Goal: Task Accomplishment & Management: Manage account settings

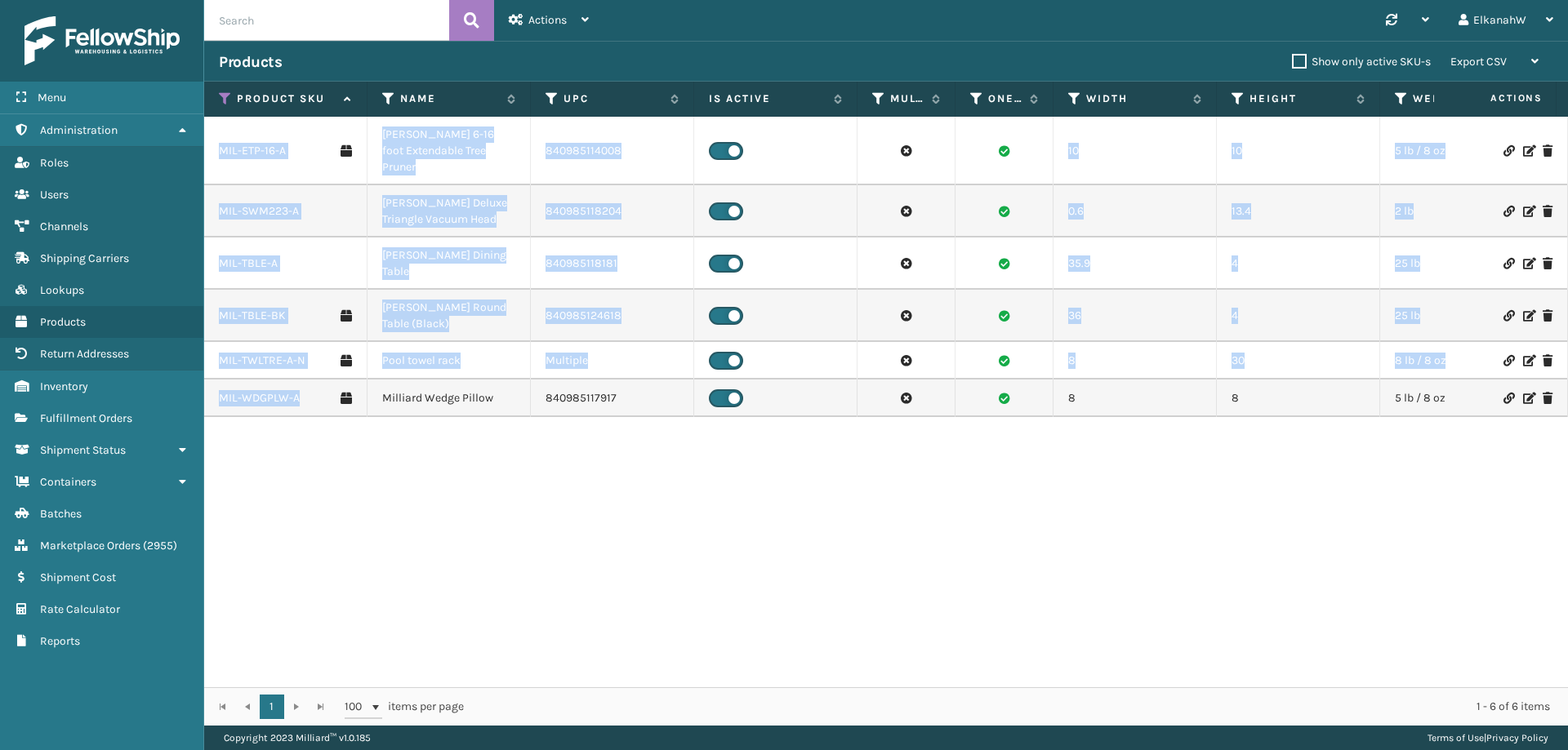
drag, startPoint x: 216, startPoint y: 139, endPoint x: 328, endPoint y: 378, distance: 263.9
click at [328, 378] on tbody "MIL-ETP-16-A Milliard 6-16 foot Extendable Tree Pruner 840985114008 10 10 5 lb …" at bounding box center [1148, 266] width 1886 height 301
copy tbody "MIL-ETP-16-A Milliard 6-16 foot Extendable Tree Pruner 840985114008 10 10 5 lb …"
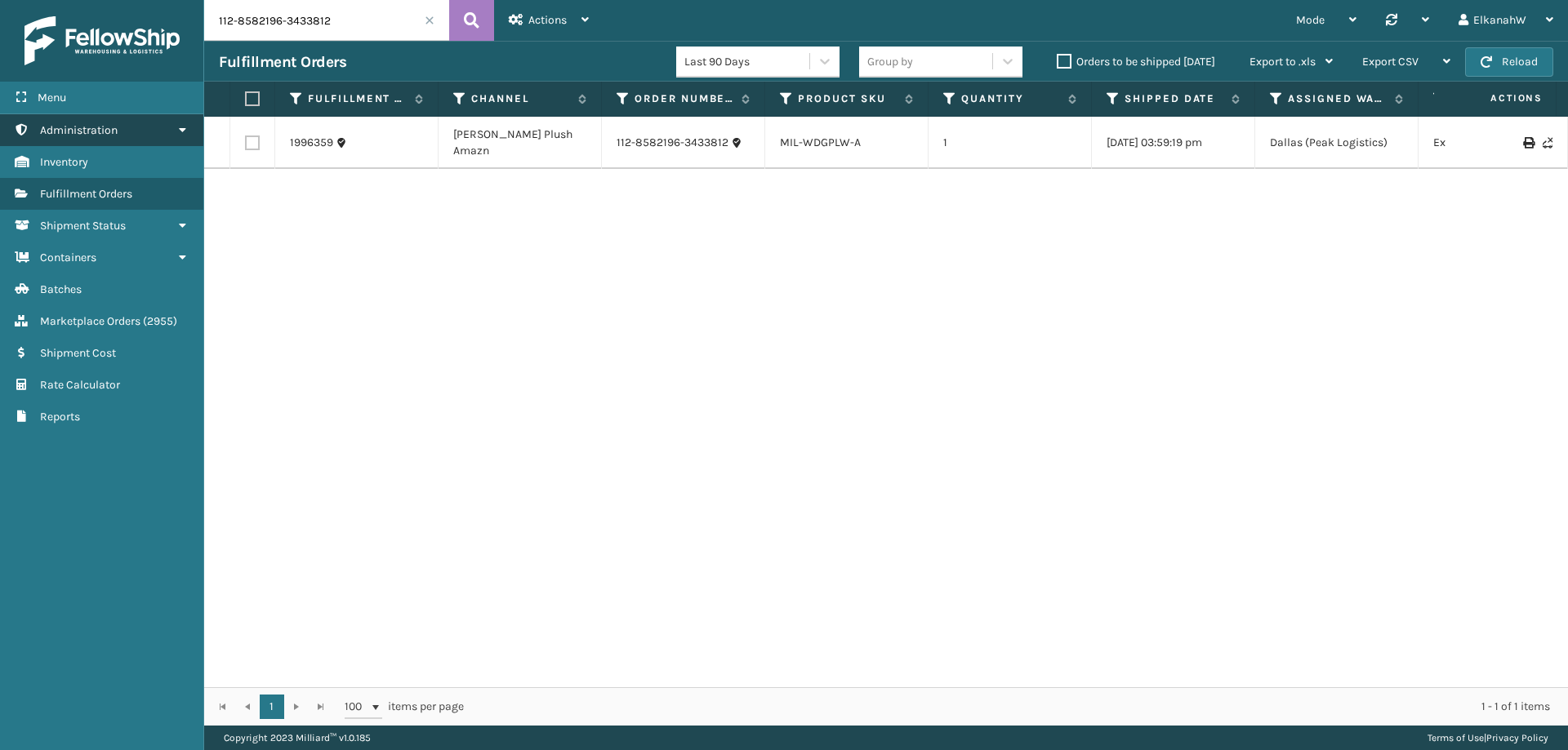
click at [78, 135] on span "Administration" at bounding box center [78, 130] width 78 height 14
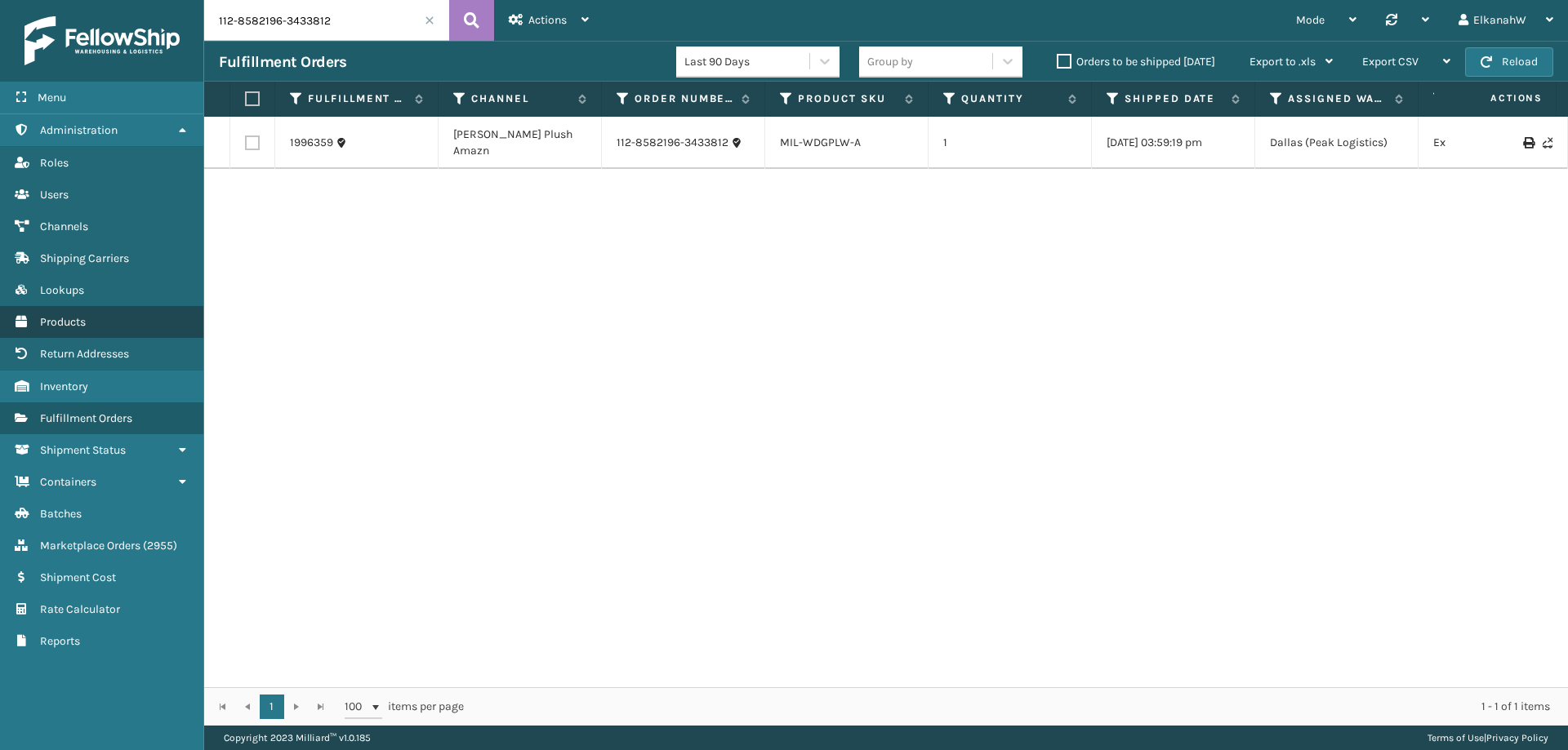
click at [72, 317] on span "Products" at bounding box center [63, 323] width 46 height 14
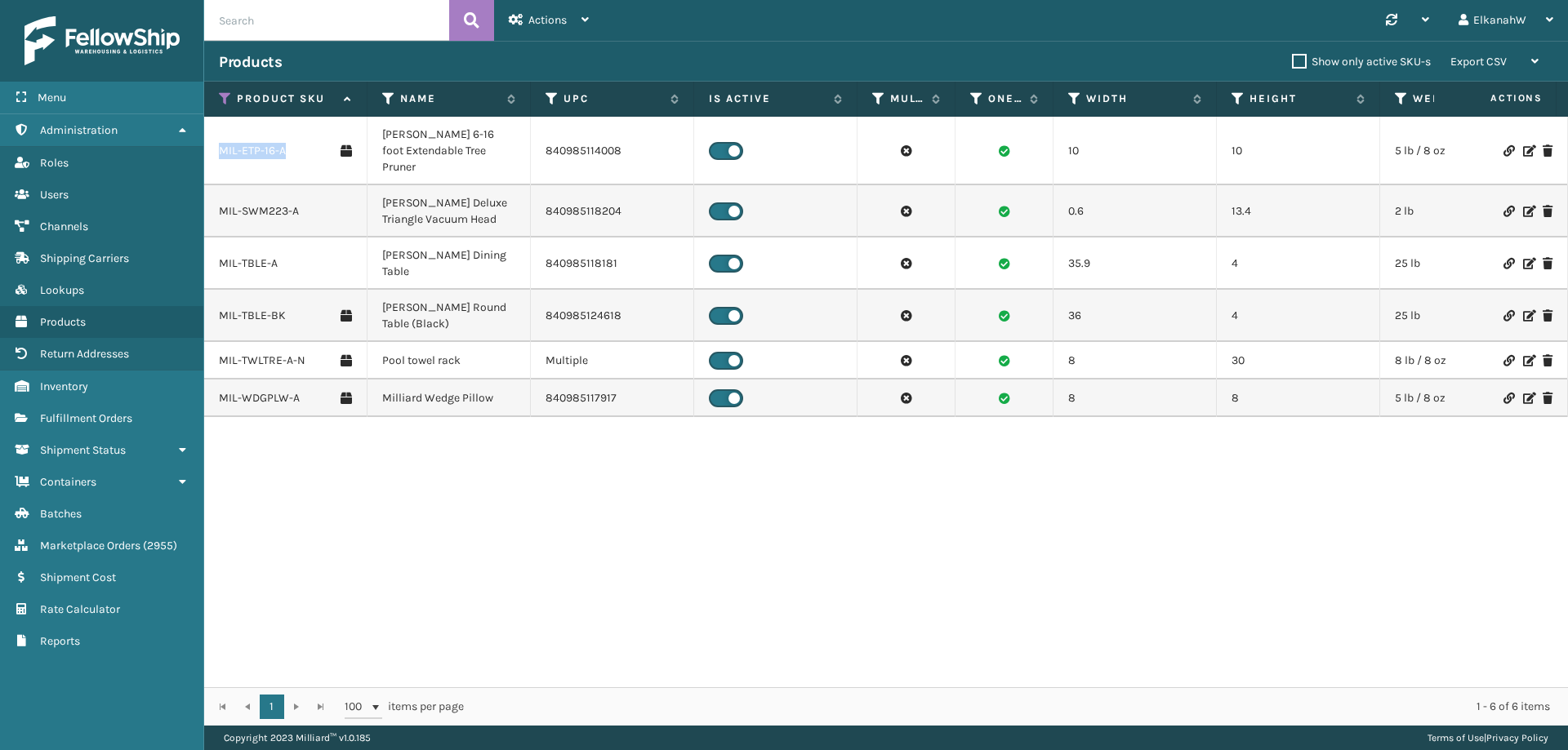
drag, startPoint x: 300, startPoint y: 137, endPoint x: 221, endPoint y: 150, distance: 80.1
click at [221, 150] on div "MIL-ETP-16-A" at bounding box center [285, 151] width 133 height 17
copy link "MIL-ETP-16-A"
drag, startPoint x: 316, startPoint y: 197, endPoint x: 212, endPoint y: 197, distance: 104.0
click at [212, 197] on td "MIL-SWM223-A" at bounding box center [286, 211] width 163 height 52
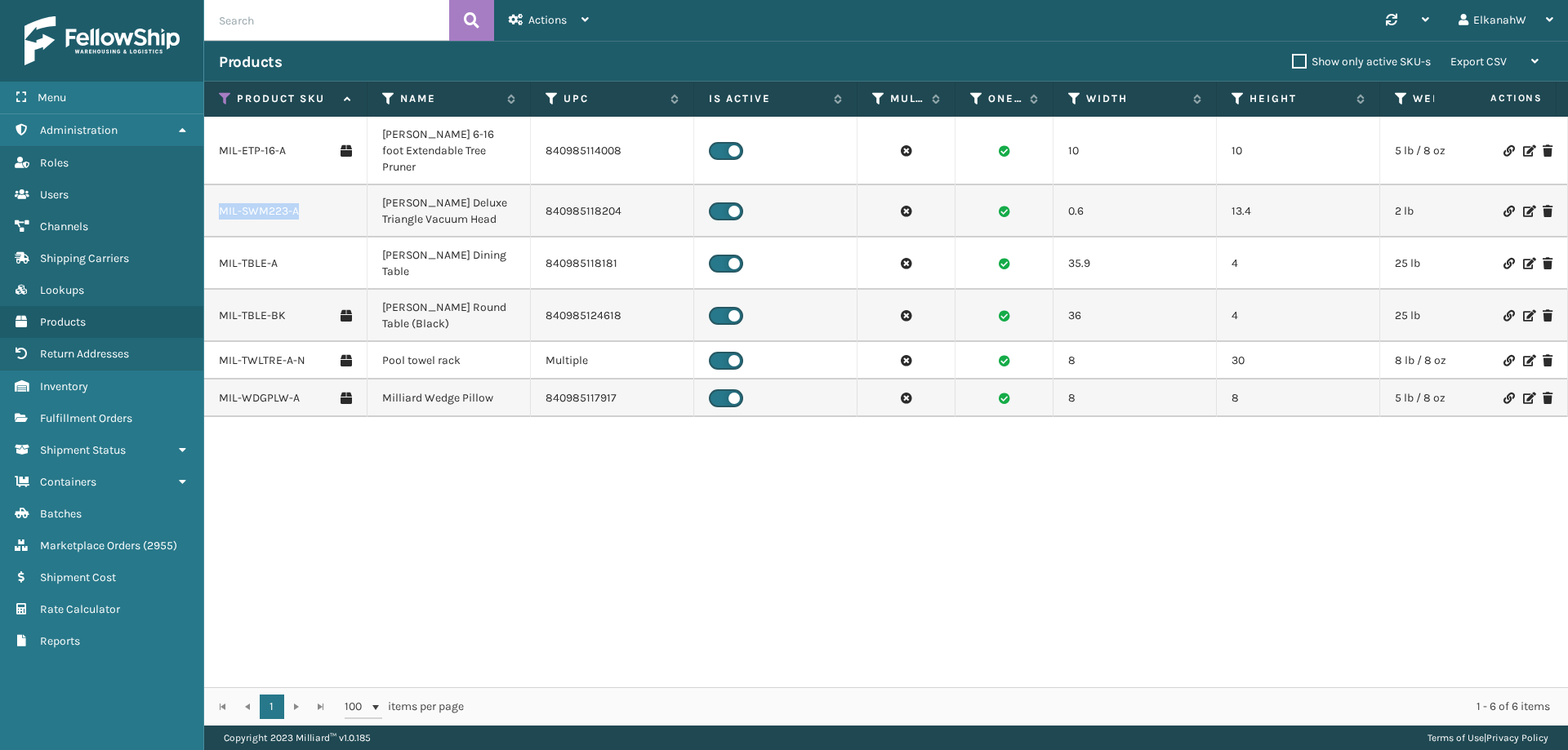
copy link "MIL-SWM223-A"
click at [254, 143] on link "MIL-ETP-16-A" at bounding box center [252, 151] width 67 height 17
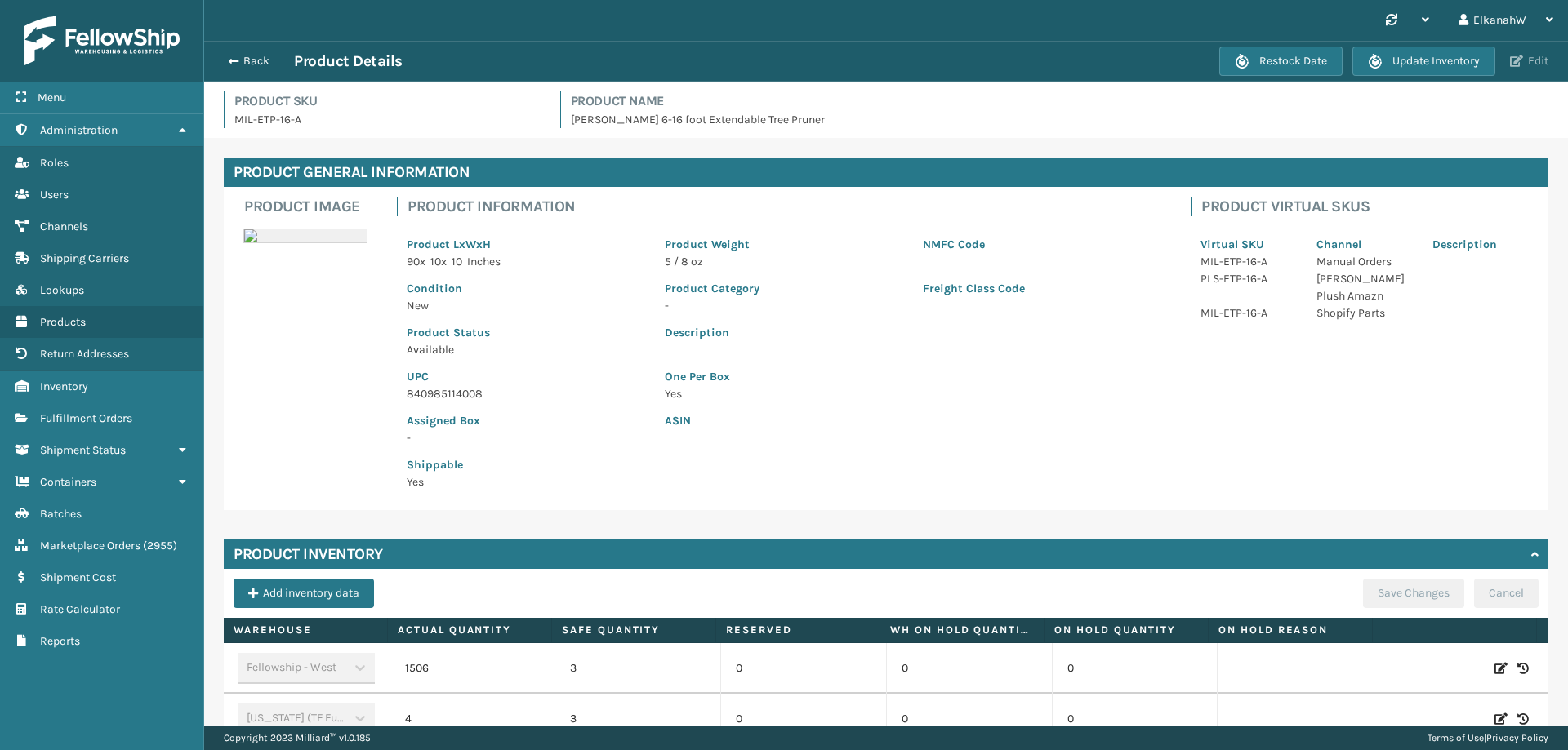
click at [1519, 63] on span "button" at bounding box center [1516, 61] width 13 height 11
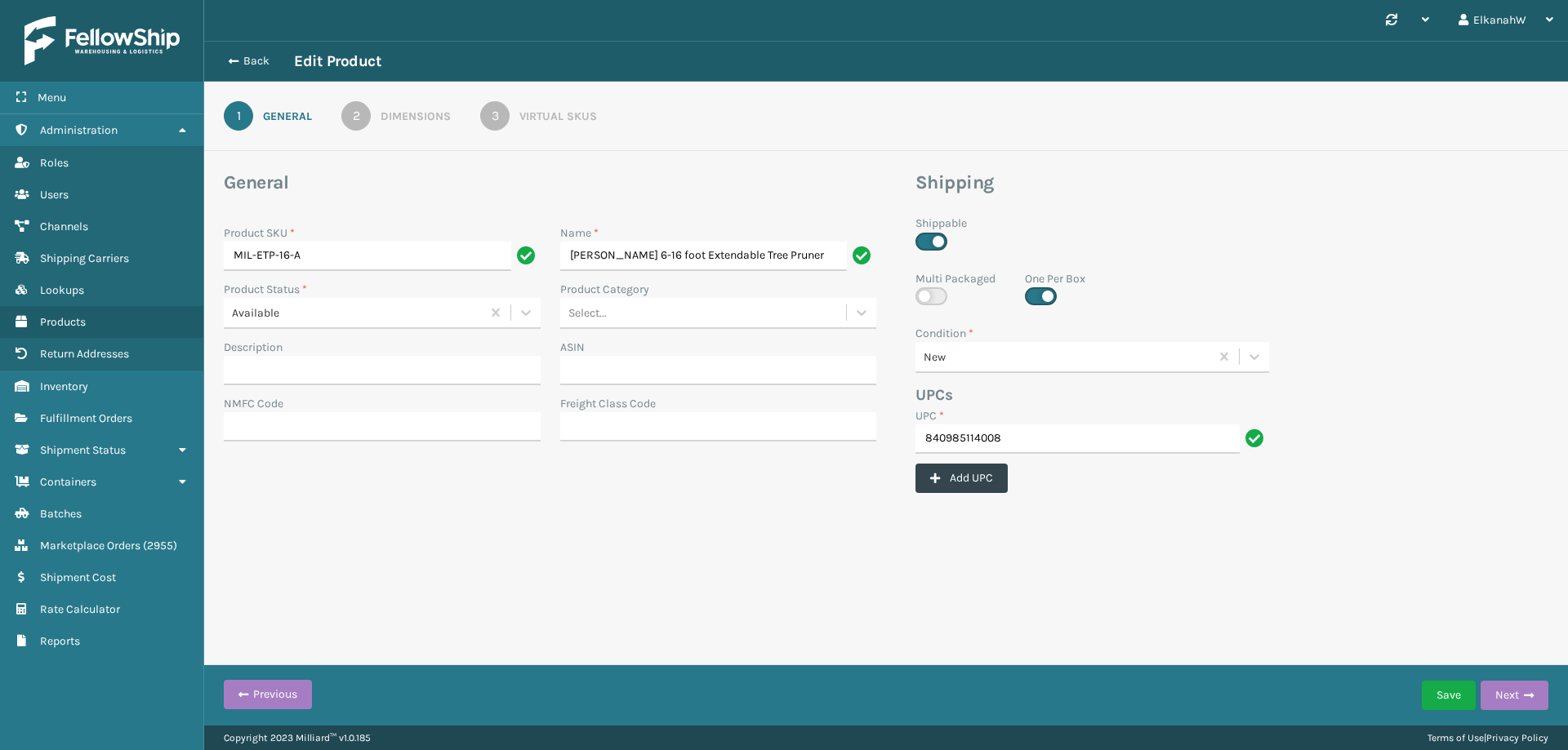
click at [488, 114] on div "3" at bounding box center [494, 115] width 29 height 29
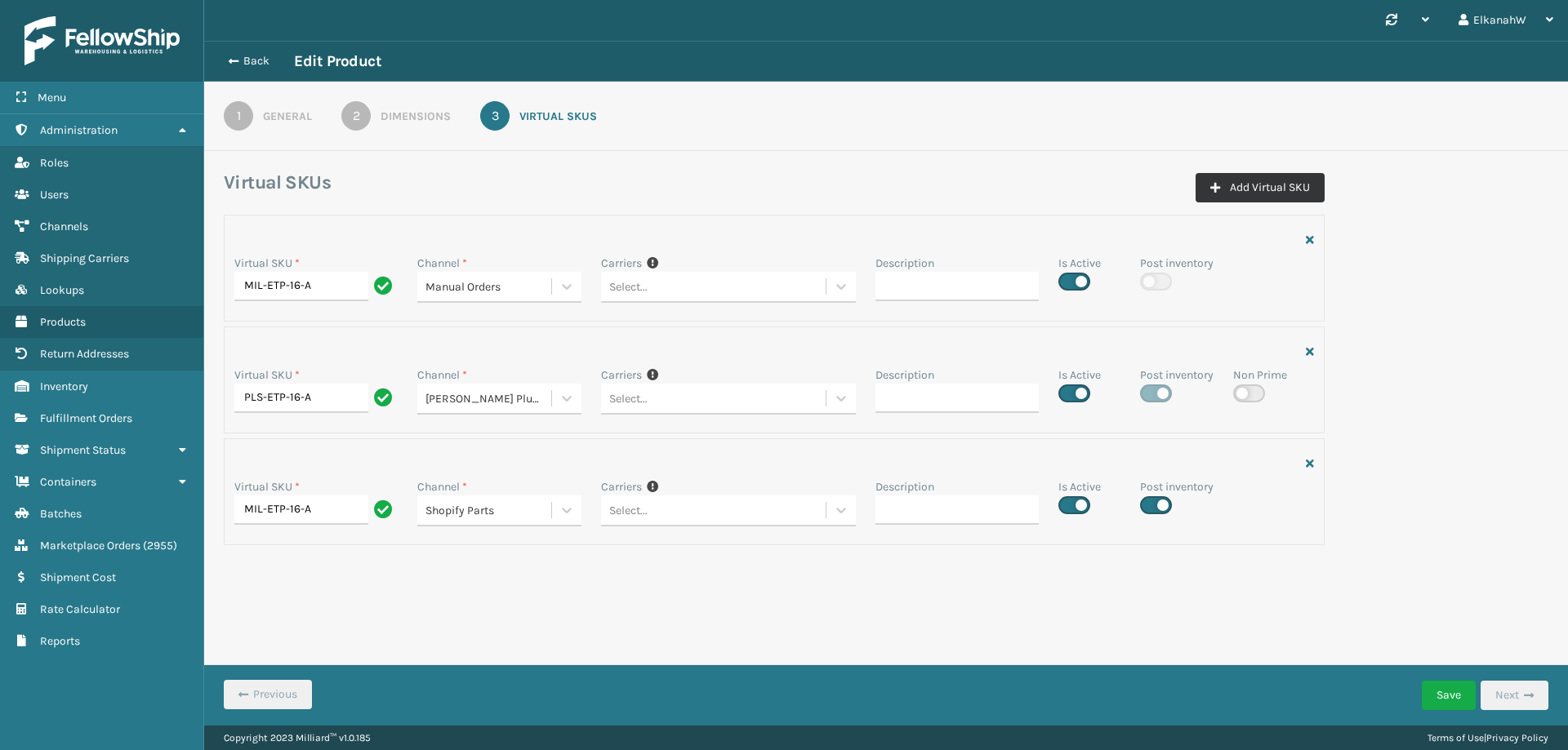
click at [1261, 191] on button "Add Virtual SKU" at bounding box center [1260, 187] width 129 height 29
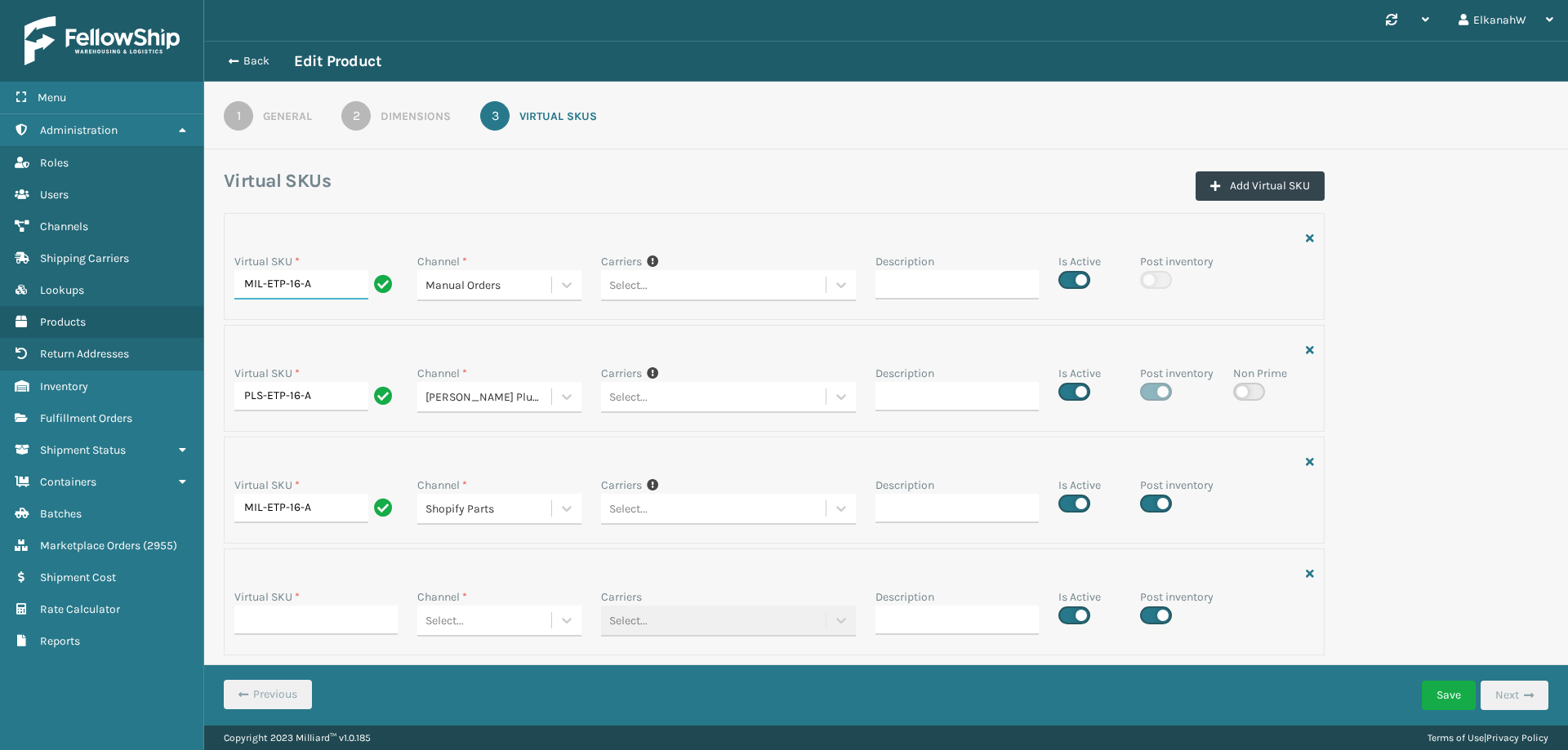
drag, startPoint x: 312, startPoint y: 288, endPoint x: 242, endPoint y: 285, distance: 70.1
click at [242, 285] on input "MIL-ETP-16-A" at bounding box center [301, 285] width 134 height 29
click at [286, 618] on input "Virtual SKU *" at bounding box center [316, 620] width 163 height 29
paste input "MIL-ETP-16-A"
type input "MIL-ETP-16-A"
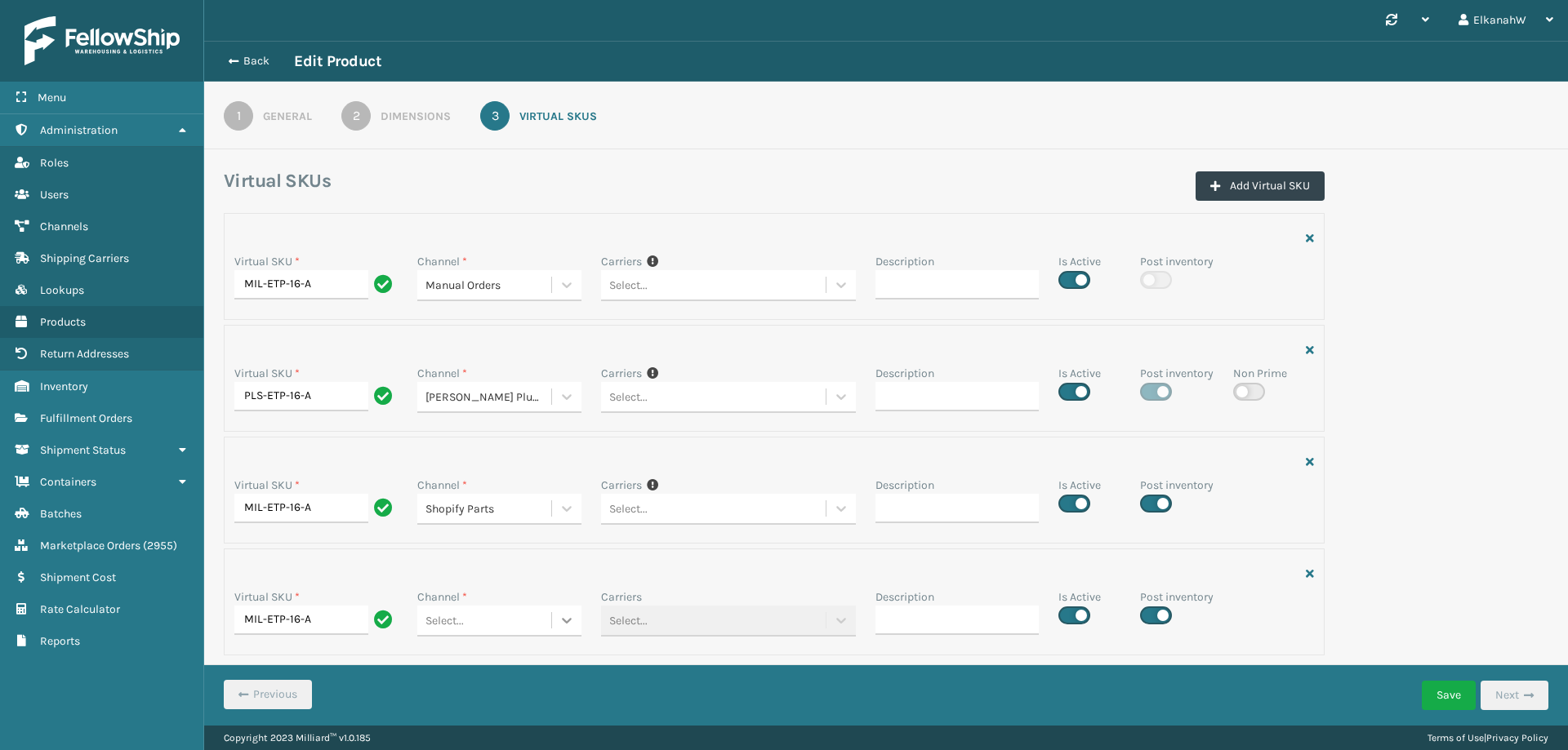
click at [567, 293] on icon at bounding box center [567, 285] width 17 height 17
click at [503, 665] on div "Amazon" at bounding box center [498, 662] width 163 height 30
click at [914, 616] on input "Description" at bounding box center [956, 620] width 163 height 29
click at [1488, 582] on div "Virtual SKU * MIL-ETP-16-A Channel * Manual Orders Carriers If you can't find t…" at bounding box center [886, 439] width 1344 height 452
click at [1450, 694] on button "Save" at bounding box center [1448, 695] width 54 height 29
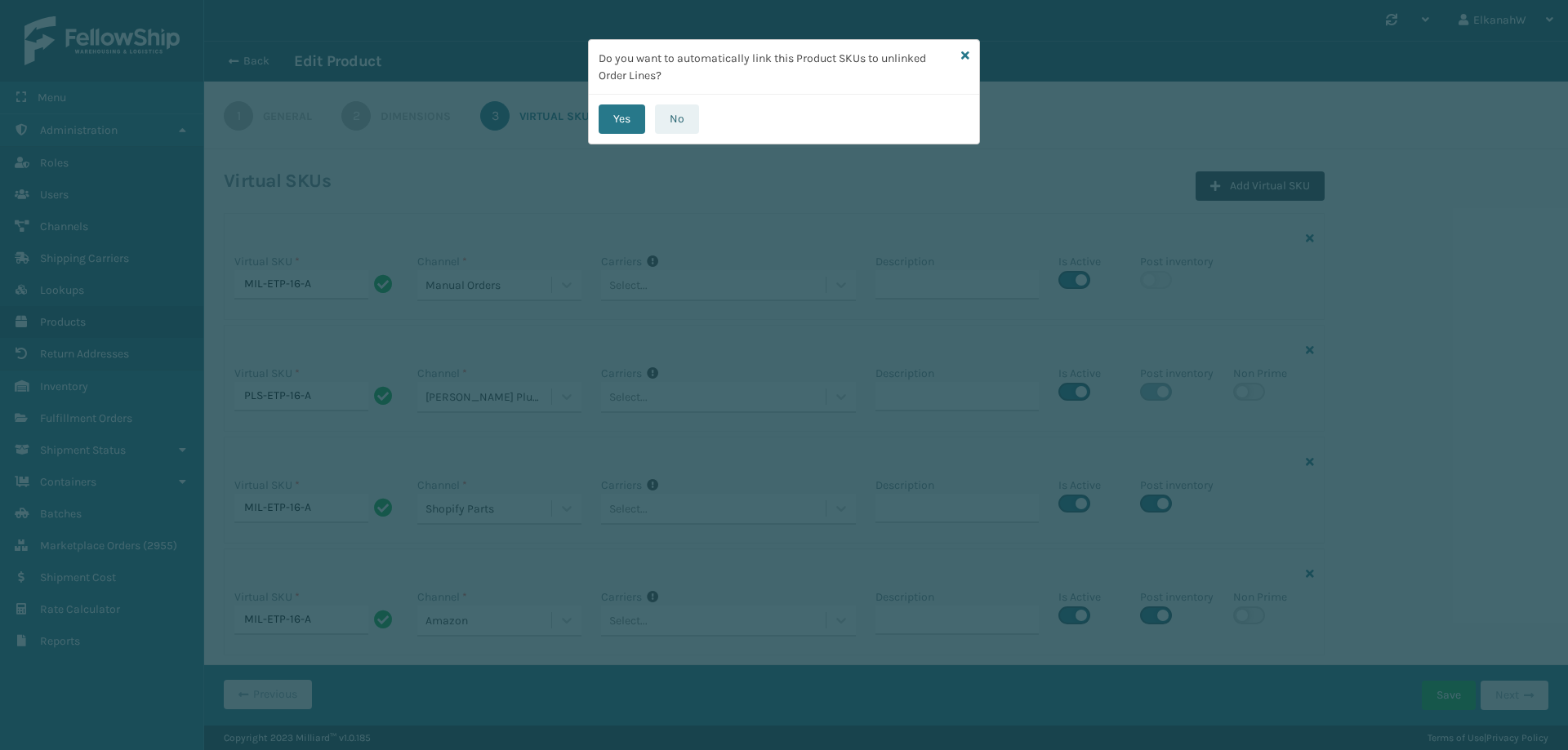
click at [673, 108] on button "No" at bounding box center [677, 119] width 44 height 29
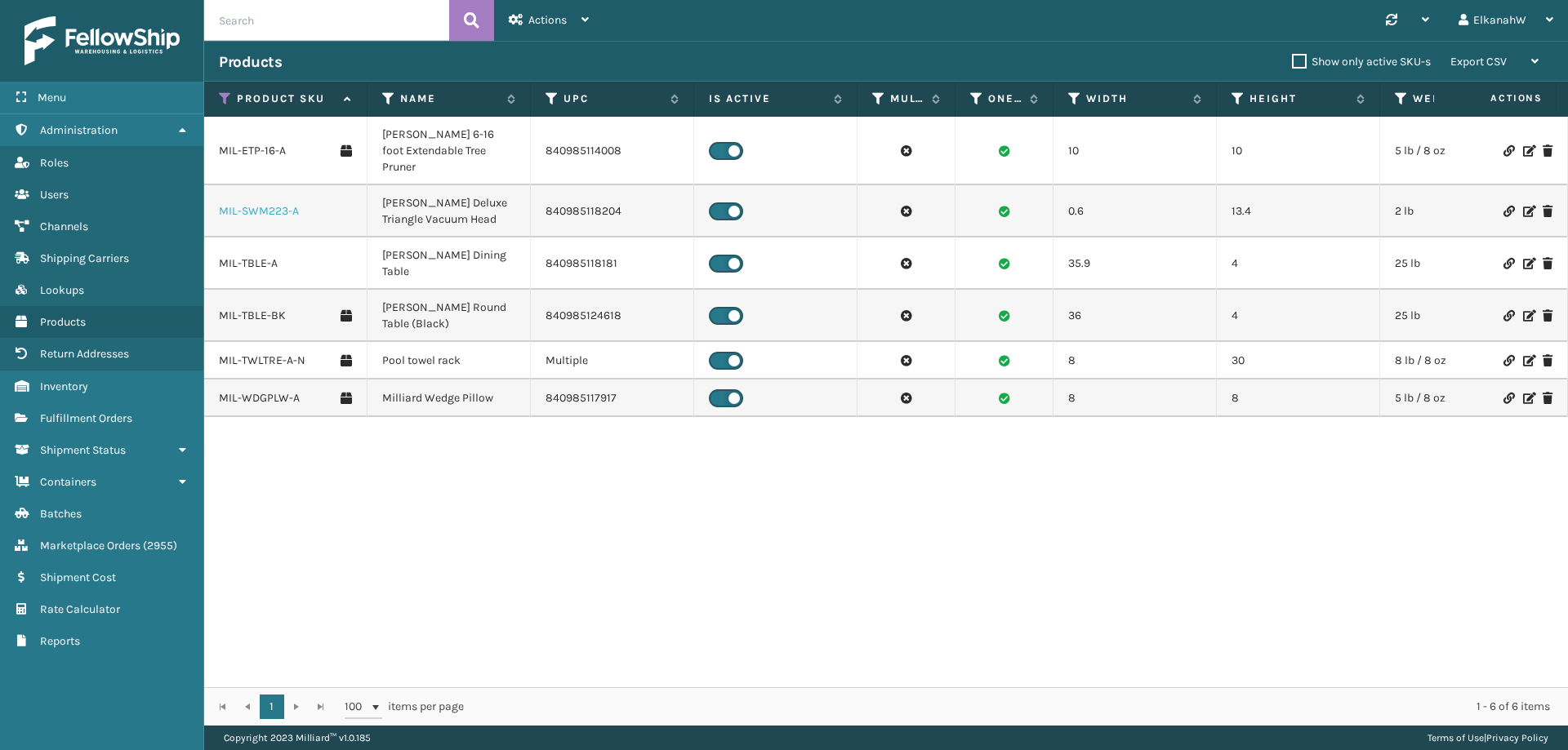
click at [249, 204] on link "MIL-SWM223-A" at bounding box center [258, 212] width 80 height 17
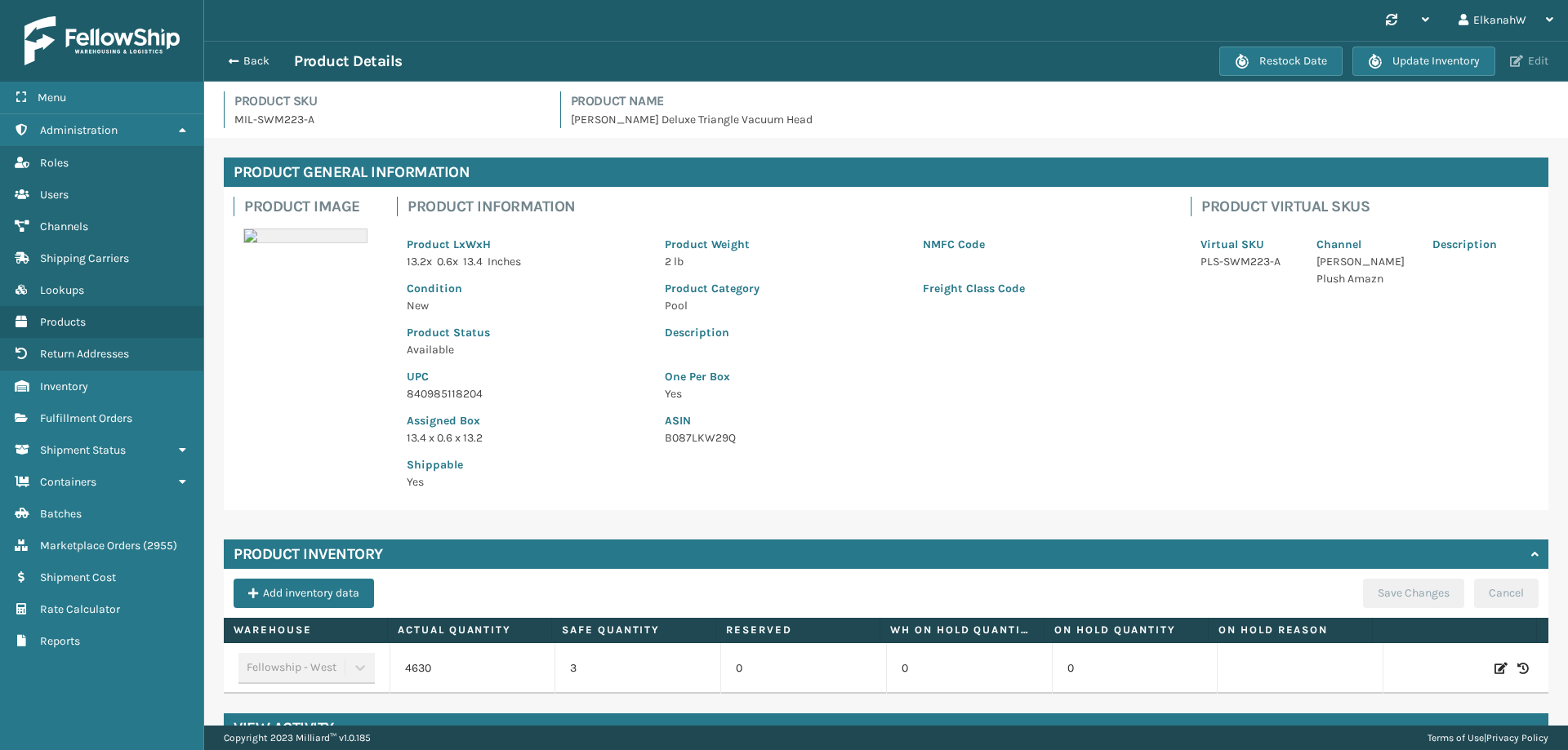
click at [1535, 55] on button "Edit" at bounding box center [1529, 61] width 48 height 15
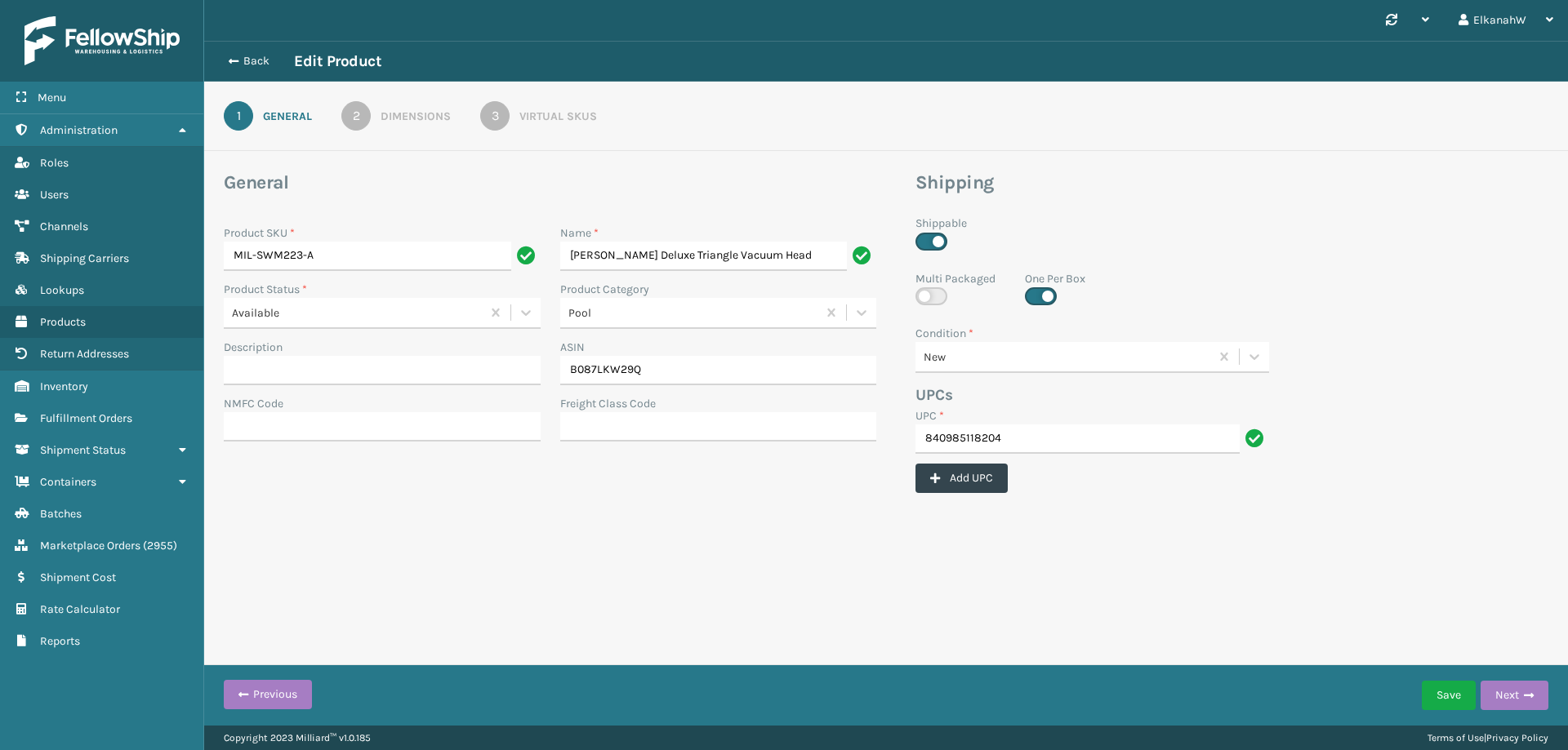
click at [509, 118] on div "3" at bounding box center [494, 115] width 29 height 29
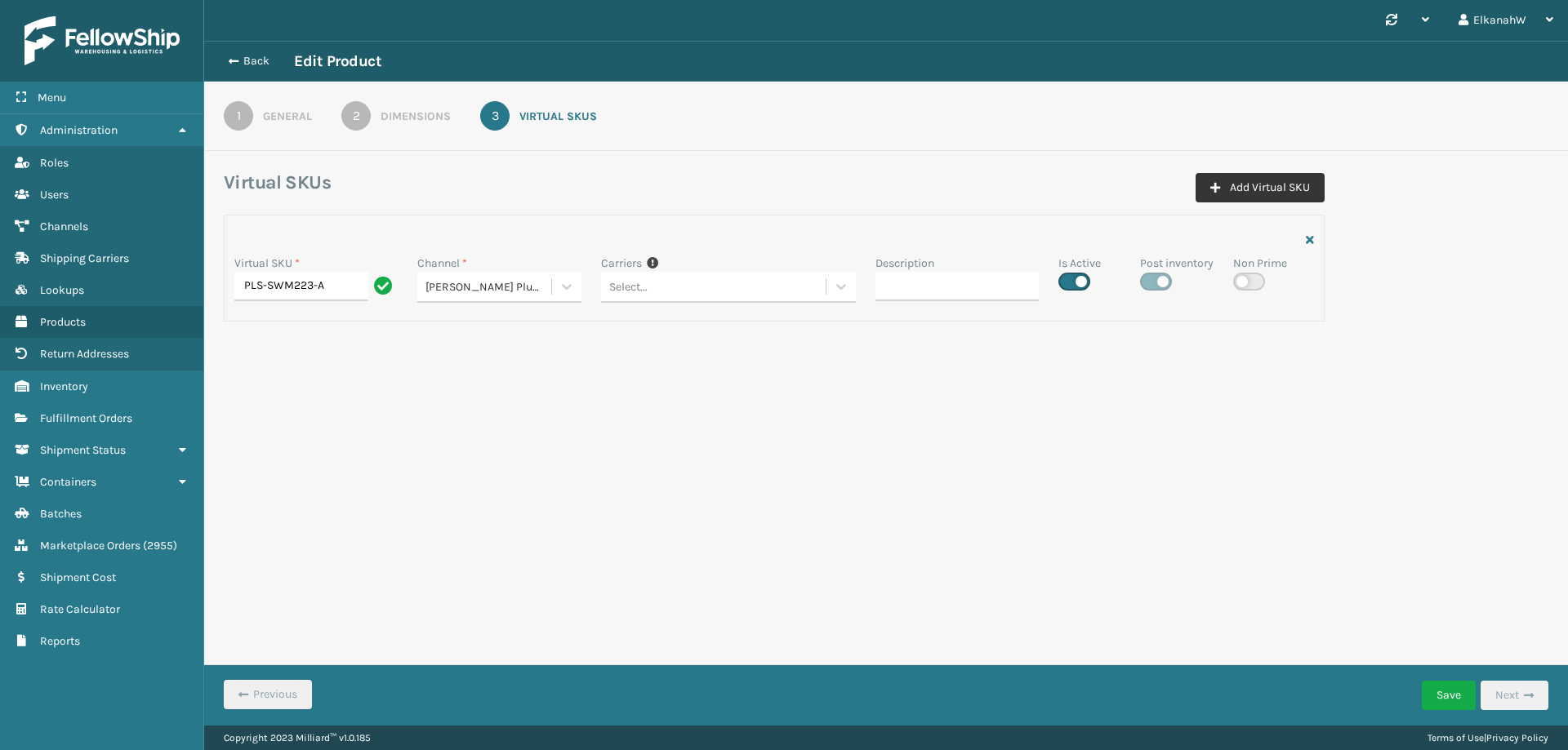
click at [1240, 184] on button "Add Virtual SKU" at bounding box center [1260, 187] width 129 height 29
click at [354, 389] on input "Virtual SKU *" at bounding box center [316, 397] width 163 height 29
paste input "MIL-SWM223-A"
click at [249, 396] on input "MIL-SWM223-A" at bounding box center [301, 397] width 134 height 29
type input "MIL-SWM223-A"
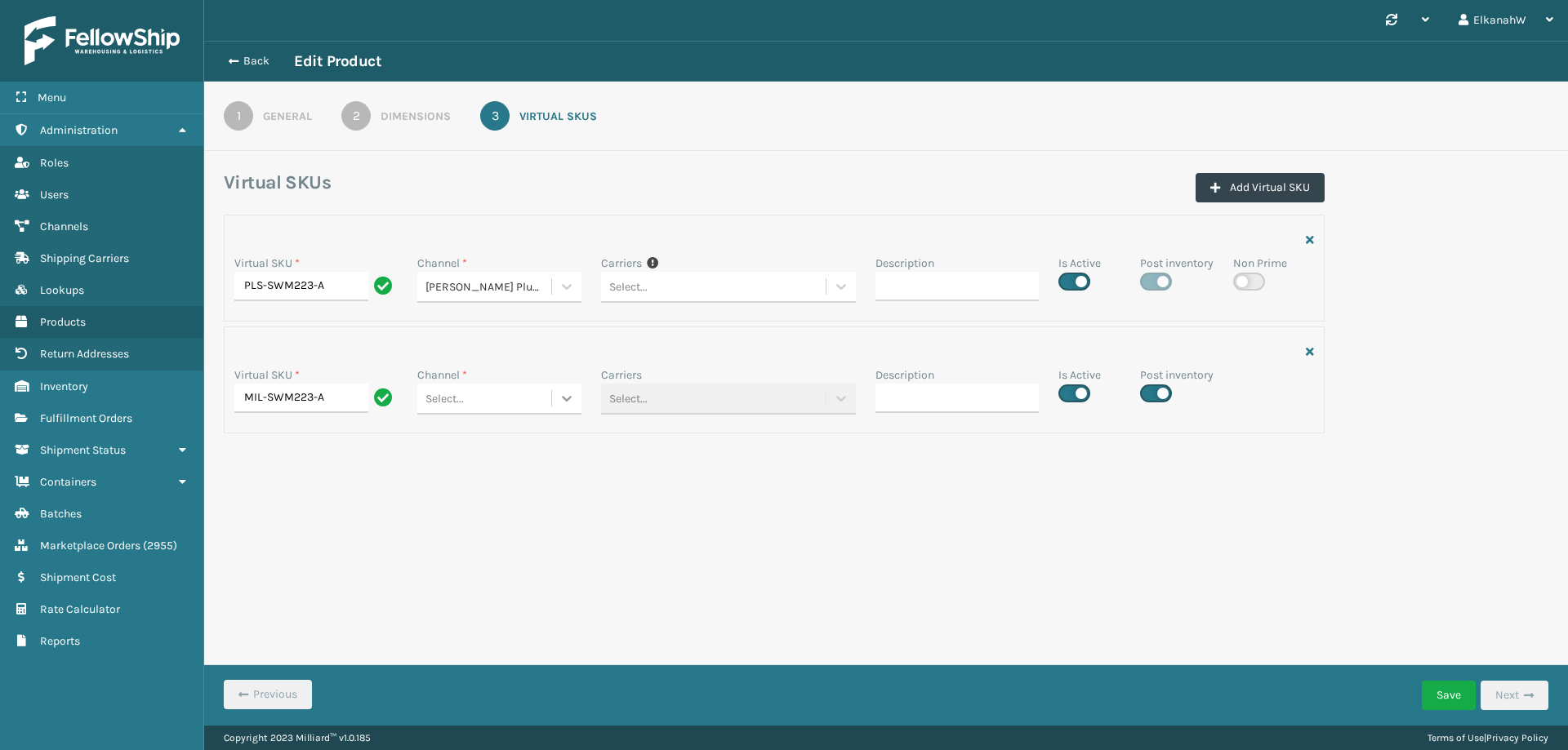
click at [568, 294] on icon at bounding box center [567, 286] width 17 height 17
click at [534, 435] on div "Amazon" at bounding box center [498, 440] width 163 height 30
click at [1439, 695] on button "Save" at bounding box center [1448, 695] width 54 height 29
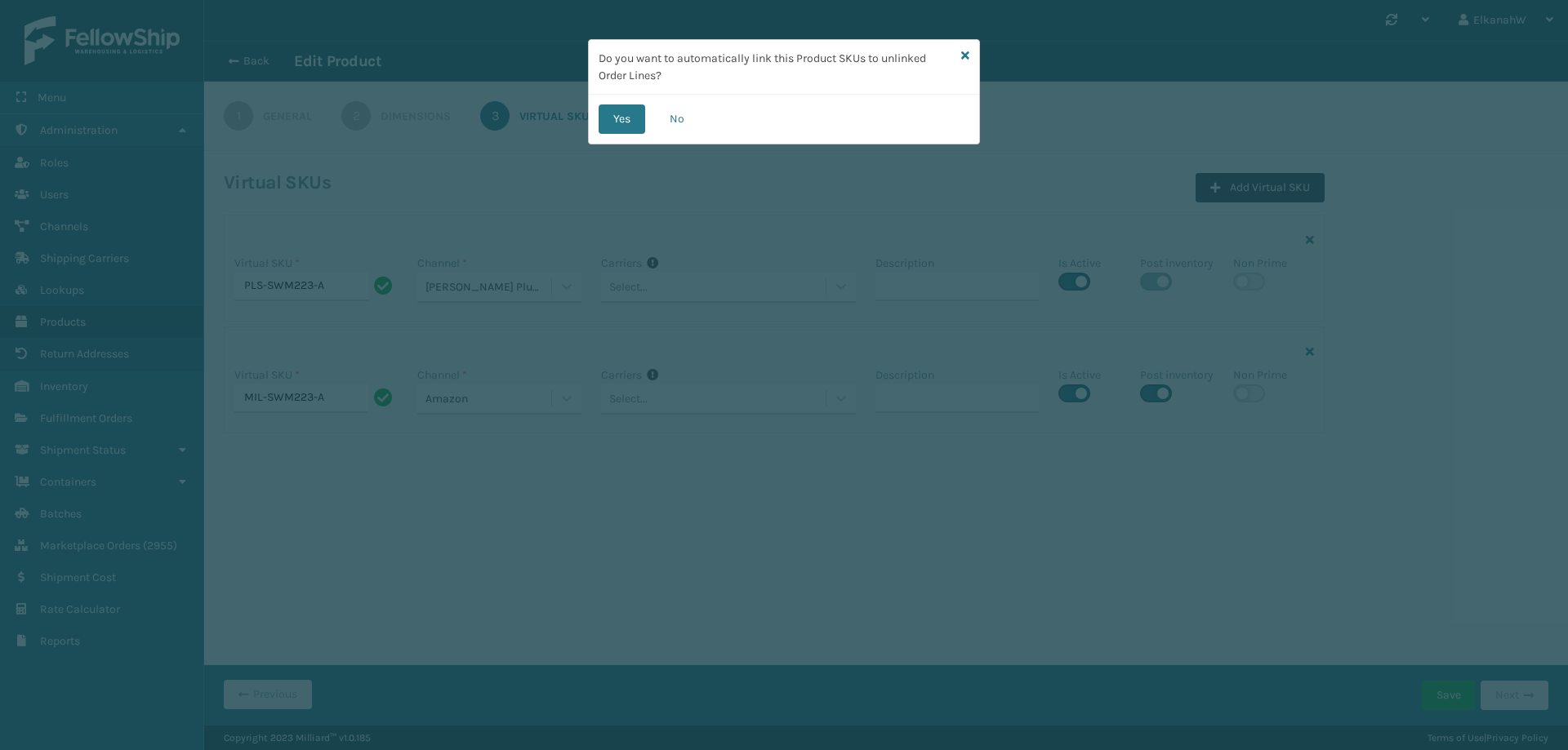
click at [679, 136] on div "Yes No" at bounding box center [784, 119] width 390 height 49
click at [678, 123] on button "No" at bounding box center [677, 119] width 44 height 29
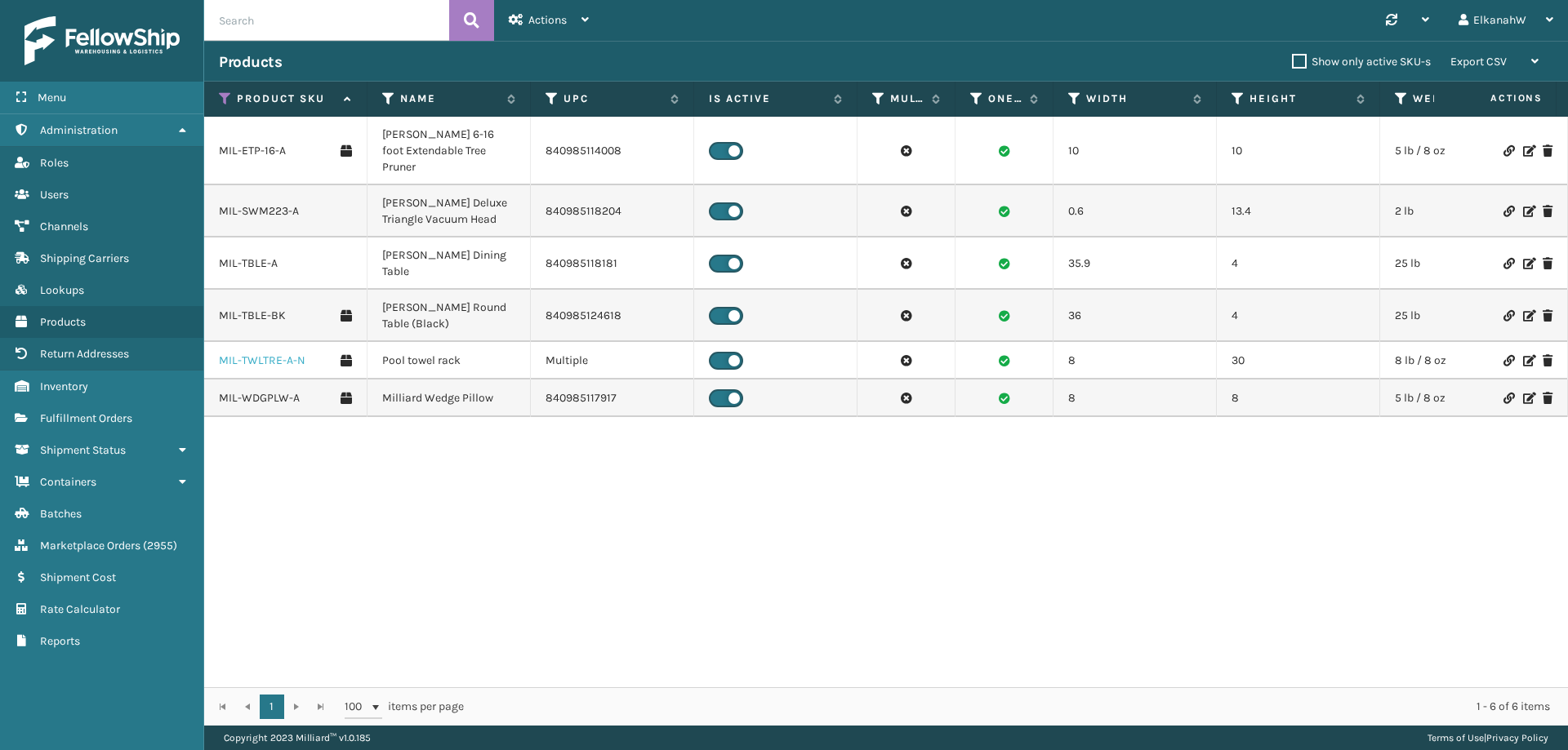
click at [271, 353] on link "MIL-TWLTRE-A-N" at bounding box center [262, 360] width 86 height 17
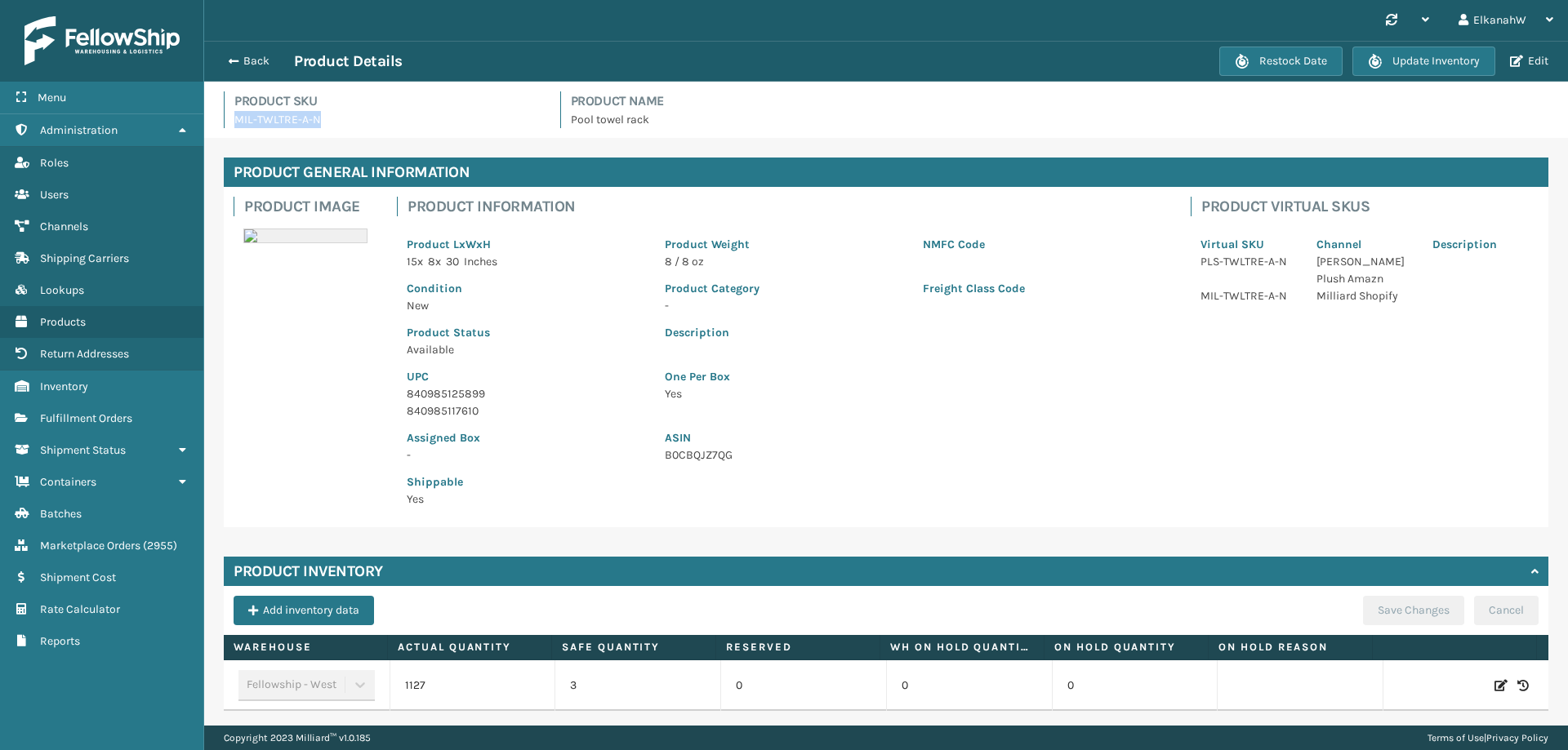
drag, startPoint x: 298, startPoint y: 116, endPoint x: 230, endPoint y: 128, distance: 69.1
click at [230, 128] on div "Product SKU MIL-TWLTRE-A-N Product Name Pool towel rack" at bounding box center [886, 115] width 1344 height 47
copy p "MIL-TWLTRE-A-N"
click at [1520, 61] on span "button" at bounding box center [1516, 61] width 13 height 11
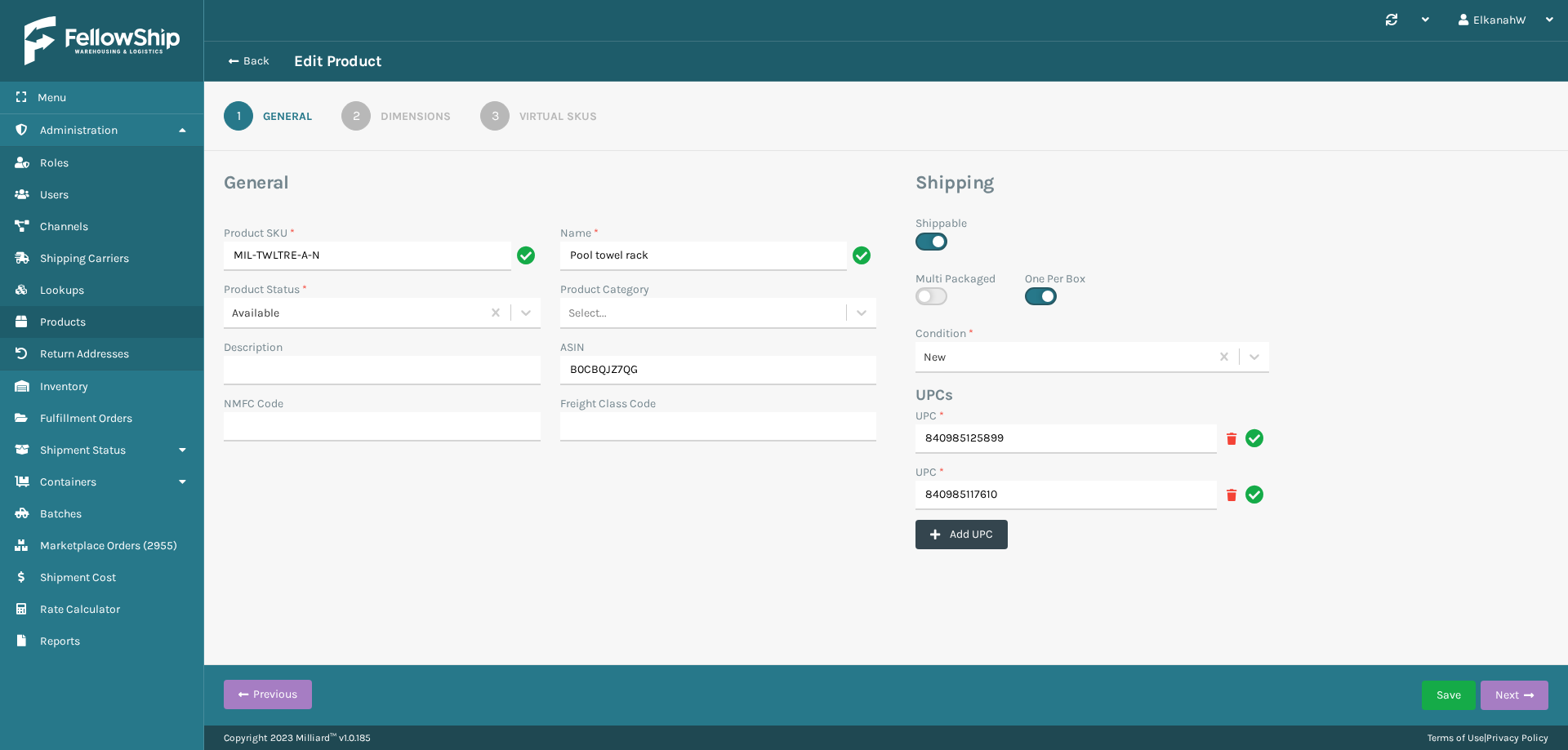
click at [512, 113] on link "3 Virtual SKUs" at bounding box center [538, 115] width 175 height 29
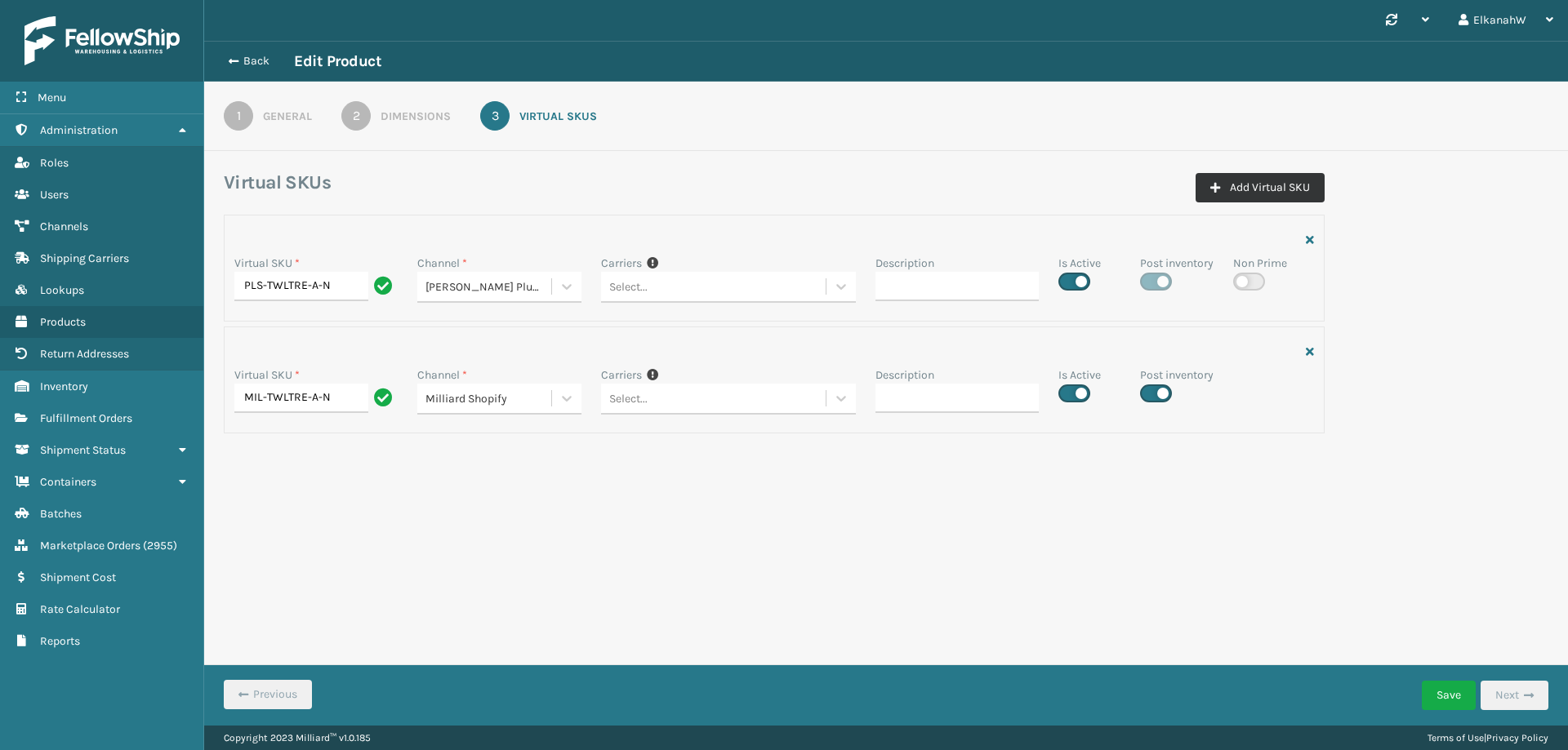
click at [1267, 182] on button "Add Virtual SKU" at bounding box center [1260, 187] width 129 height 29
click at [319, 514] on input "Virtual SKU *" at bounding box center [316, 509] width 163 height 29
paste input "MIL-TWLTRE-A-N"
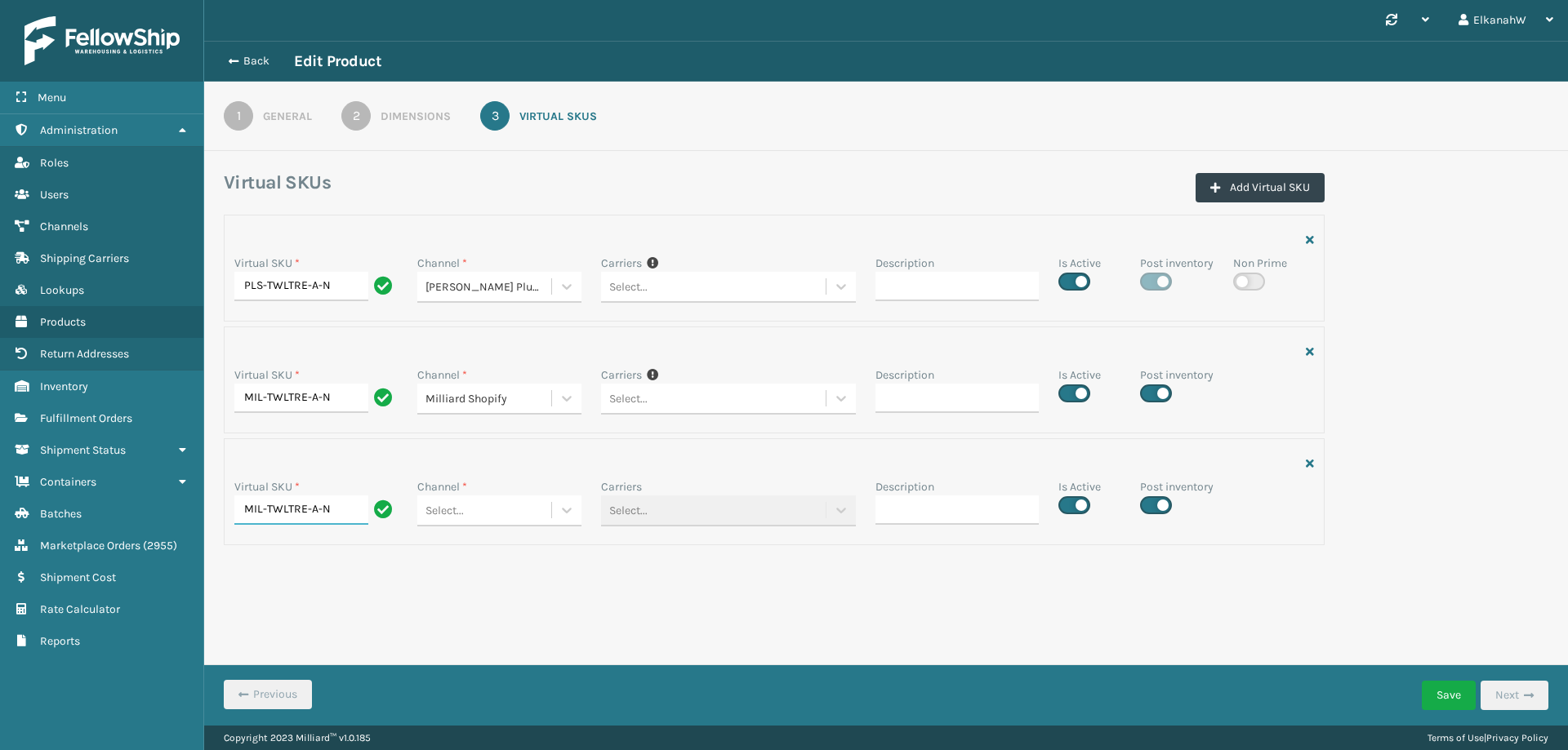
click at [246, 507] on input "MIL-TWLTRE-A-N" at bounding box center [301, 509] width 134 height 29
type input "MIL-TWLTRE-A-N"
click at [566, 294] on icon at bounding box center [567, 286] width 17 height 17
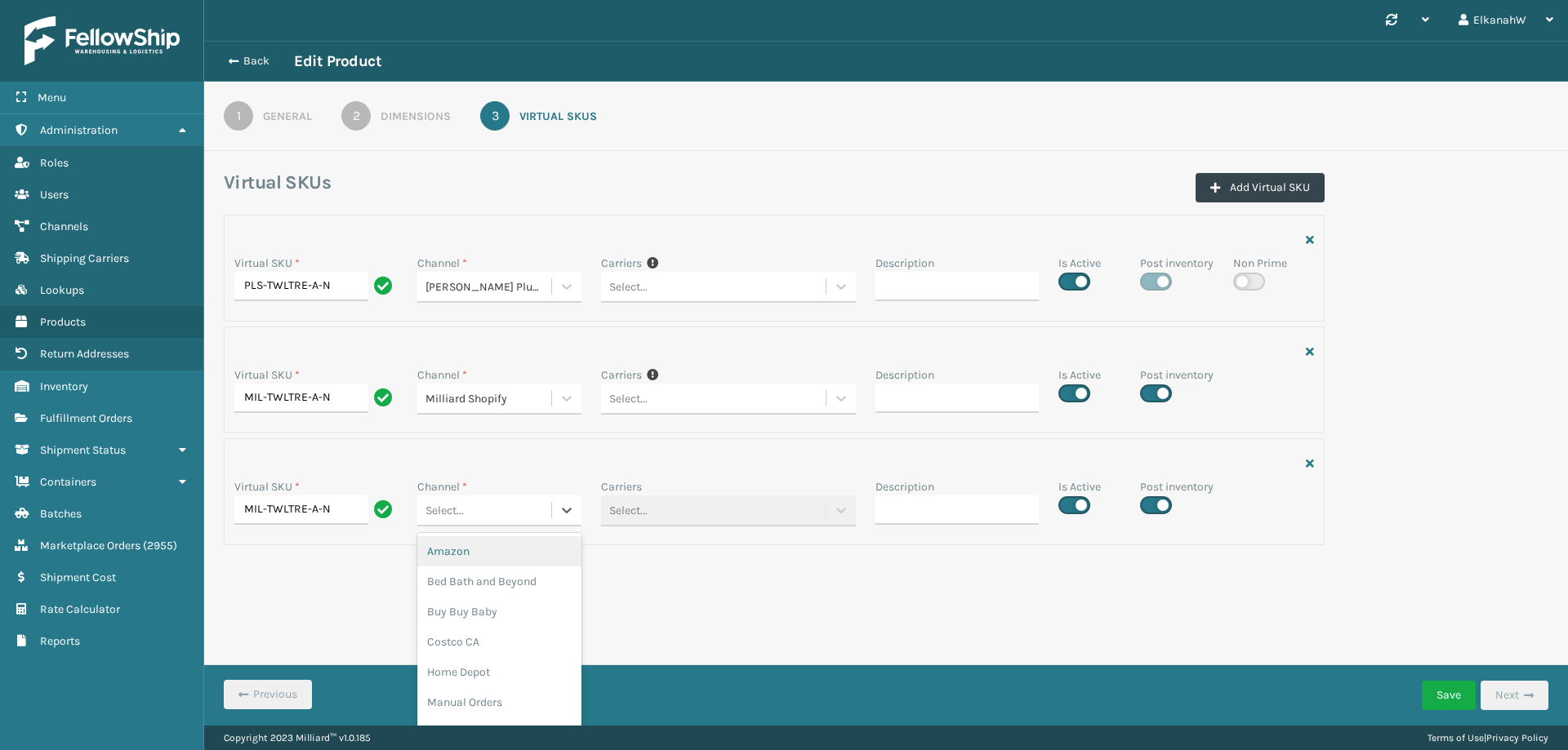
click at [473, 565] on div "Amazon" at bounding box center [498, 552] width 163 height 30
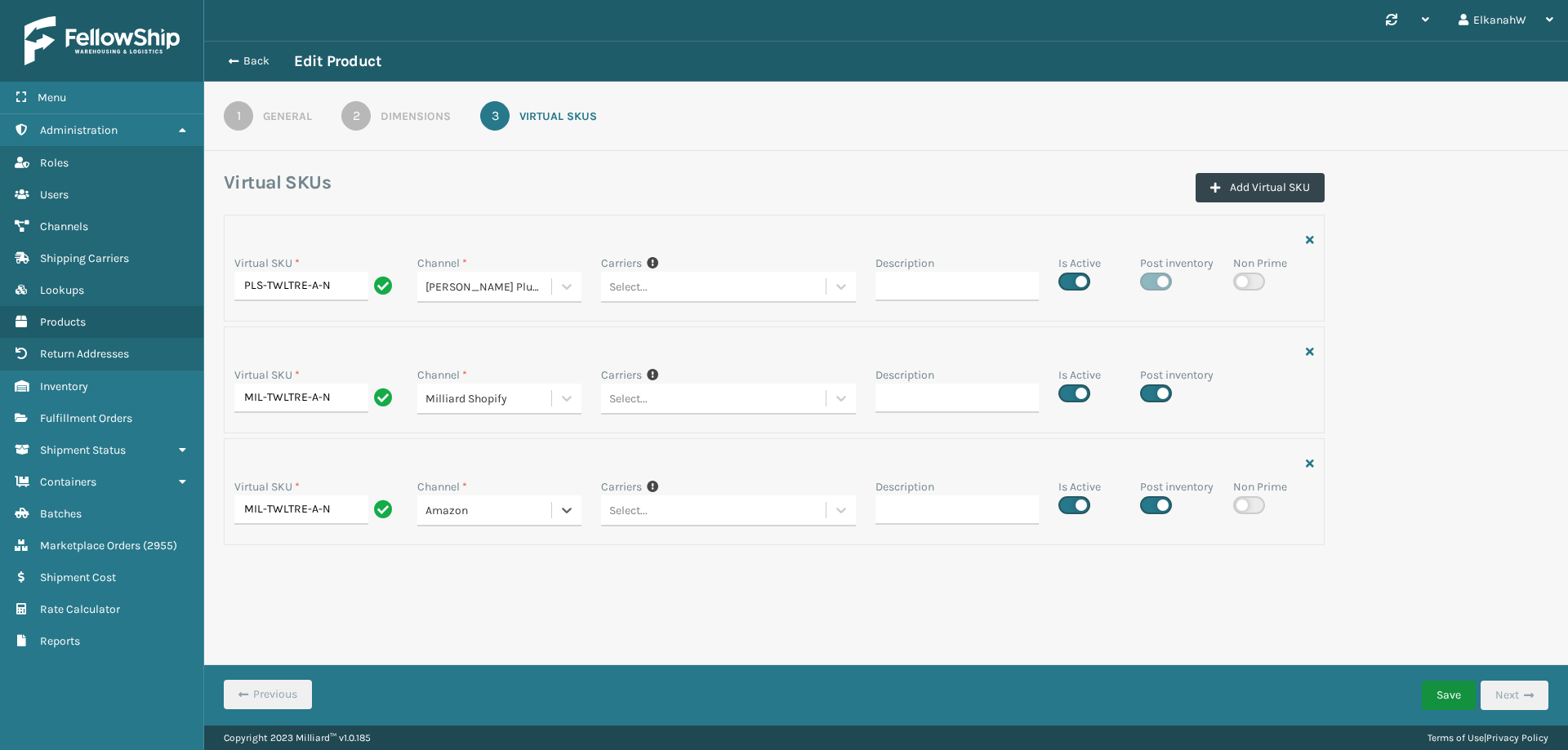
click at [1446, 699] on button "Save" at bounding box center [1448, 695] width 54 height 29
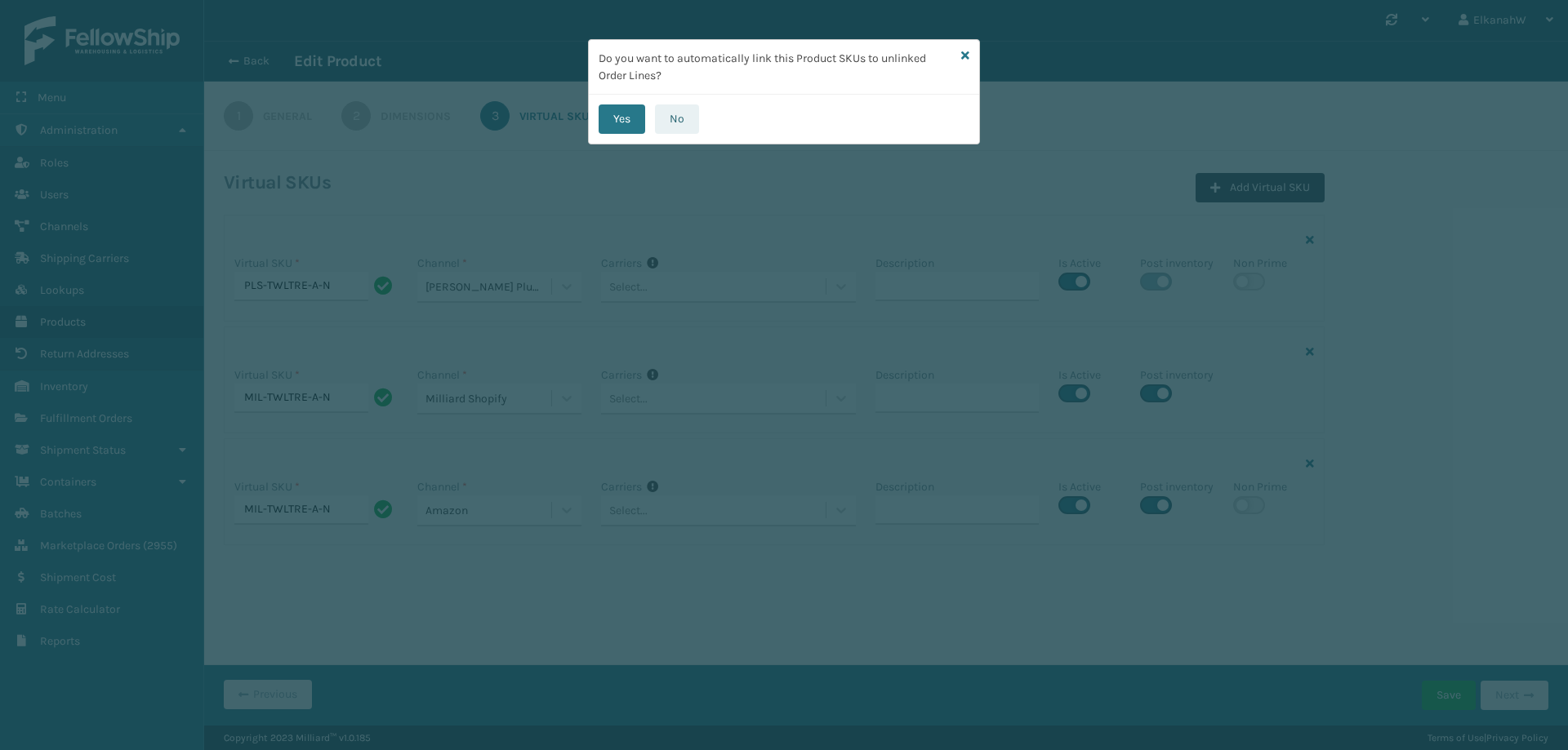
click at [678, 115] on button "No" at bounding box center [677, 119] width 44 height 29
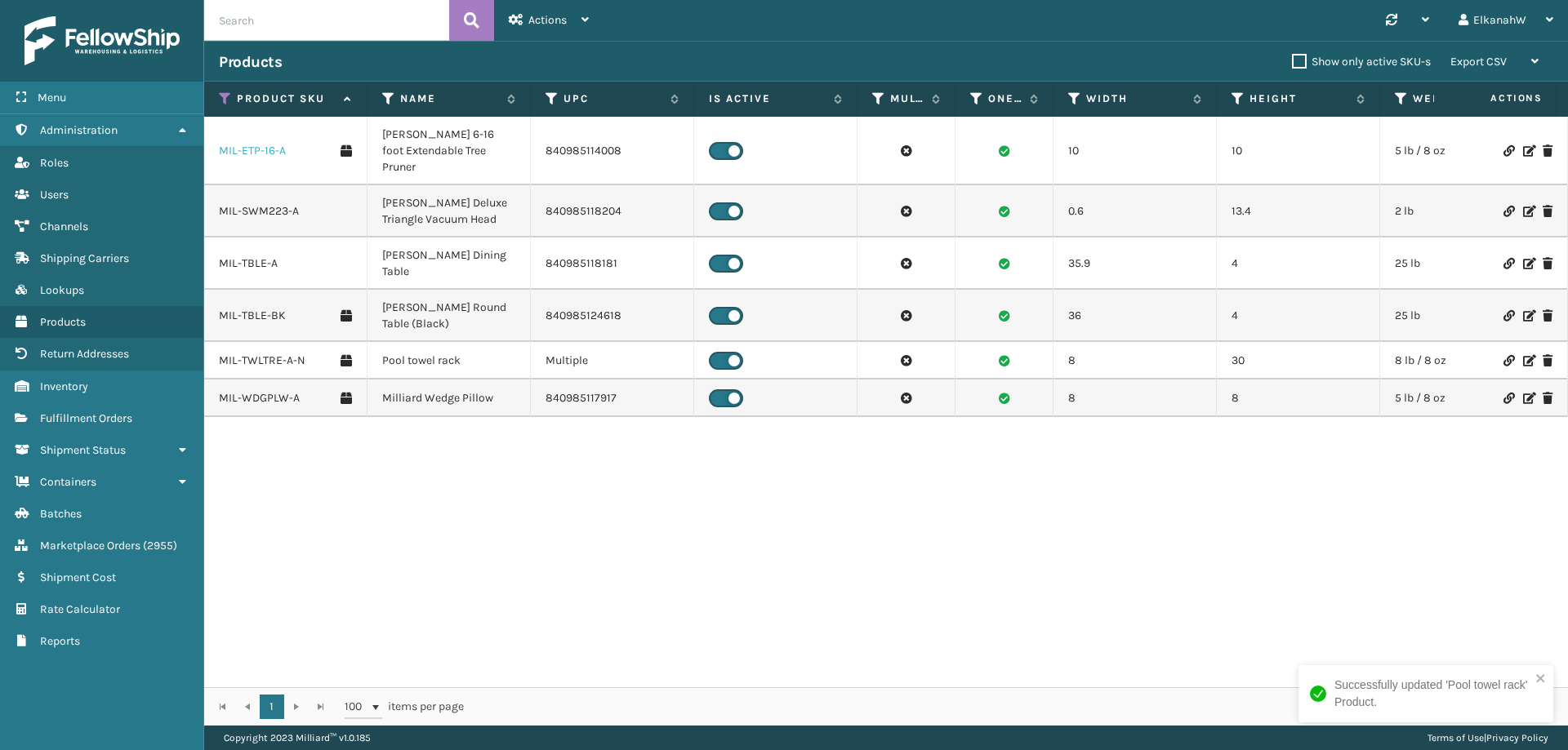
click at [273, 149] on link "MIL-ETP-16-A" at bounding box center [252, 151] width 67 height 17
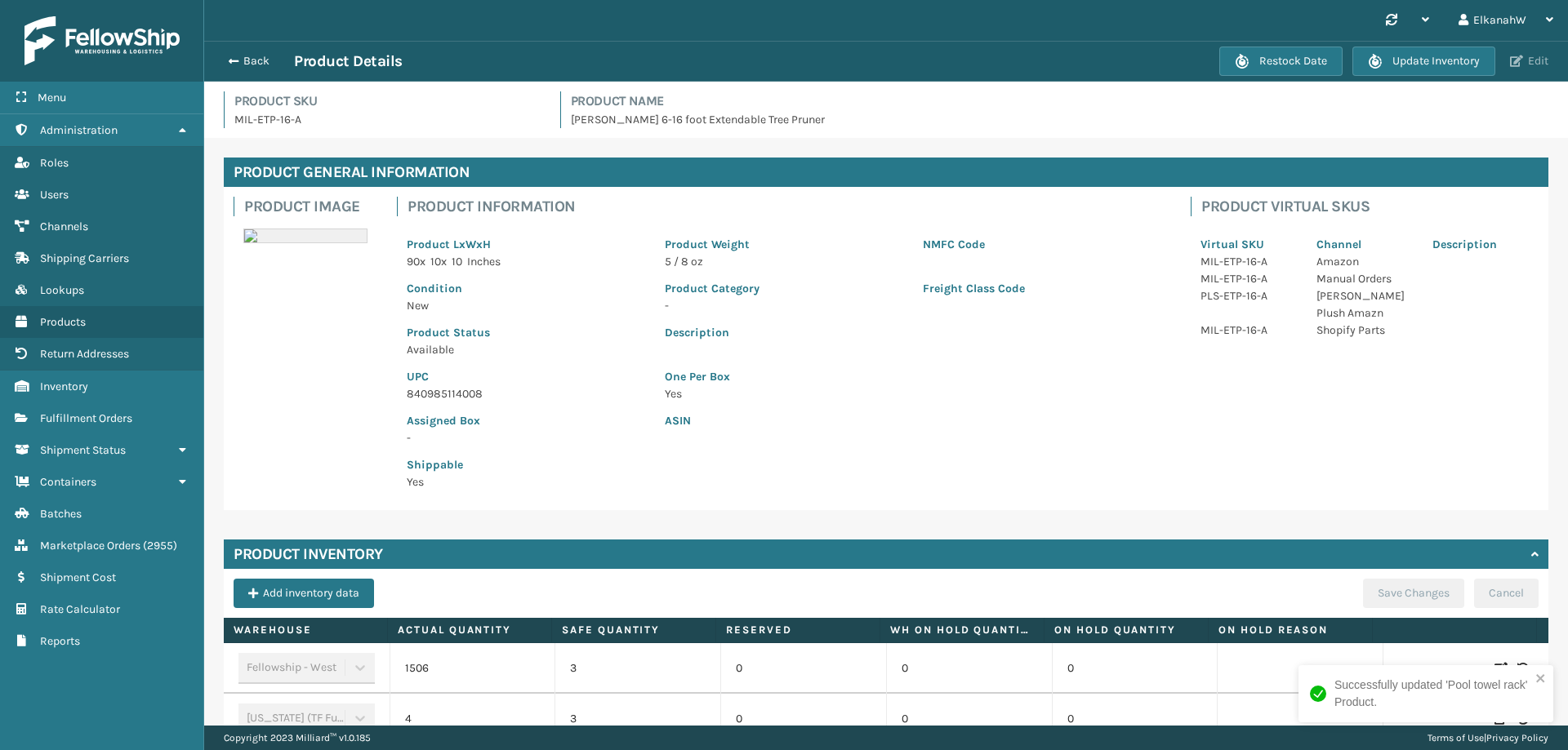
click at [1521, 61] on span "button" at bounding box center [1516, 61] width 13 height 11
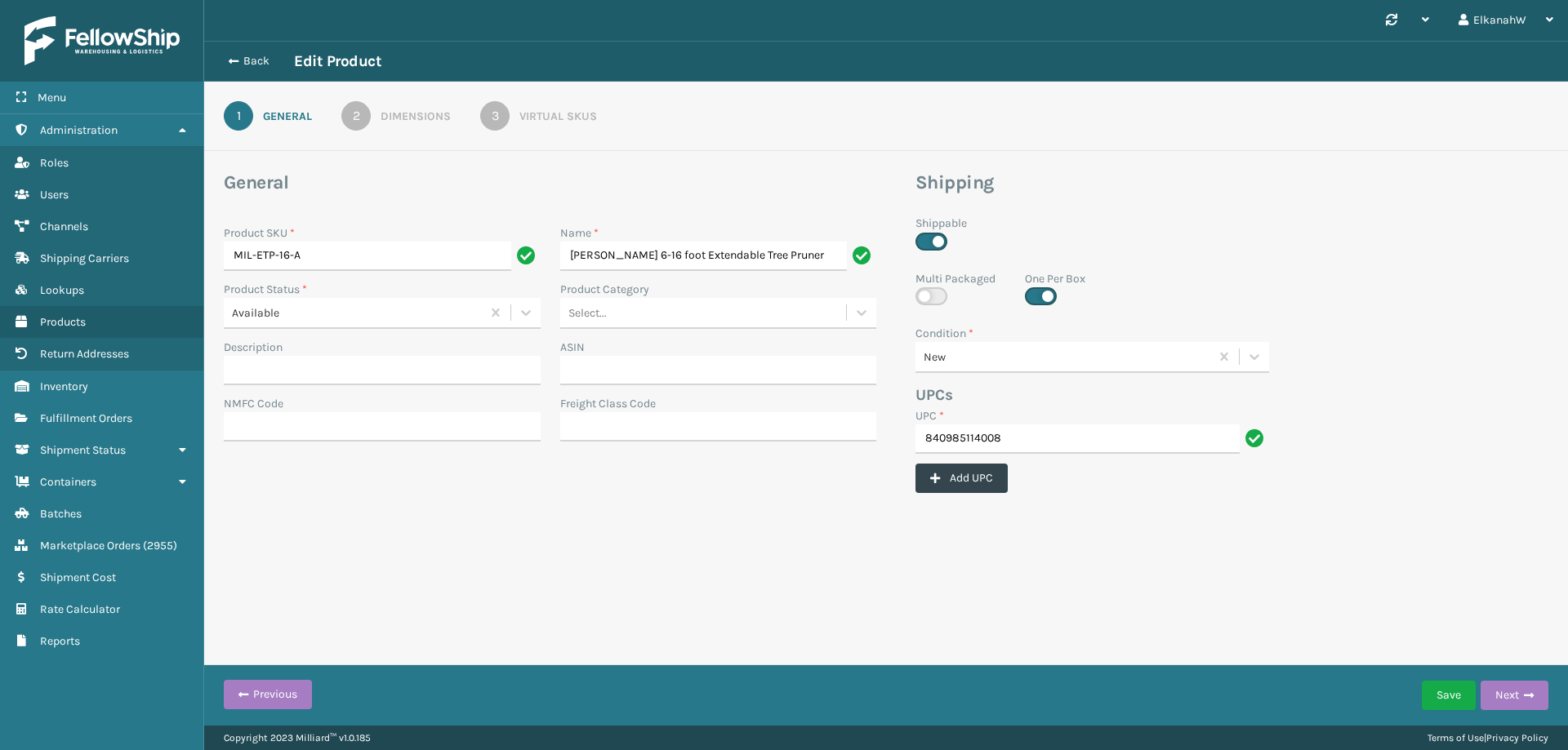
click at [489, 106] on div "3" at bounding box center [494, 115] width 29 height 29
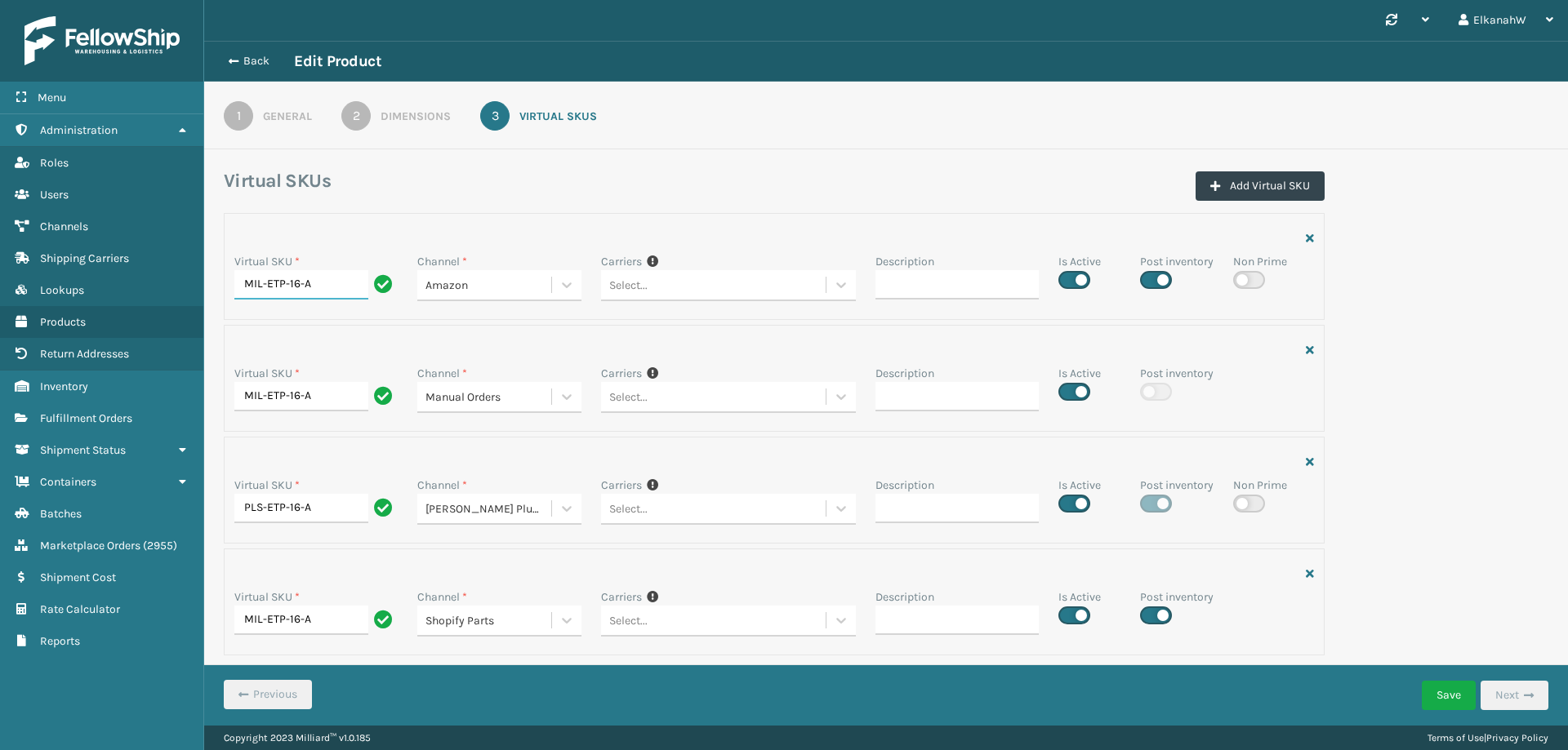
click at [245, 284] on input "MIL-ETP-16-A" at bounding box center [301, 285] width 134 height 29
click at [1461, 404] on div "Virtual SKU * MIL-ETP-16-A Channel * Amazon Carriers If you can't find the desi…" at bounding box center [886, 439] width 1344 height 452
click at [269, 65] on button "Back" at bounding box center [256, 61] width 75 height 15
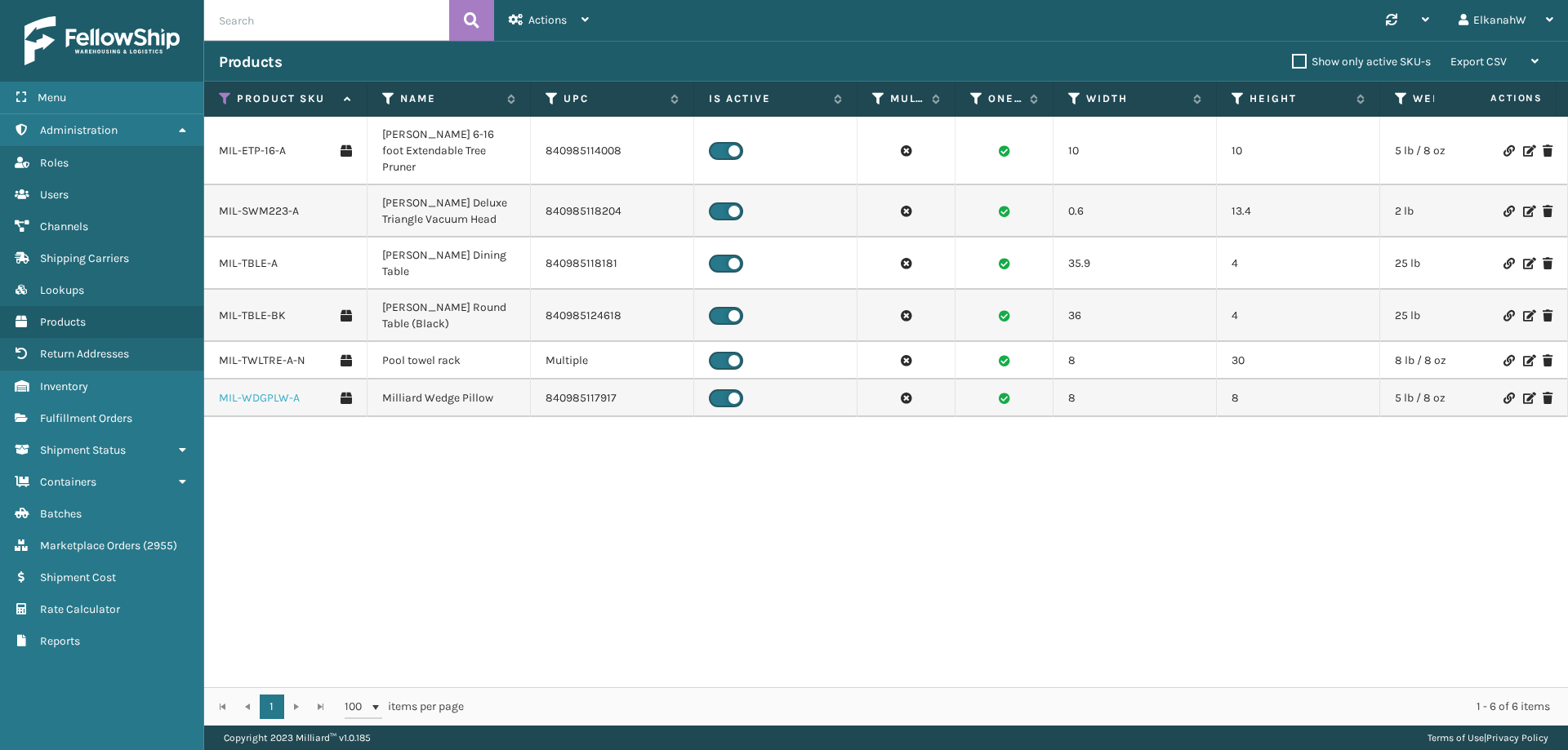
click at [273, 390] on link "MIL-WDGPLW-A" at bounding box center [259, 398] width 81 height 17
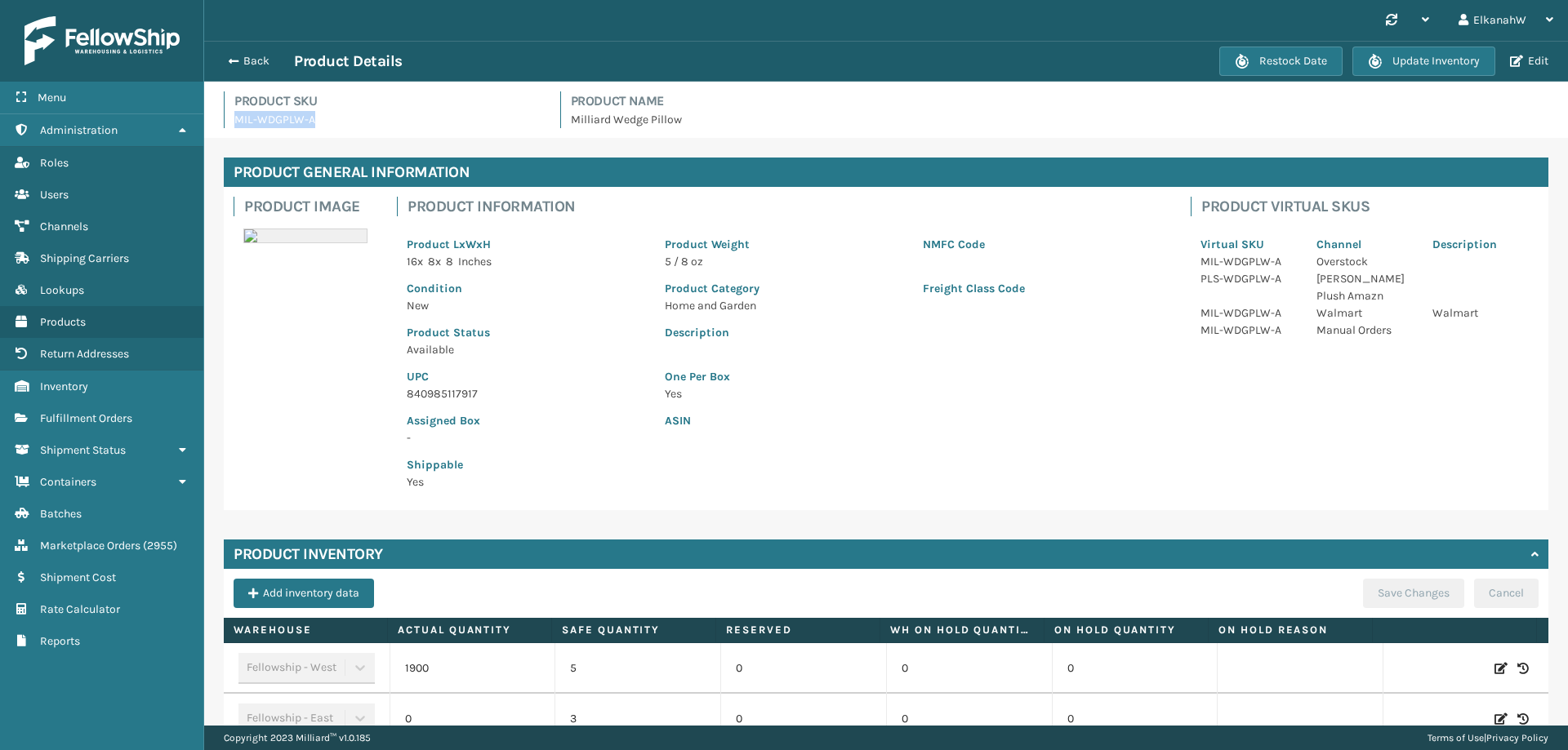
drag, startPoint x: 327, startPoint y: 128, endPoint x: 234, endPoint y: 135, distance: 93.3
click at [234, 135] on div "Product SKU MIL-WDGPLW-A Product Name Milliard Wedge Pillow" at bounding box center [886, 115] width 1344 height 47
copy p "MIL-WDGPLW-A"
click at [1540, 61] on button "Edit" at bounding box center [1529, 61] width 48 height 15
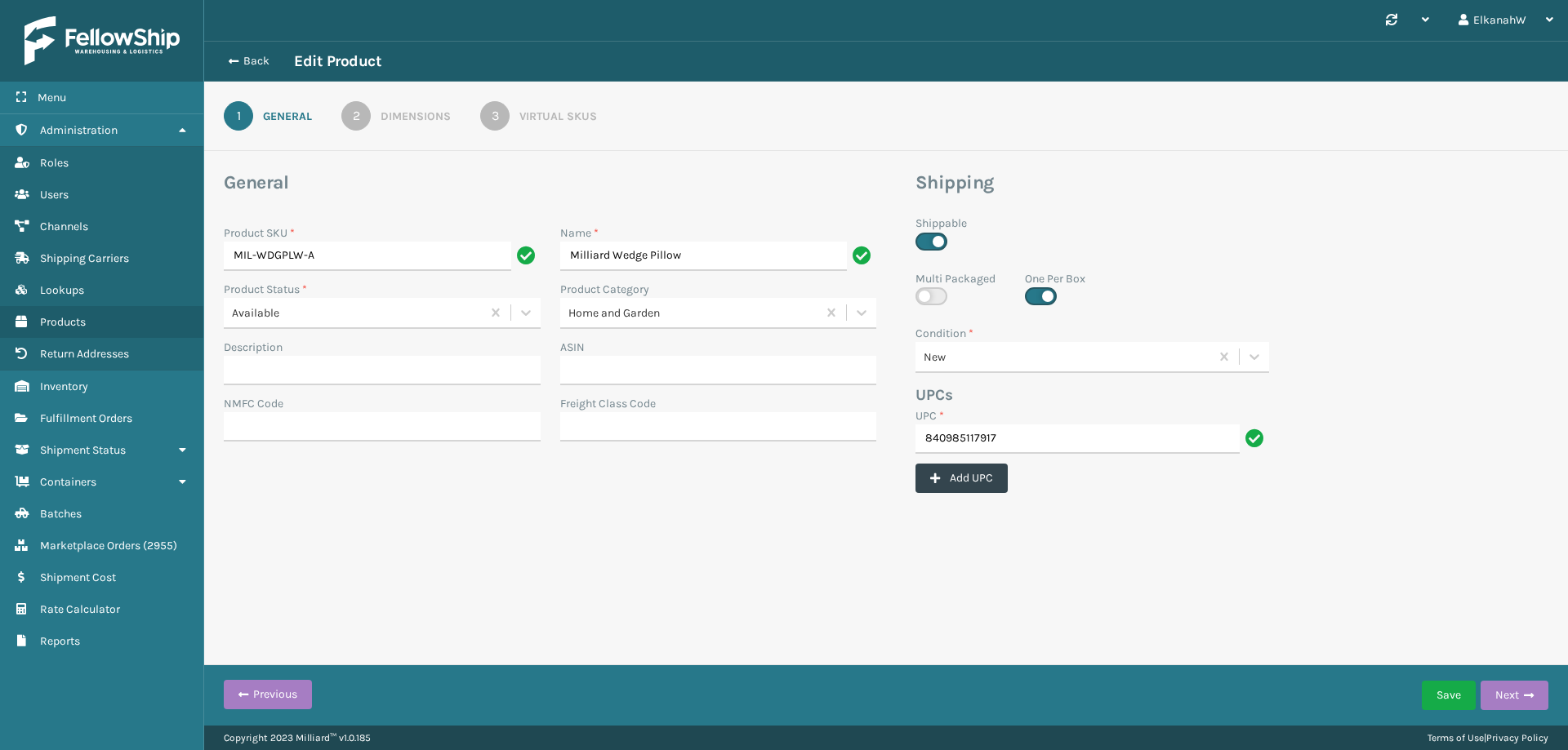
click at [505, 108] on div "3" at bounding box center [494, 115] width 29 height 29
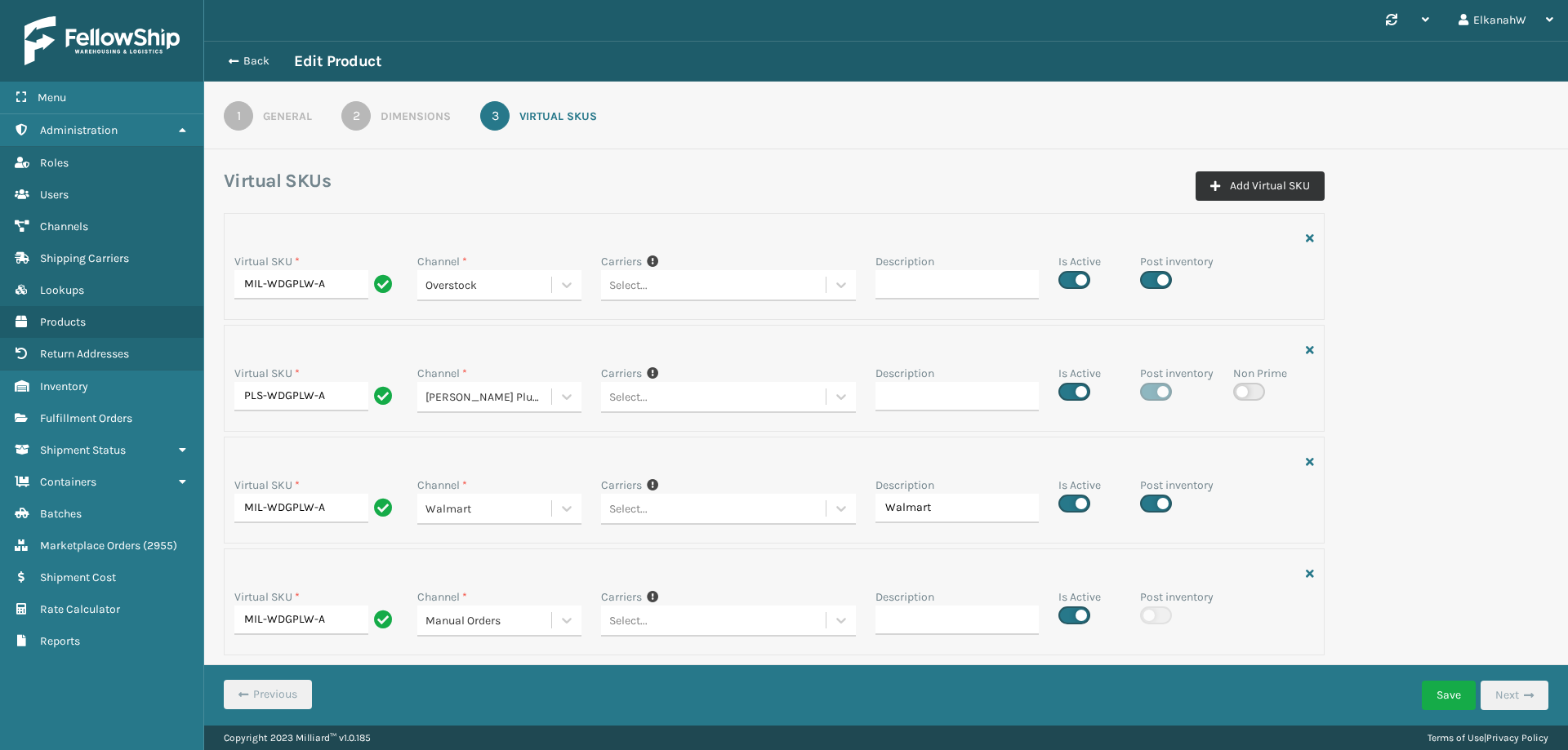
click at [1254, 183] on button "Add Virtual SKU" at bounding box center [1260, 186] width 129 height 29
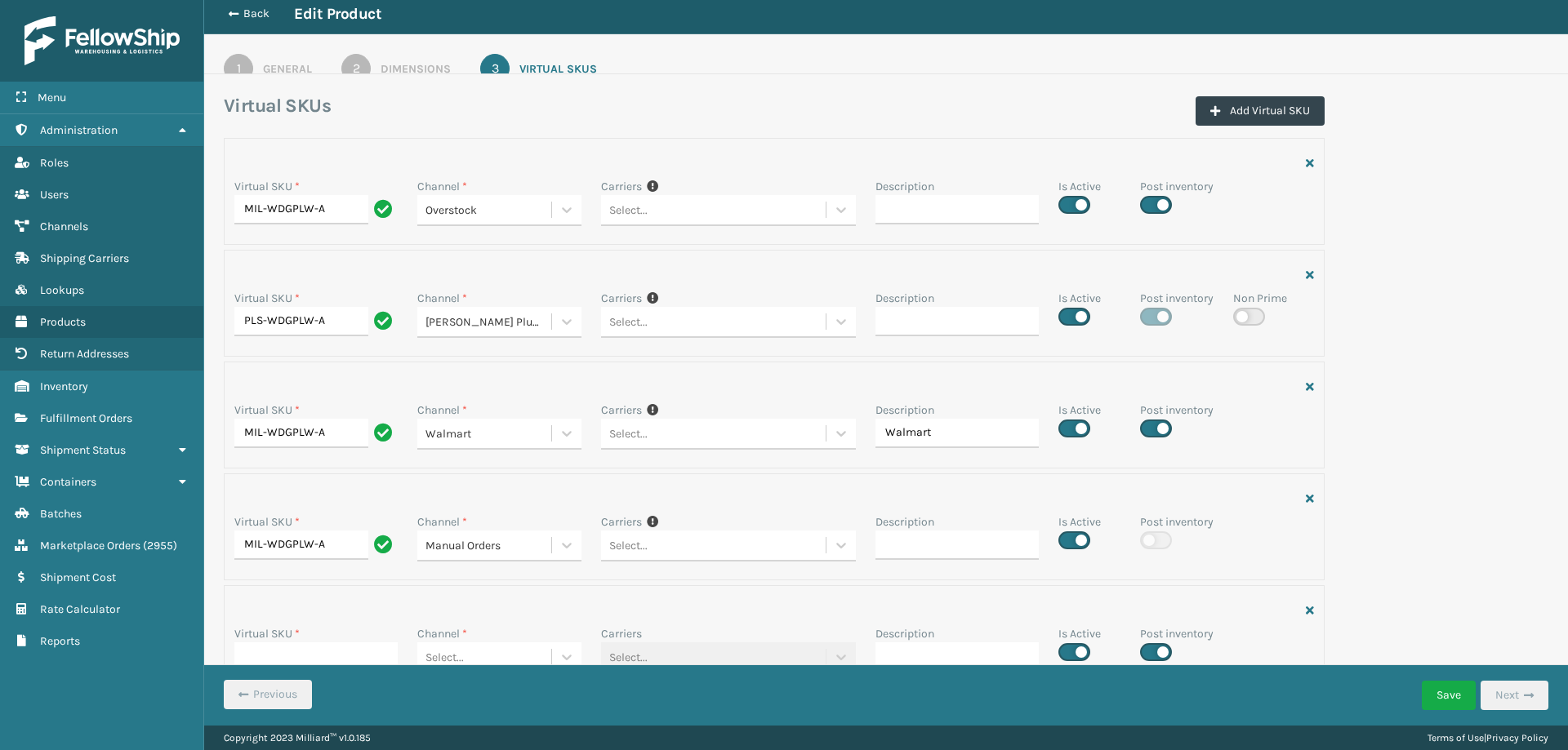
scroll to position [84, 0]
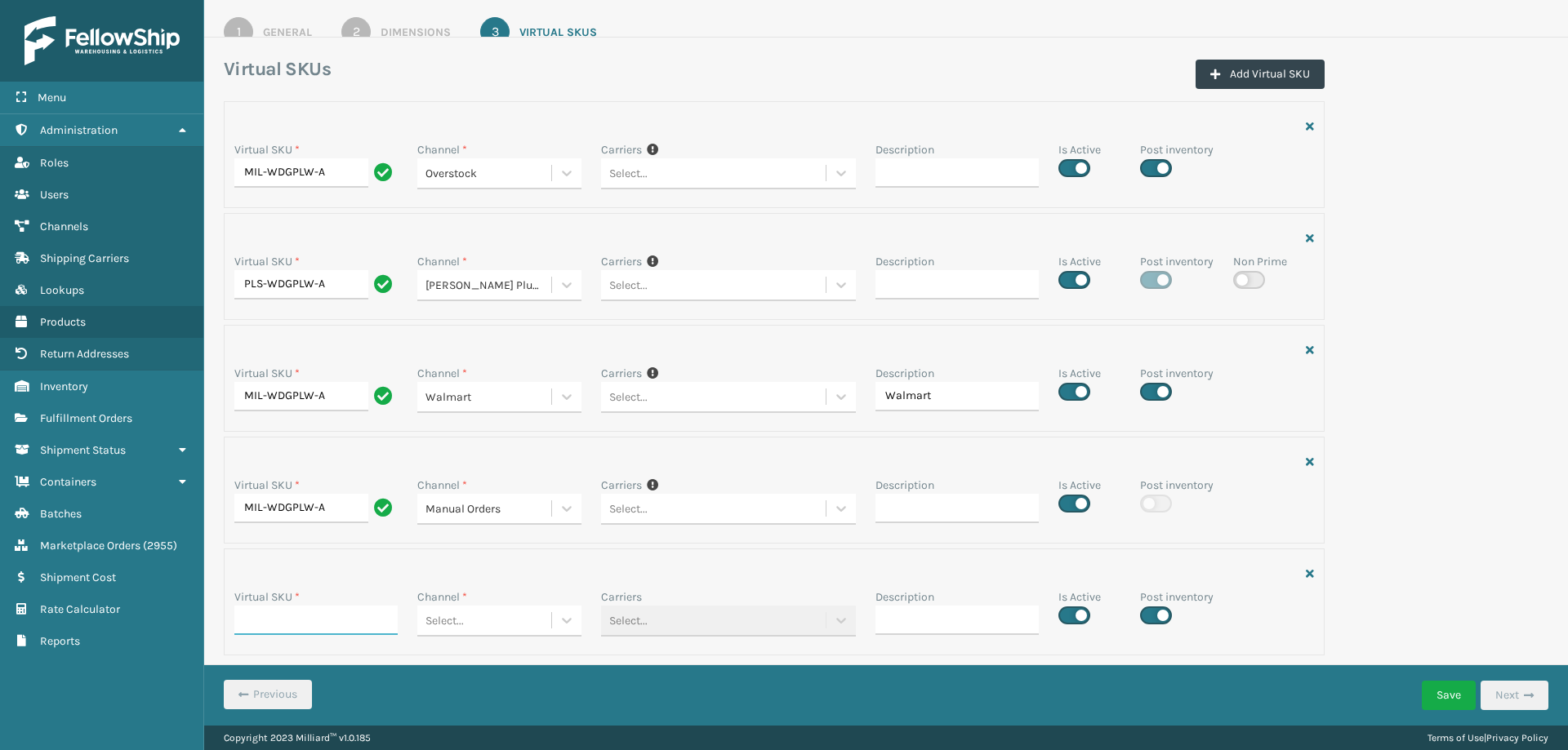
click at [308, 606] on input "Virtual SKU *" at bounding box center [316, 620] width 163 height 29
paste input "MIL-WDGPLW-A"
click at [250, 623] on input "MIL-WDGPLW-A" at bounding box center [301, 620] width 134 height 29
type input "MIL-WDGPLW-A"
click at [561, 182] on icon at bounding box center [567, 173] width 17 height 17
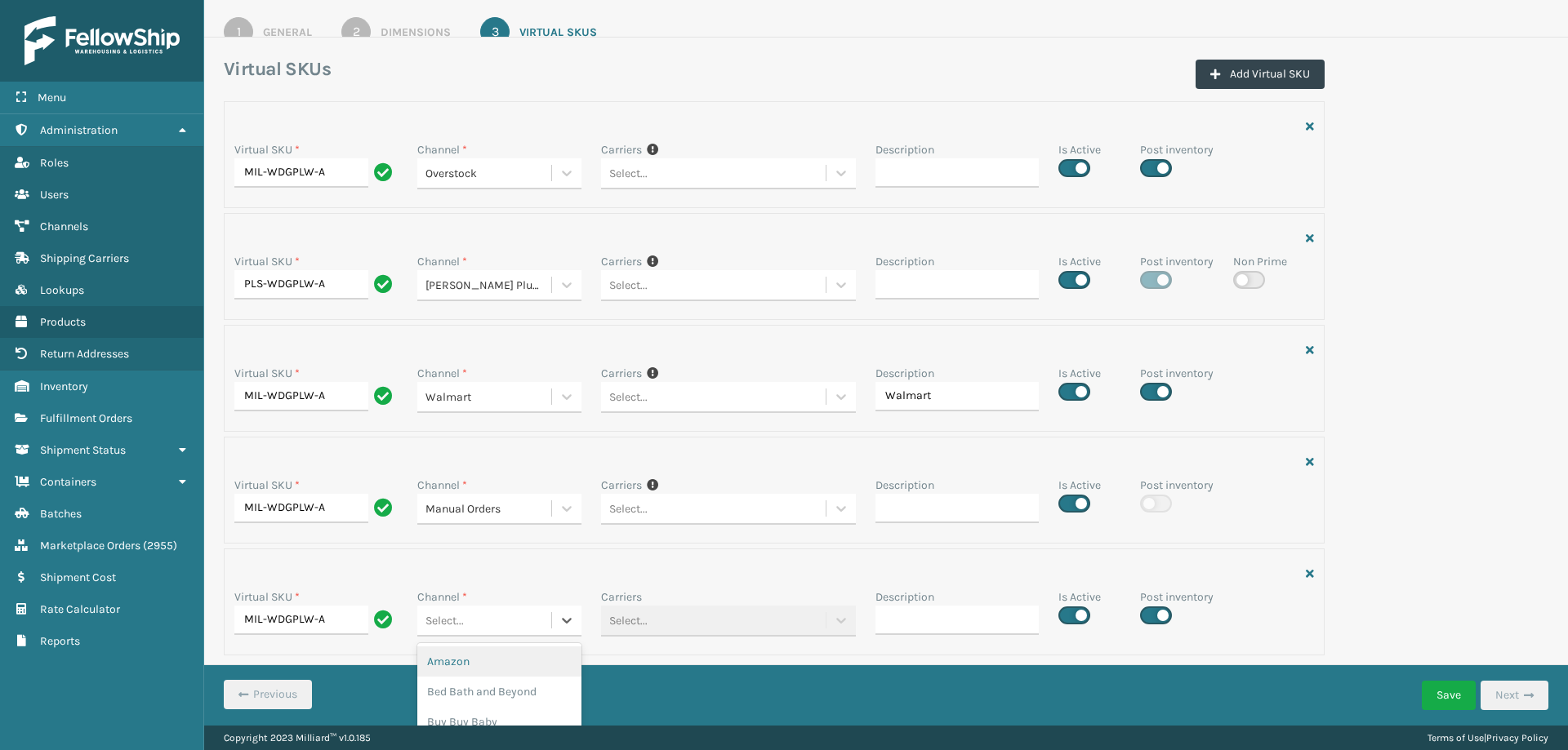
click at [465, 661] on div "Amazon" at bounding box center [498, 662] width 163 height 30
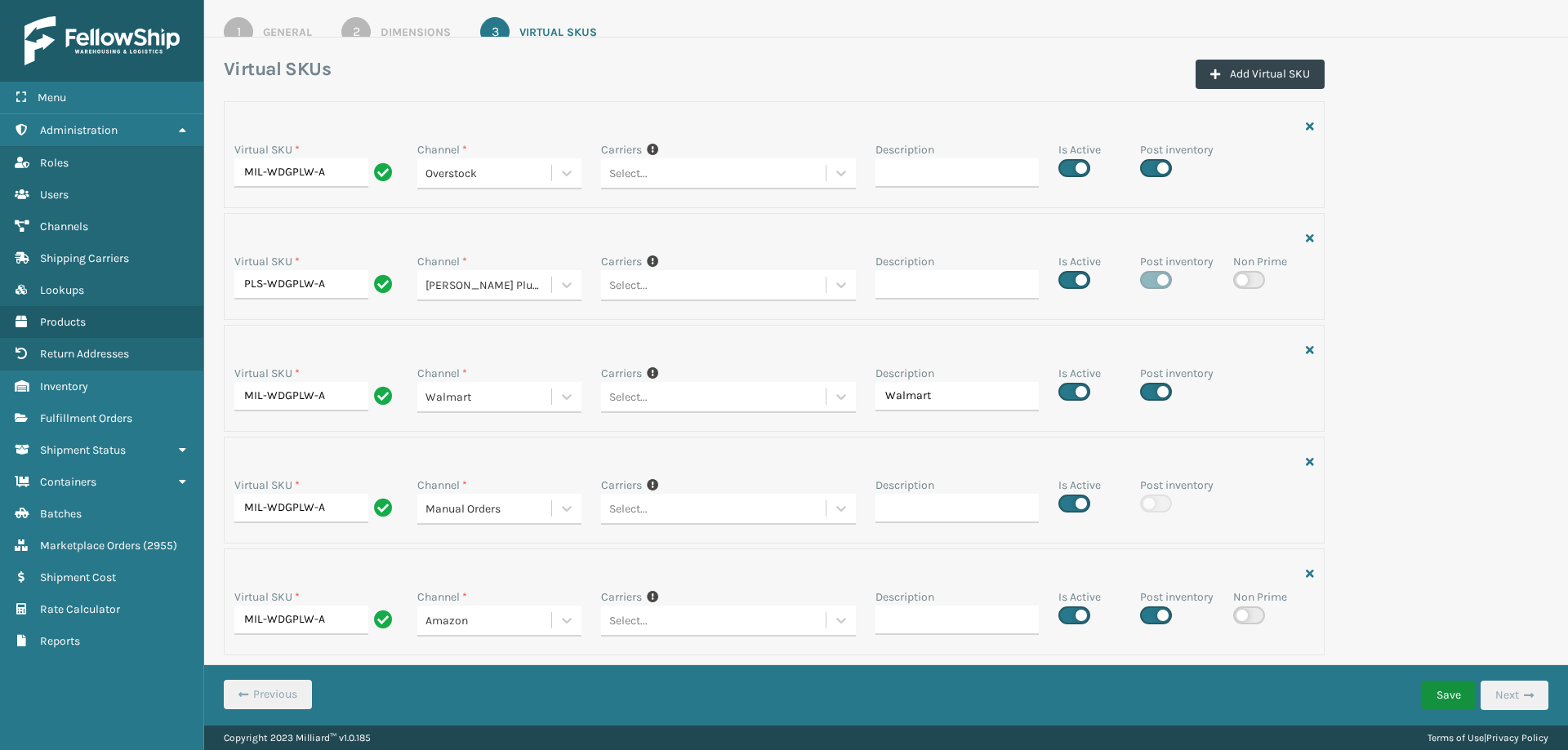
click at [1441, 696] on button "Save" at bounding box center [1448, 695] width 54 height 29
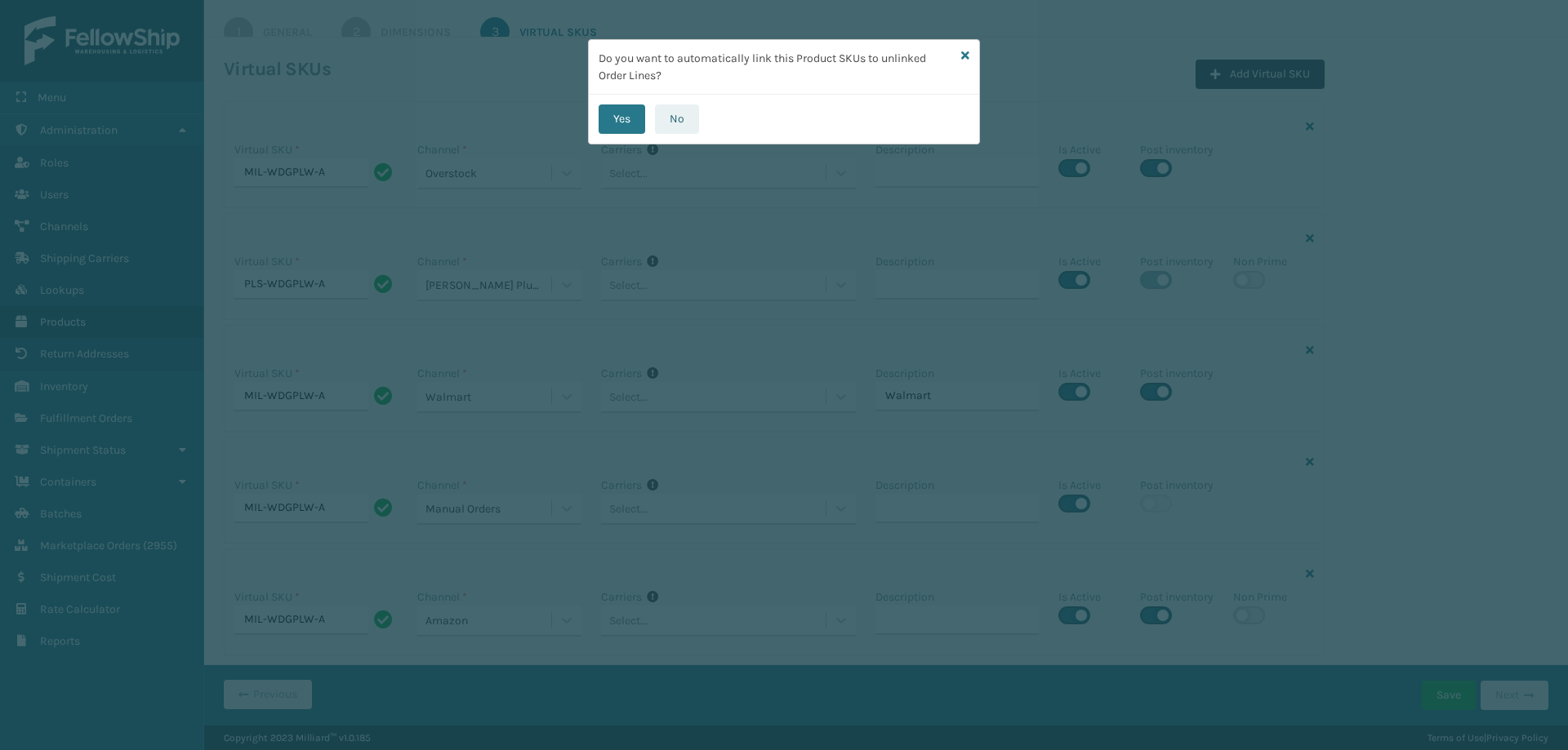
click at [677, 117] on button "No" at bounding box center [677, 119] width 44 height 29
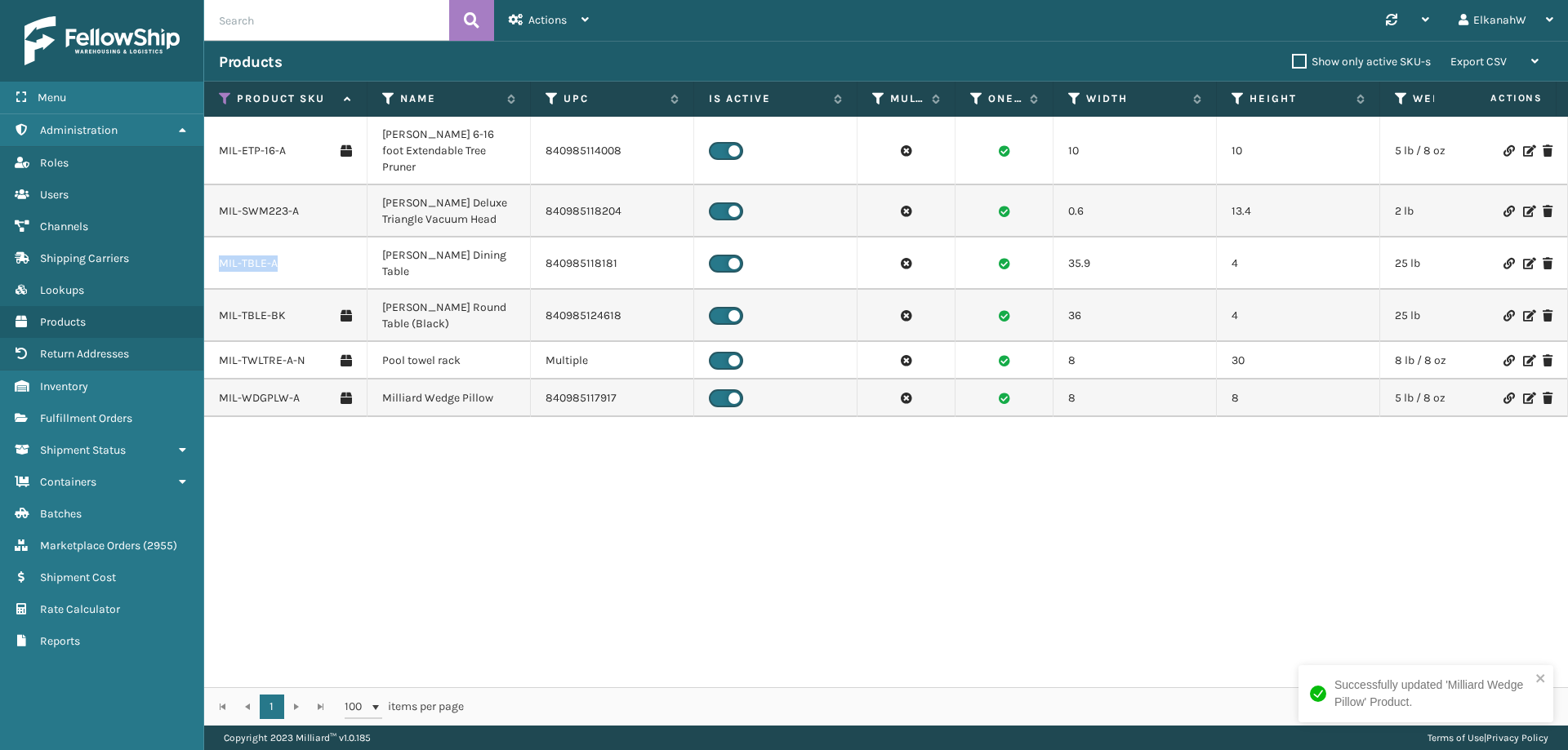
drag, startPoint x: 280, startPoint y: 235, endPoint x: 220, endPoint y: 241, distance: 60.3
click at [220, 256] on div "MIL-TBLE-A" at bounding box center [285, 264] width 133 height 17
copy link "MIL-TBLE-A"
click at [264, 256] on link "MIL-TBLE-A" at bounding box center [248, 264] width 59 height 17
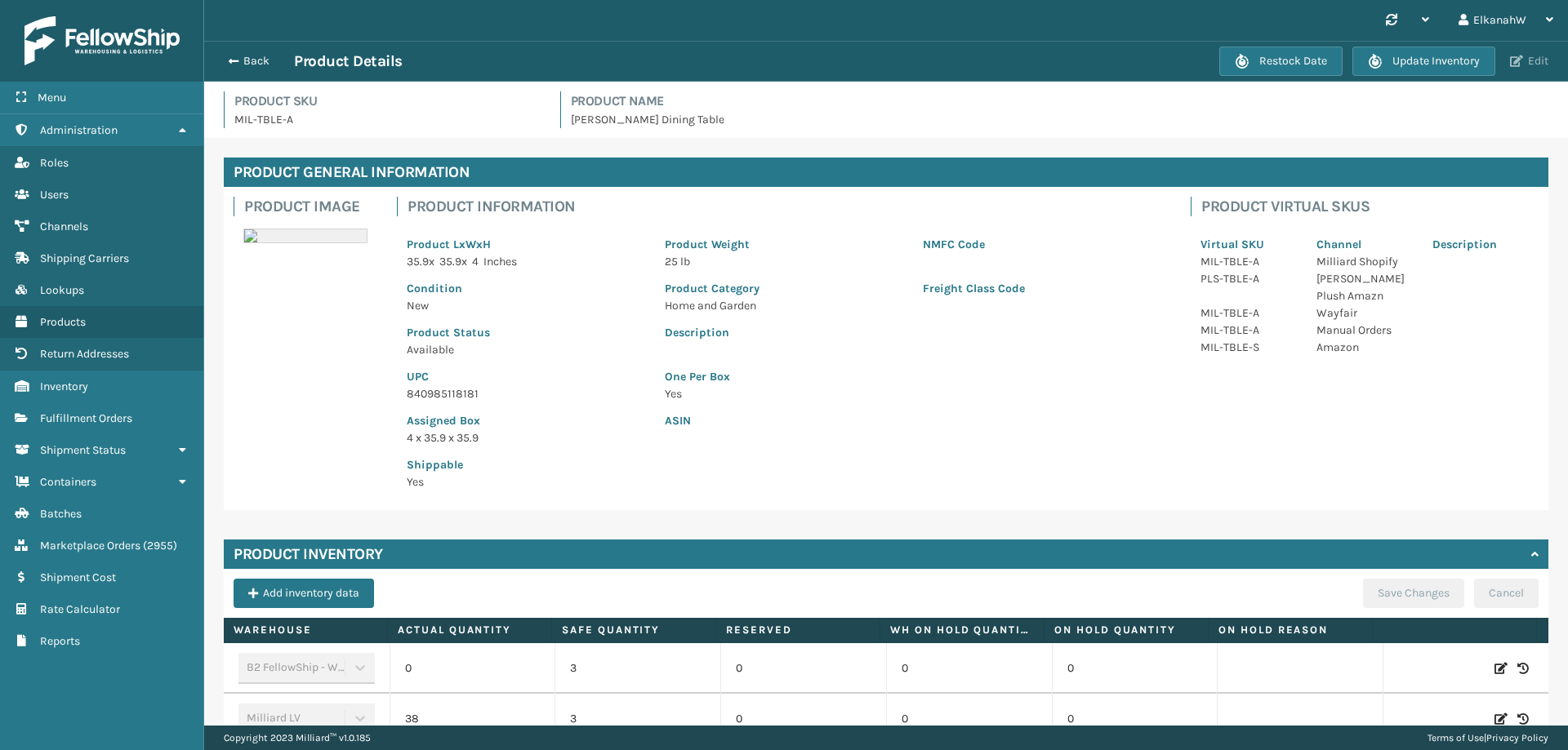
click at [1517, 54] on button "Edit" at bounding box center [1529, 61] width 48 height 15
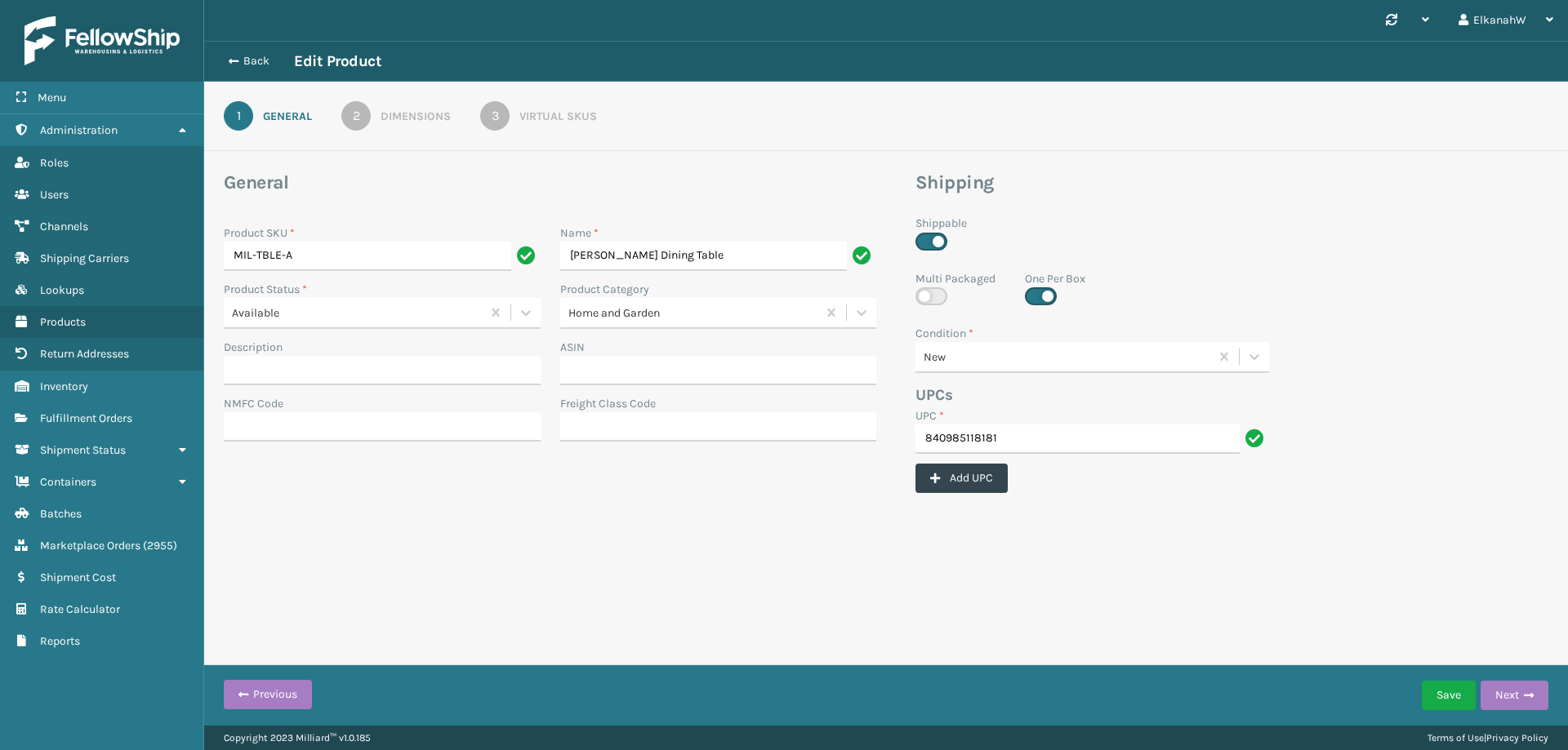
click at [544, 122] on div "Virtual SKUs" at bounding box center [558, 115] width 78 height 17
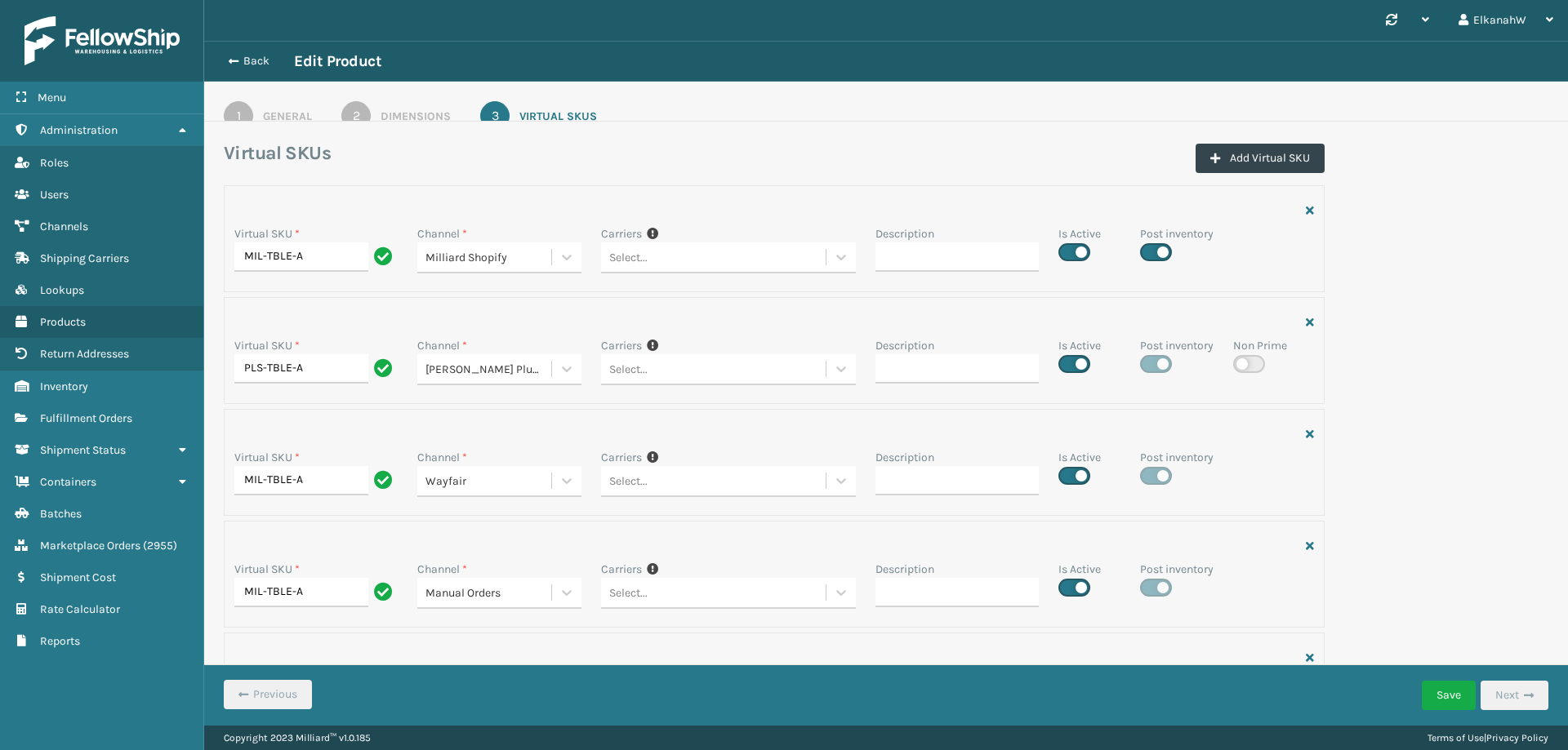
scroll to position [84, 0]
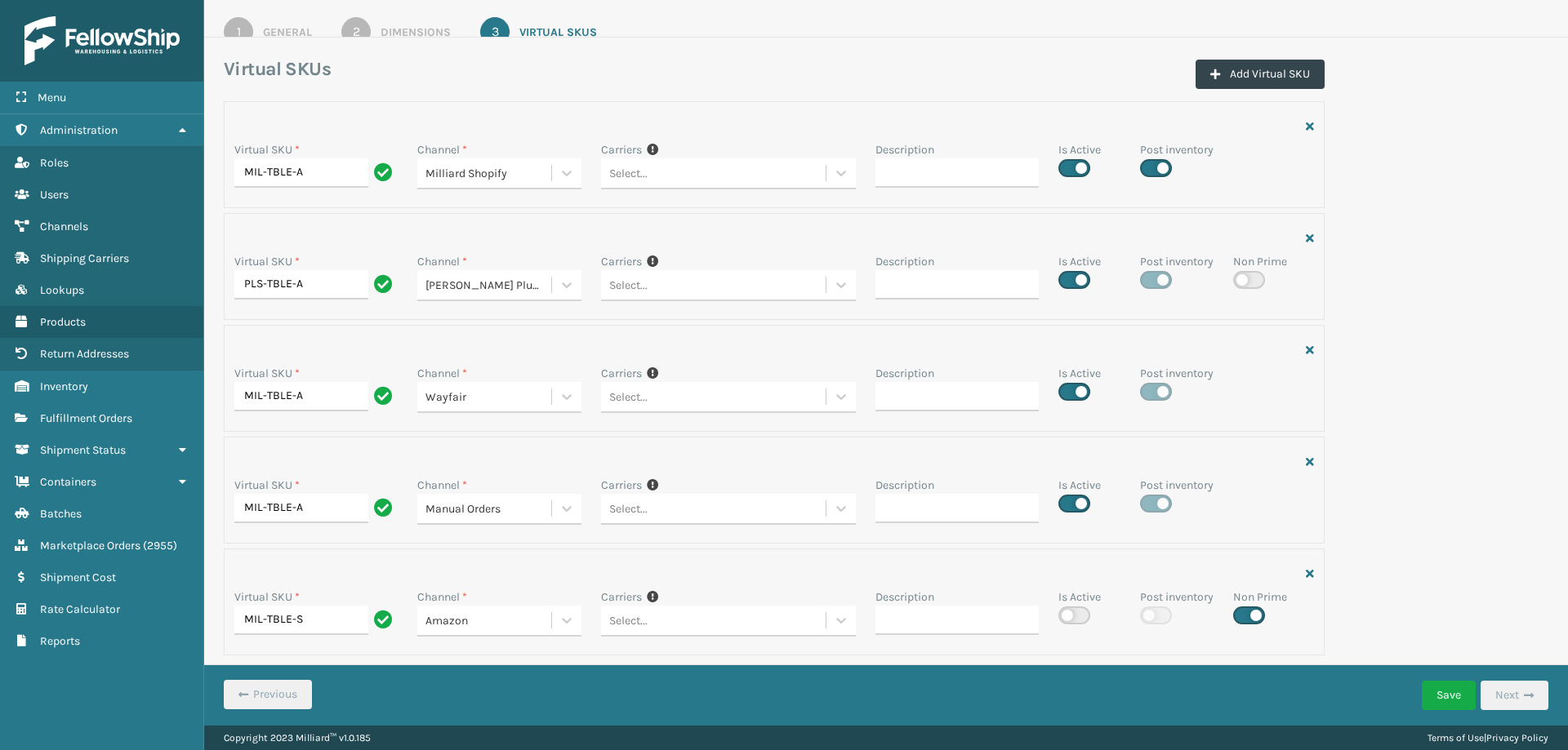
click at [1069, 616] on label at bounding box center [1074, 615] width 32 height 18
click at [1069, 616] on input "checkbox" at bounding box center [1064, 611] width 11 height 11
checkbox input "true"
click at [1442, 693] on button "Save" at bounding box center [1448, 695] width 54 height 29
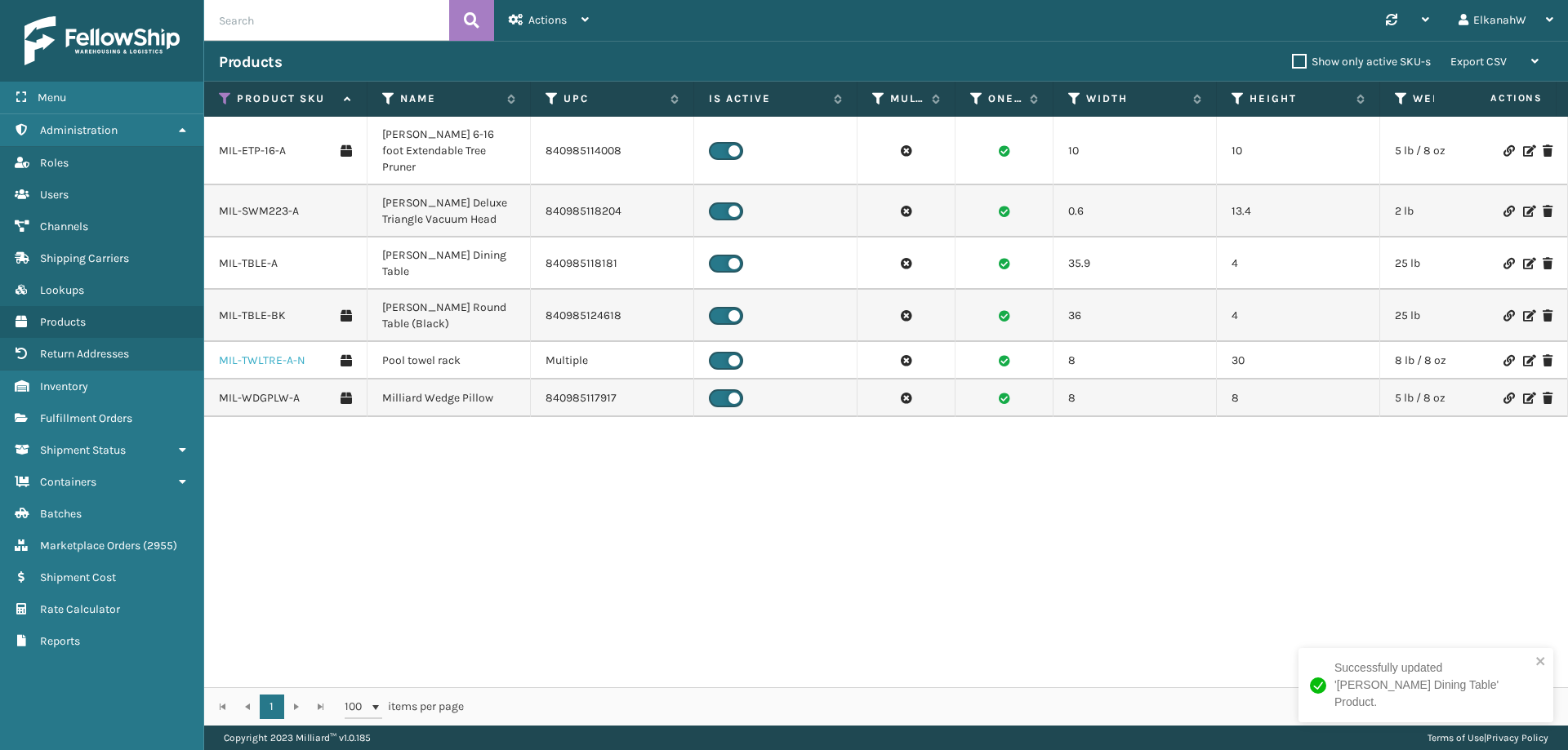
click at [268, 353] on link "MIL-TWLTRE-A-N" at bounding box center [262, 360] width 86 height 17
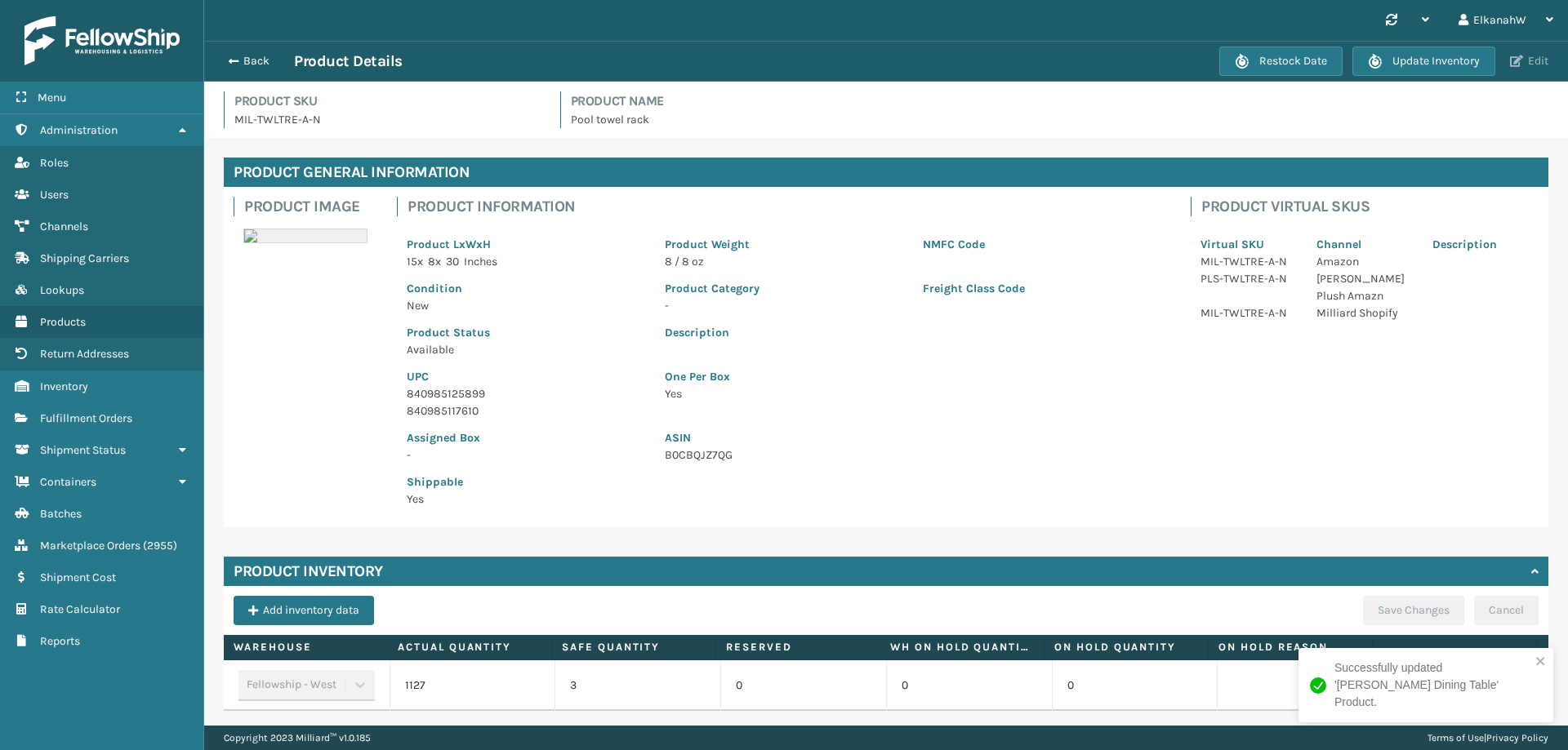
click at [1535, 61] on button "Edit" at bounding box center [1529, 61] width 48 height 15
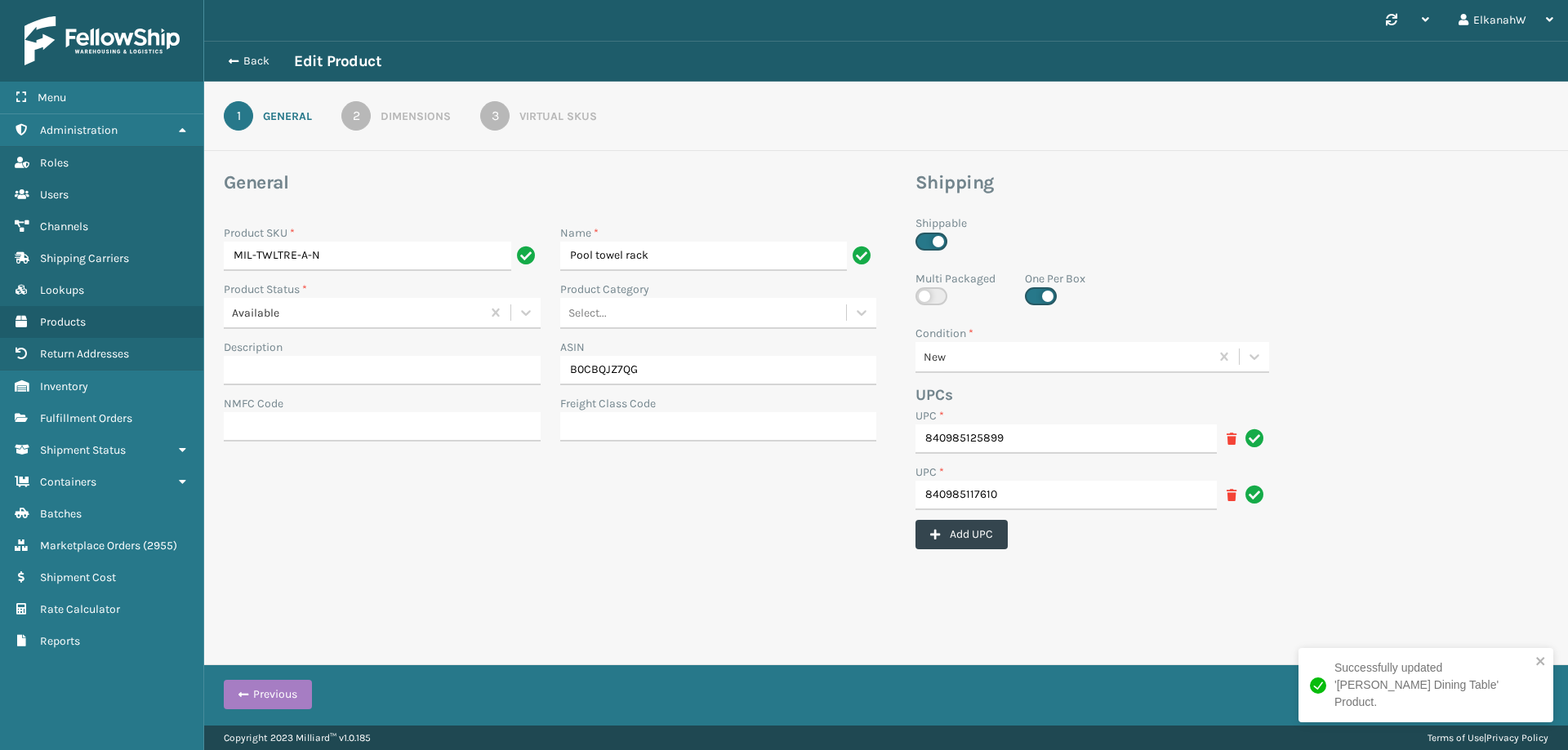
click at [521, 110] on div "Virtual SKUs" at bounding box center [558, 115] width 78 height 17
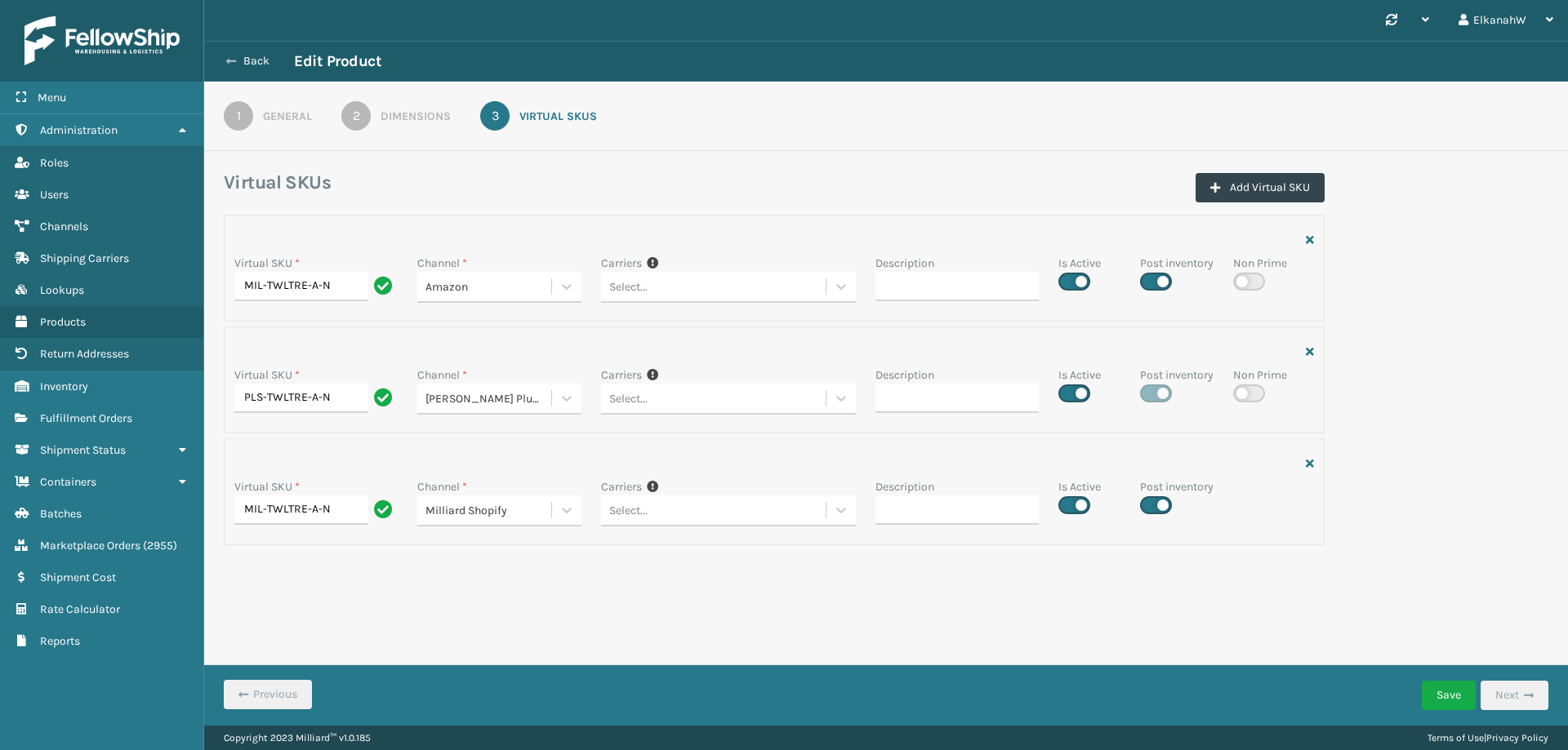
click at [242, 61] on button "Back" at bounding box center [256, 61] width 75 height 15
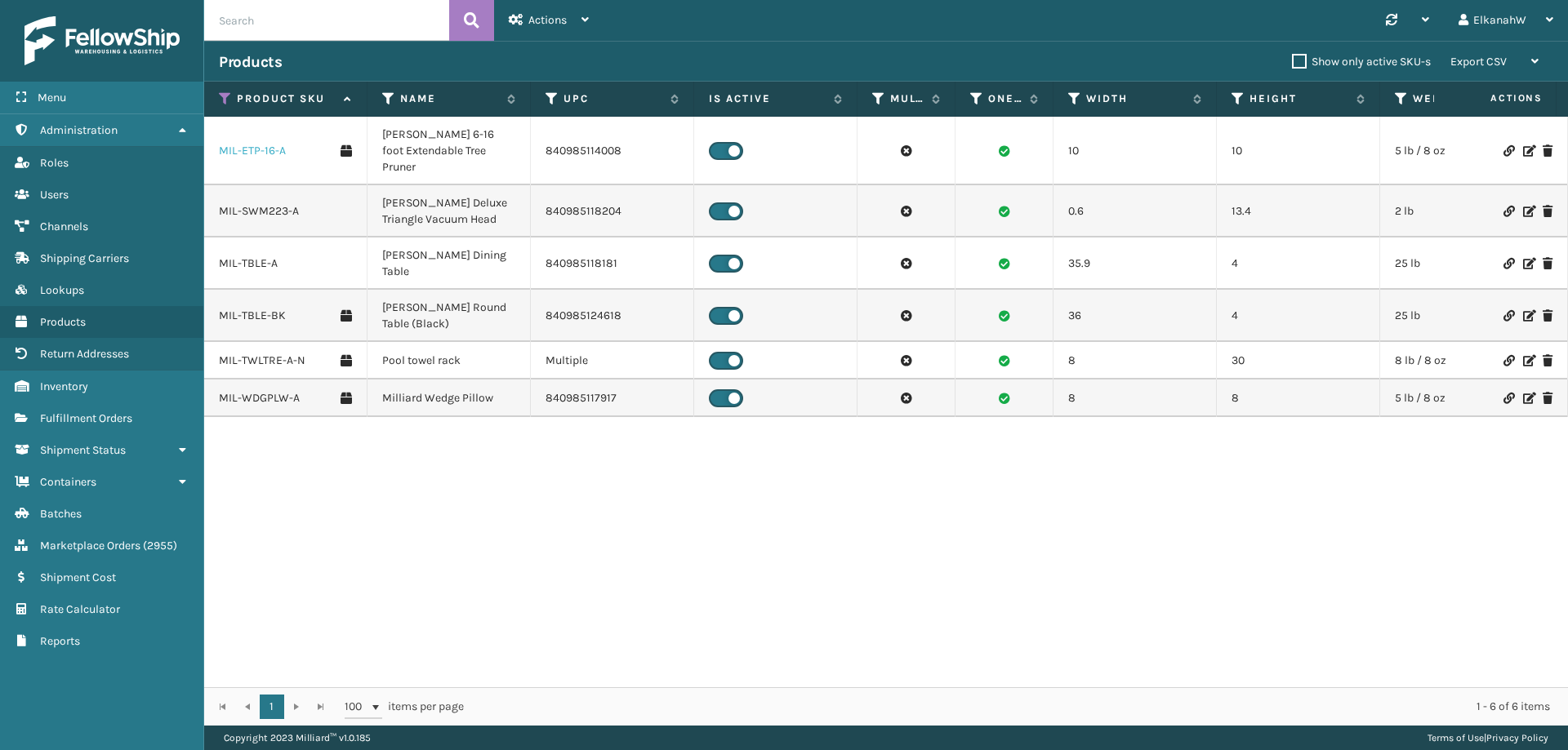
click at [270, 147] on link "MIL-ETP-16-A" at bounding box center [252, 151] width 67 height 17
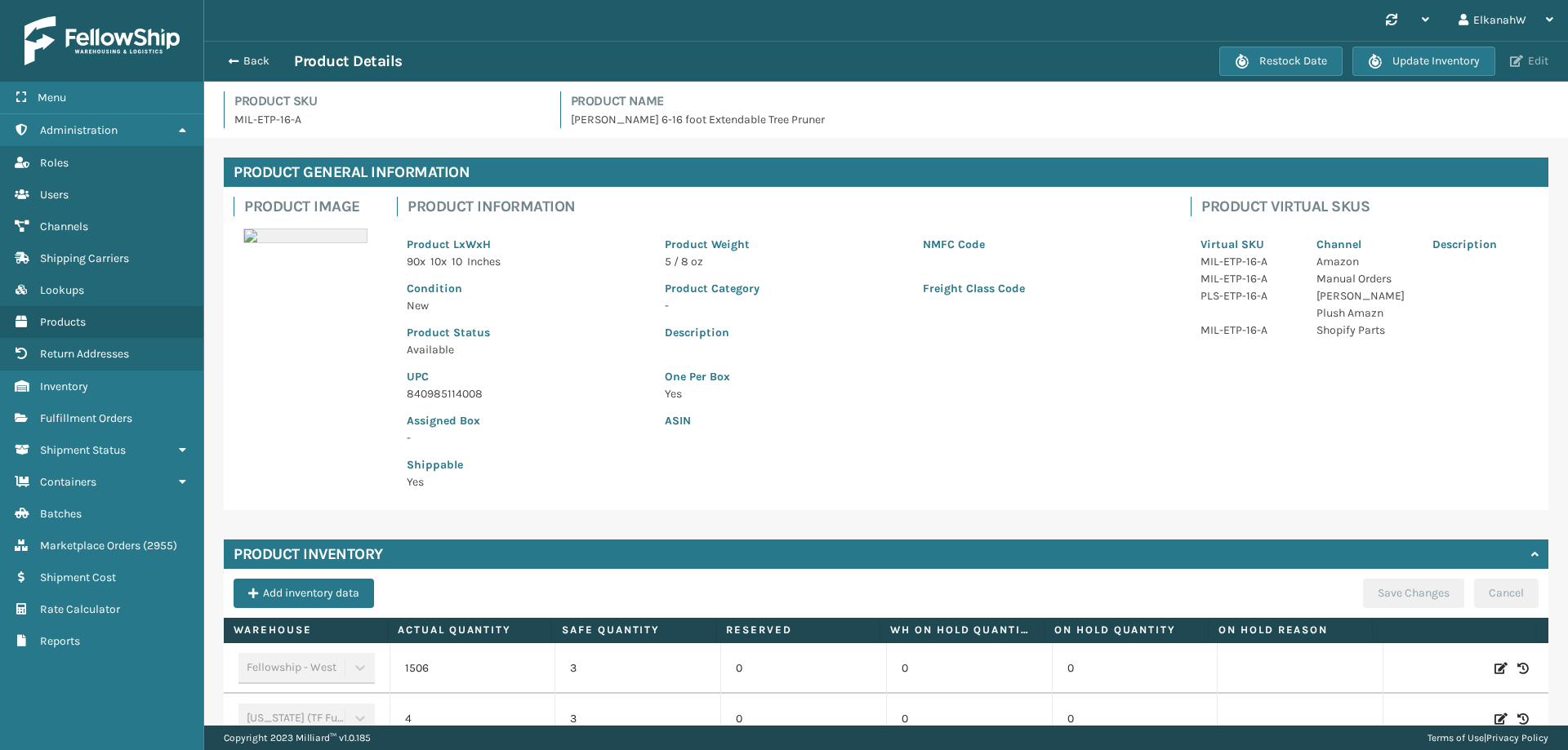
click at [1526, 65] on button "Edit" at bounding box center [1529, 61] width 48 height 15
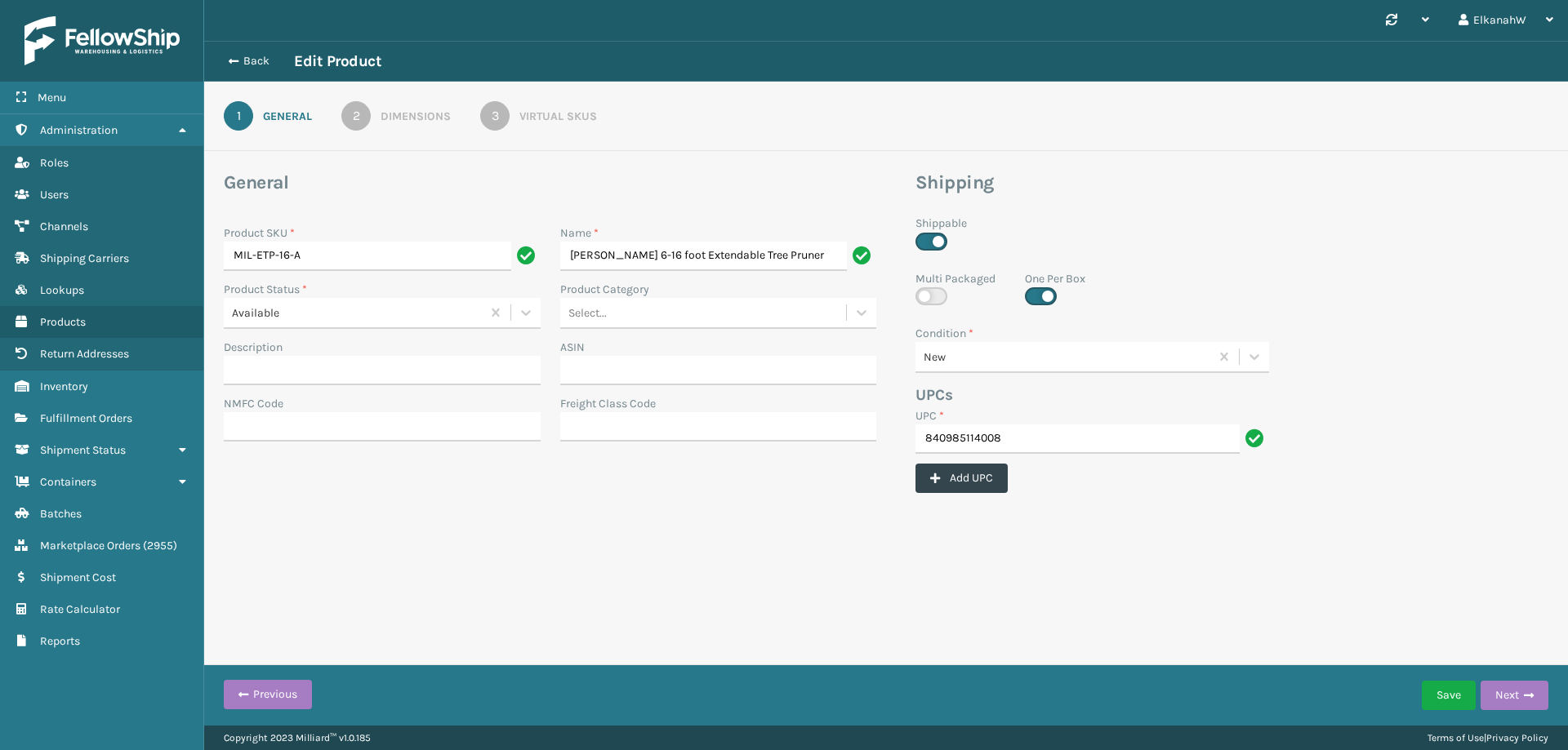
click at [518, 120] on link "3 Virtual SKUs" at bounding box center [538, 115] width 175 height 29
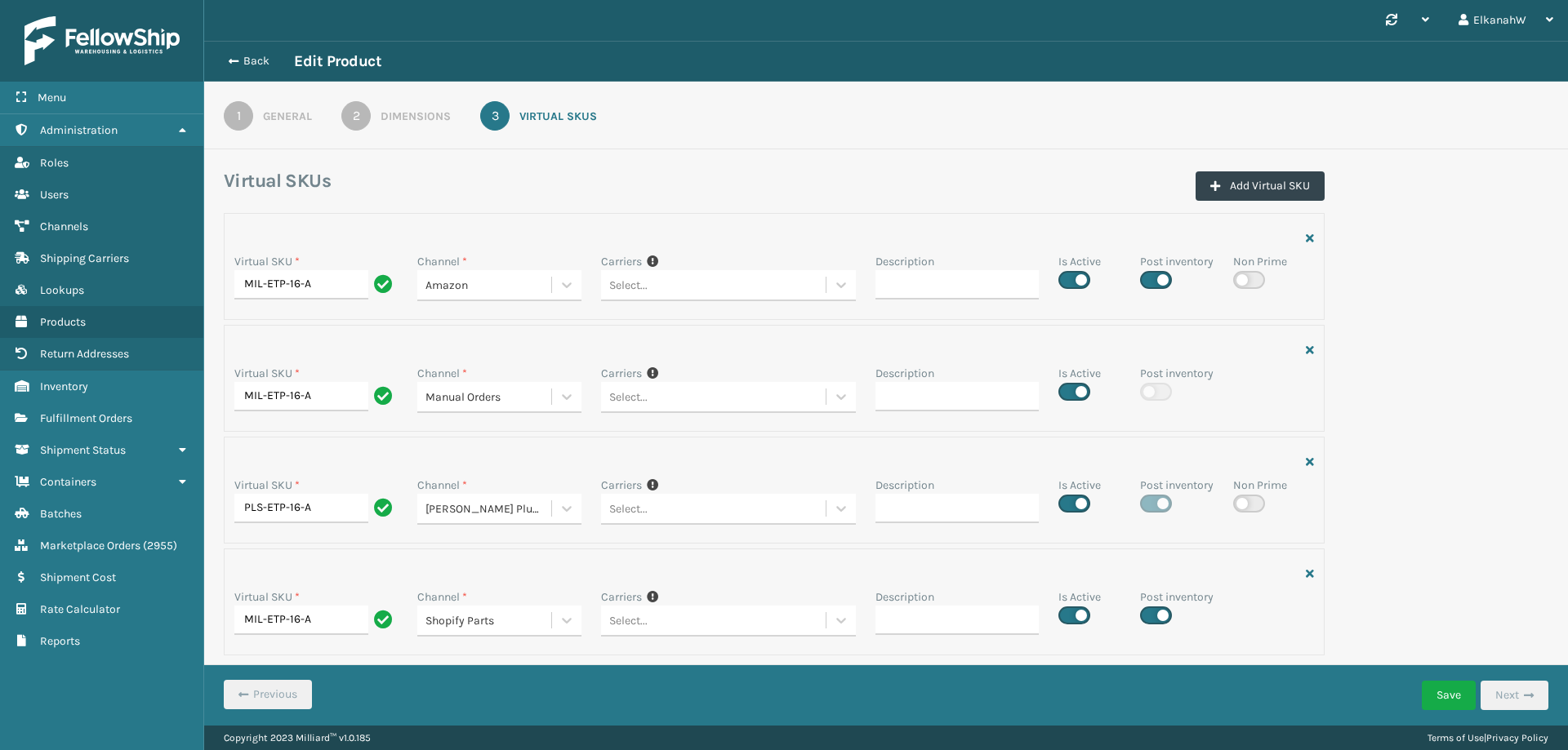
click at [1455, 376] on div "Virtual SKU * MIL-ETP-16-A Channel * Amazon Carriers If you can't find the desi…" at bounding box center [886, 439] width 1344 height 452
click at [249, 56] on button "Back" at bounding box center [256, 61] width 75 height 15
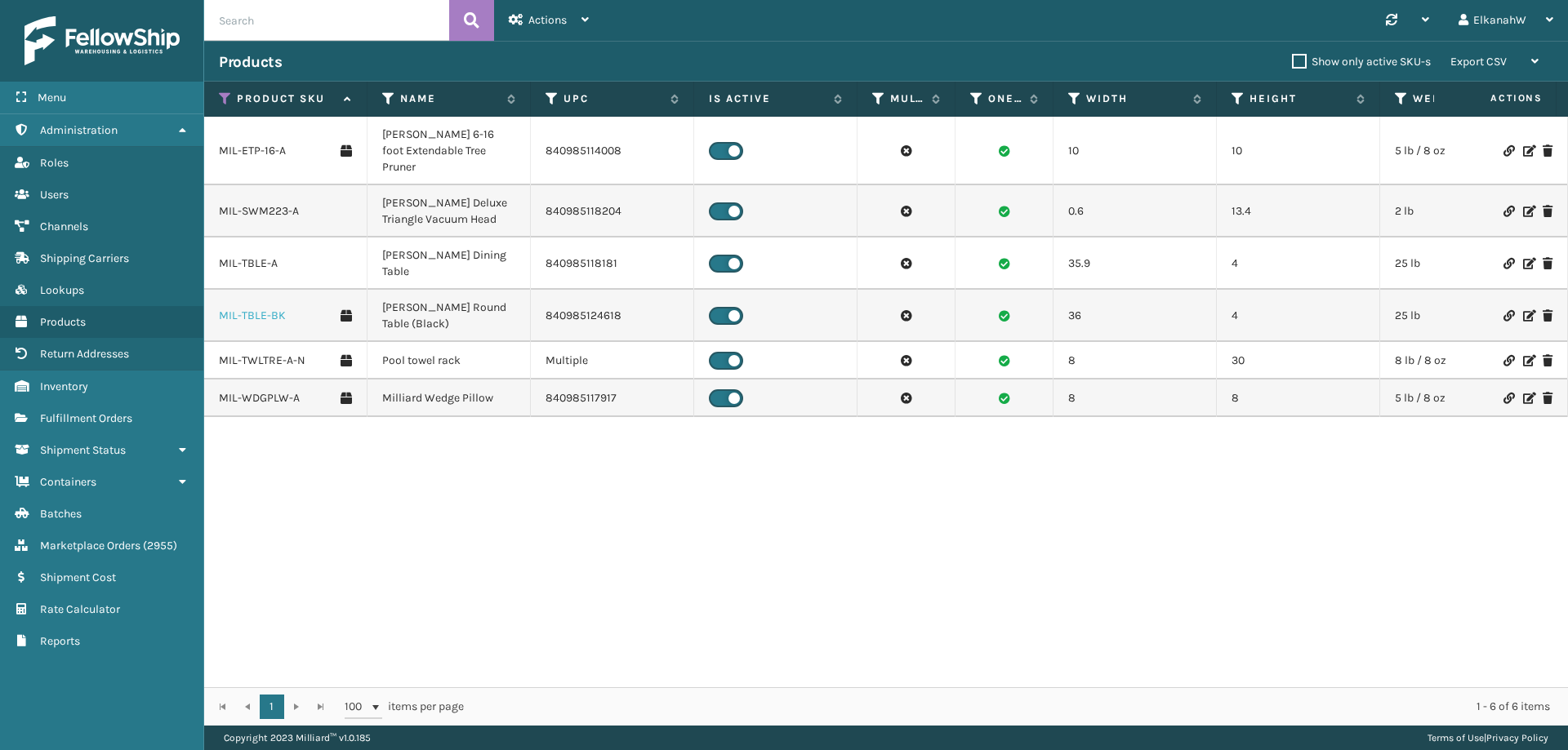
click at [245, 308] on link "MIL-TBLE-BK" at bounding box center [252, 316] width 67 height 17
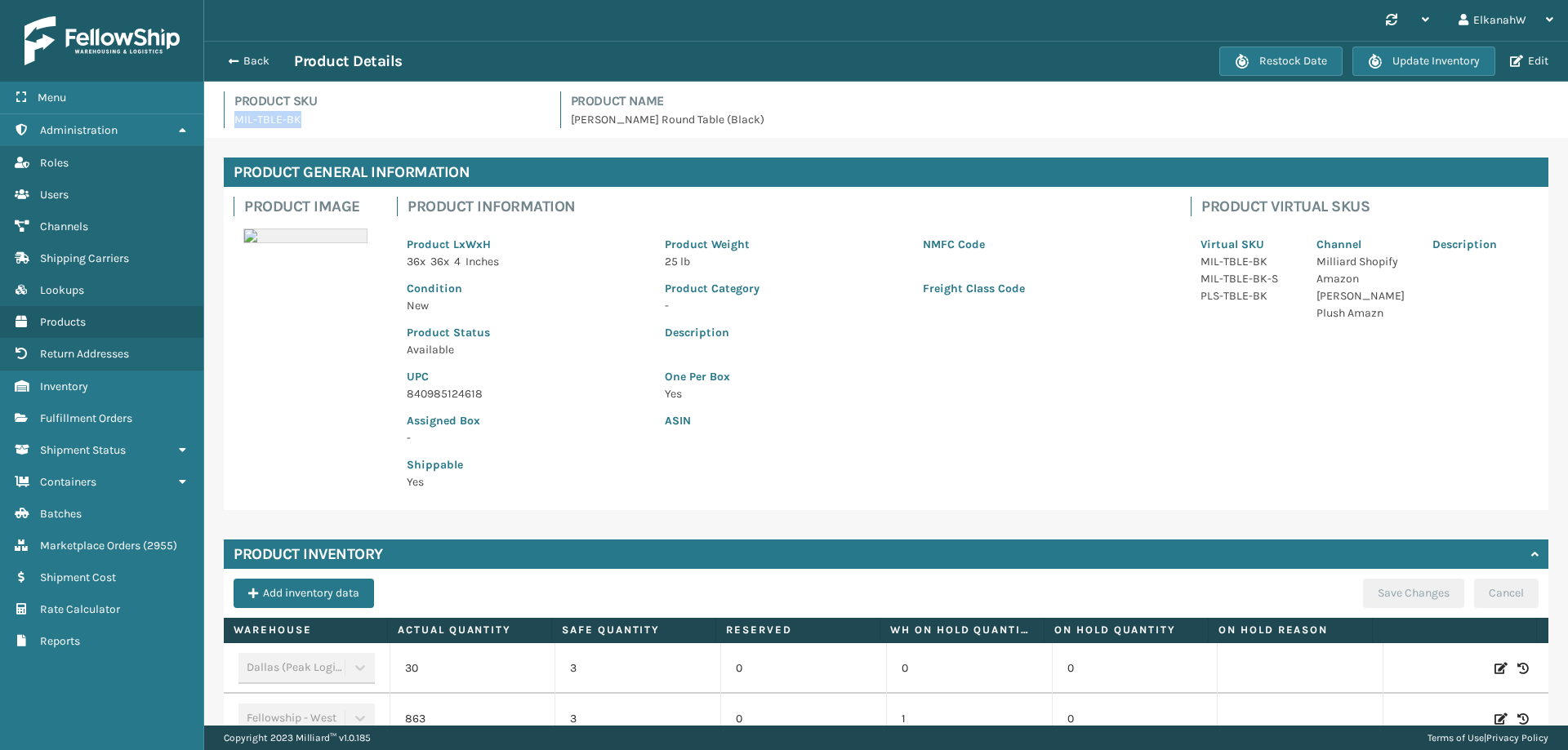
drag, startPoint x: 308, startPoint y: 128, endPoint x: 237, endPoint y: 134, distance: 71.3
click at [237, 134] on div "Product SKU MIL-TBLE-BK Product Name Milliard Round Table (Black)" at bounding box center [886, 115] width 1344 height 47
copy p "MIL-TBLE-BK"
click at [1530, 63] on button "Edit" at bounding box center [1529, 61] width 48 height 15
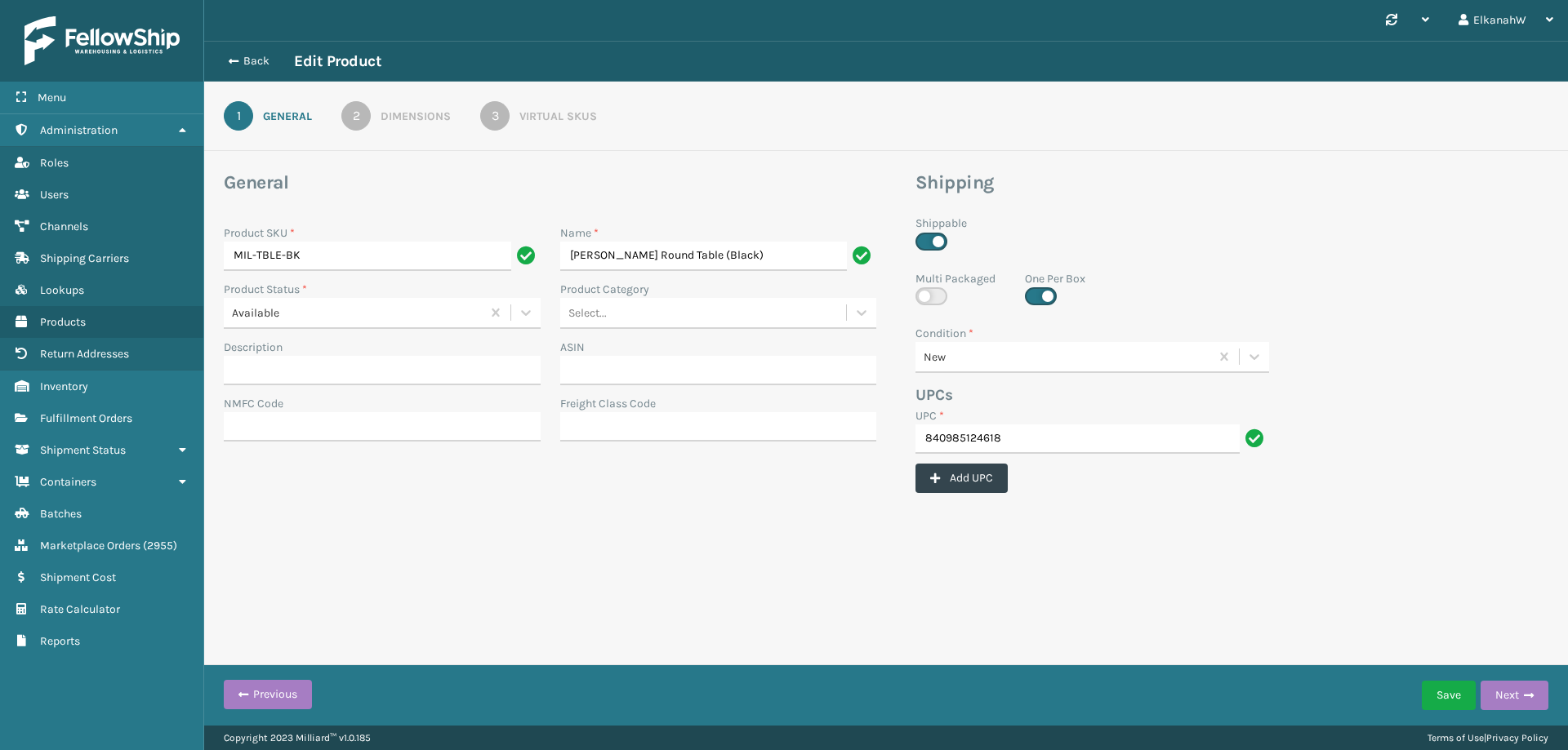
click at [498, 121] on div "3" at bounding box center [494, 115] width 29 height 29
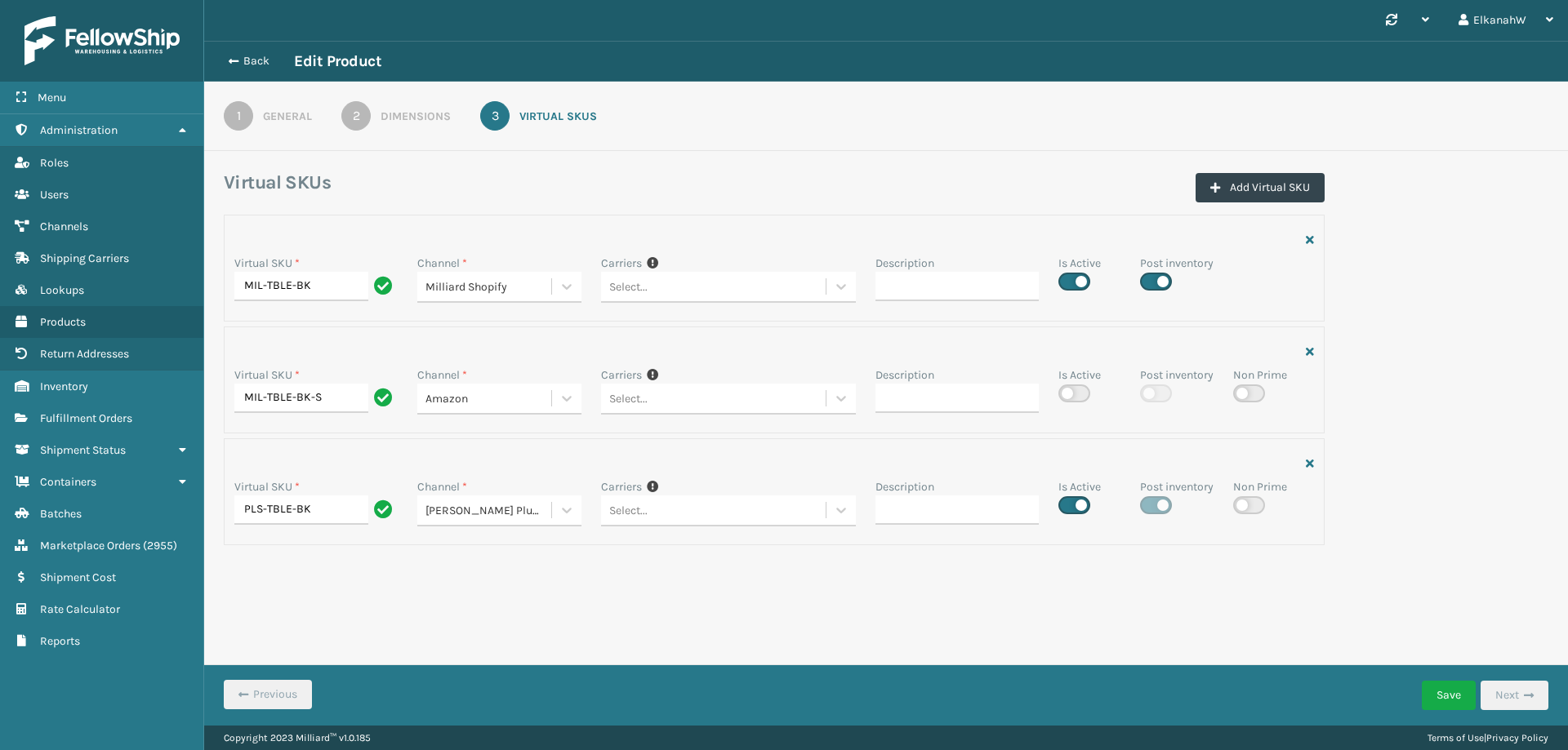
click at [1080, 391] on label at bounding box center [1074, 393] width 32 height 18
click at [1069, 391] on input "checkbox" at bounding box center [1064, 389] width 11 height 11
checkbox input "true"
click at [1453, 701] on button "Save" at bounding box center [1448, 695] width 54 height 29
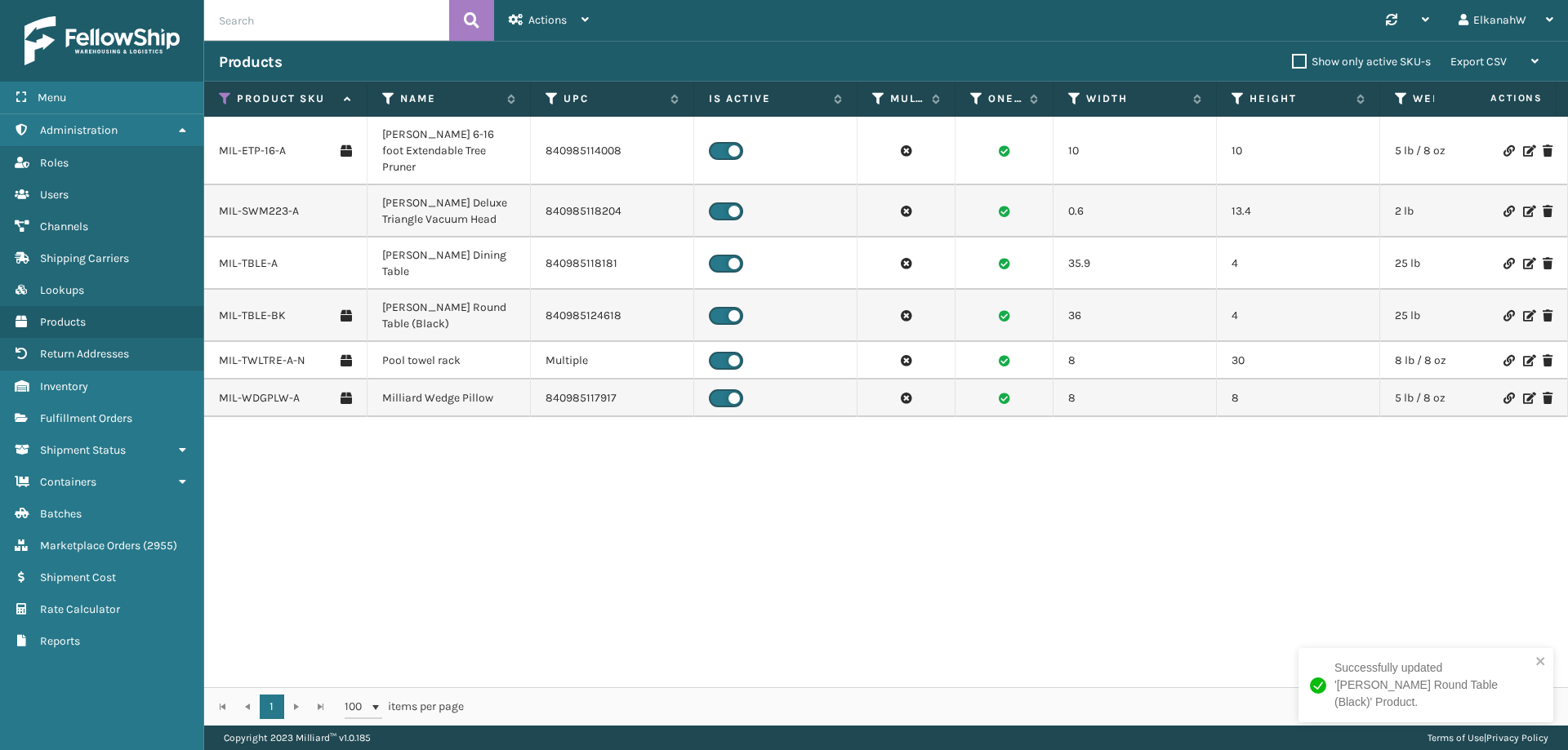
click at [846, 506] on div "MIL-ETP-16-A Milliard 6-16 foot Extendable Tree Pruner 840985114008 10 10 5 lb …" at bounding box center [886, 402] width 1364 height 571
drag, startPoint x: 298, startPoint y: 145, endPoint x: 209, endPoint y: 152, distance: 89.3
click at [209, 152] on td "MIL-ETP-16-A" at bounding box center [286, 151] width 163 height 69
copy link "MIL-ETP-16-A"
drag, startPoint x: 314, startPoint y: 329, endPoint x: 219, endPoint y: 339, distance: 95.5
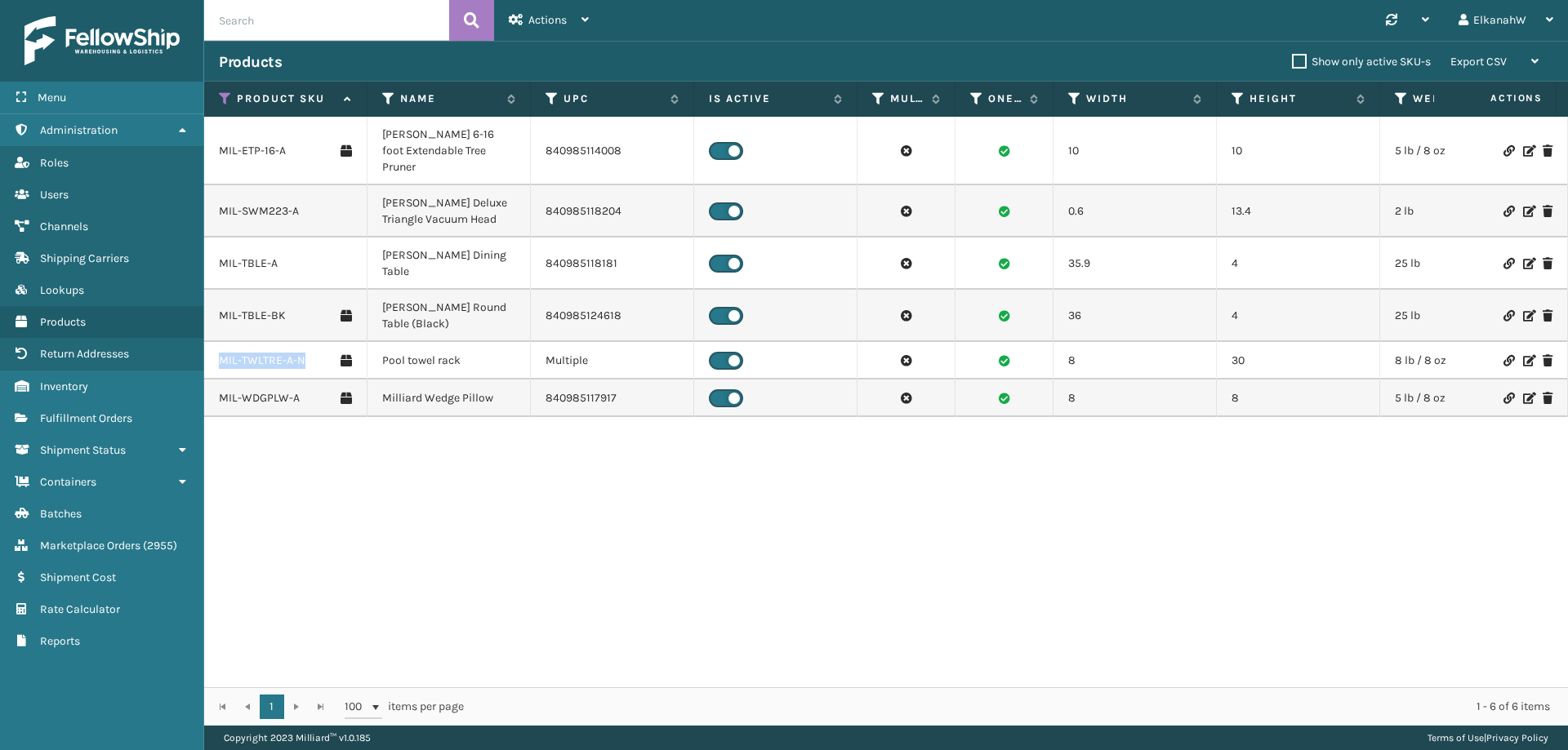
click at [219, 342] on td "MIL-TWLTRE-A-N" at bounding box center [286, 360] width 163 height 38
copy link "MIL-TWLTRE-A-N"
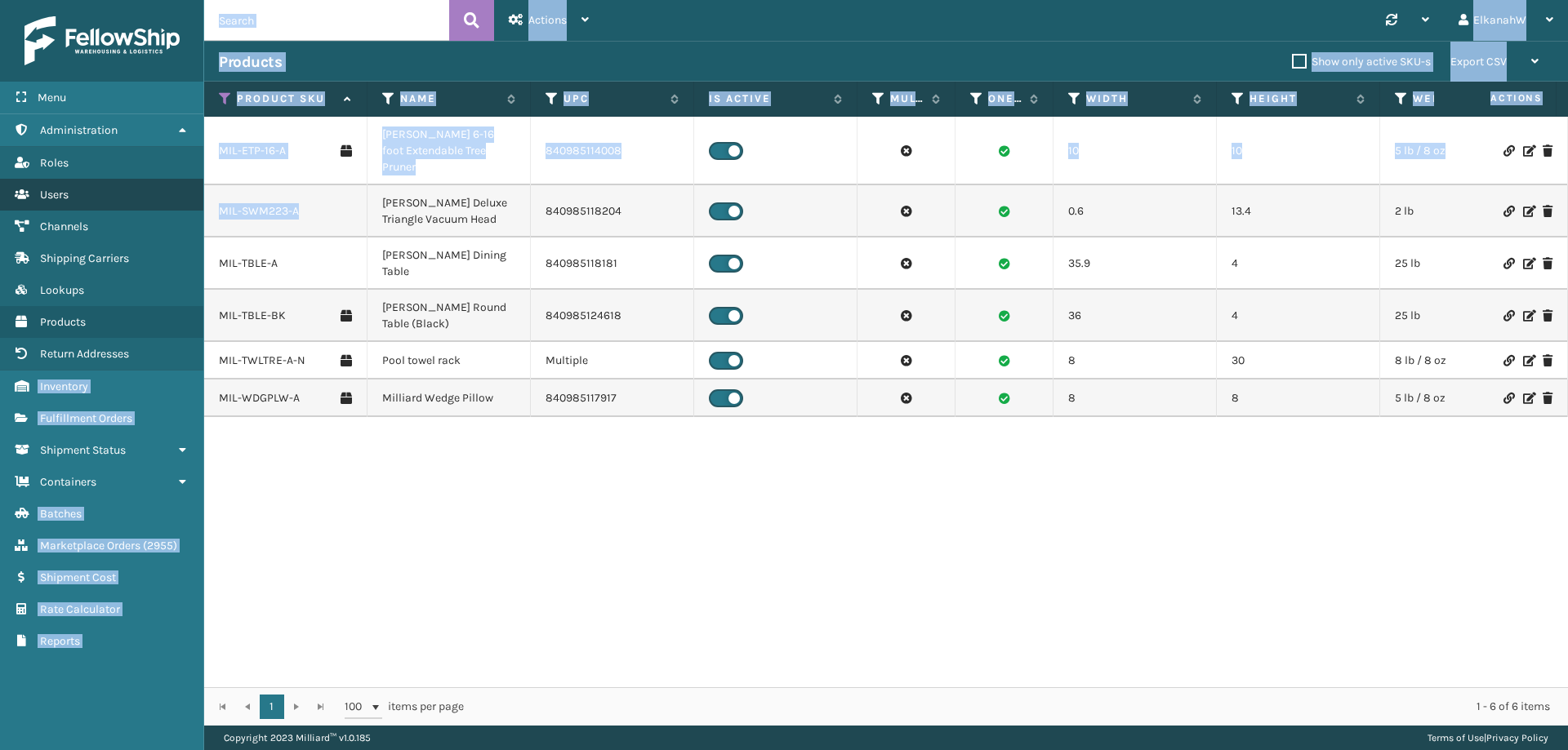
drag, startPoint x: 308, startPoint y: 200, endPoint x: 189, endPoint y: 210, distance: 119.4
click at [189, 0] on div "Menu Administration Roles Users Channels Shipping Carriers Lookups Products Ret…" at bounding box center [784, 0] width 1568 height 0
click at [189, 210] on link "Users" at bounding box center [101, 195] width 204 height 32
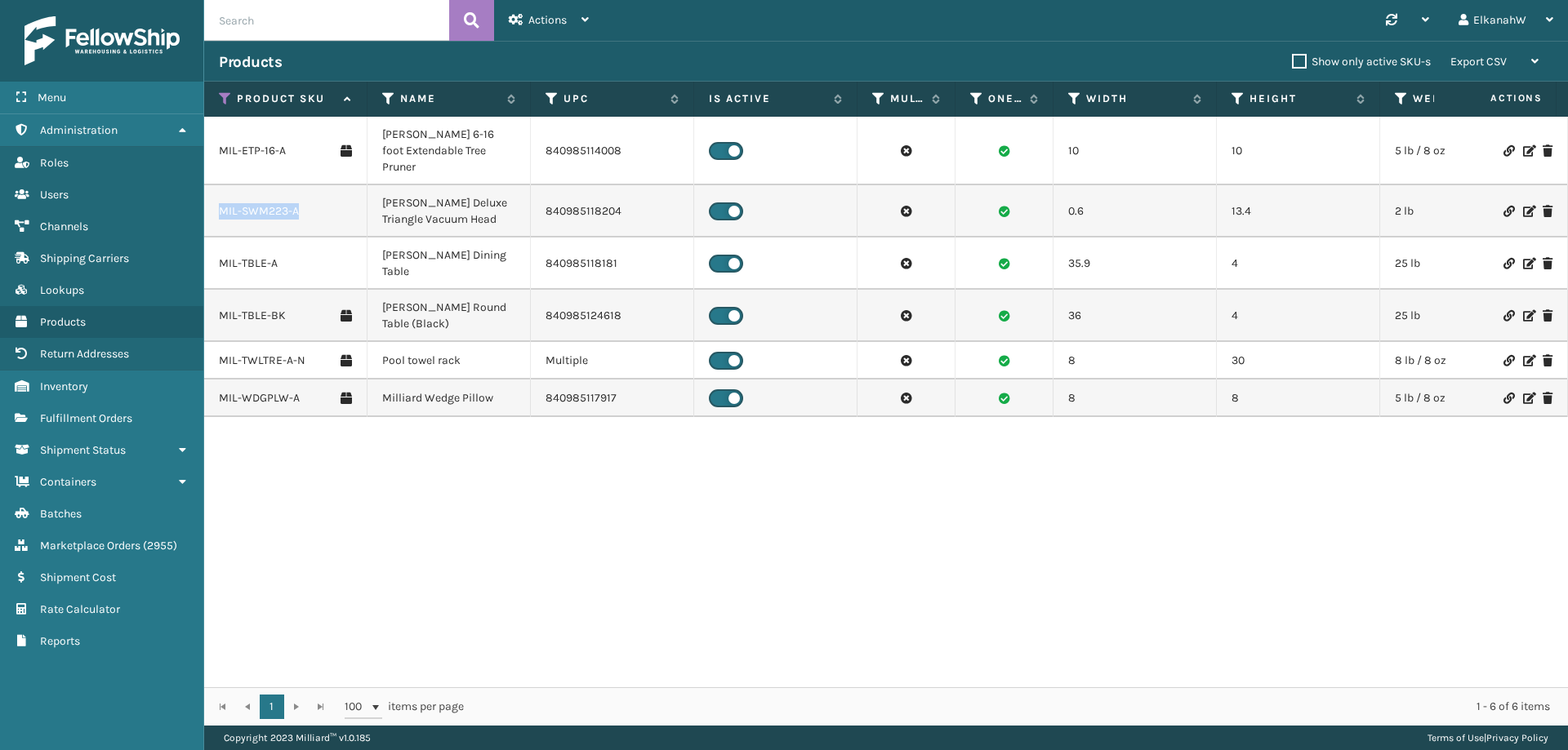
drag, startPoint x: 284, startPoint y: 197, endPoint x: 220, endPoint y: 198, distance: 64.0
click at [220, 204] on div "MIL-SWM223-A" at bounding box center [285, 212] width 133 height 17
copy link "MIL-SWM223-A"
drag, startPoint x: 299, startPoint y: 242, endPoint x: 219, endPoint y: 256, distance: 81.2
click at [219, 256] on td "MIL-TBLE-A" at bounding box center [286, 264] width 163 height 52
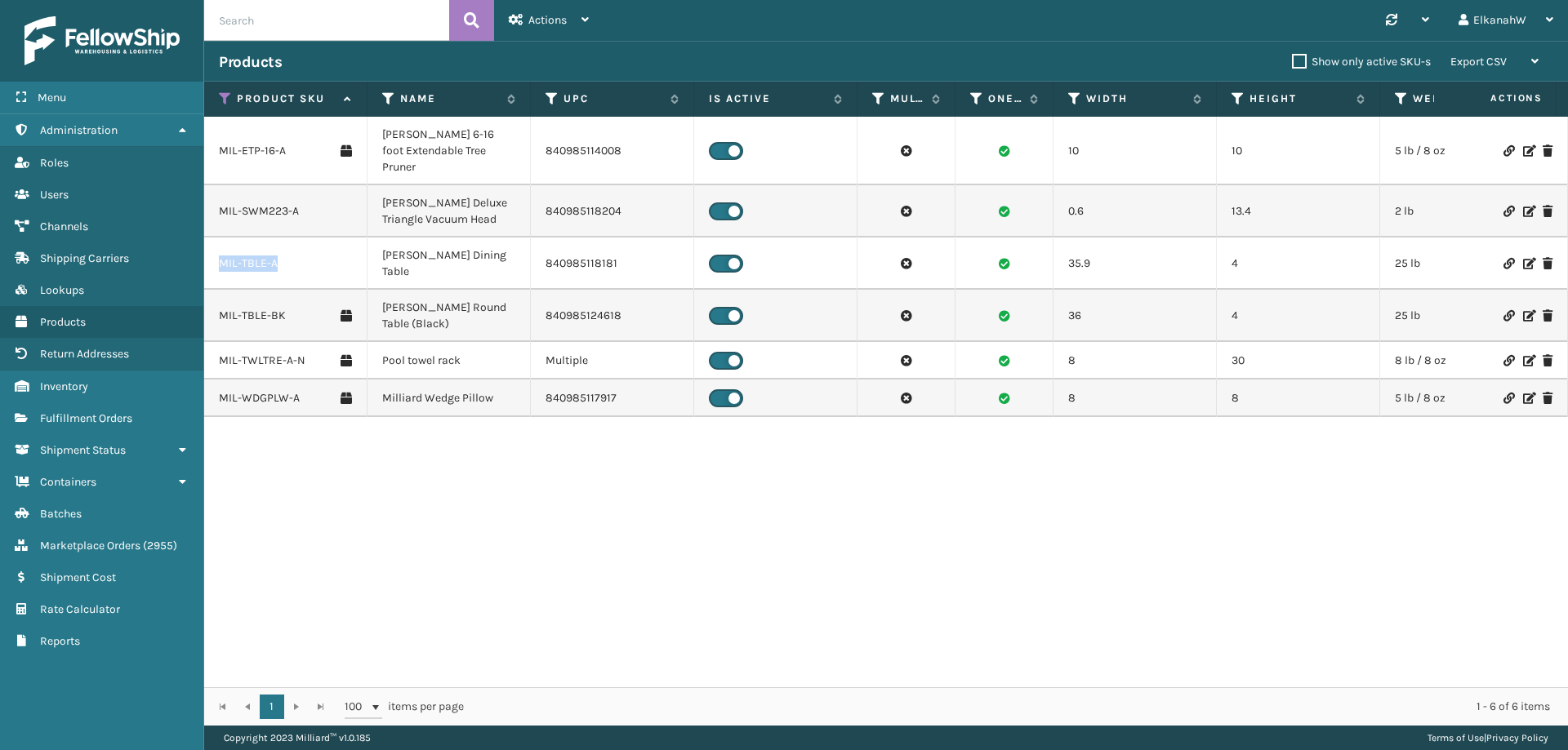
copy link "MIL-TBLE-A"
drag, startPoint x: 315, startPoint y: 361, endPoint x: 210, endPoint y: 365, distance: 105.1
click at [210, 380] on td "MIL-WDGPLW-A" at bounding box center [286, 398] width 163 height 38
copy link "MIL-WDGPLW-A"
click at [237, 143] on link "MIL-ETP-16-A" at bounding box center [252, 151] width 67 height 17
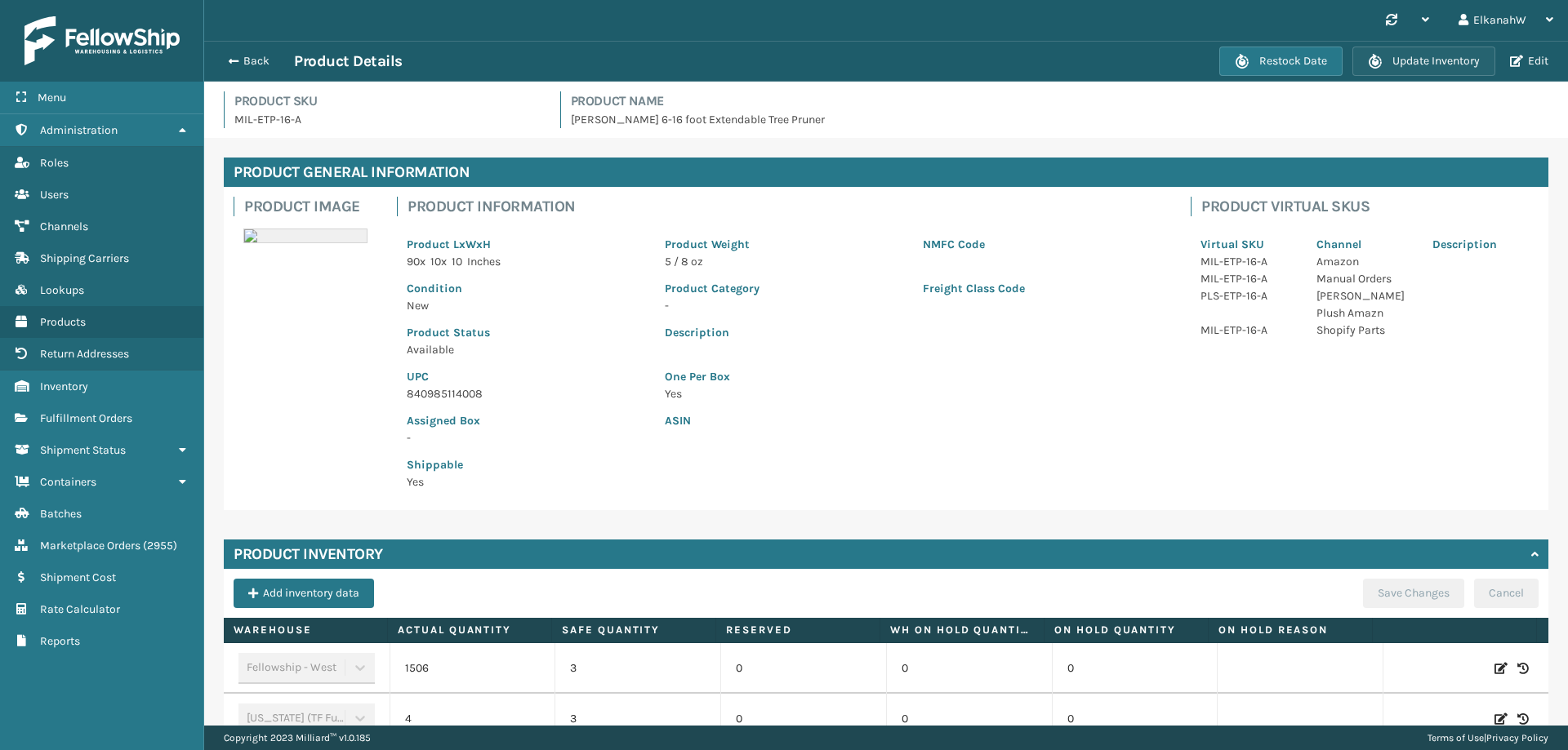
click at [1422, 63] on button "Update Inventory" at bounding box center [1423, 61] width 143 height 29
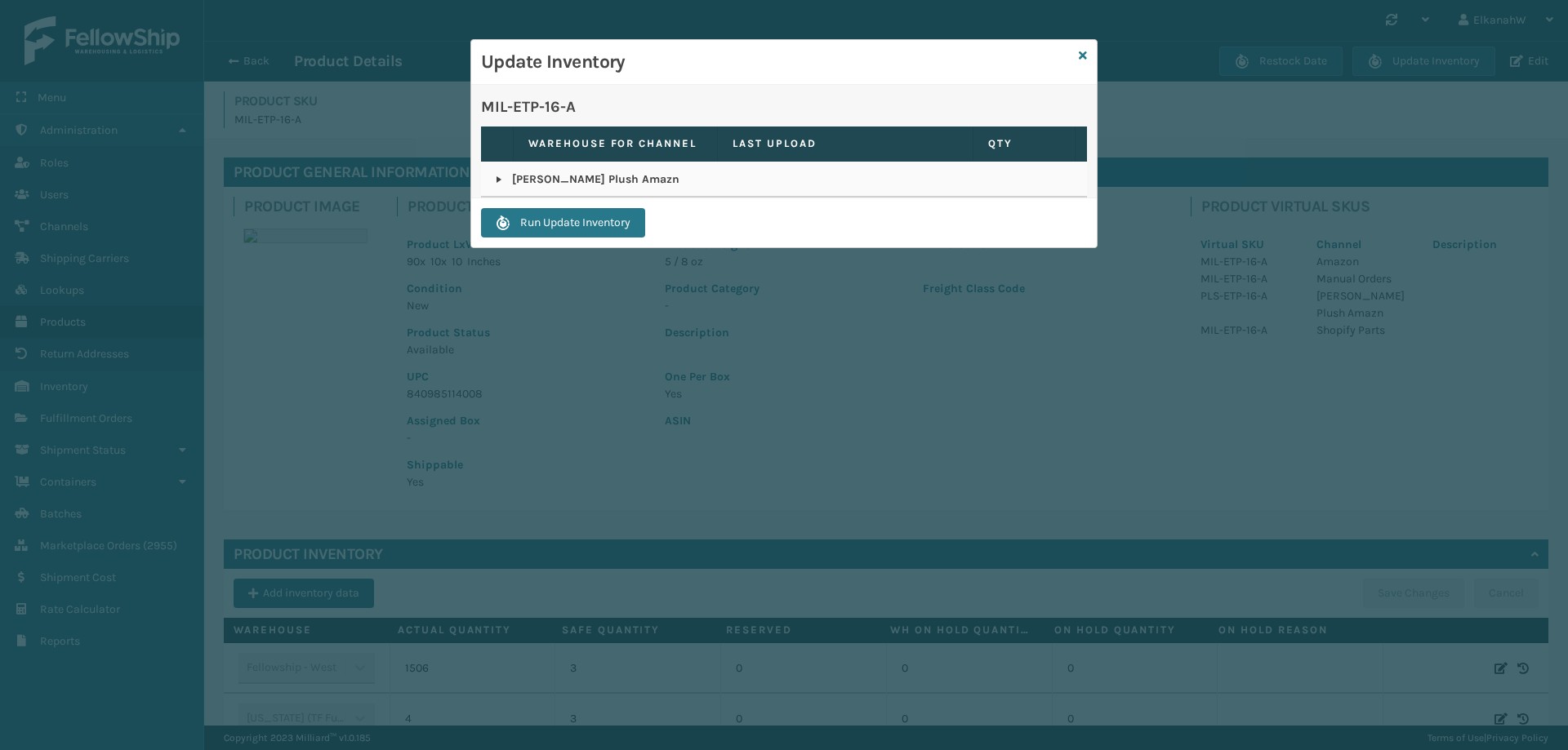
click at [496, 182] on link at bounding box center [499, 179] width 13 height 13
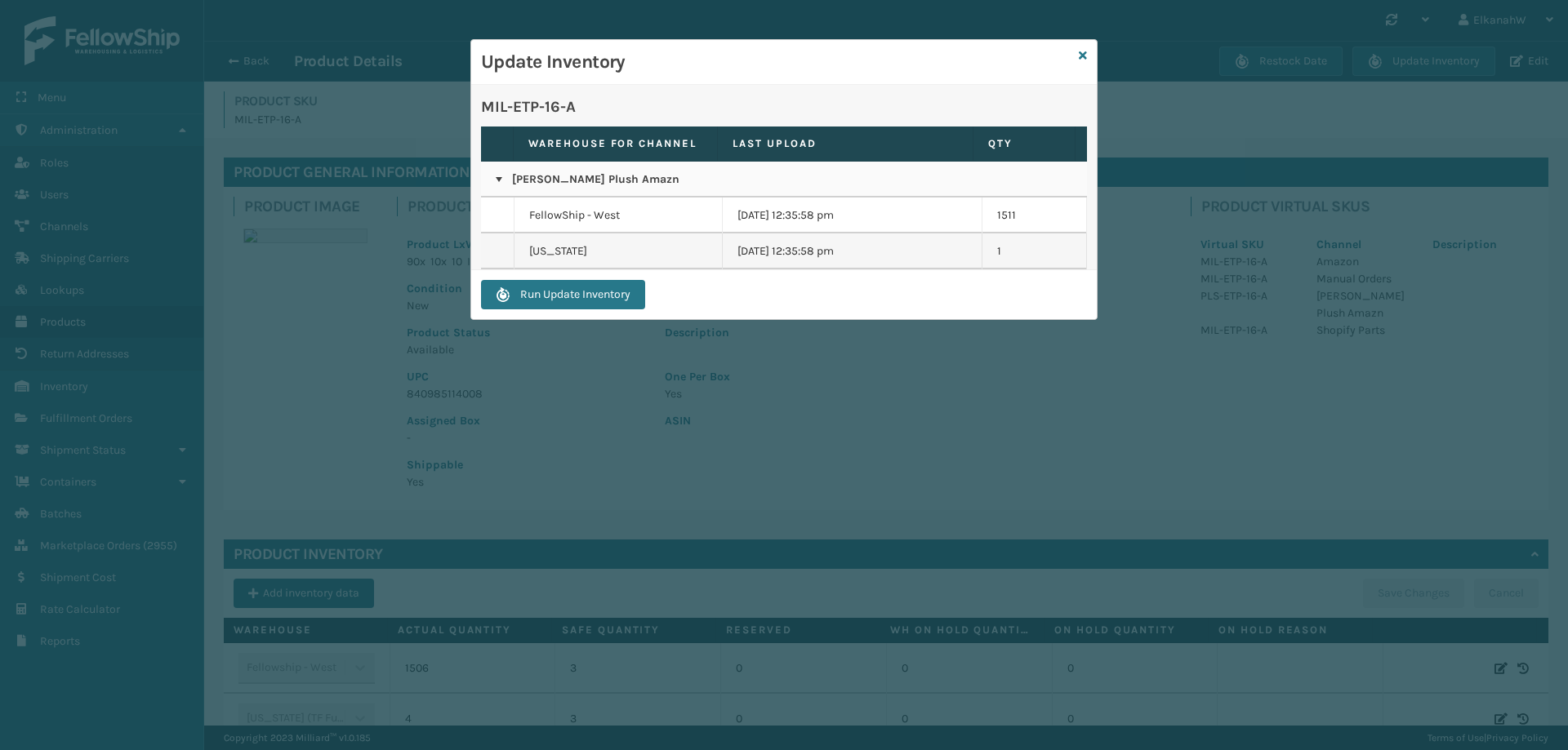
click at [496, 182] on link at bounding box center [499, 179] width 13 height 13
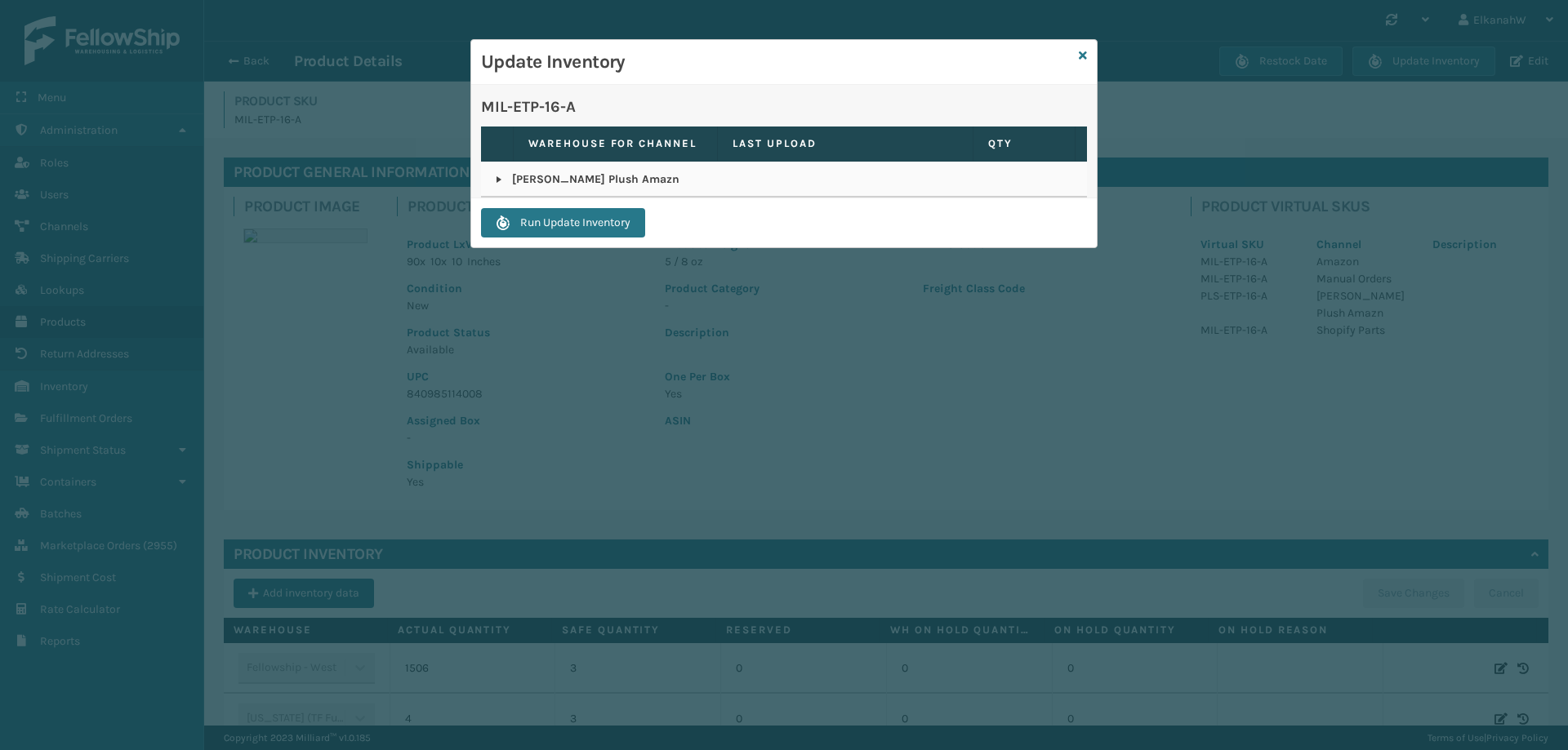
click at [1088, 56] on div "Update Inventory" at bounding box center [784, 62] width 626 height 45
click at [1077, 52] on div "Update Inventory" at bounding box center [784, 62] width 626 height 45
click at [1087, 56] on div "Update Inventory" at bounding box center [784, 62] width 626 height 45
click at [1084, 56] on icon at bounding box center [1082, 56] width 8 height 11
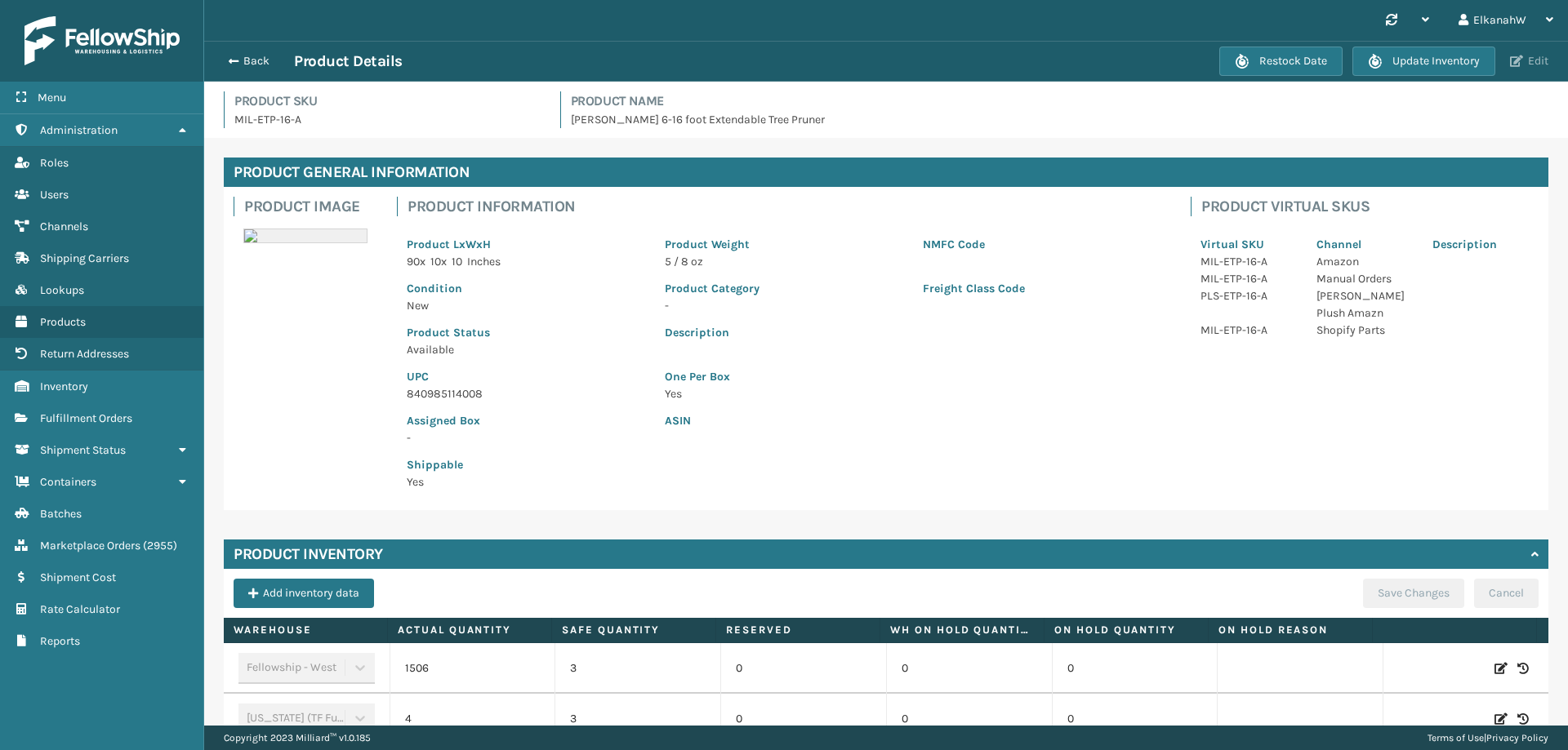
click at [1524, 58] on button "Edit" at bounding box center [1529, 61] width 48 height 15
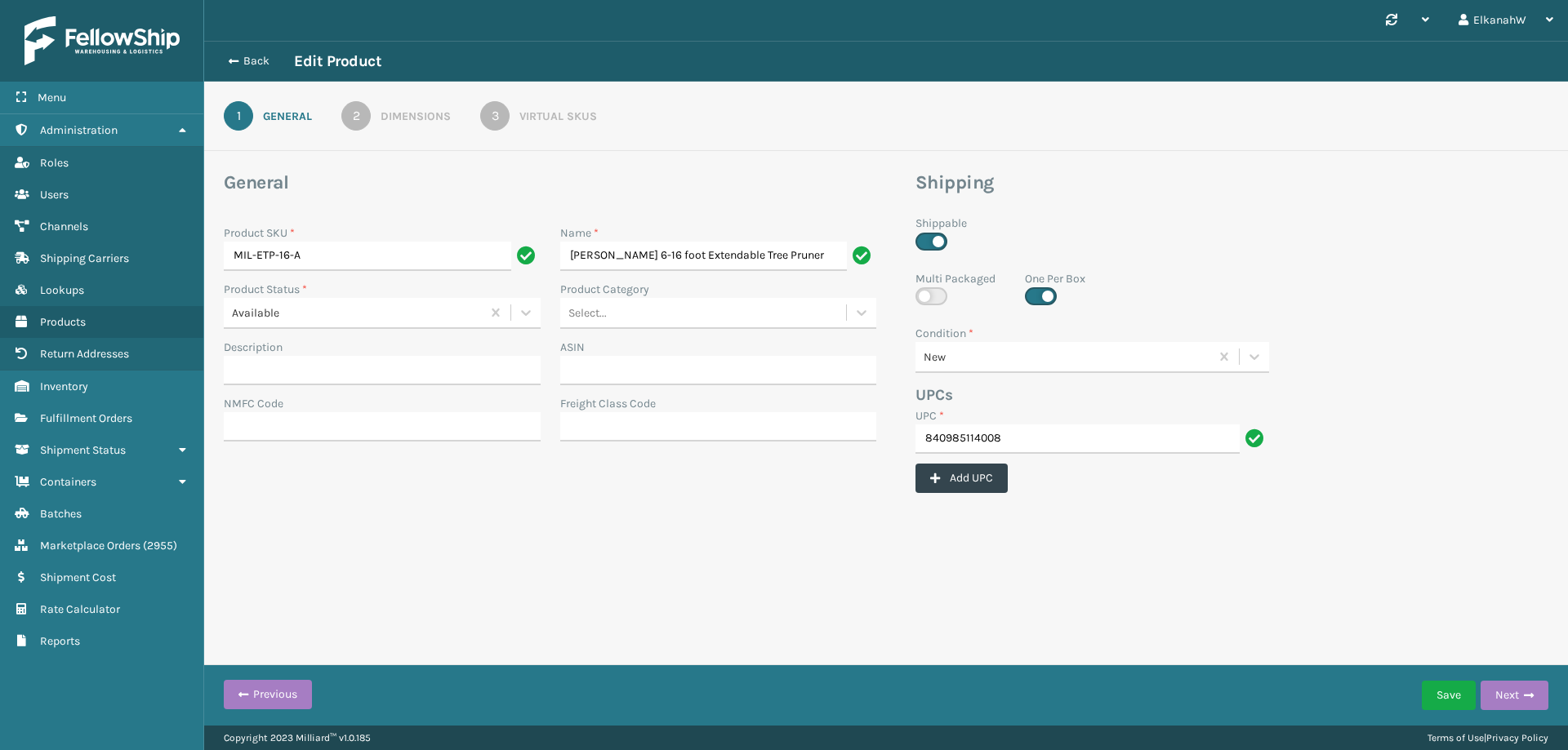
click at [517, 115] on link "3 Virtual SKUs" at bounding box center [538, 115] width 175 height 29
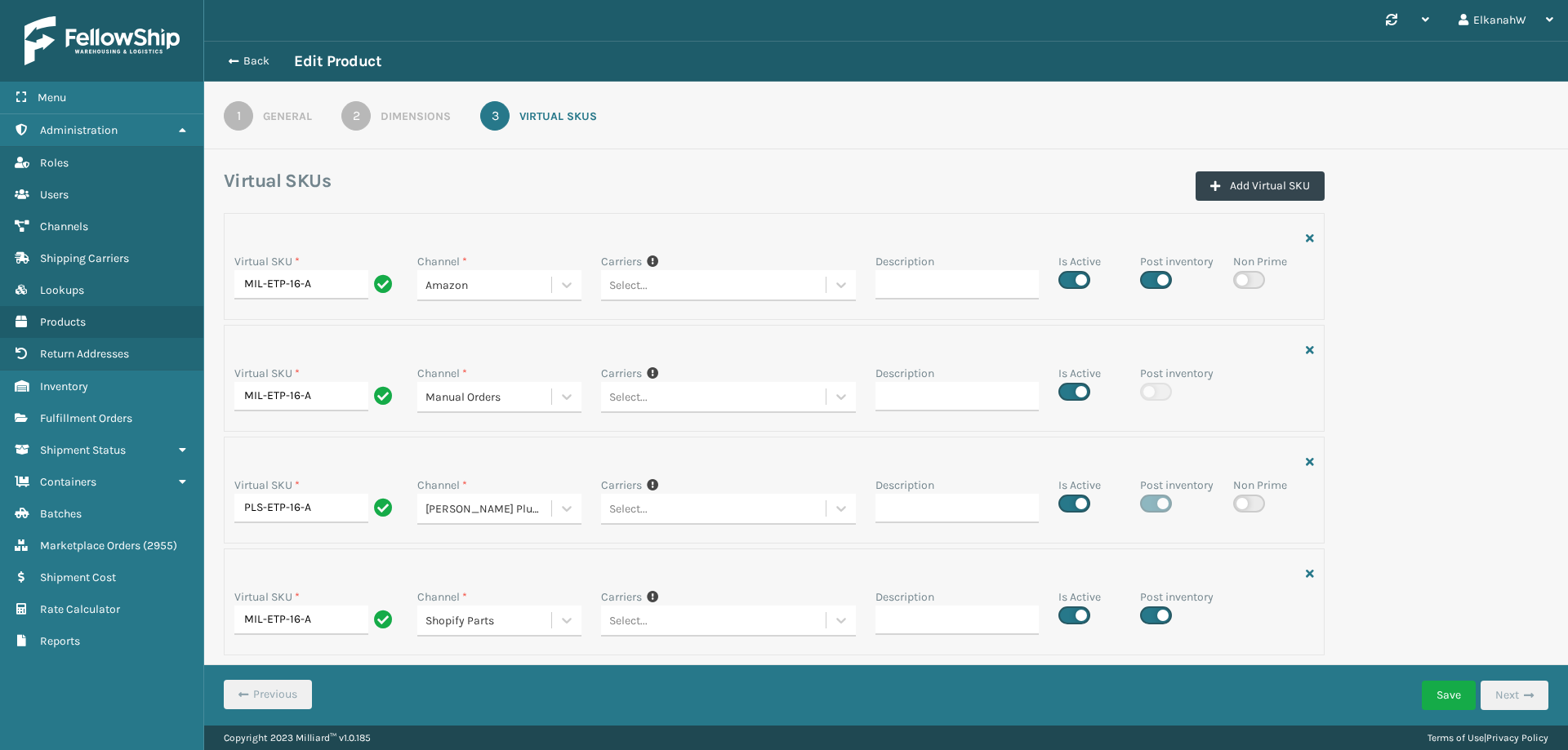
click at [1078, 506] on label at bounding box center [1074, 503] width 32 height 18
click at [1069, 505] on input "checkbox" at bounding box center [1064, 500] width 11 height 11
checkbox input "false"
click at [1453, 442] on div "Virtual SKU * MIL-ETP-16-A Channel * Amazon Carriers If you can't find the desi…" at bounding box center [886, 439] width 1344 height 452
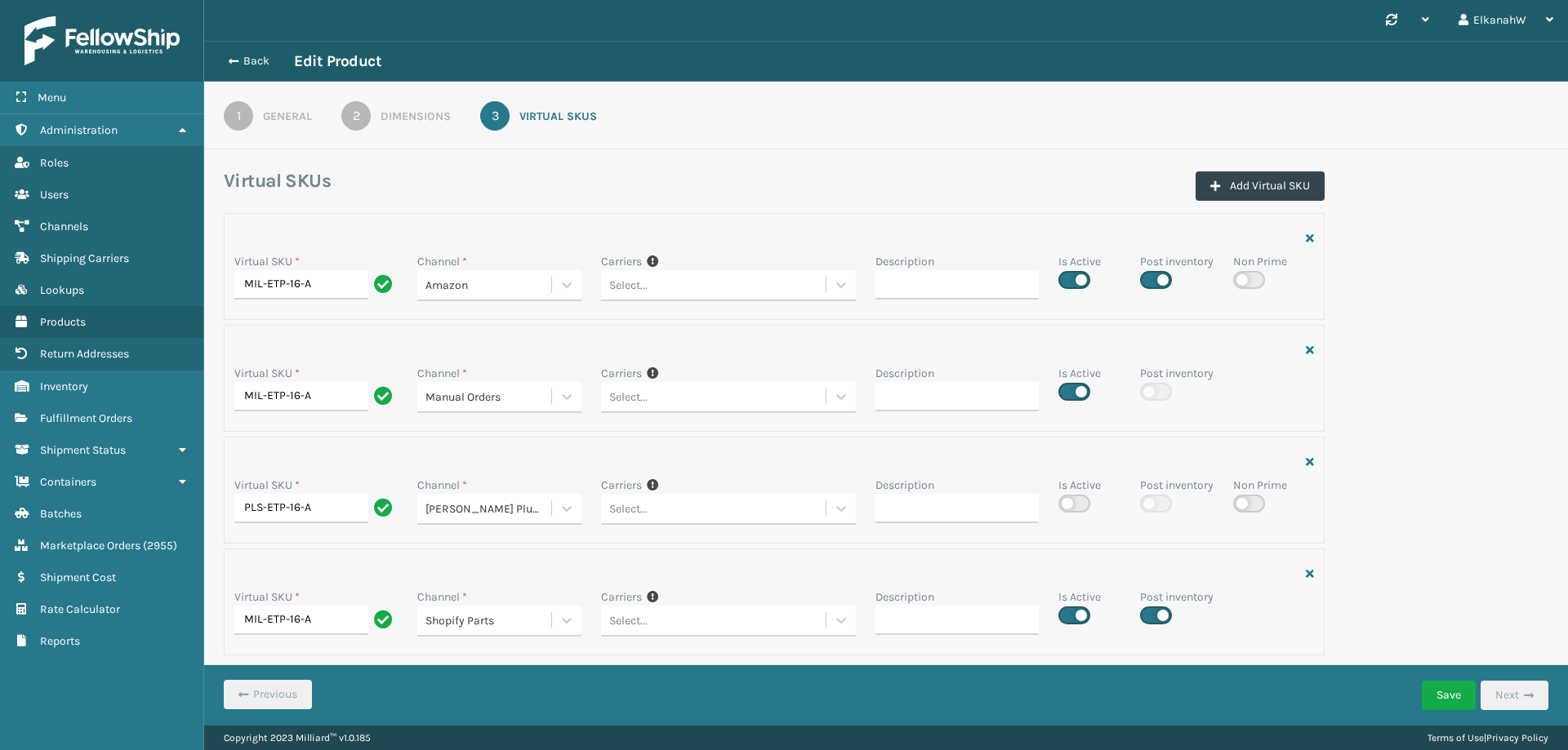
click at [1453, 506] on div "Virtual SKU * MIL-ETP-16-A Channel * Amazon Carriers If you can't find the desi…" at bounding box center [886, 439] width 1344 height 452
click at [1442, 691] on button "Save" at bounding box center [1448, 695] width 54 height 29
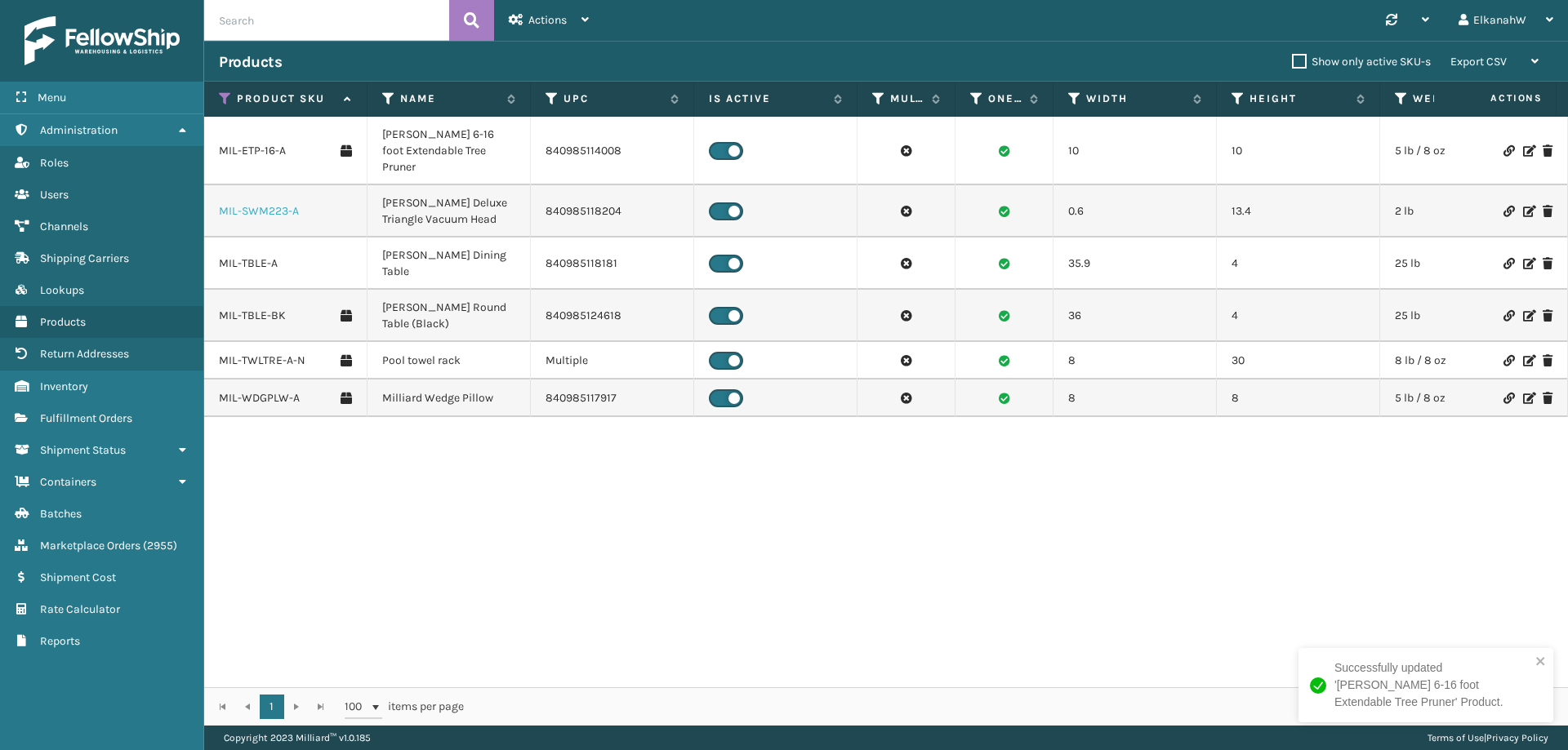
click at [266, 204] on link "MIL-SWM223-A" at bounding box center [258, 212] width 80 height 17
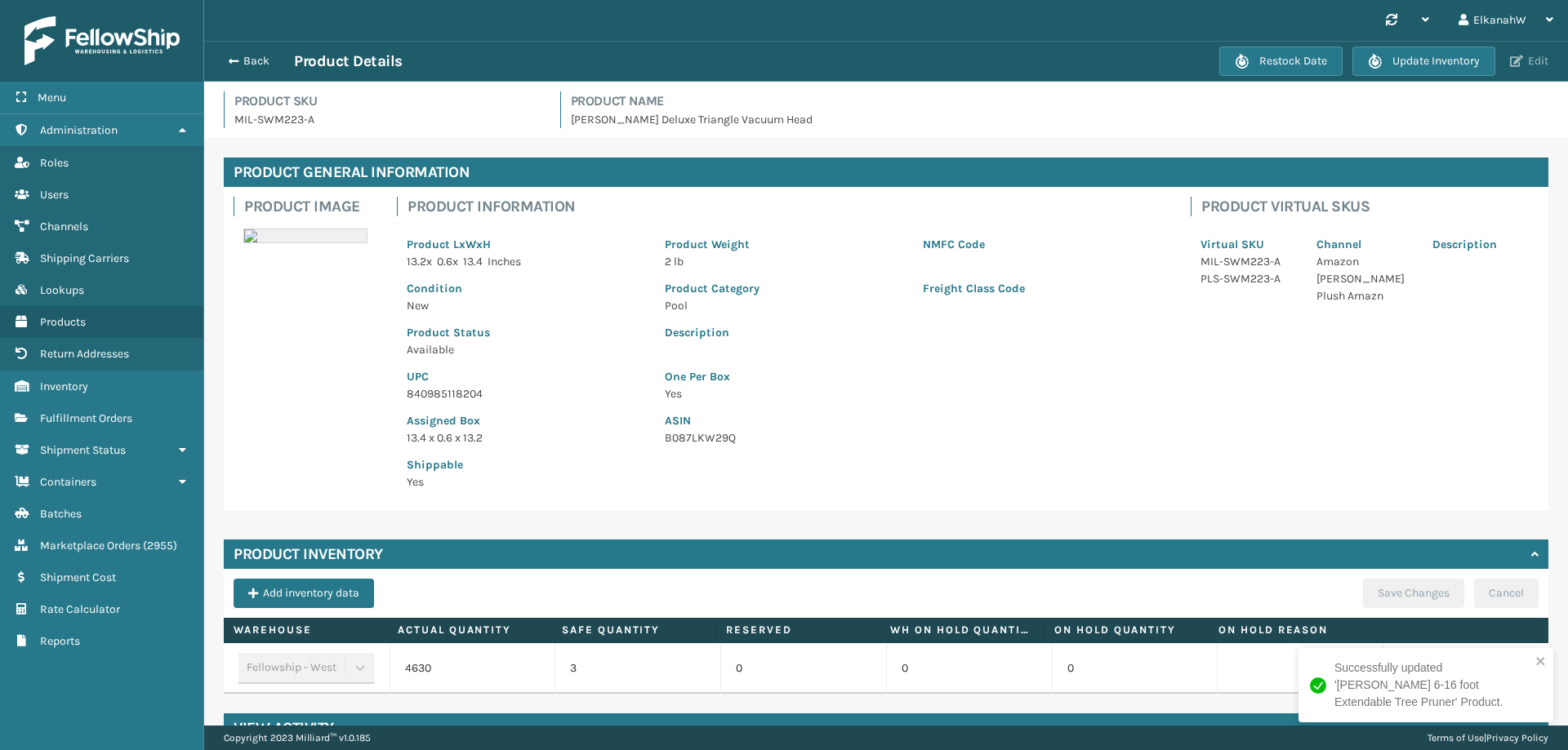
click at [1541, 57] on button "Edit" at bounding box center [1529, 61] width 48 height 15
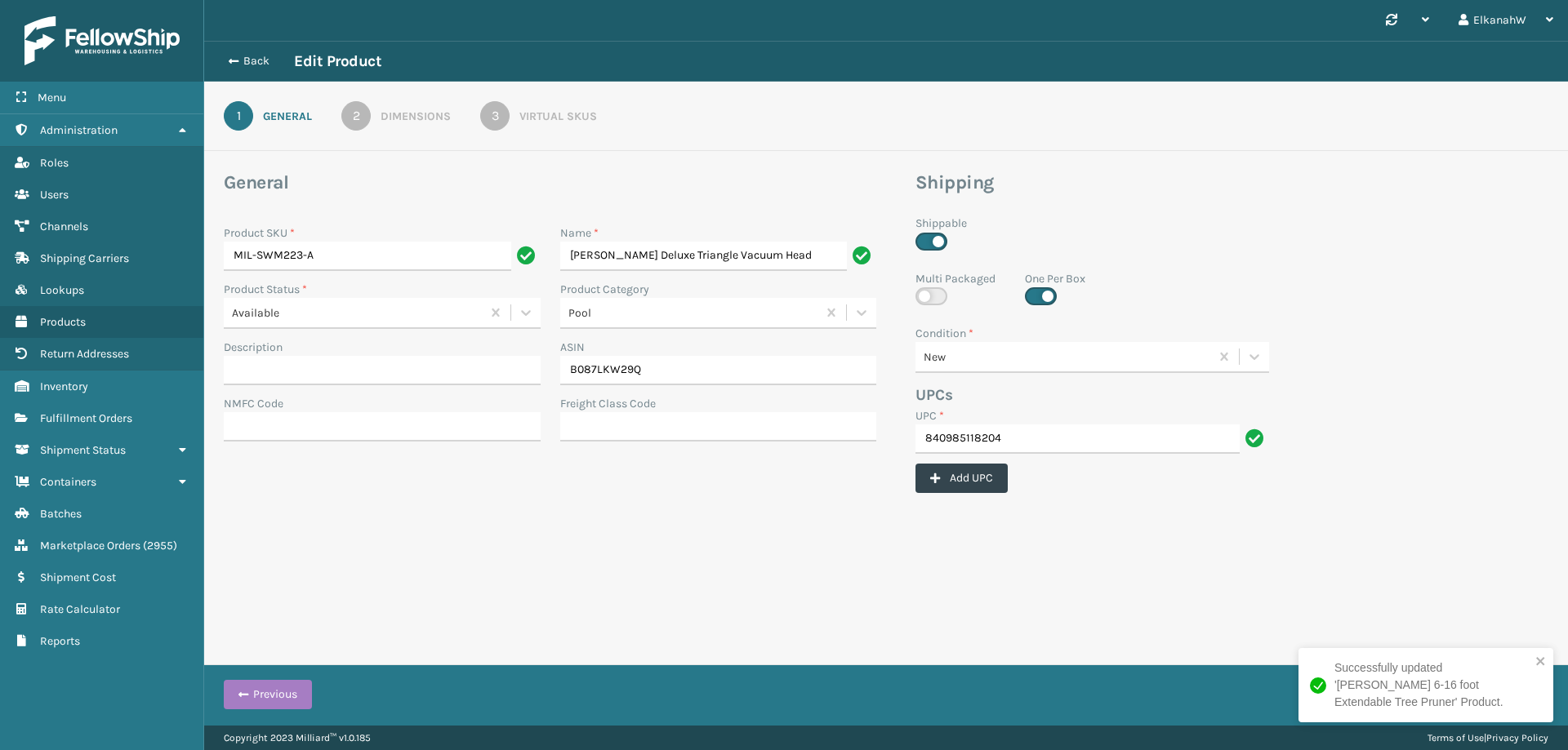
click at [497, 119] on div "3" at bounding box center [494, 115] width 29 height 29
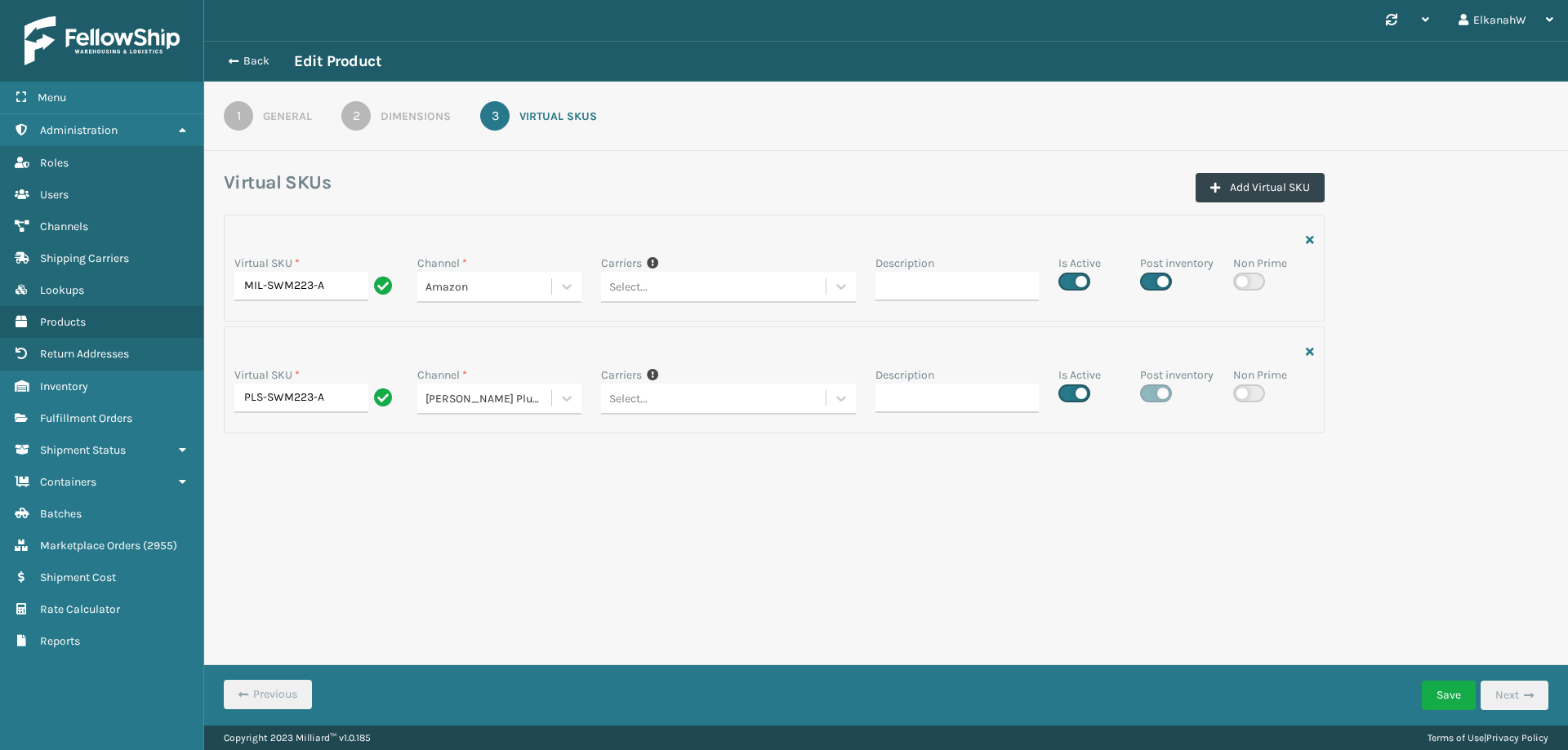
click at [1083, 394] on label at bounding box center [1074, 393] width 32 height 18
click at [1069, 394] on input "checkbox" at bounding box center [1064, 389] width 11 height 11
checkbox input "false"
click at [1444, 687] on button "Save" at bounding box center [1448, 695] width 54 height 29
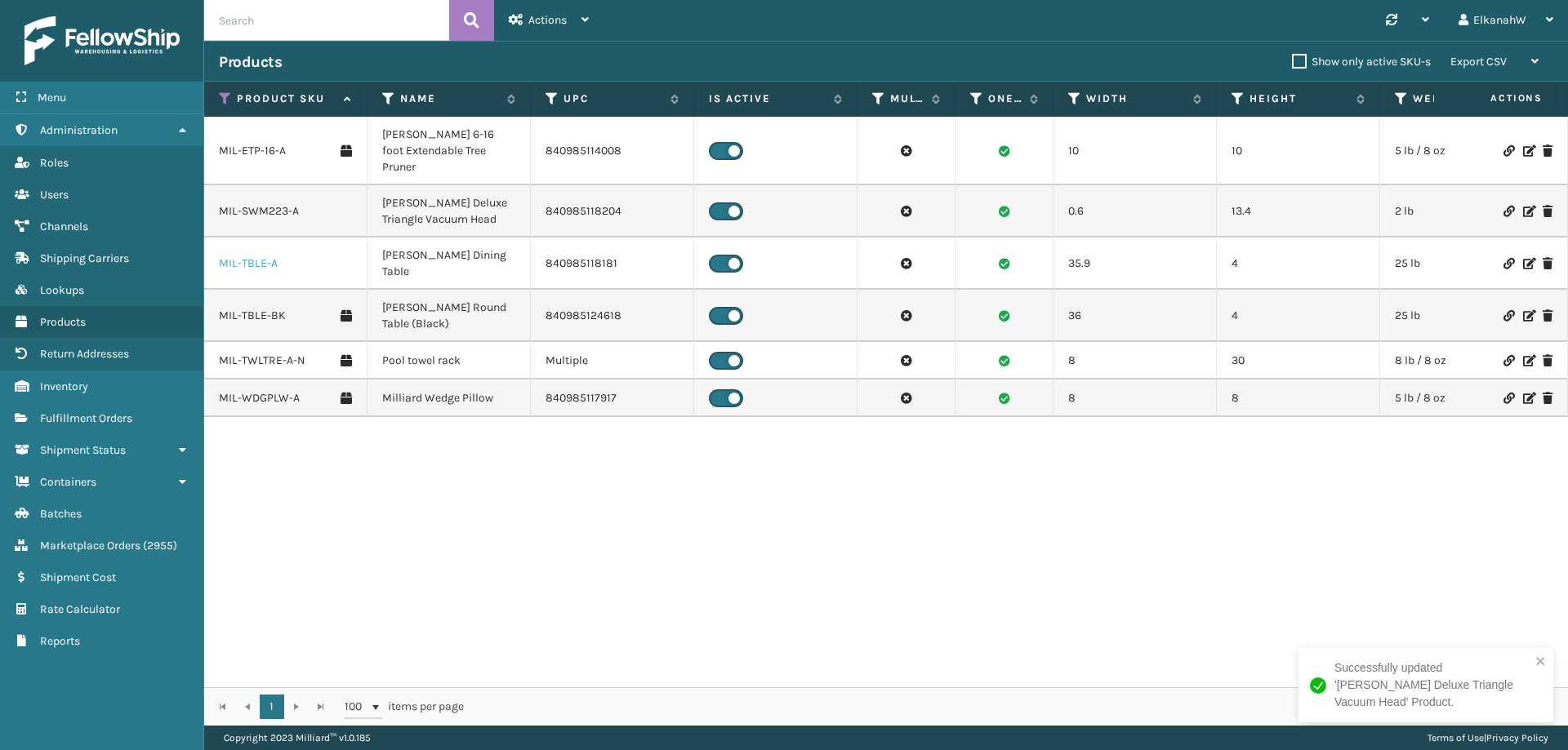
click at [244, 256] on link "MIL-TBLE-A" at bounding box center [248, 264] width 59 height 17
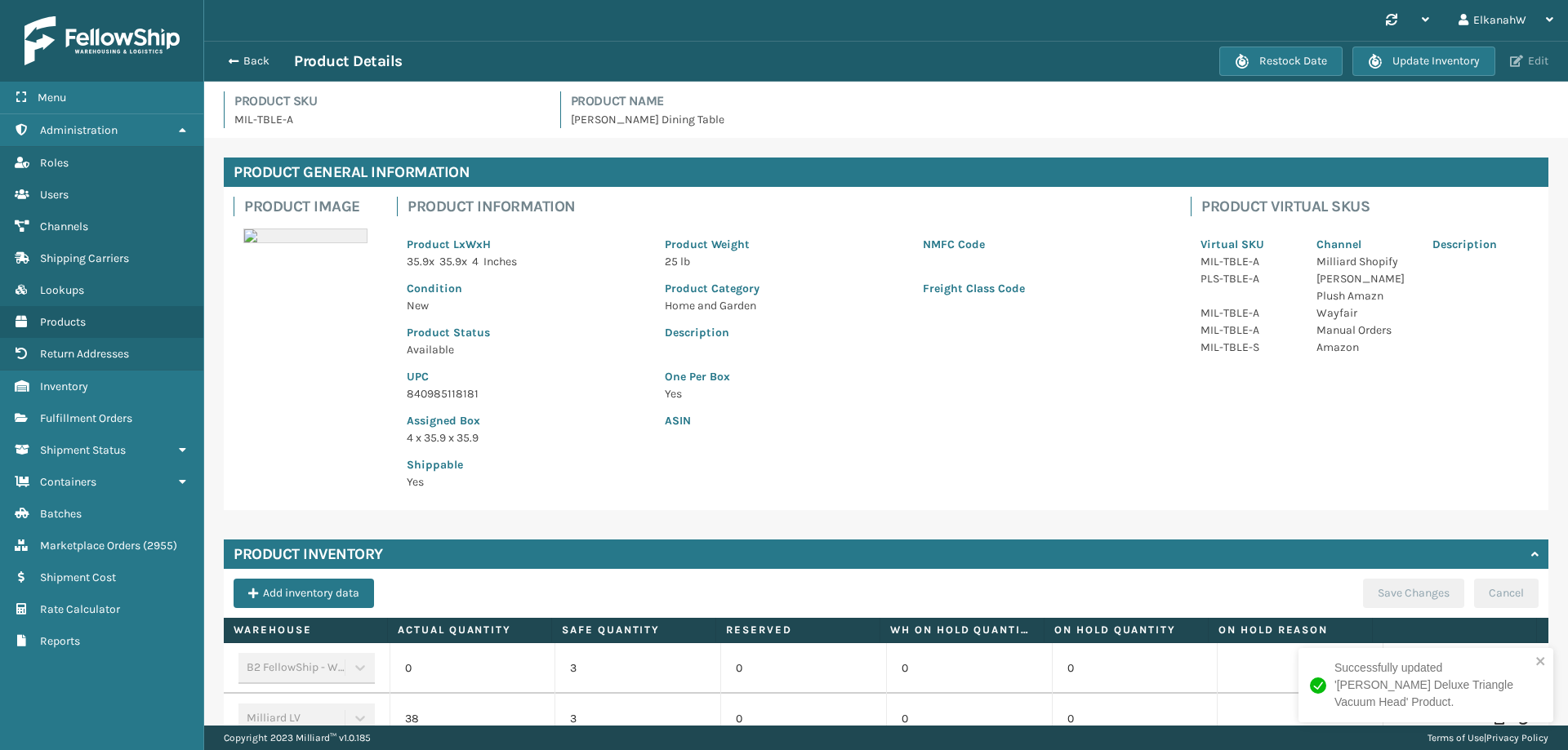
click at [1533, 69] on button "Edit" at bounding box center [1529, 61] width 48 height 15
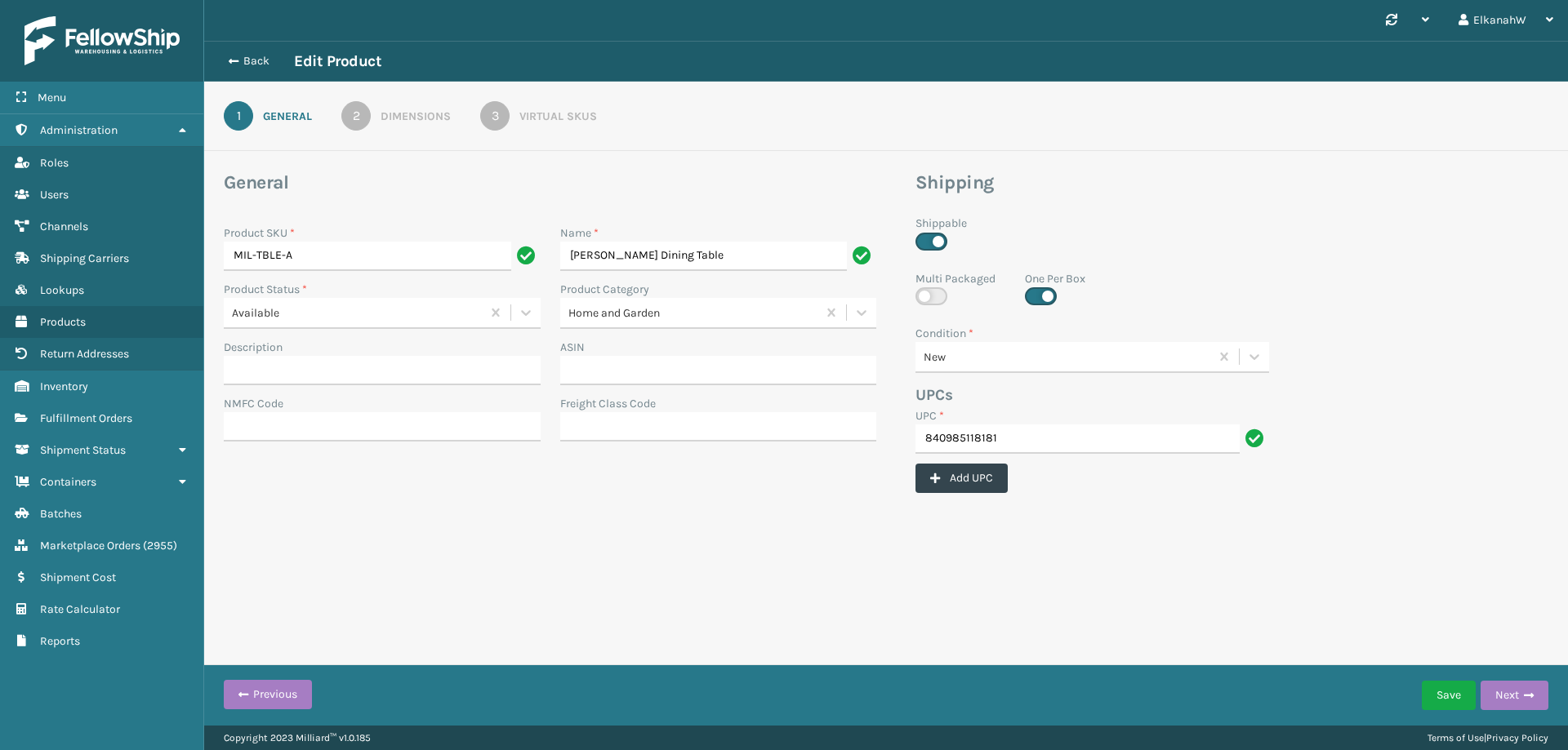
click at [509, 115] on div "3" at bounding box center [494, 115] width 29 height 29
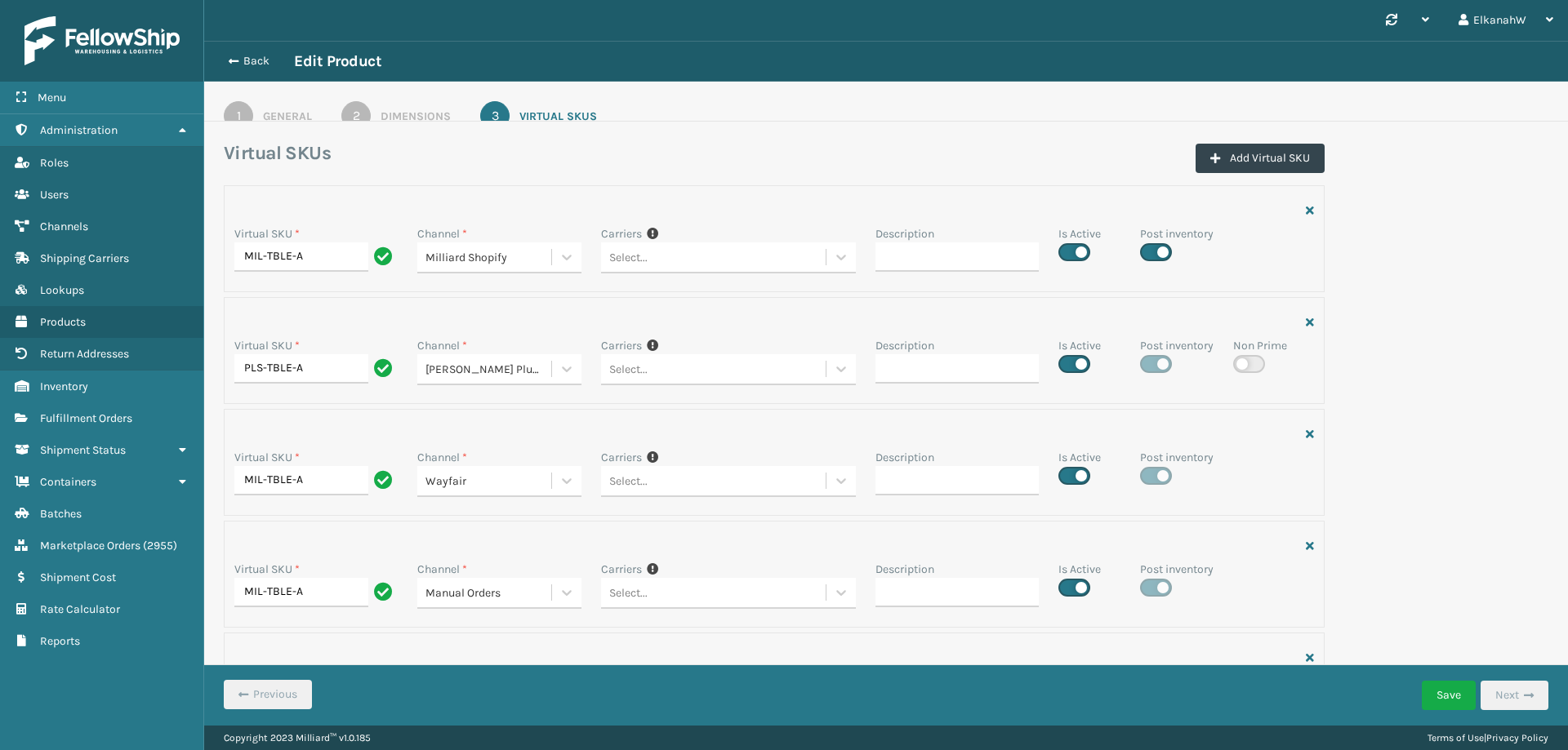
click at [1061, 361] on label at bounding box center [1074, 364] width 32 height 18
click at [1061, 361] on input "checkbox" at bounding box center [1064, 360] width 11 height 11
checkbox input "false"
click at [1429, 691] on button "Save" at bounding box center [1448, 695] width 54 height 29
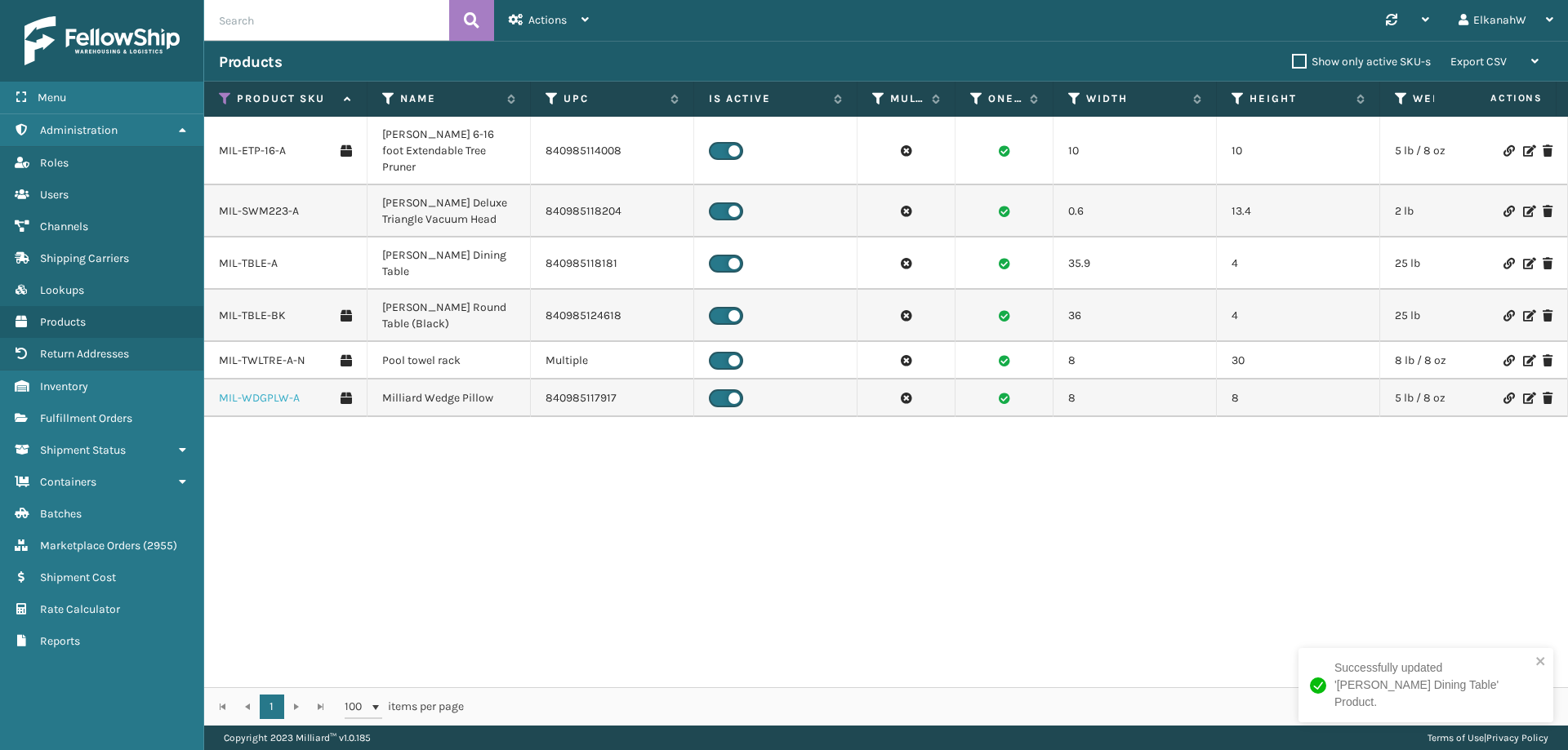
click at [268, 390] on link "MIL-WDGPLW-A" at bounding box center [259, 398] width 81 height 17
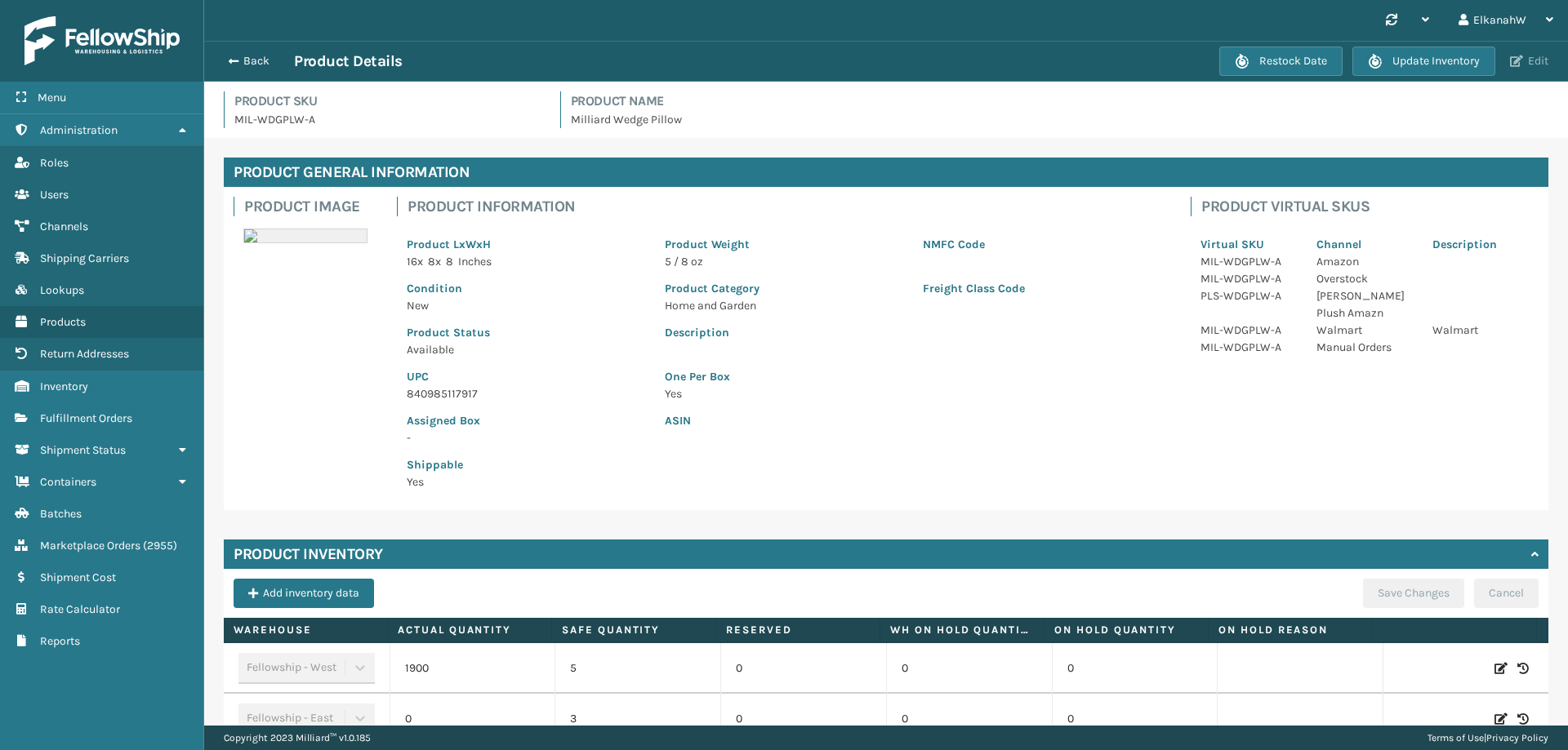
click at [1531, 61] on button "Edit" at bounding box center [1529, 61] width 48 height 15
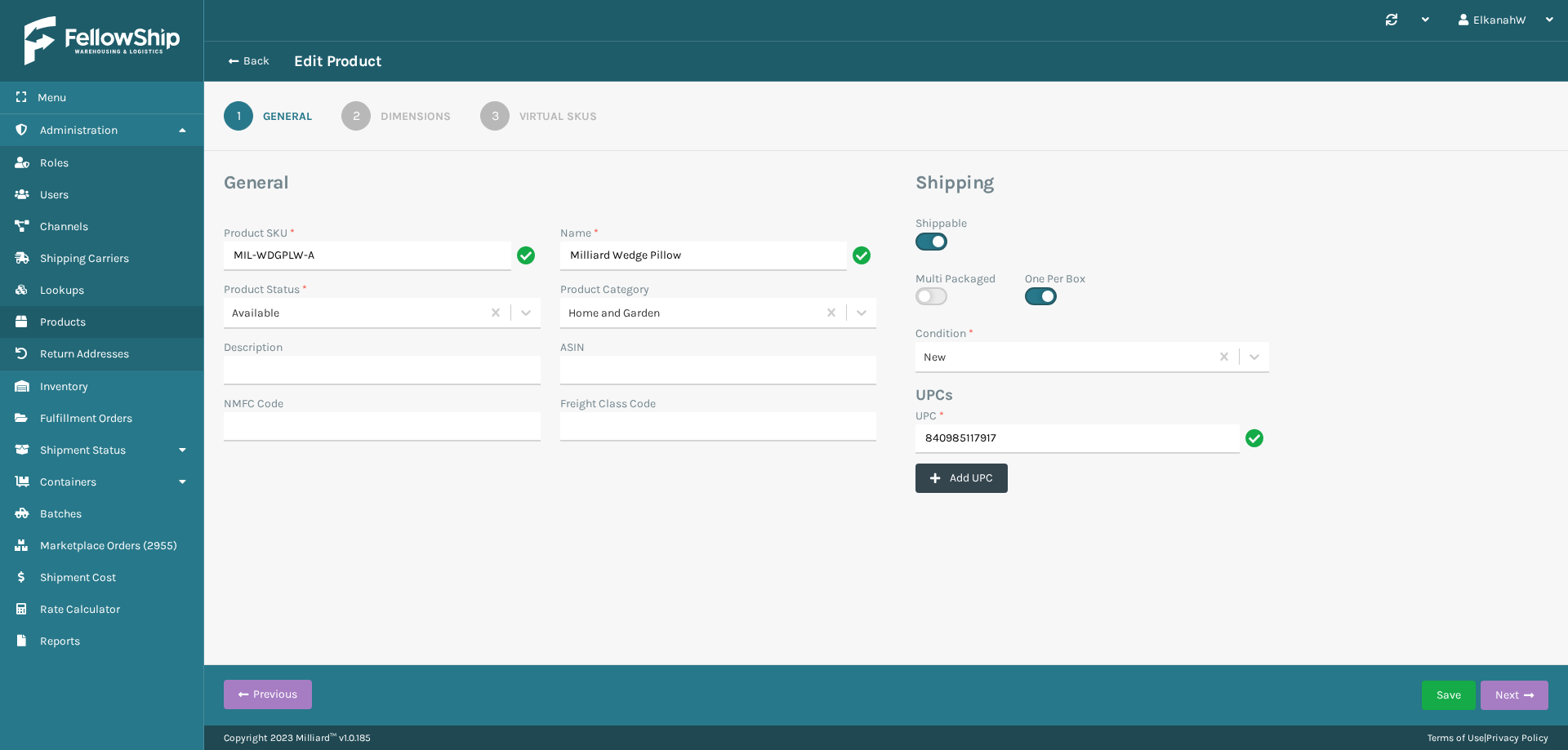
click at [508, 116] on div "3" at bounding box center [494, 115] width 29 height 29
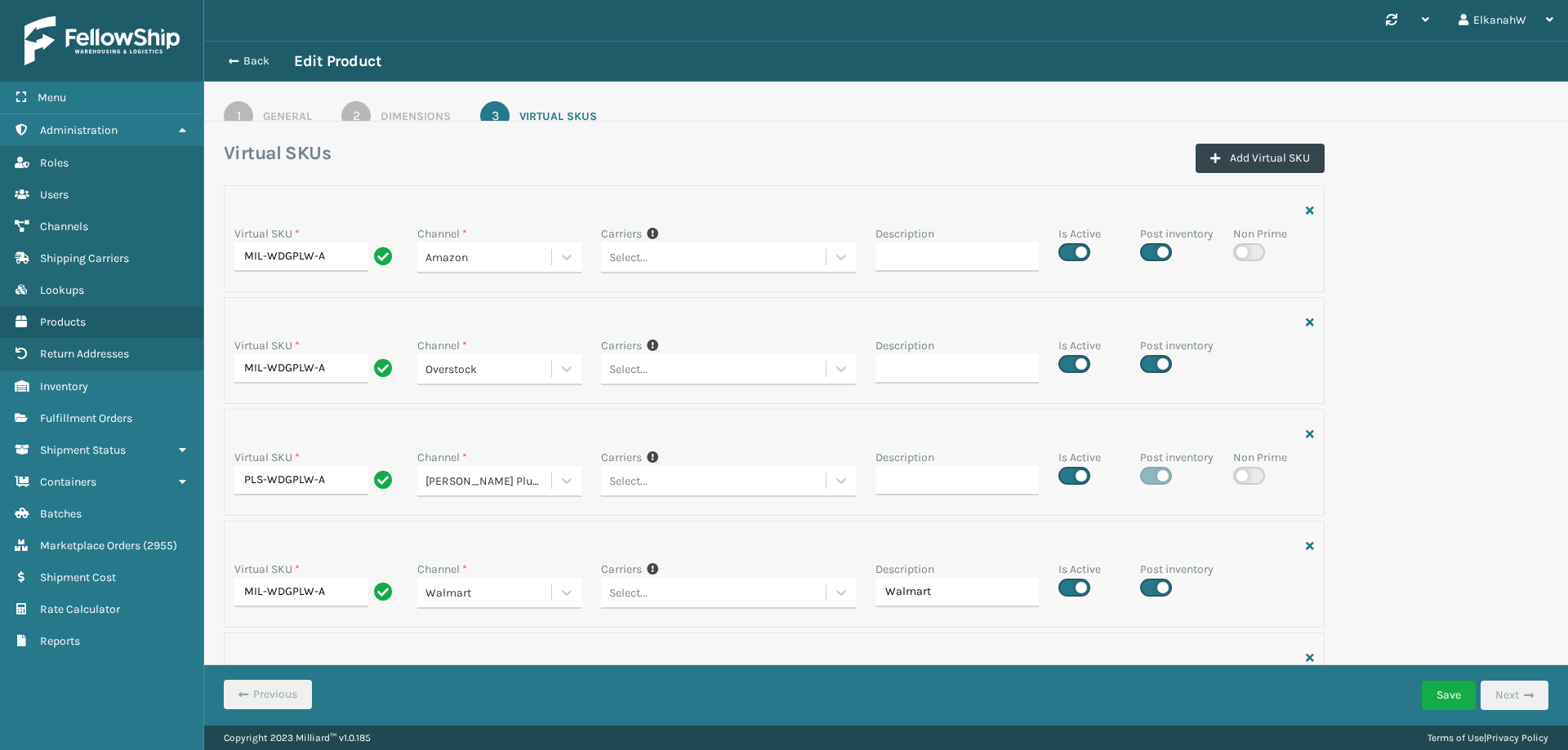
click at [1070, 472] on label at bounding box center [1074, 476] width 32 height 18
click at [1069, 472] on input "checkbox" at bounding box center [1064, 472] width 11 height 11
checkbox input "false"
click at [1438, 689] on button "Save" at bounding box center [1448, 695] width 54 height 29
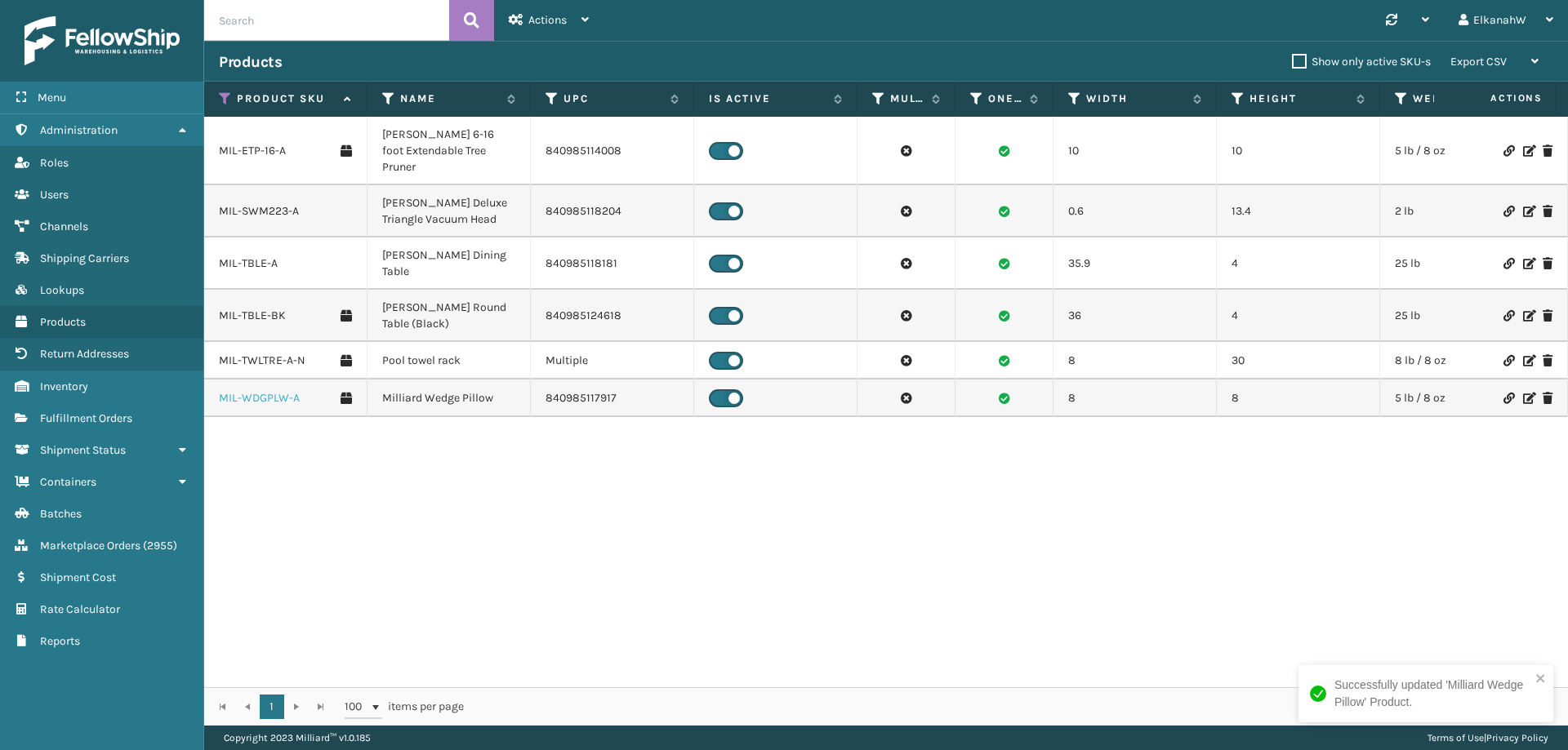
click at [243, 390] on link "MIL-WDGPLW-A" at bounding box center [259, 398] width 81 height 17
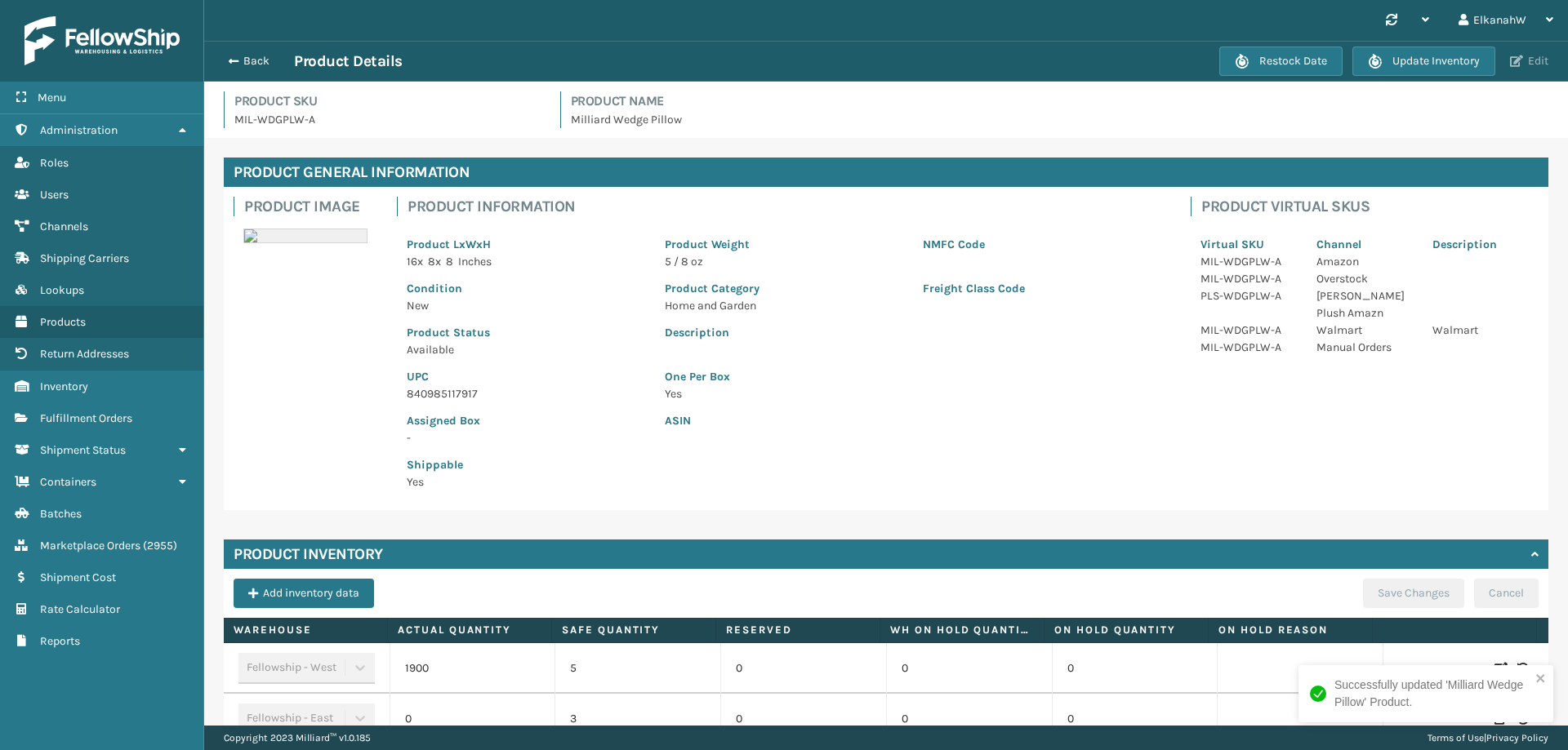
click at [1549, 62] on button "Edit" at bounding box center [1529, 61] width 48 height 15
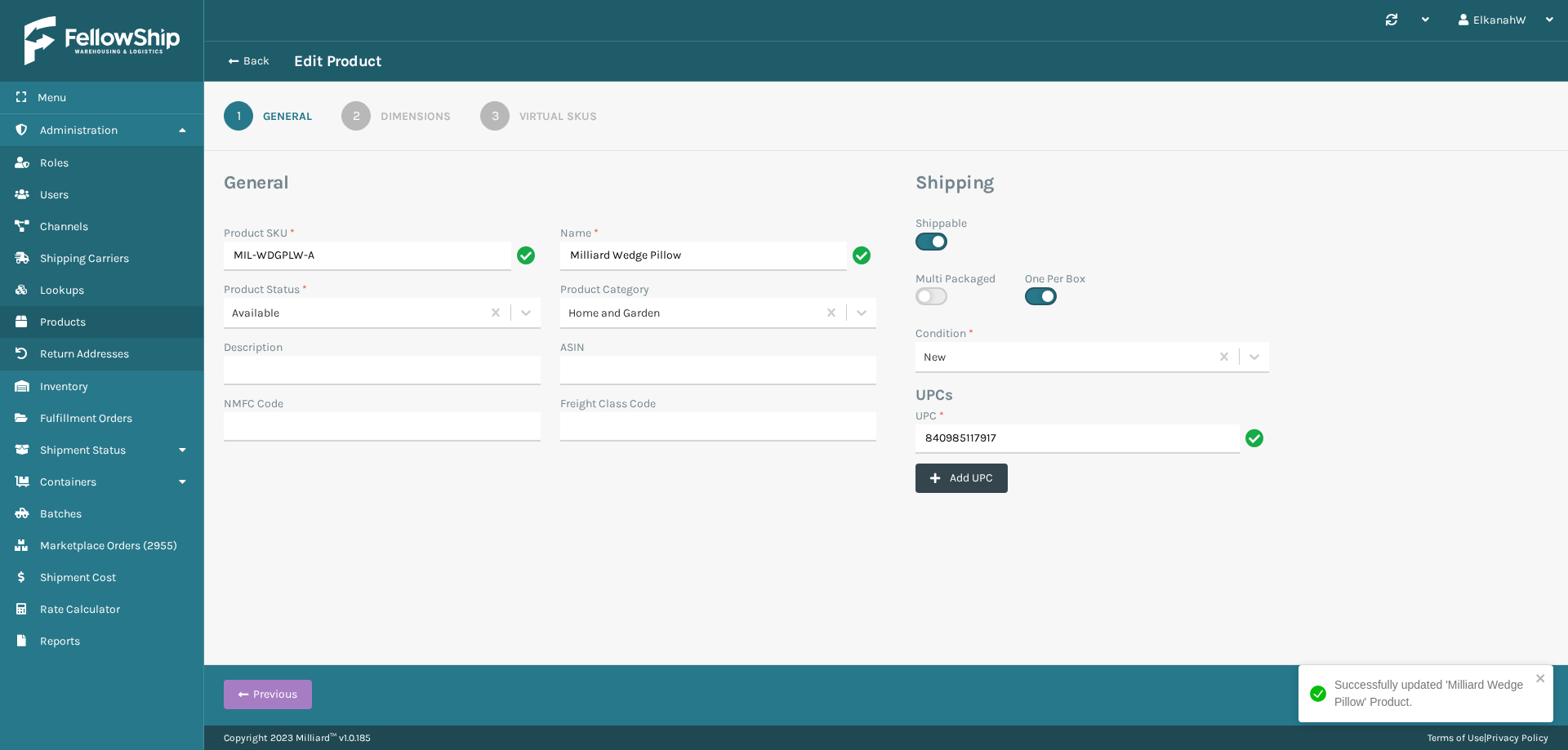
click at [521, 122] on div "Virtual SKUs" at bounding box center [558, 115] width 78 height 17
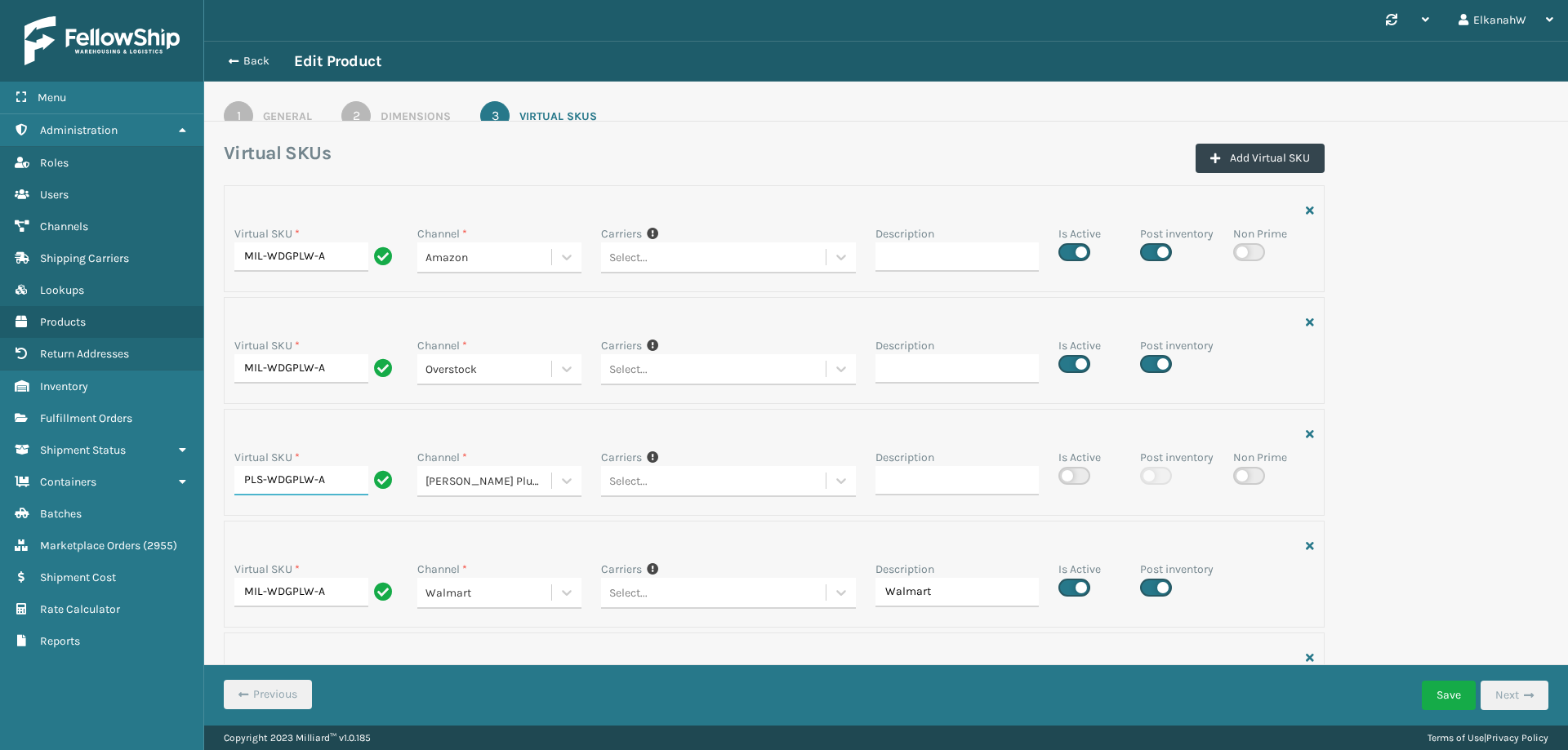
click at [242, 480] on input "PLS-WDGPLW-A" at bounding box center [301, 480] width 134 height 29
click at [1413, 481] on div "Virtual SKU * MIL-WDGPLW-A Channel * Amazon Carriers If you can't find the desi…" at bounding box center [886, 467] width 1344 height 564
click at [1438, 699] on button "Save" at bounding box center [1448, 695] width 54 height 29
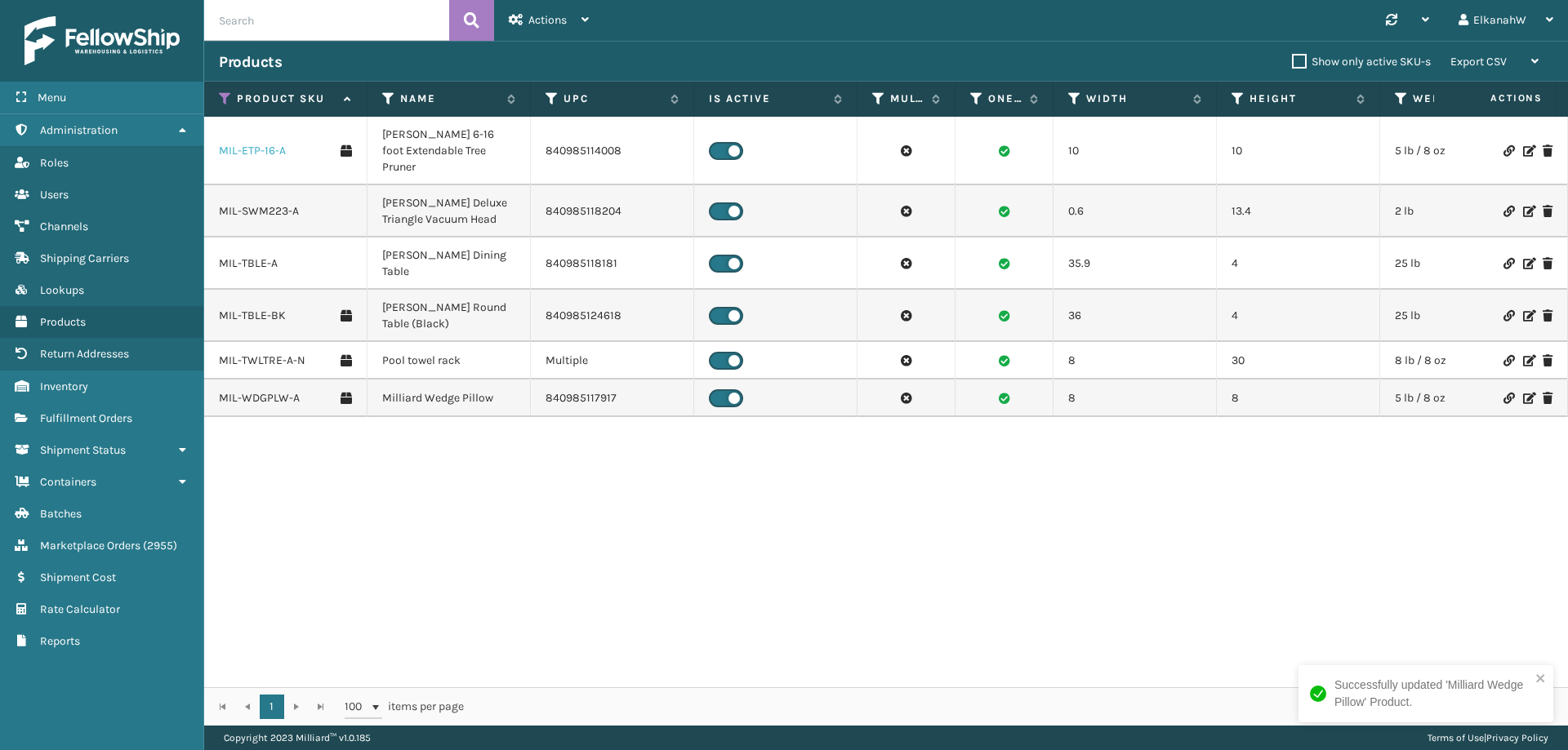
click at [266, 143] on link "MIL-ETP-16-A" at bounding box center [252, 151] width 67 height 17
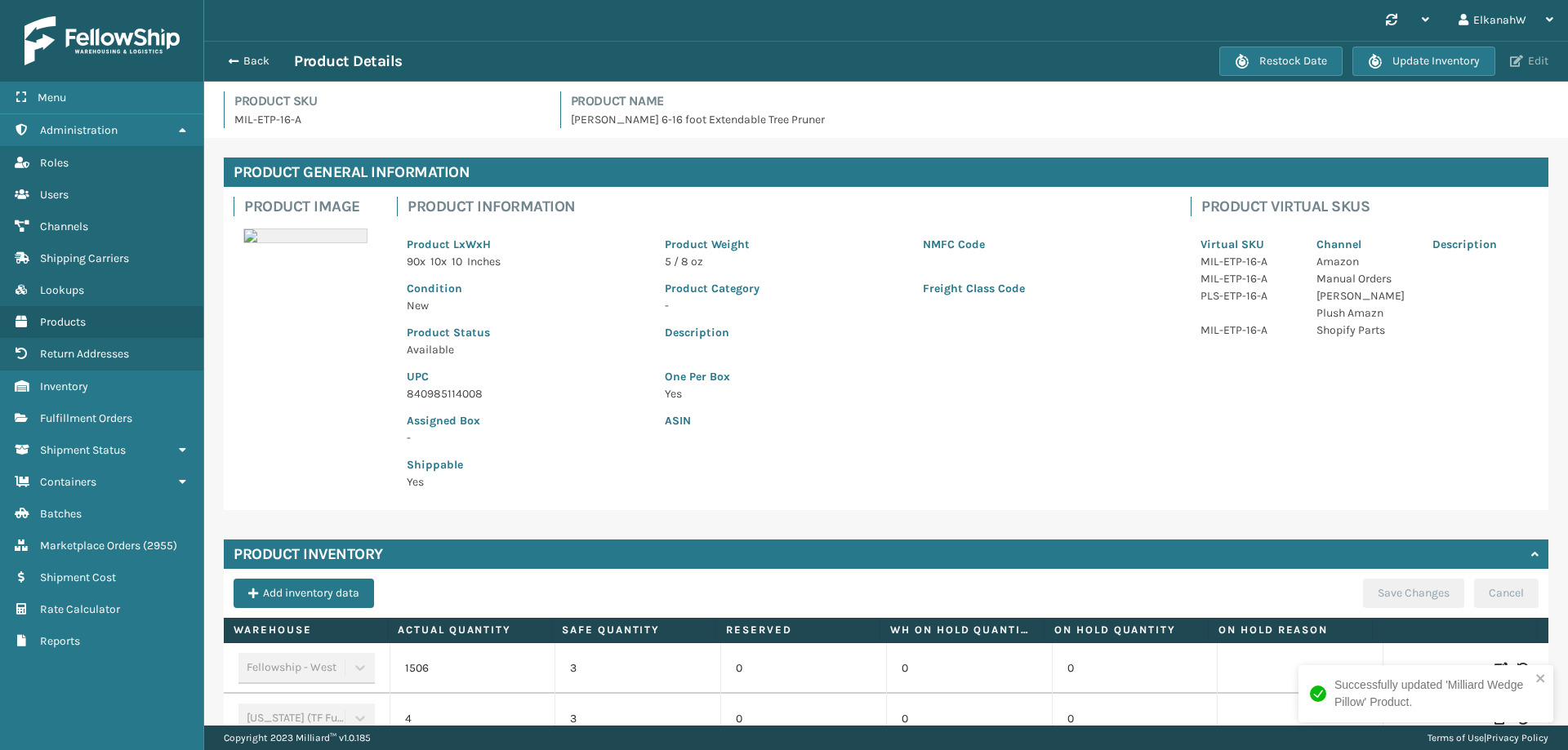
click at [1524, 58] on button "Edit" at bounding box center [1529, 61] width 48 height 15
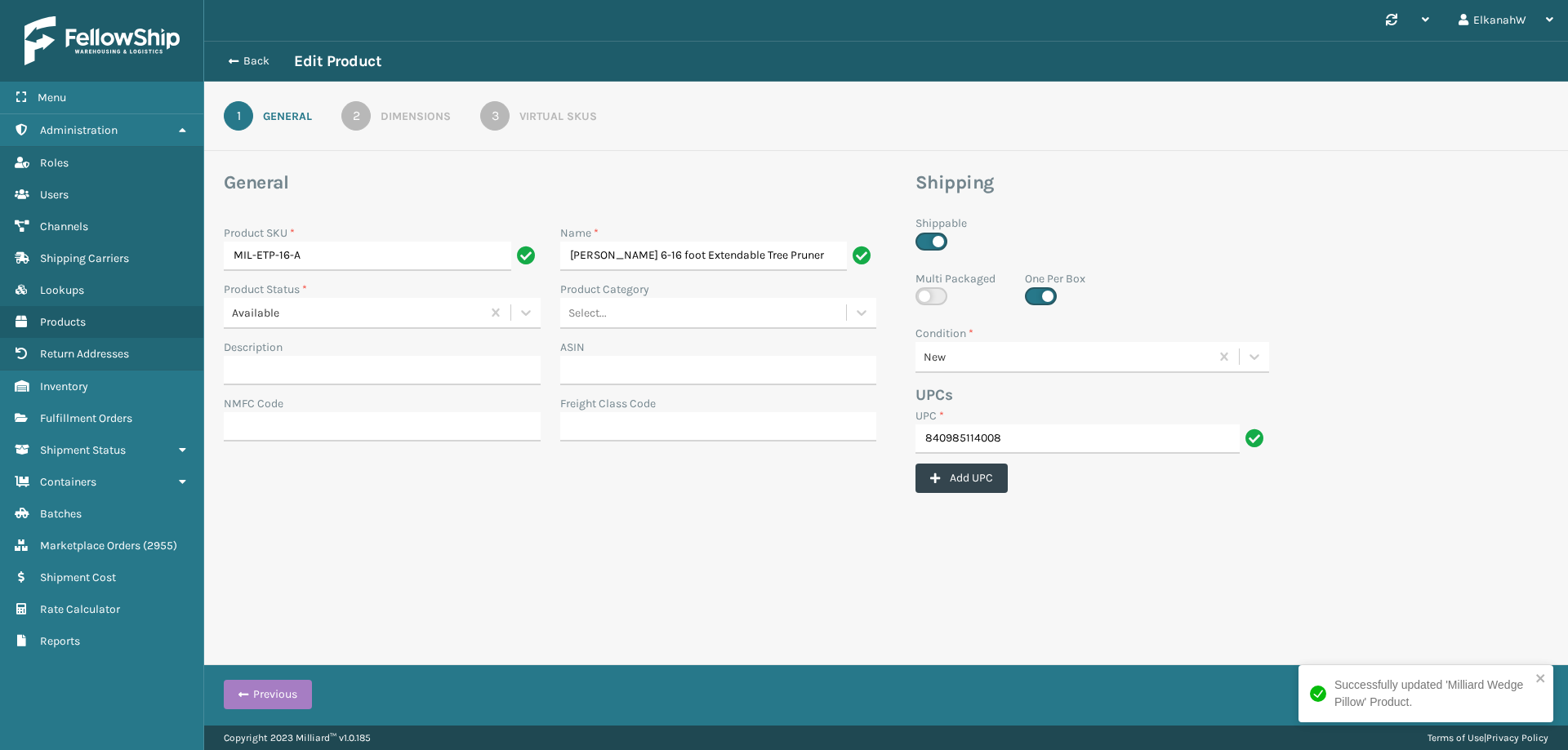
click at [546, 116] on div "Virtual SKUs" at bounding box center [558, 115] width 78 height 17
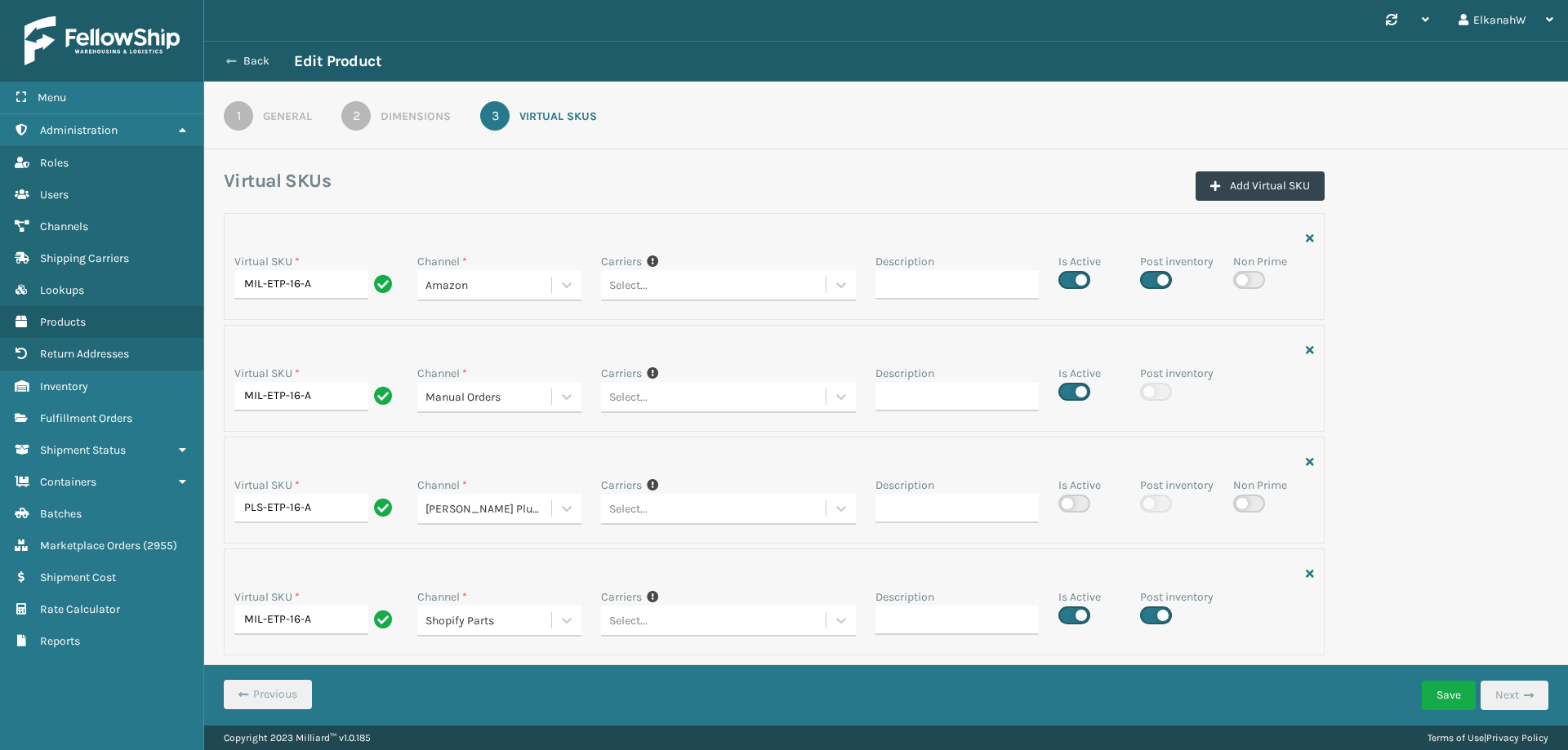
click at [250, 59] on button "Back" at bounding box center [256, 61] width 75 height 15
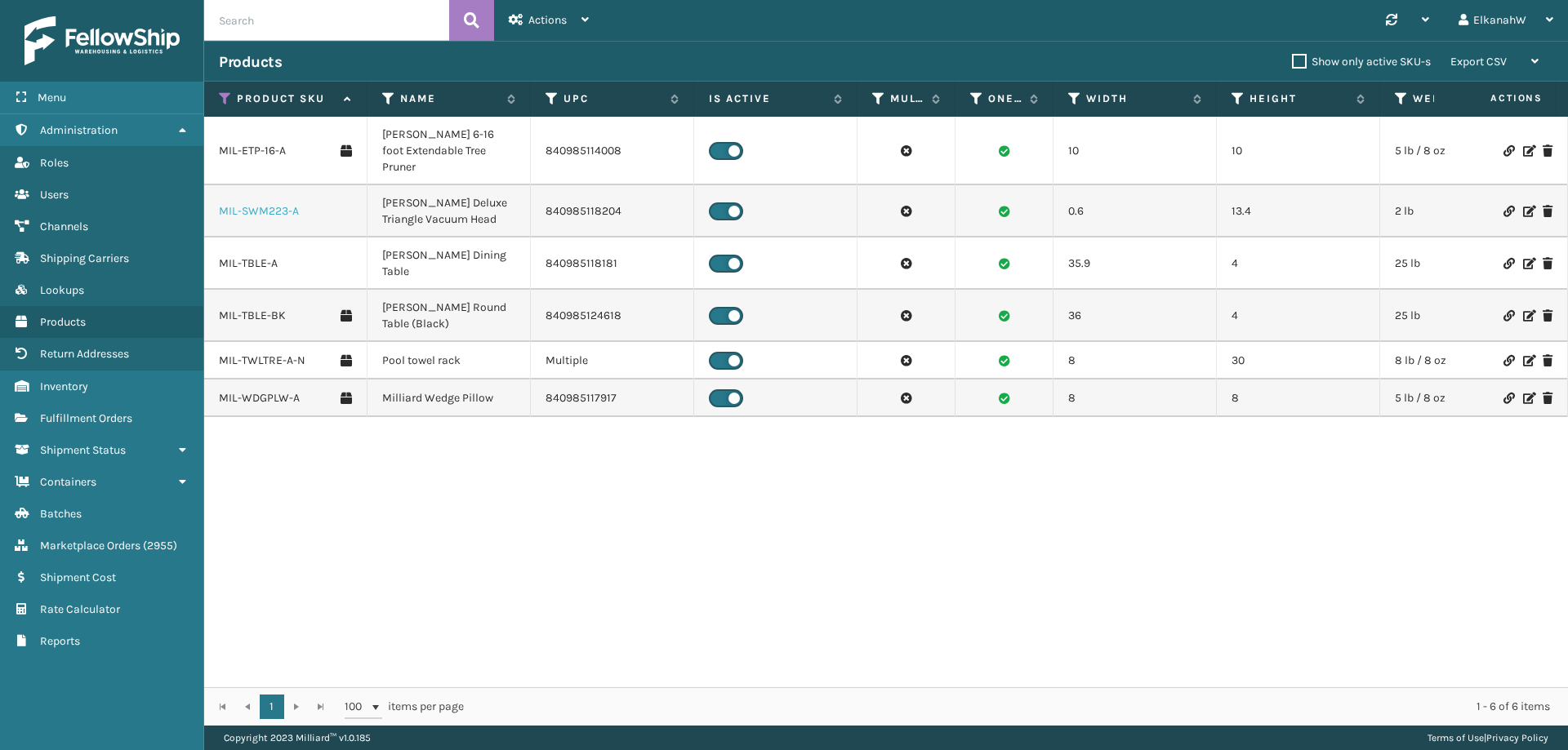
click at [261, 204] on link "MIL-SWM223-A" at bounding box center [258, 212] width 80 height 17
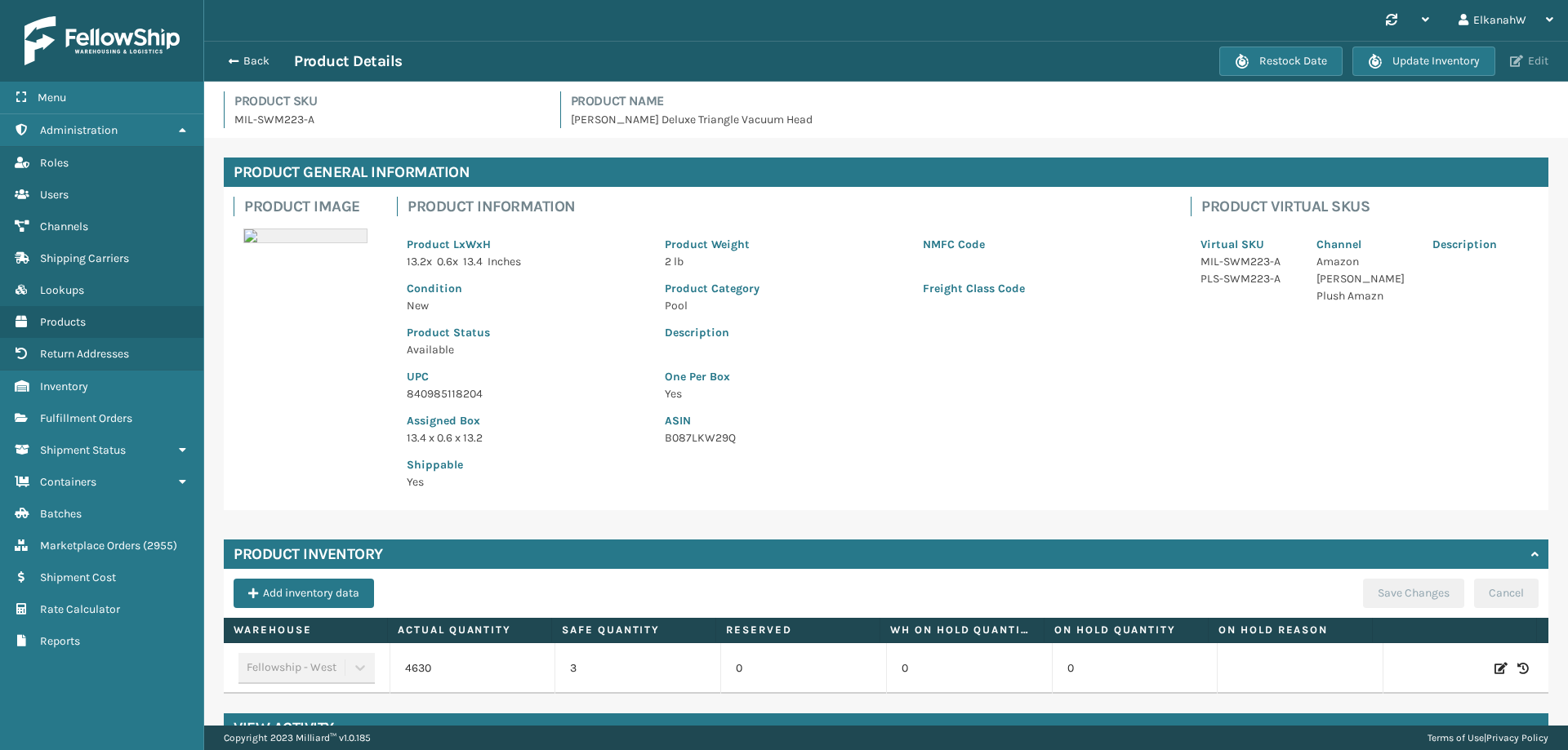
click at [1539, 56] on button "Edit" at bounding box center [1529, 61] width 48 height 15
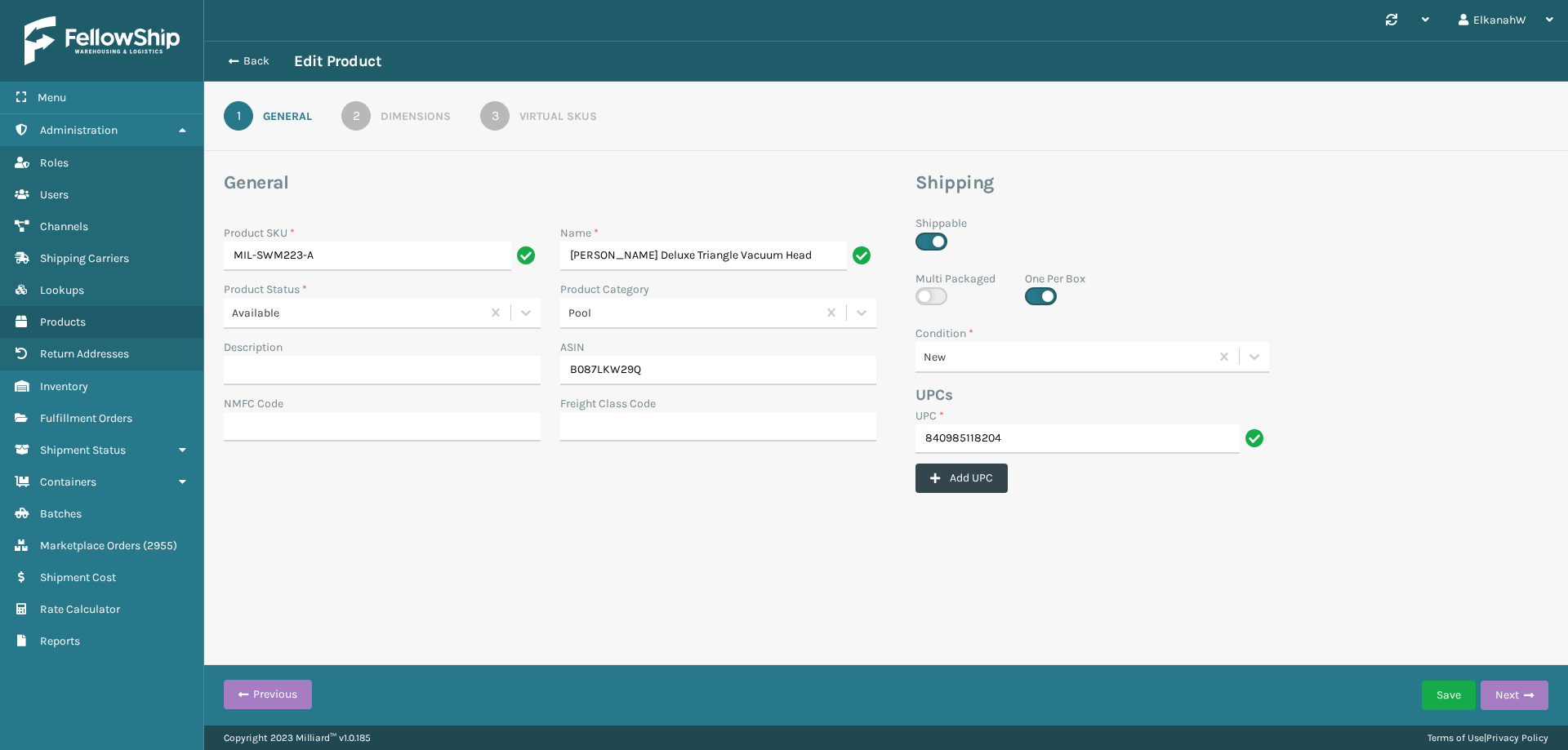
click at [534, 116] on div "Virtual SKUs" at bounding box center [558, 115] width 78 height 17
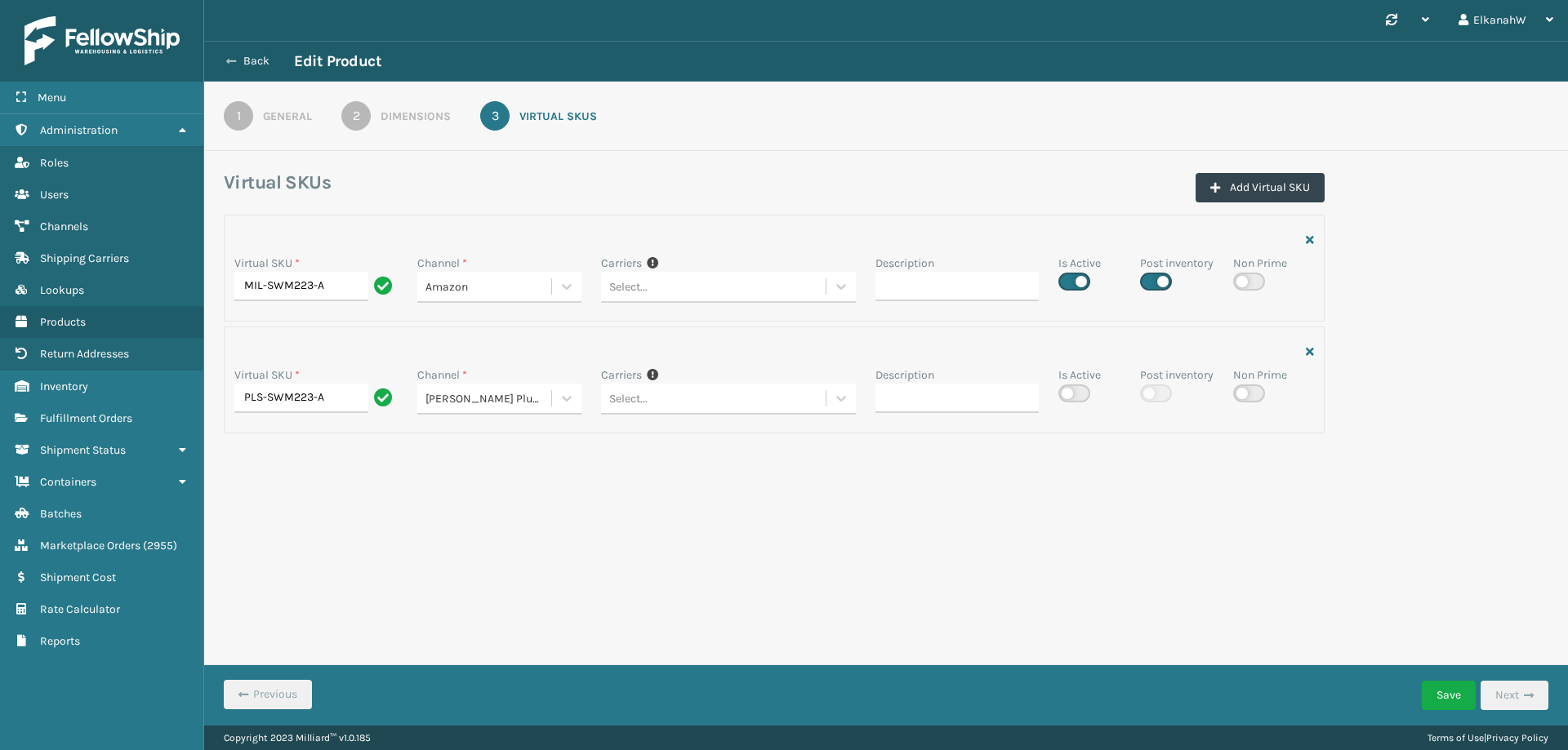
click at [268, 58] on button "Back" at bounding box center [256, 61] width 75 height 15
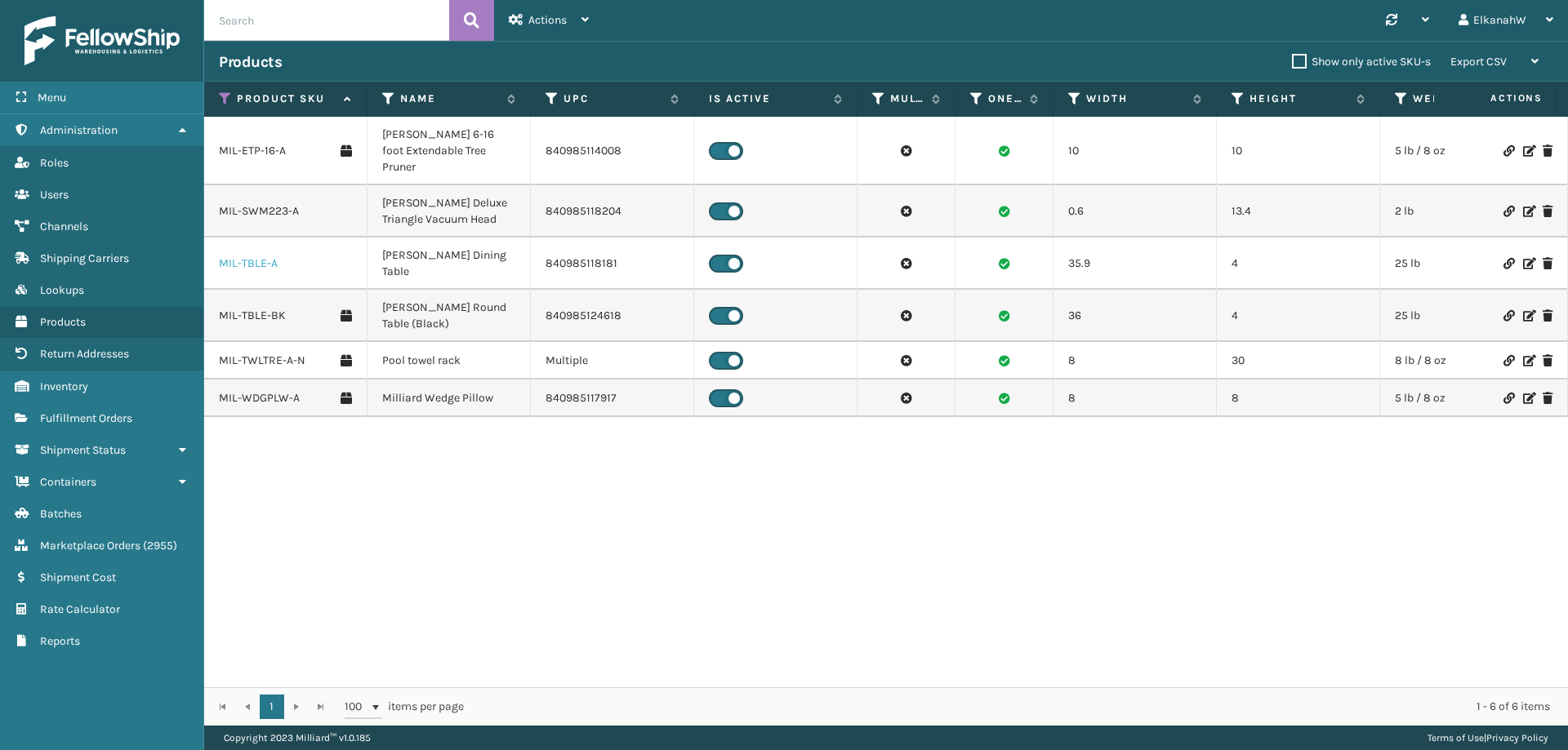
click at [248, 256] on link "MIL-TBLE-A" at bounding box center [248, 264] width 59 height 17
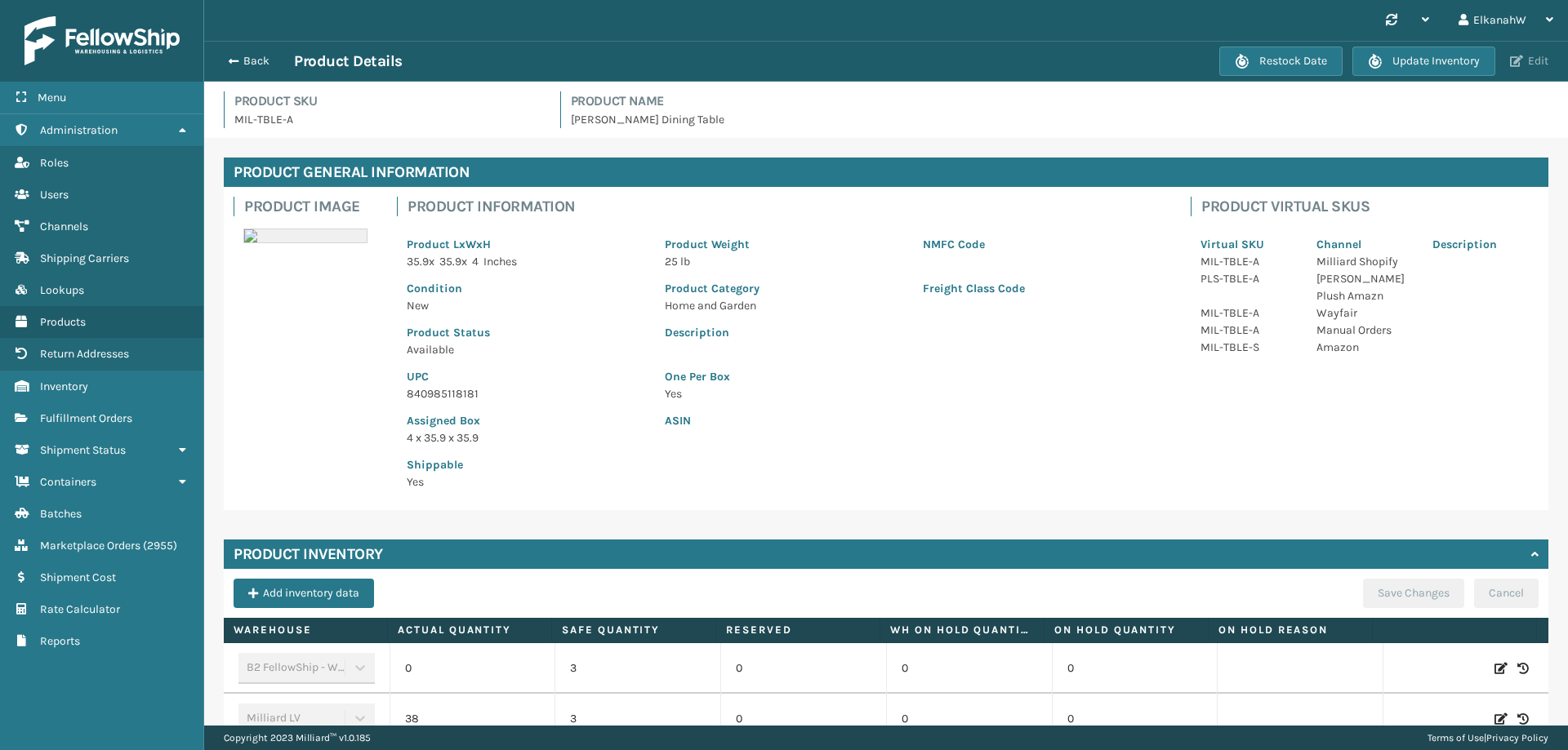
click at [1542, 56] on button "Edit" at bounding box center [1529, 61] width 48 height 15
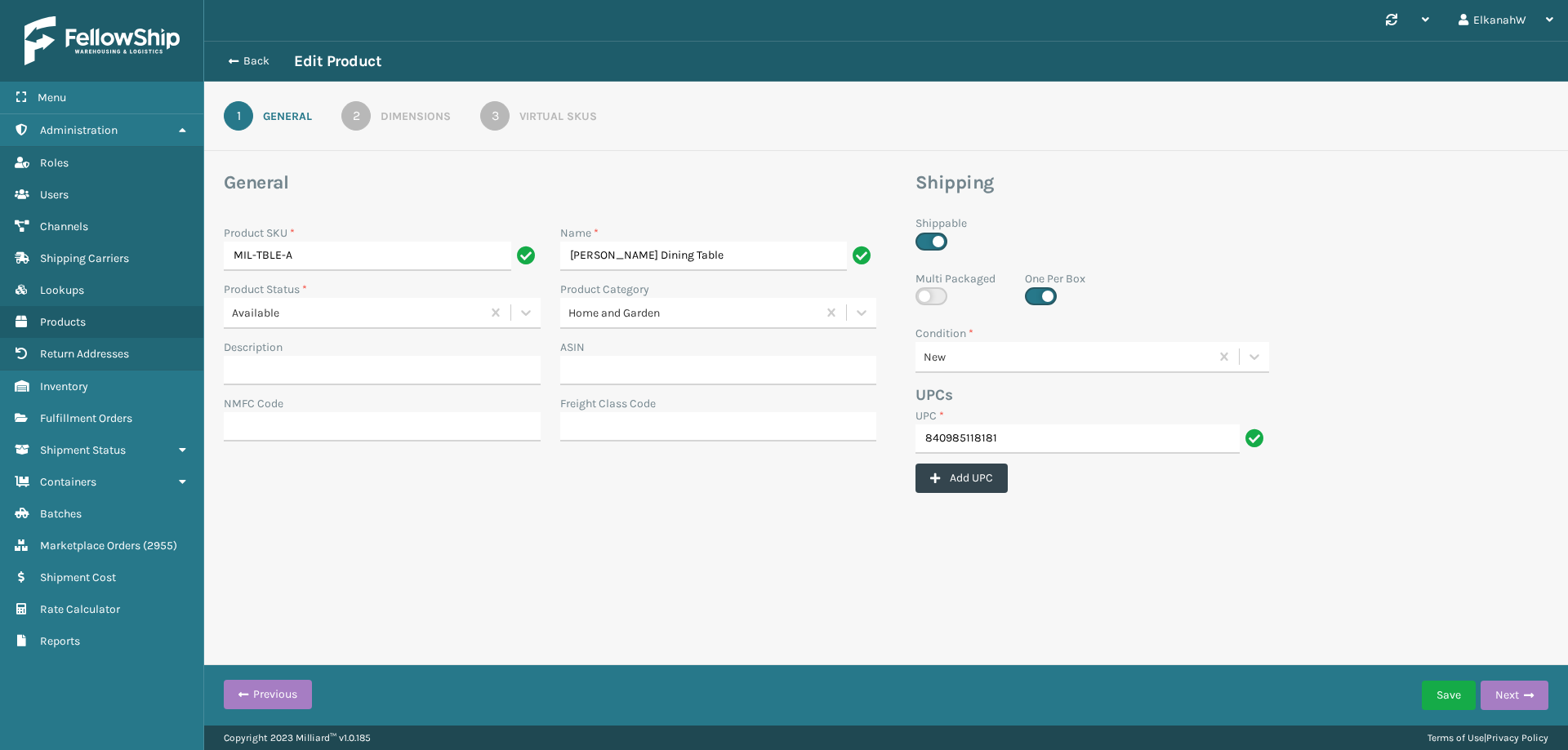
click at [579, 105] on link "3 Virtual SKUs" at bounding box center [538, 115] width 175 height 29
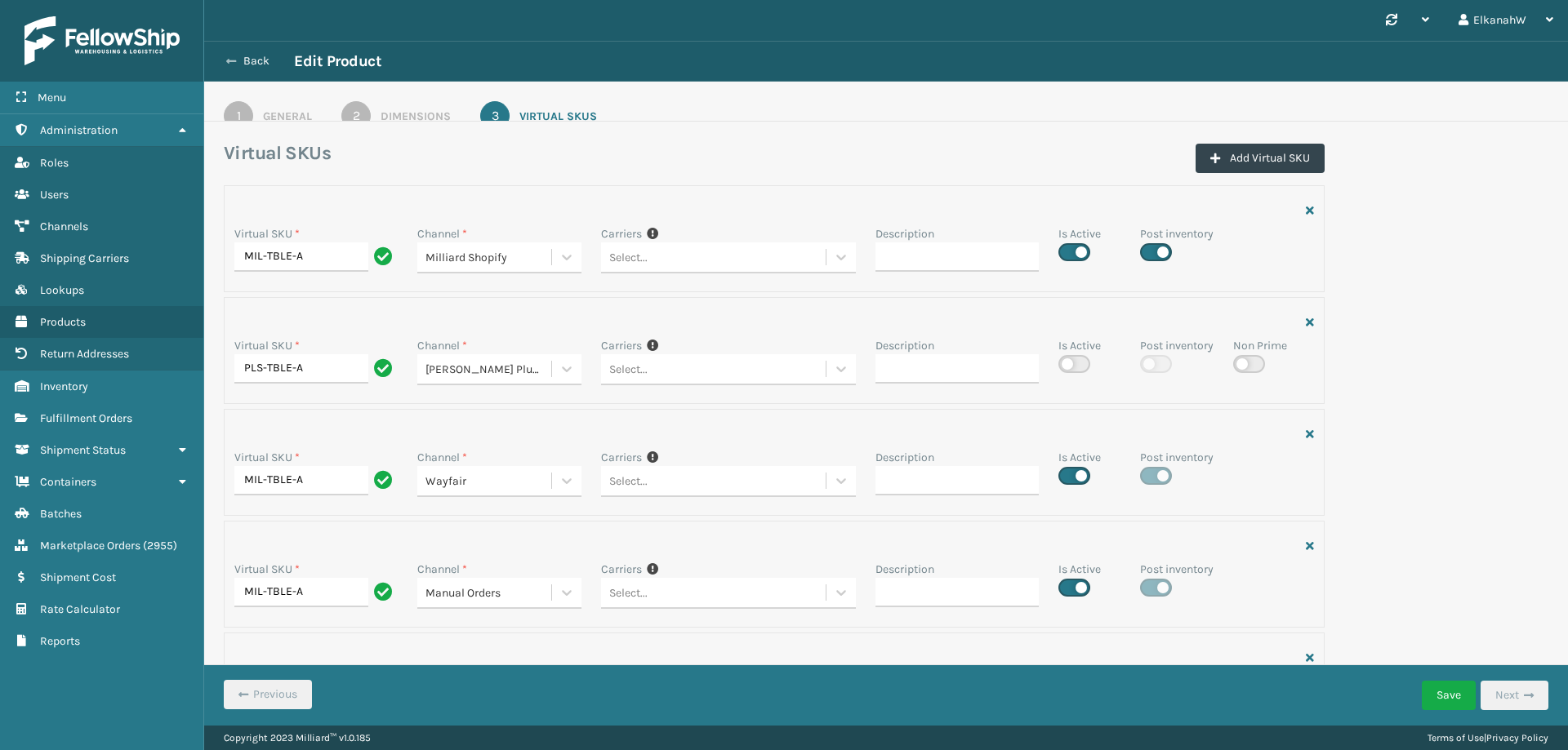
click at [242, 63] on button "Back" at bounding box center [256, 61] width 75 height 15
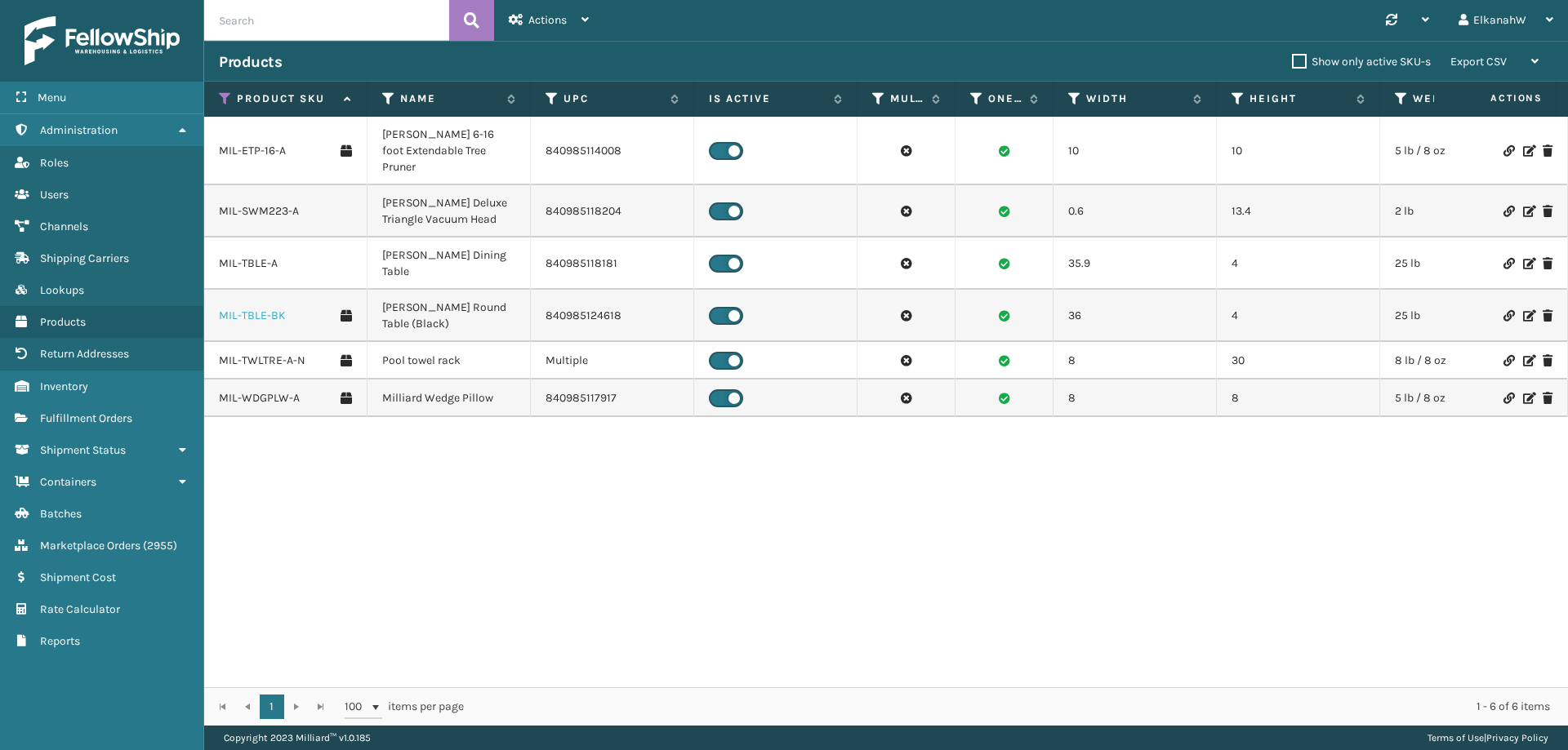
click at [249, 308] on link "MIL-TBLE-BK" at bounding box center [252, 316] width 67 height 17
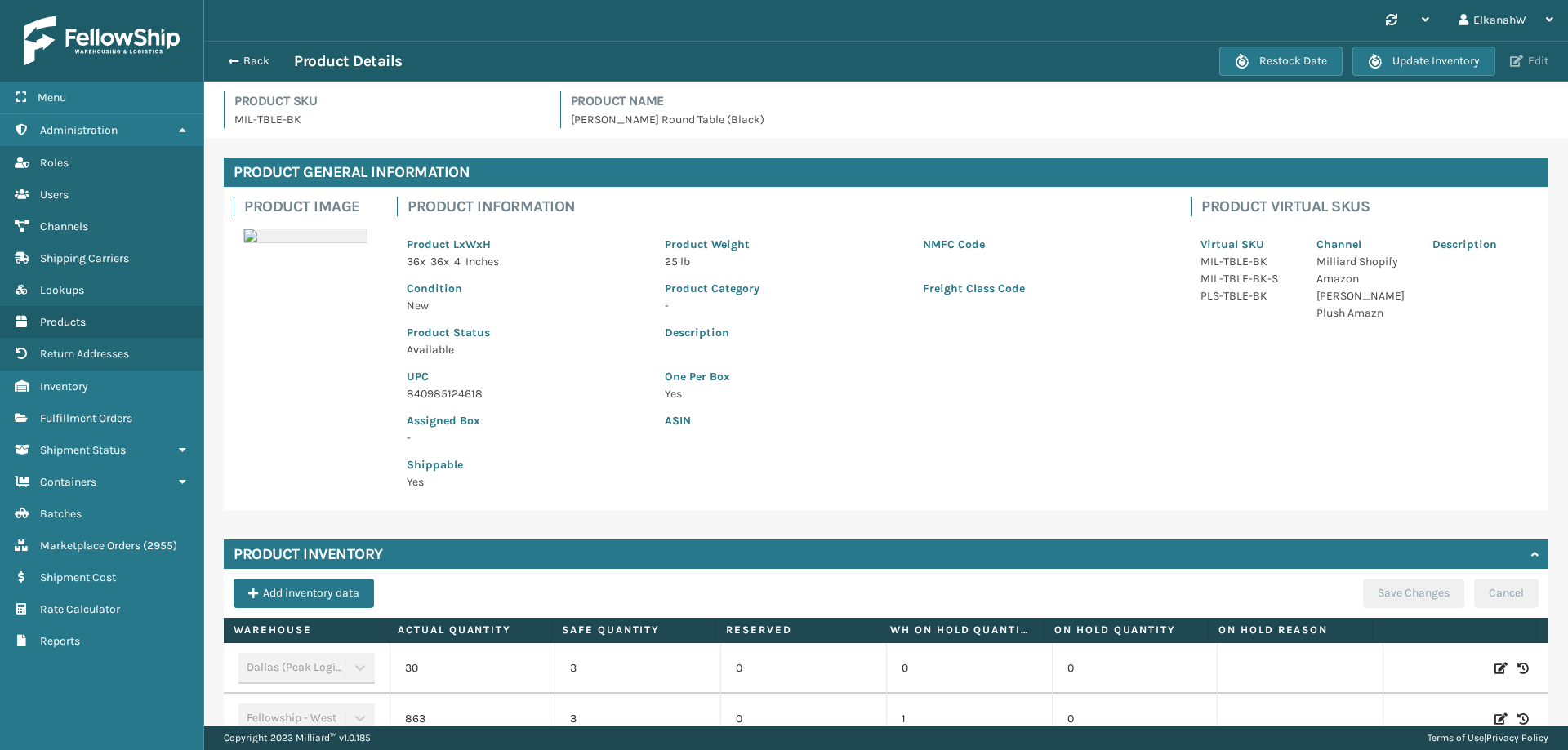
click at [1528, 56] on button "Edit" at bounding box center [1529, 61] width 48 height 15
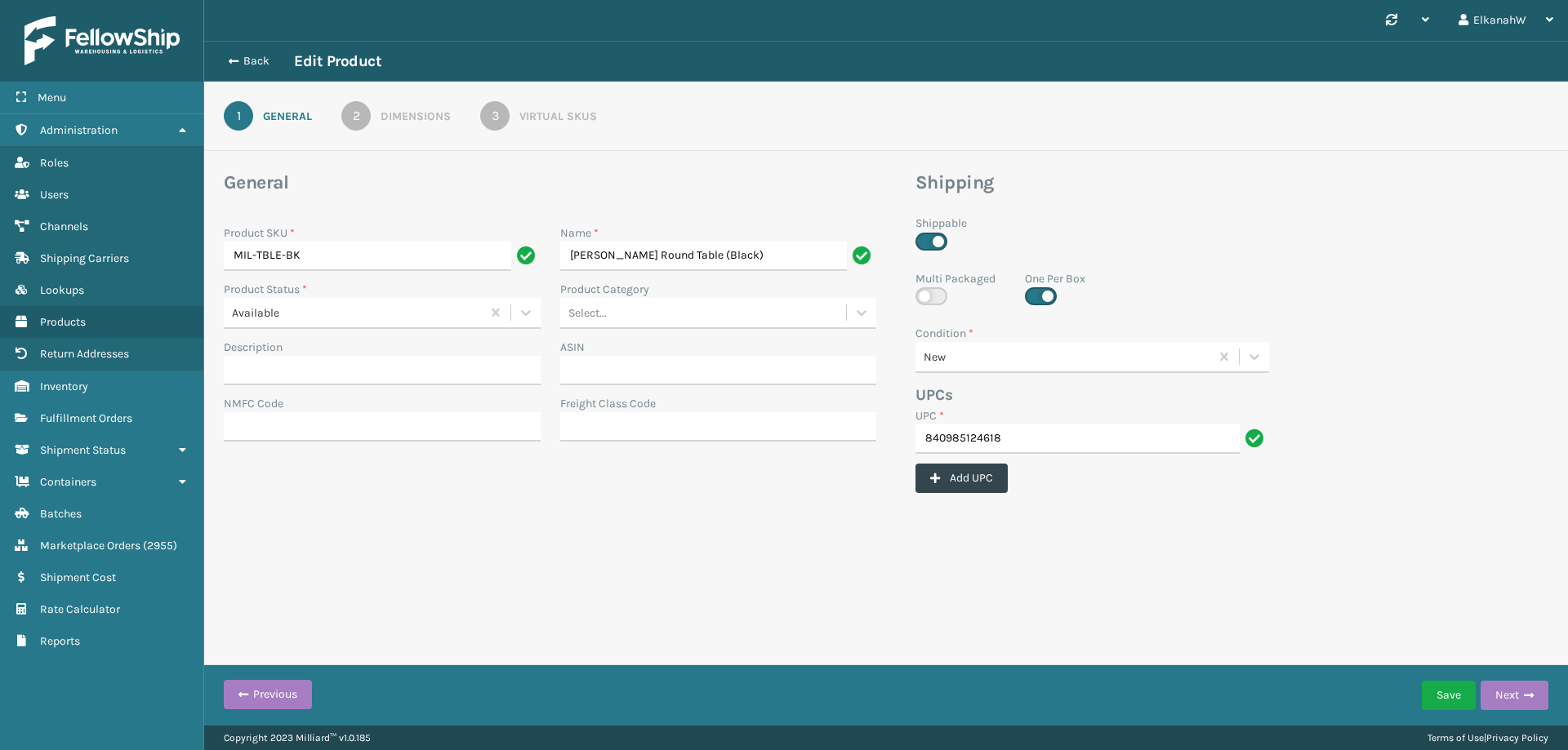
click at [543, 115] on div "Virtual SKUs" at bounding box center [558, 115] width 78 height 17
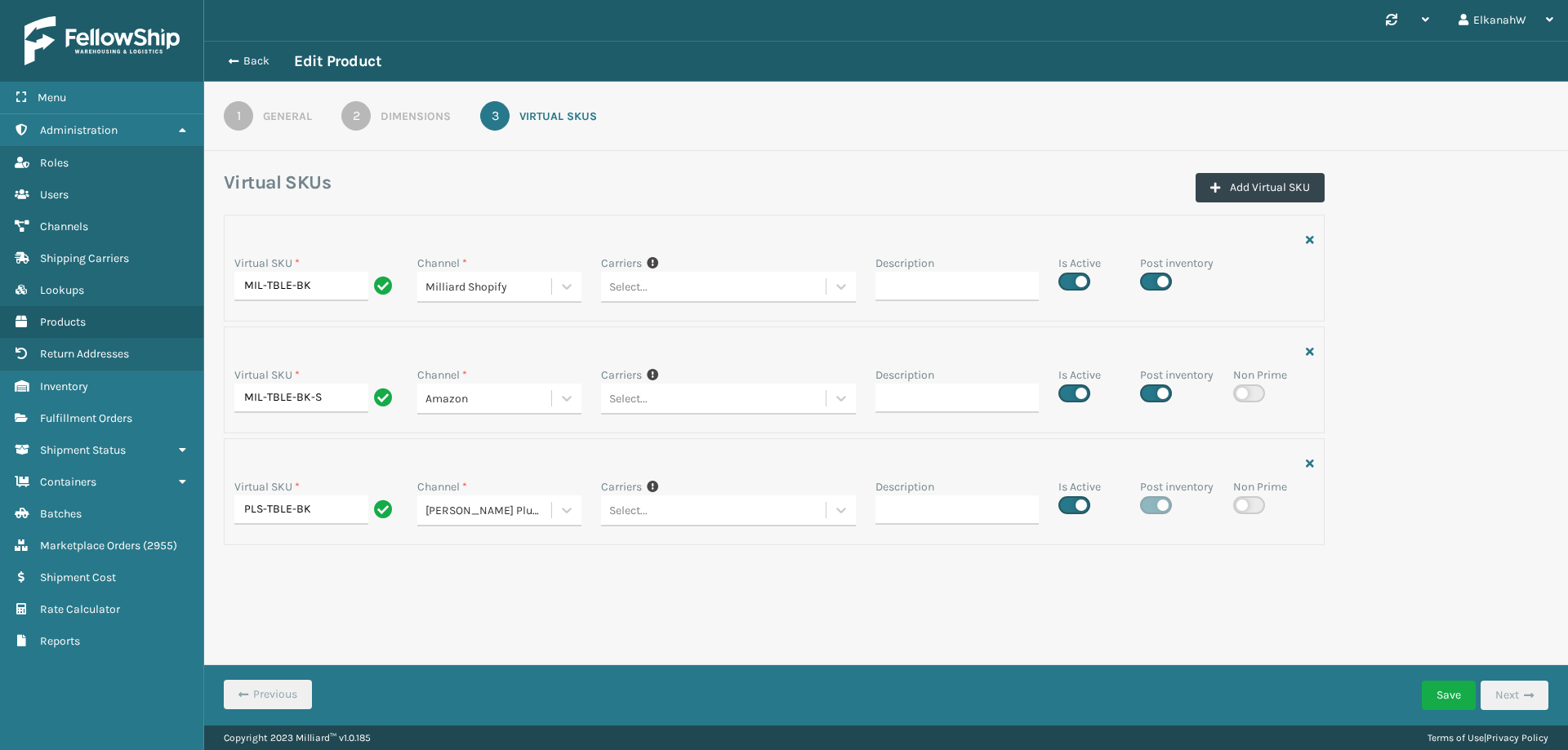
click at [1068, 503] on label at bounding box center [1074, 505] width 32 height 18
click at [1068, 503] on input "checkbox" at bounding box center [1064, 501] width 11 height 11
checkbox input "false"
click at [1439, 696] on button "Save" at bounding box center [1448, 695] width 54 height 29
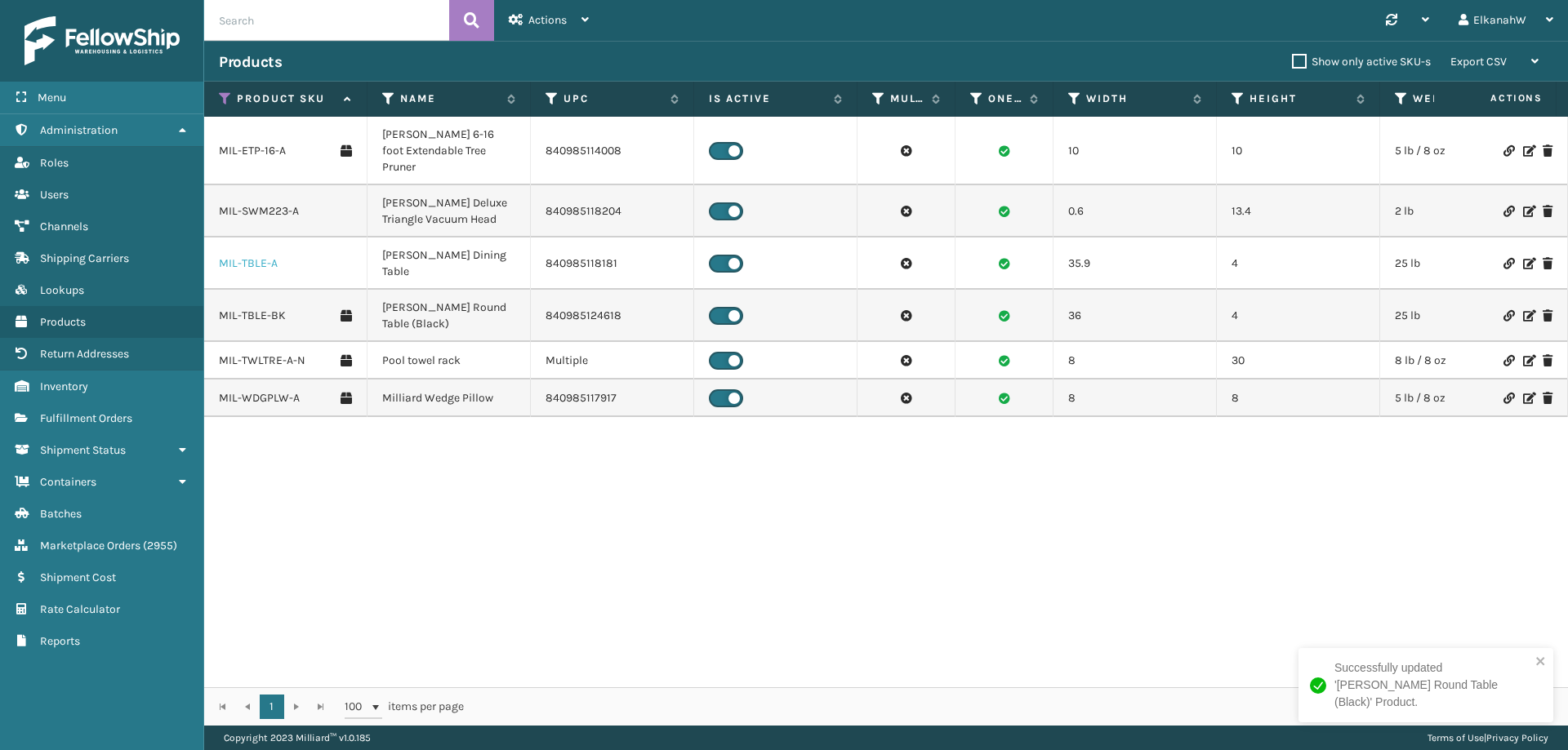
click at [232, 256] on link "MIL-TBLE-A" at bounding box center [248, 264] width 59 height 17
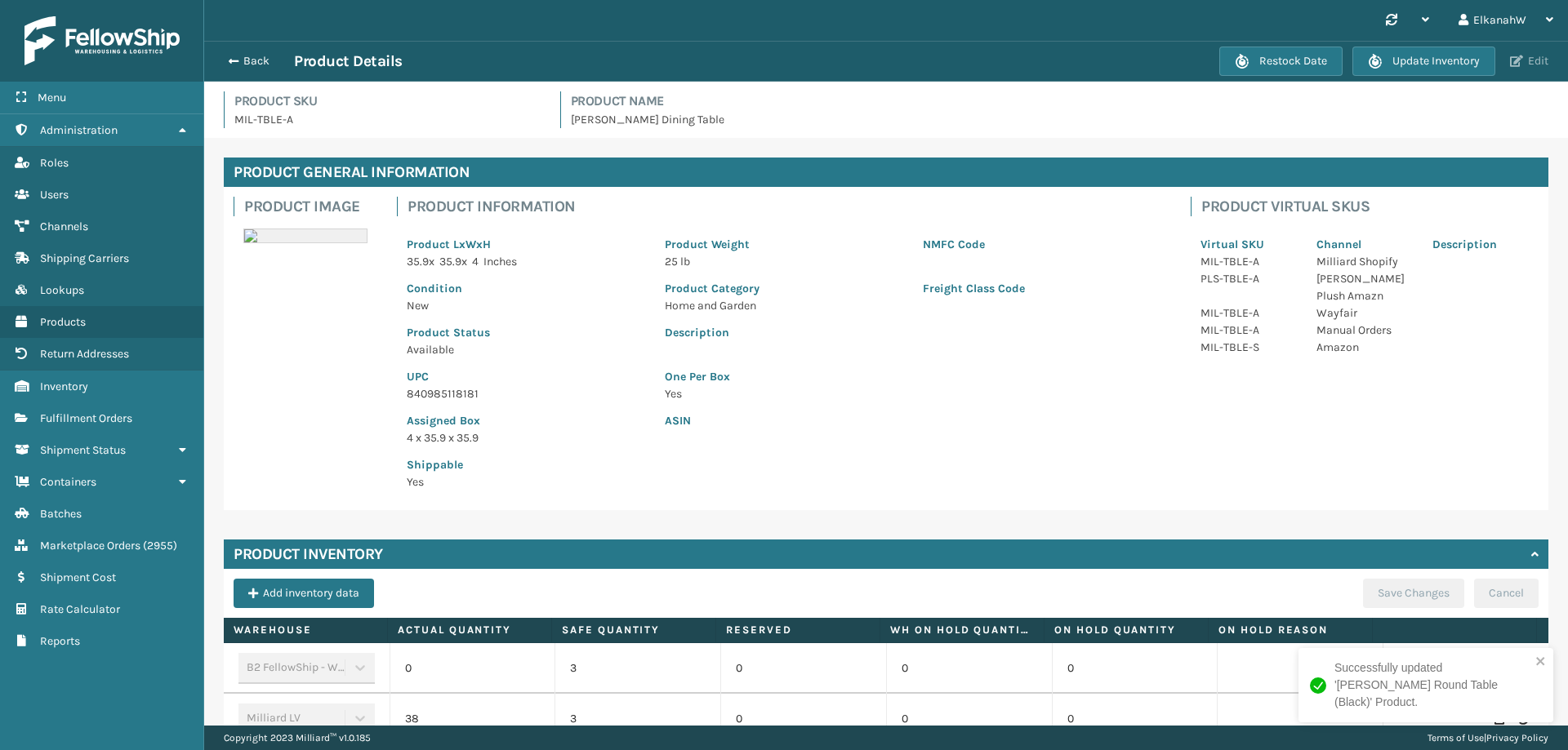
click at [1532, 63] on button "Edit" at bounding box center [1529, 61] width 48 height 15
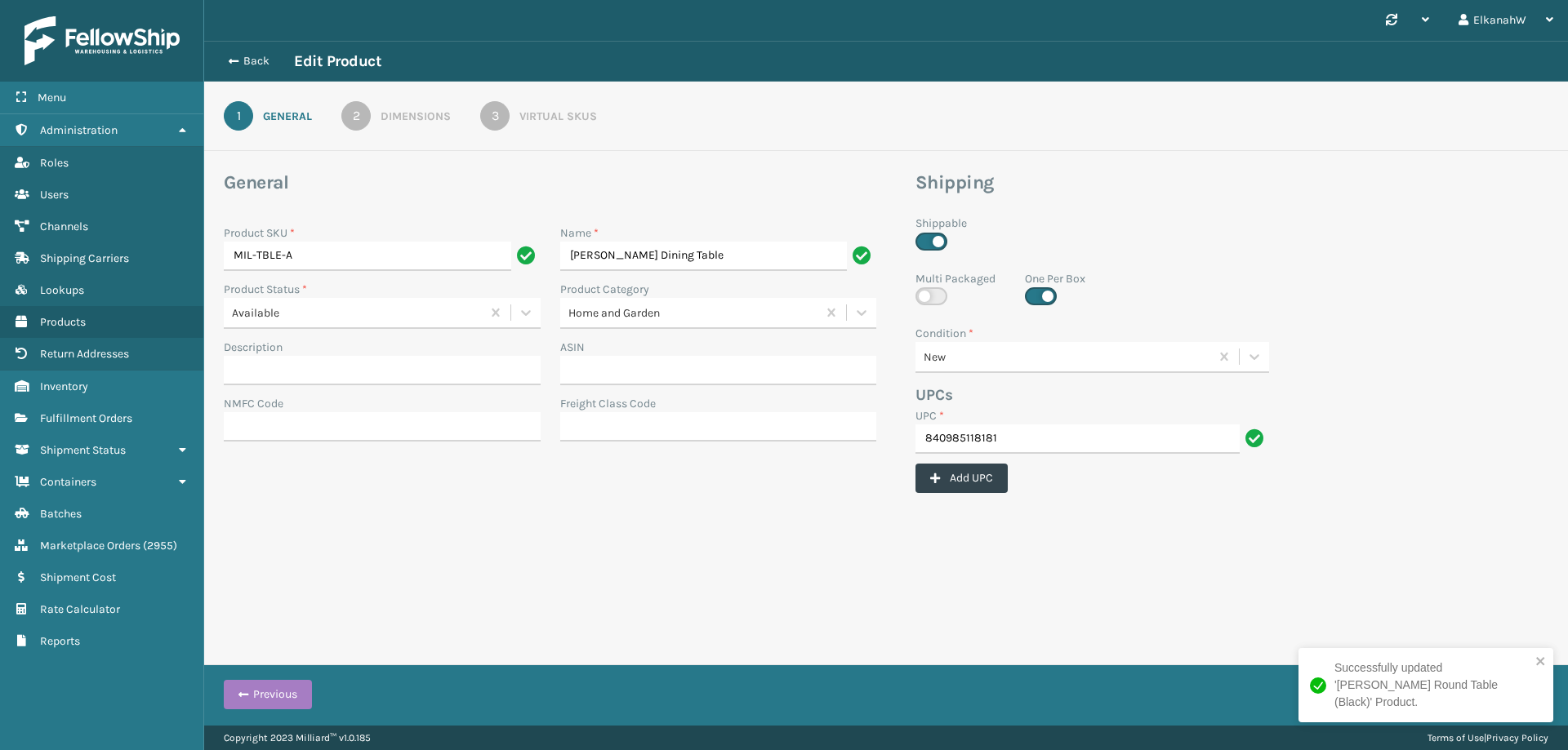
click at [531, 108] on div "Virtual SKUs" at bounding box center [558, 115] width 78 height 17
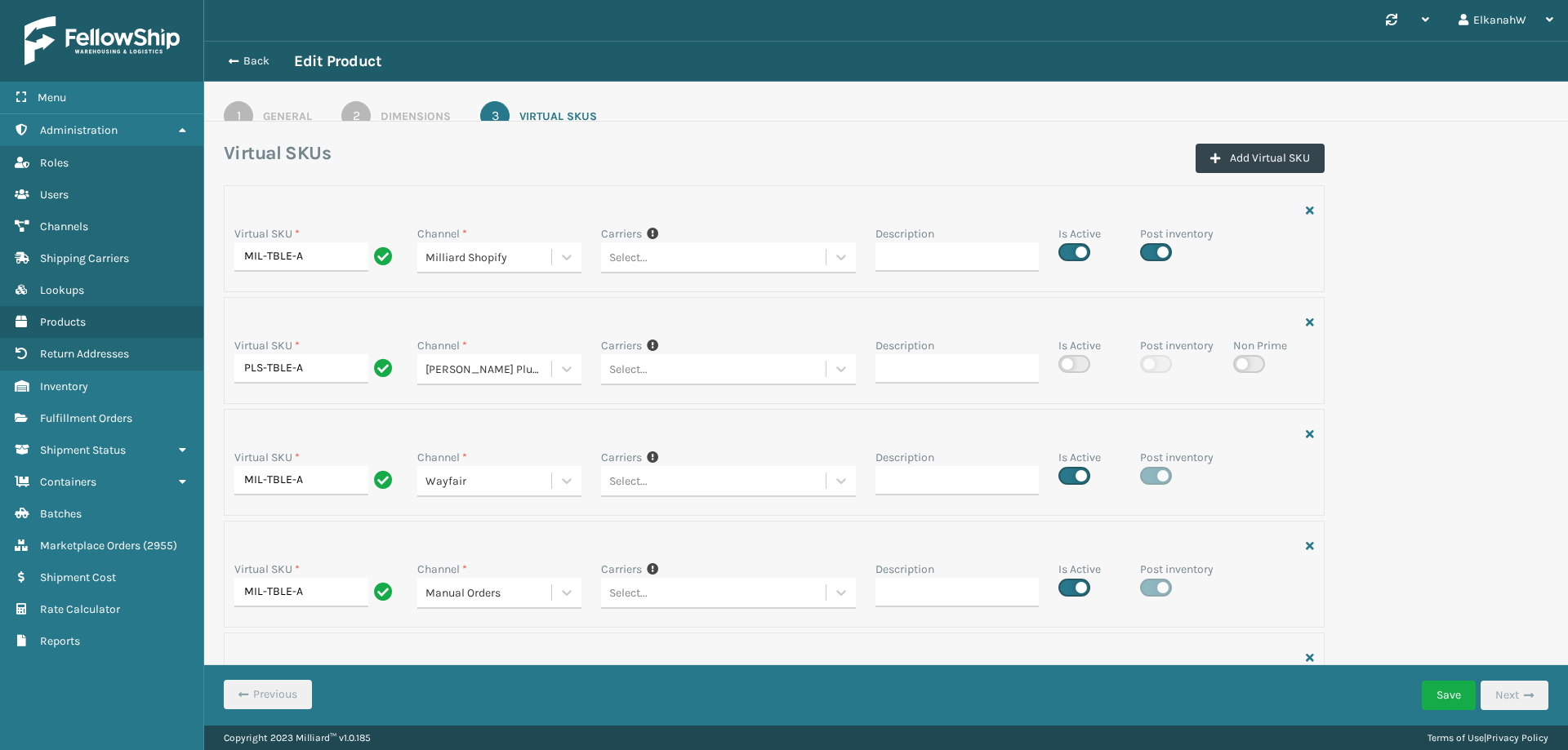
click at [1431, 399] on div "Virtual SKU * MIL-TBLE-A Channel * [PERSON_NAME] Shopify Carriers If you can't …" at bounding box center [886, 467] width 1344 height 564
click at [1442, 183] on div "Virtual SKUs Add Virtual SKU" at bounding box center [886, 163] width 1344 height 44
click at [254, 61] on button "Back" at bounding box center [256, 61] width 75 height 15
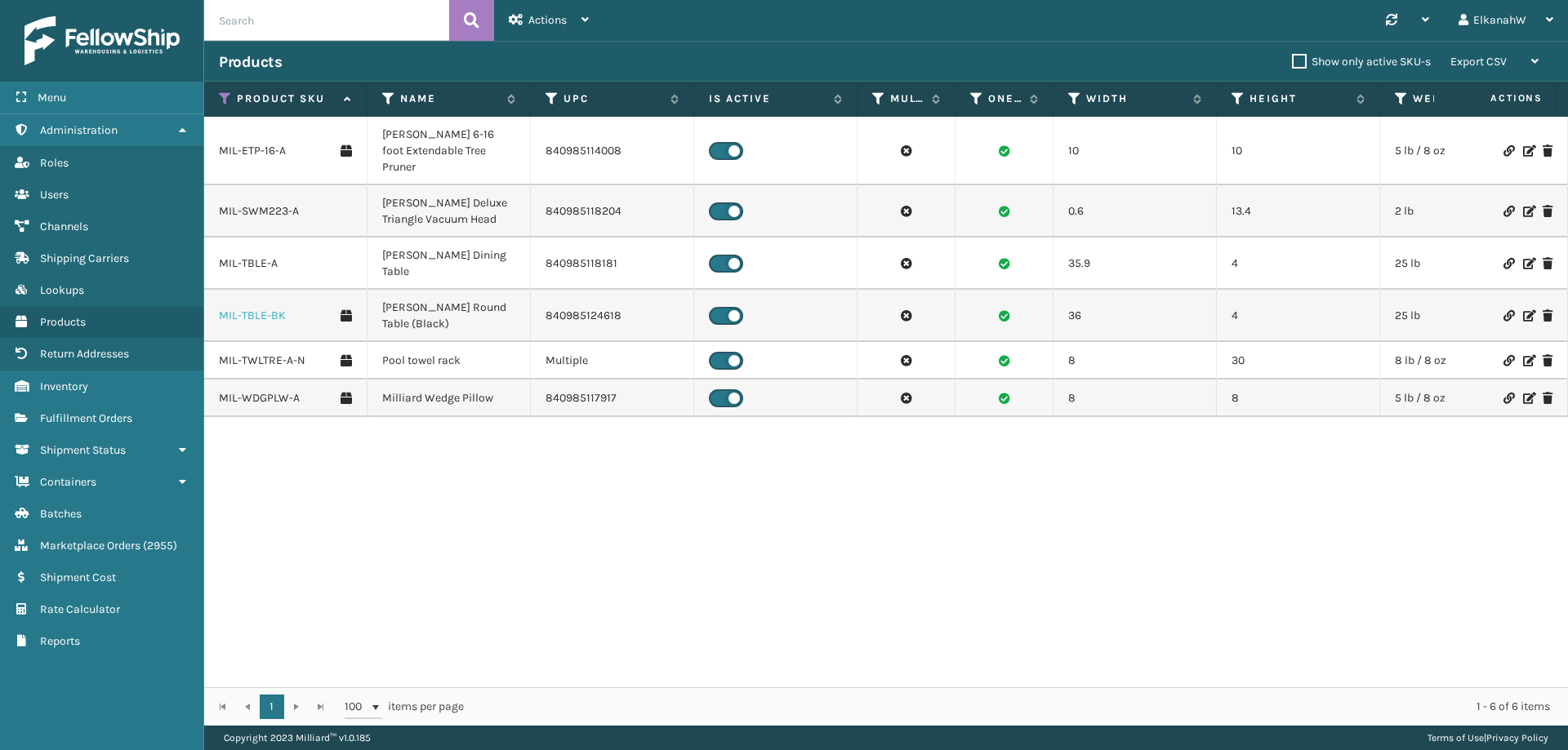
click at [277, 308] on link "MIL-TBLE-BK" at bounding box center [252, 316] width 67 height 17
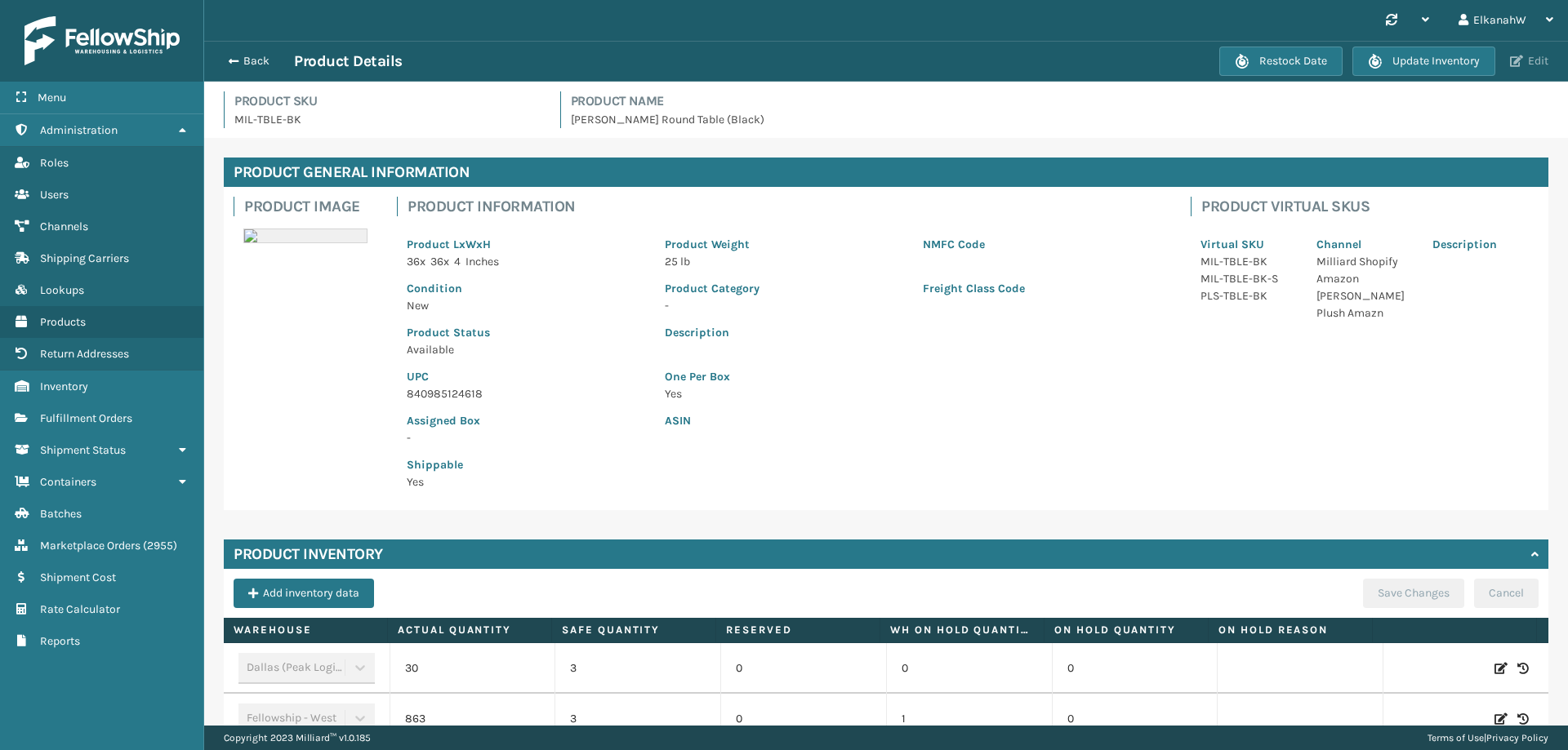
click at [1516, 67] on button "Edit" at bounding box center [1529, 61] width 48 height 15
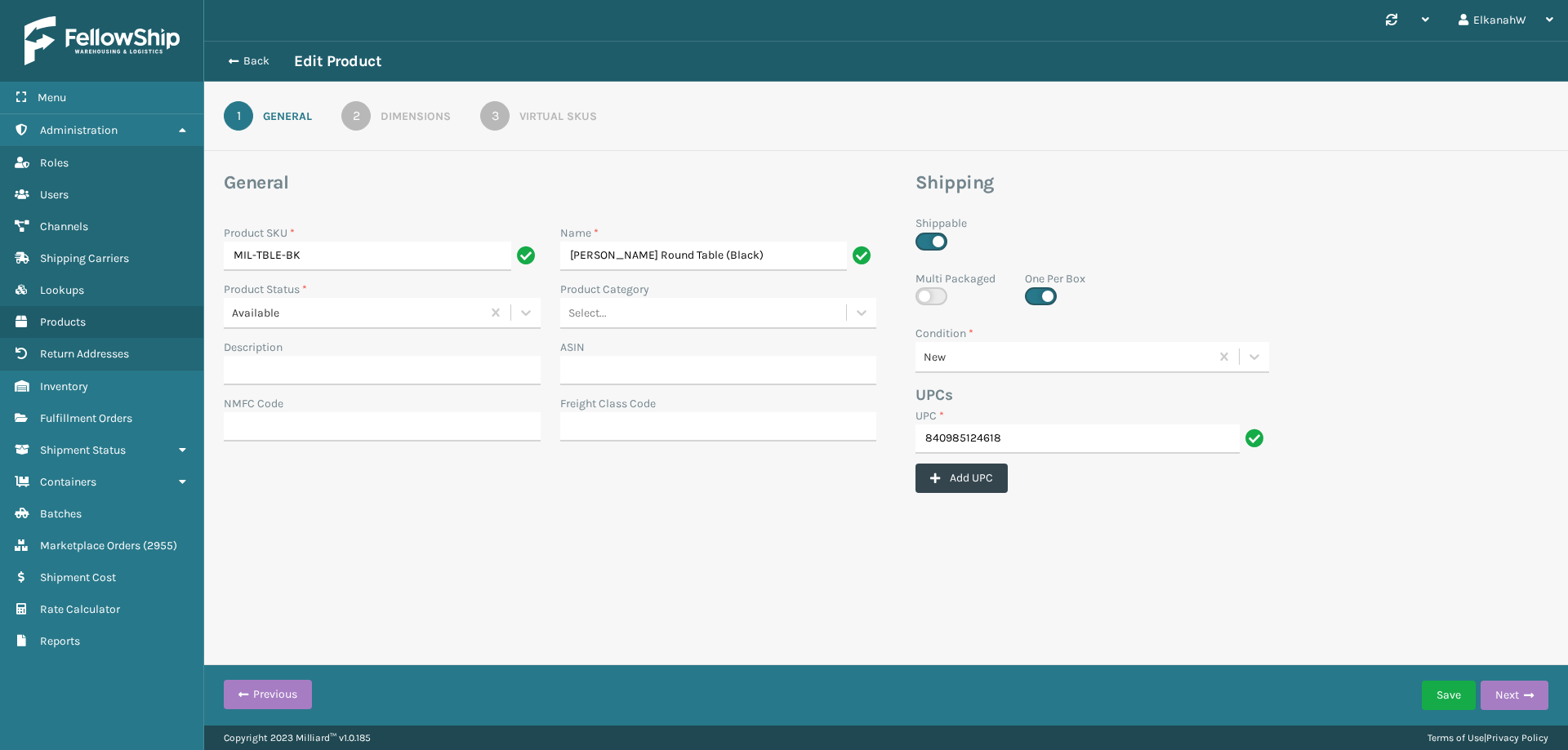
click at [538, 123] on div "Virtual SKUs" at bounding box center [558, 115] width 78 height 17
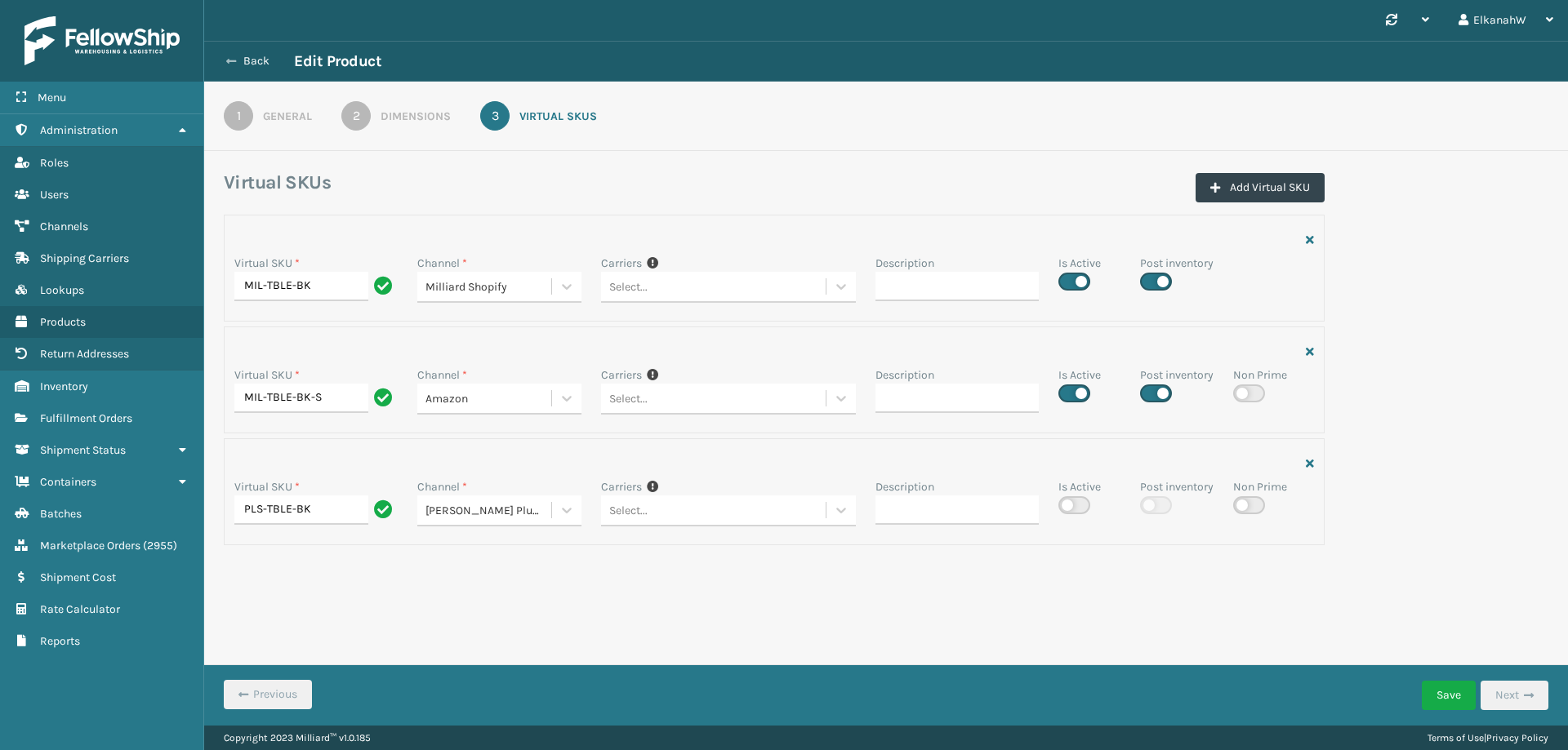
click at [254, 59] on button "Back" at bounding box center [256, 61] width 75 height 15
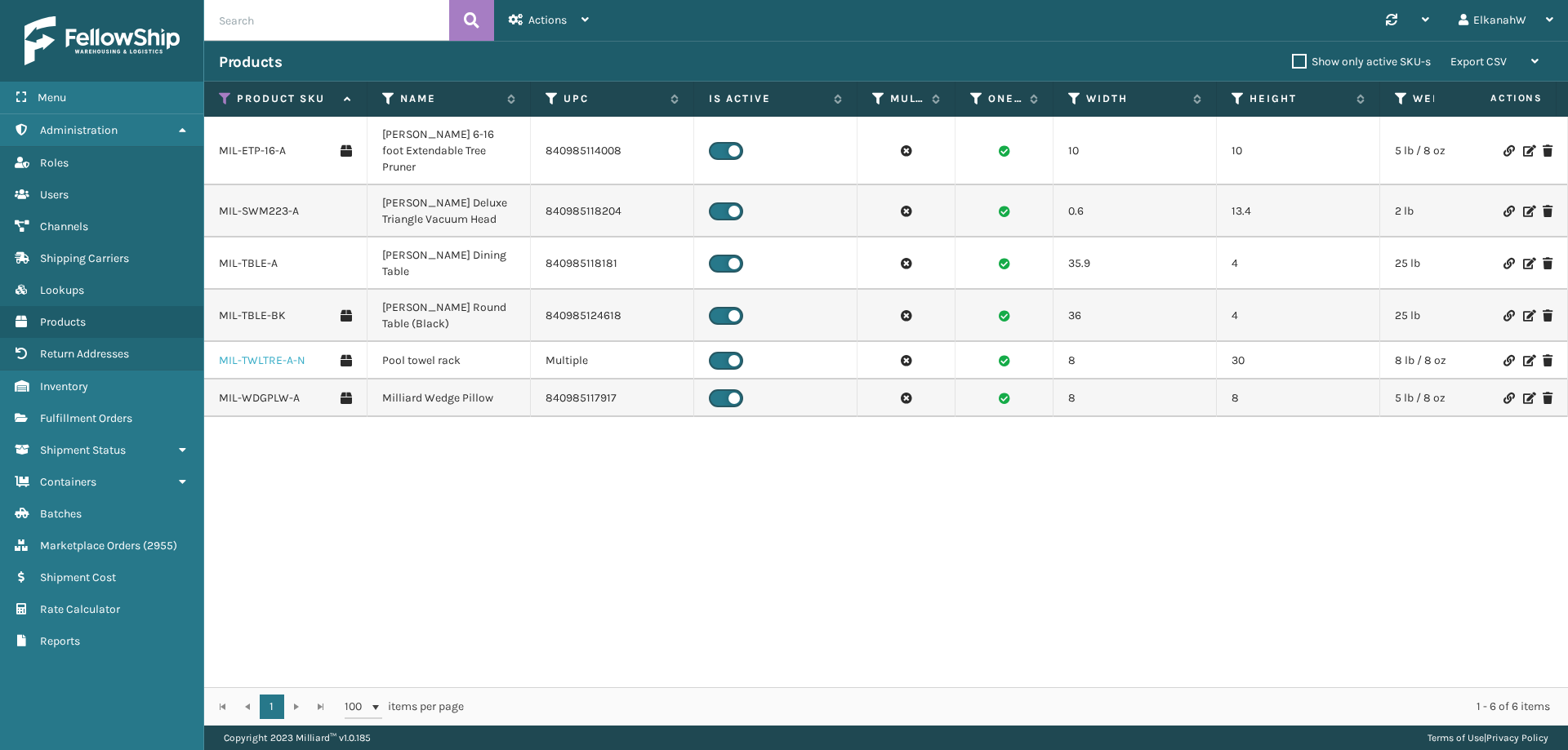
click at [250, 353] on link "MIL-TWLTRE-A-N" at bounding box center [262, 360] width 86 height 17
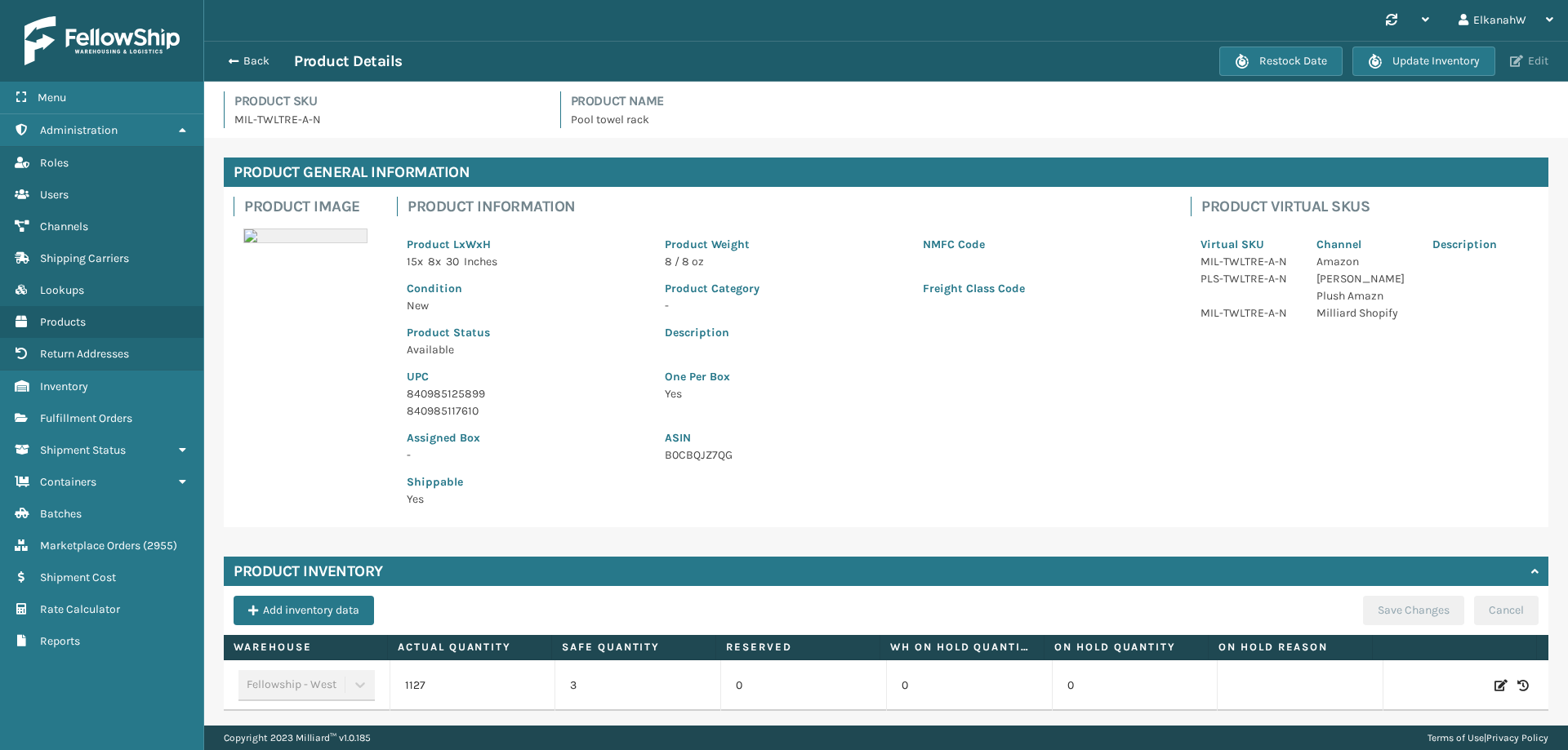
click at [1530, 61] on button "Edit" at bounding box center [1529, 61] width 48 height 15
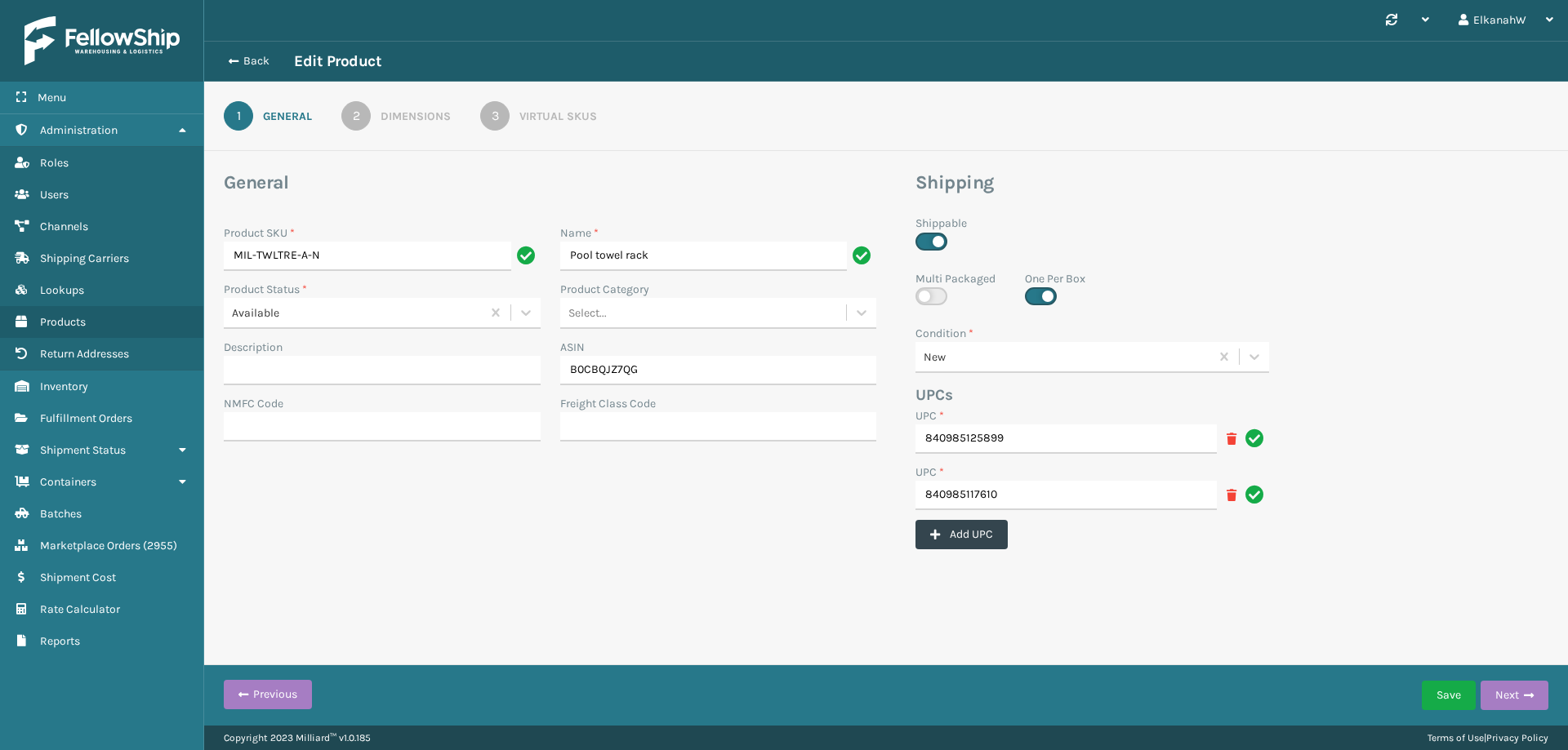
click at [587, 120] on div "Virtual SKUs" at bounding box center [558, 115] width 78 height 17
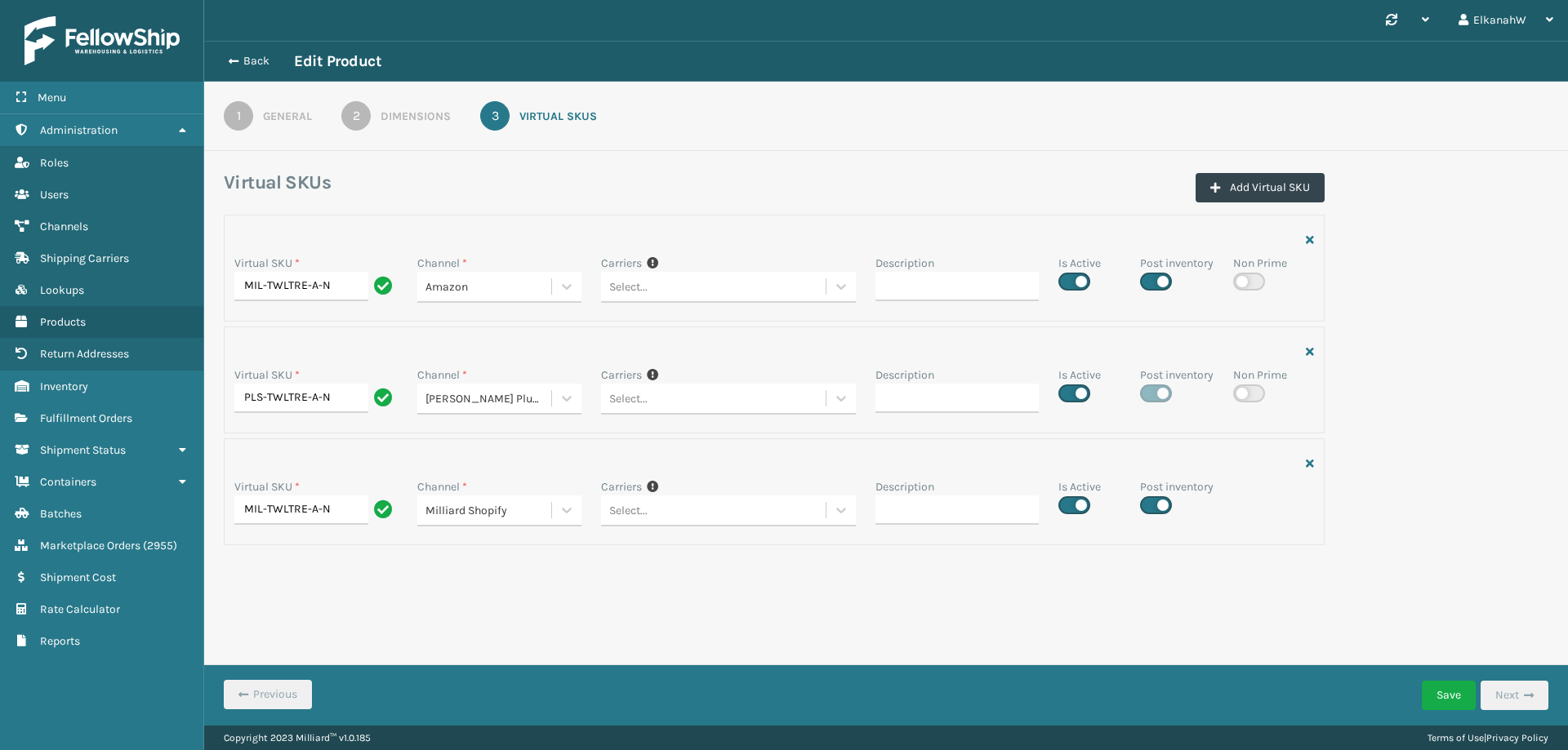
click at [1088, 393] on label at bounding box center [1074, 393] width 32 height 18
click at [1069, 393] on input "checkbox" at bounding box center [1064, 389] width 11 height 11
checkbox input "false"
click at [1446, 686] on button "Save" at bounding box center [1448, 695] width 54 height 29
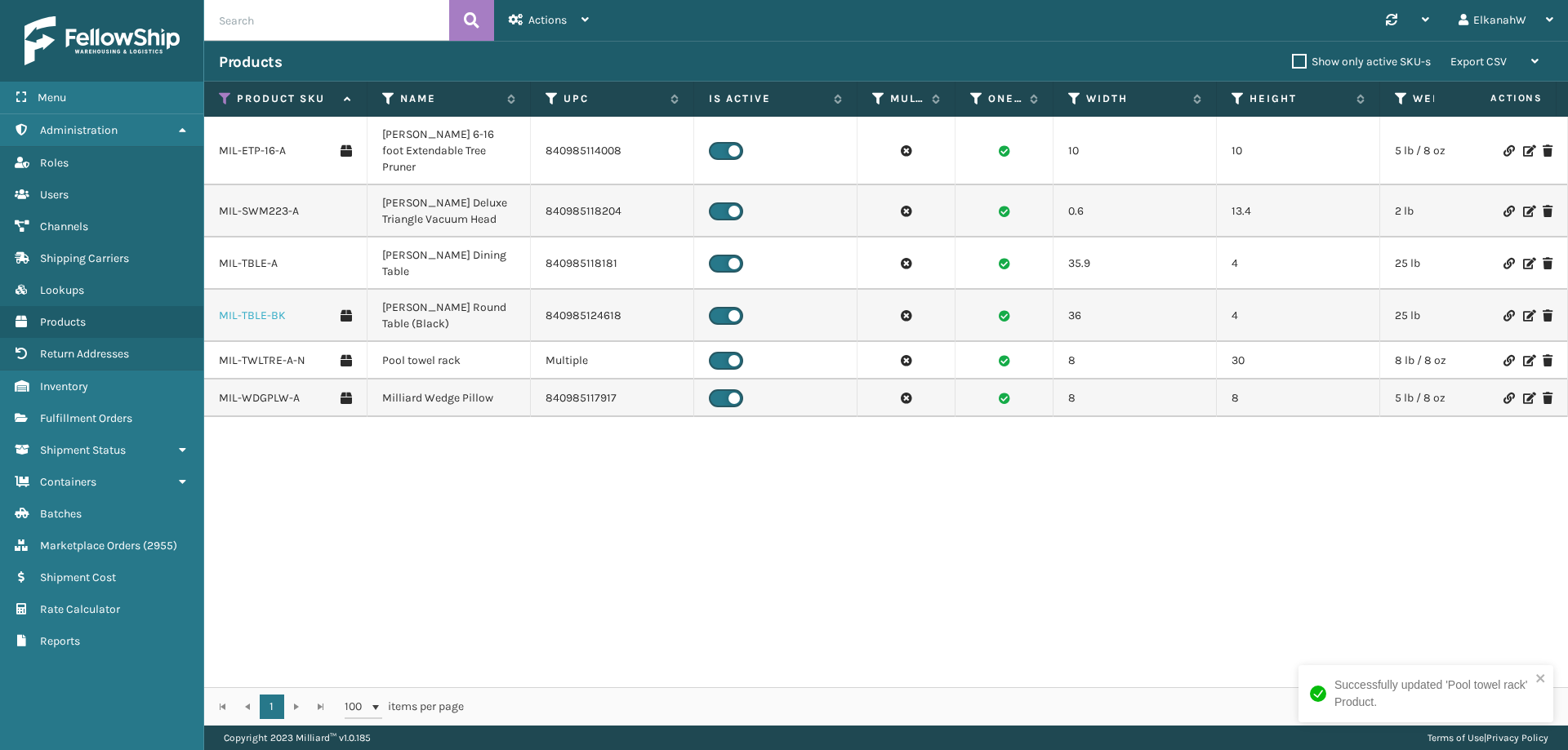
click at [271, 308] on link "MIL-TBLE-BK" at bounding box center [252, 316] width 67 height 17
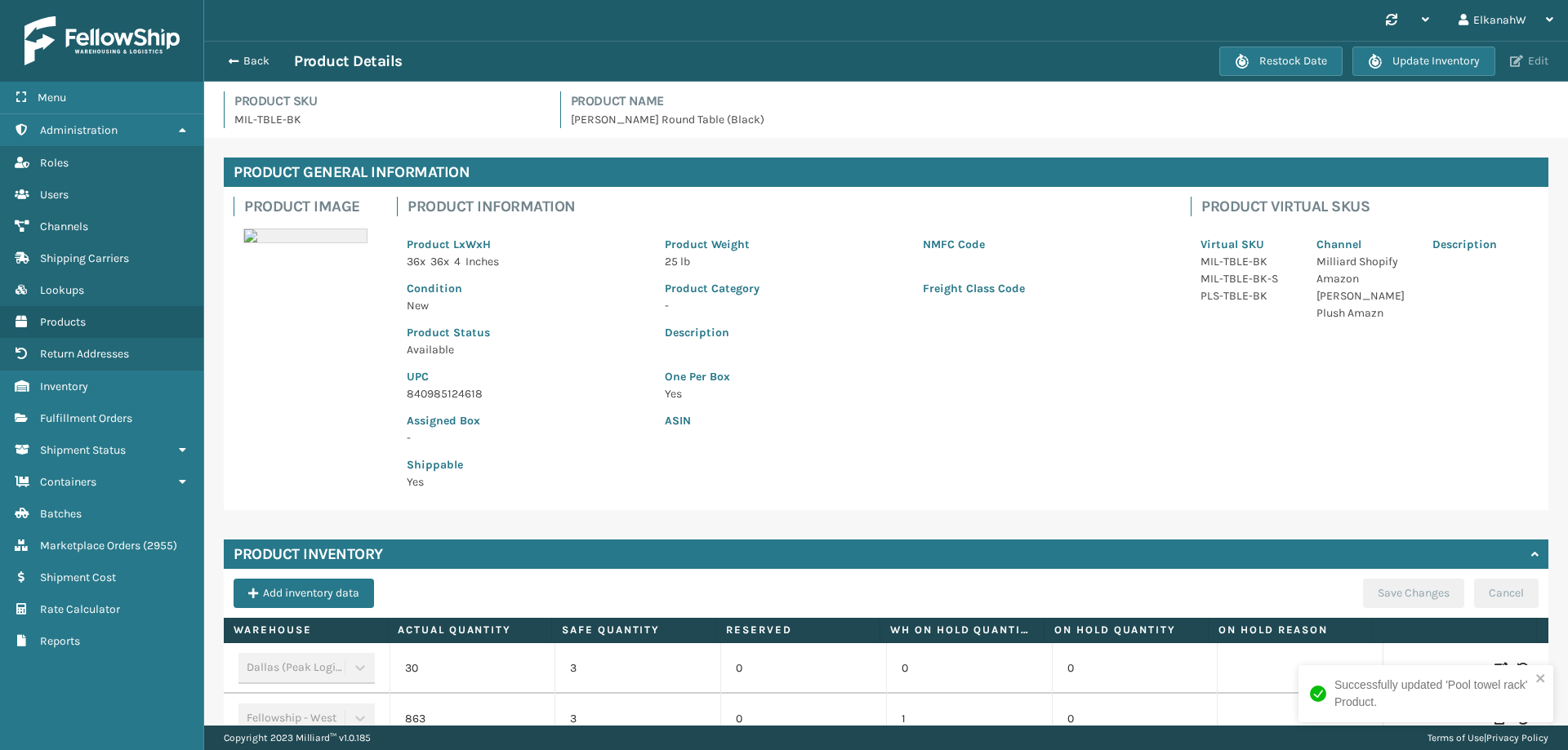
click at [1512, 57] on span "button" at bounding box center [1516, 61] width 13 height 11
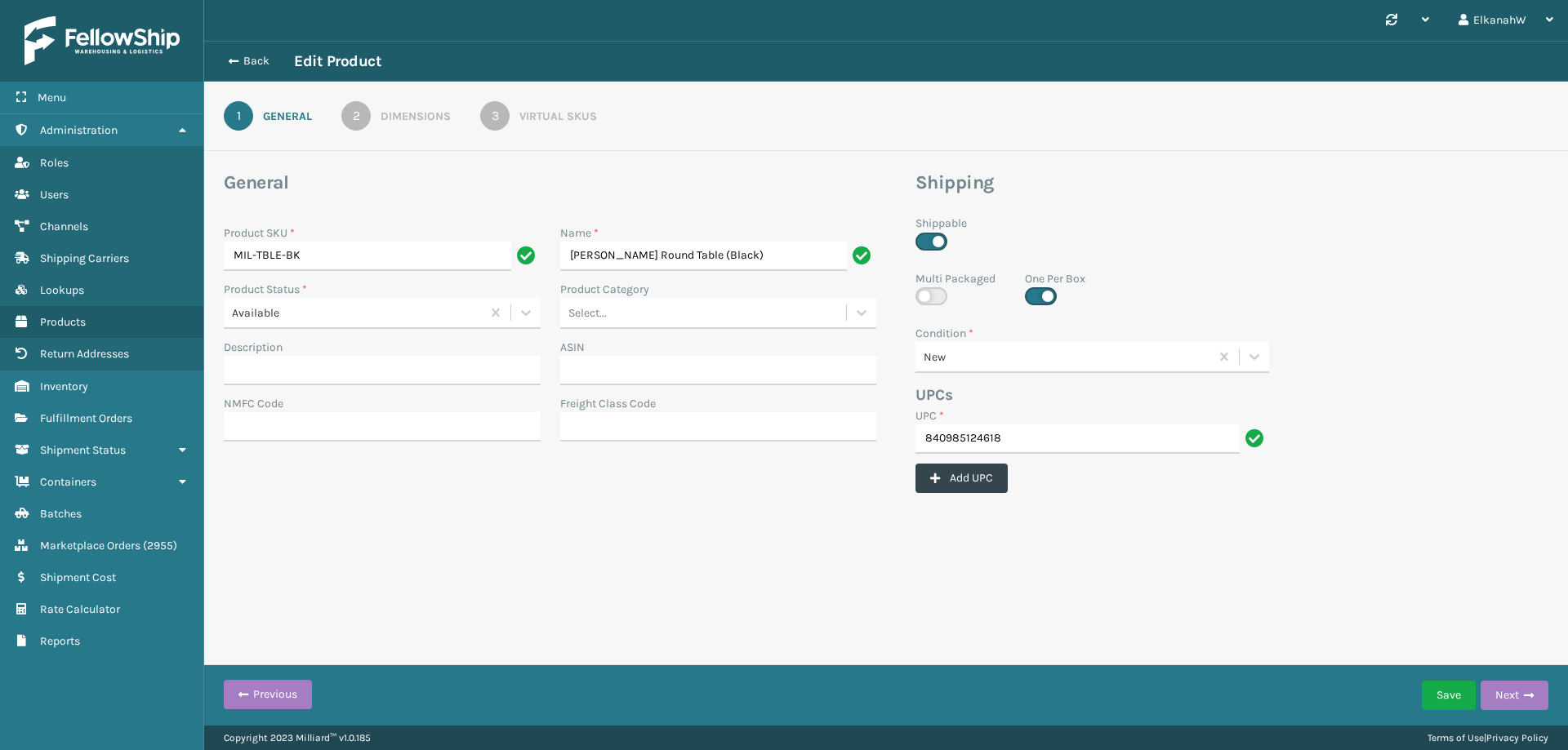
click at [534, 120] on div "Virtual SKUs" at bounding box center [558, 115] width 78 height 17
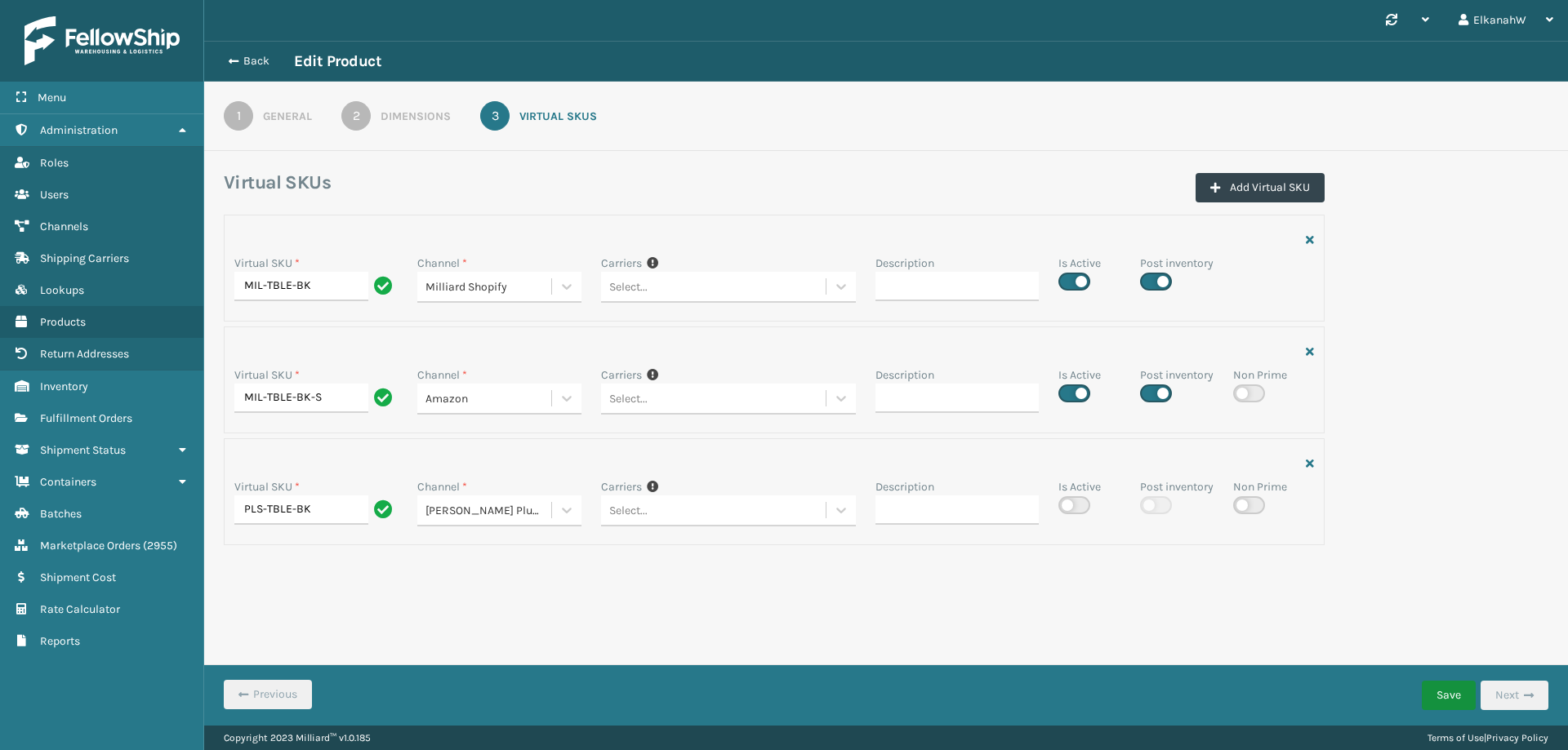
click at [1444, 687] on button "Save" at bounding box center [1448, 695] width 54 height 29
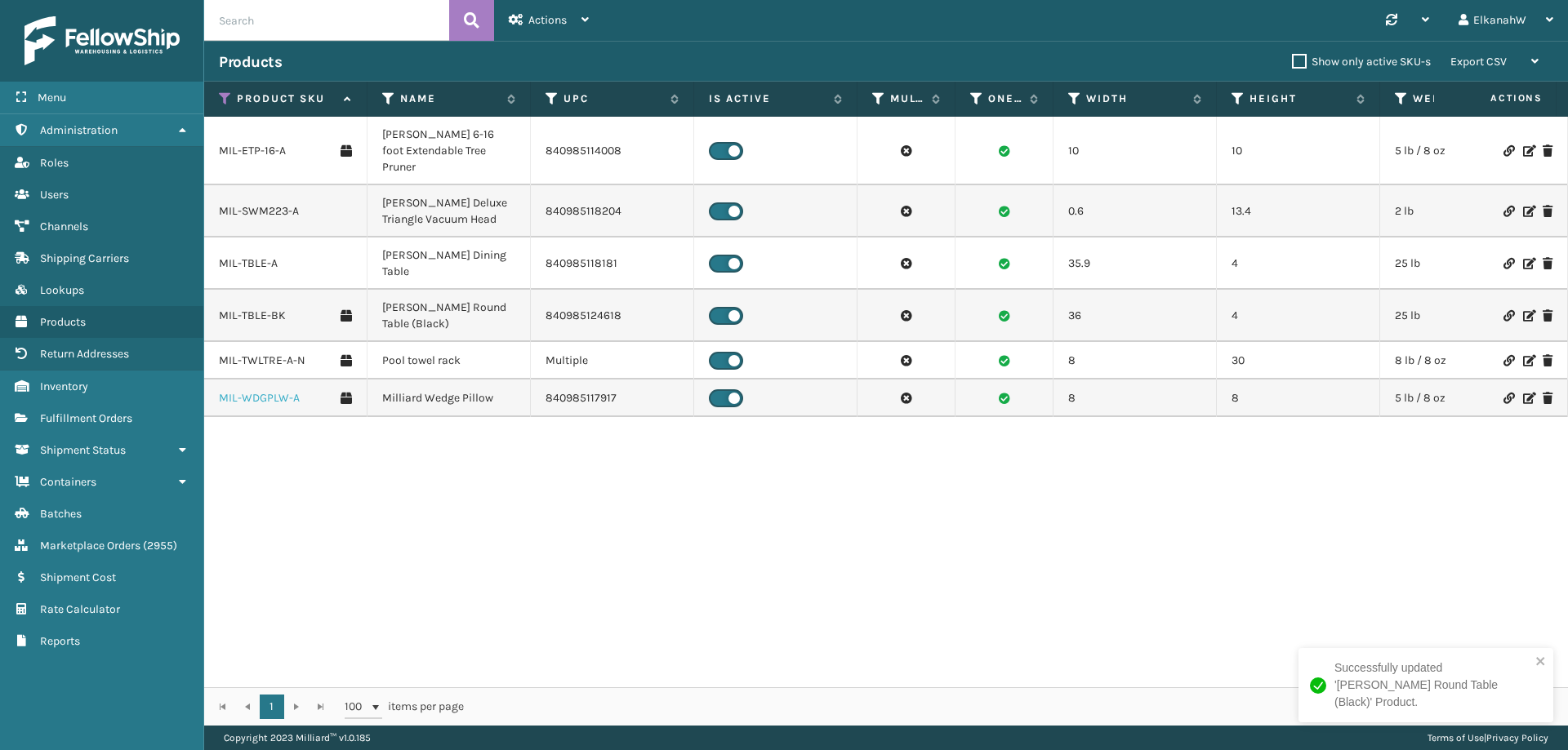
click at [238, 390] on link "MIL-WDGPLW-A" at bounding box center [259, 398] width 81 height 17
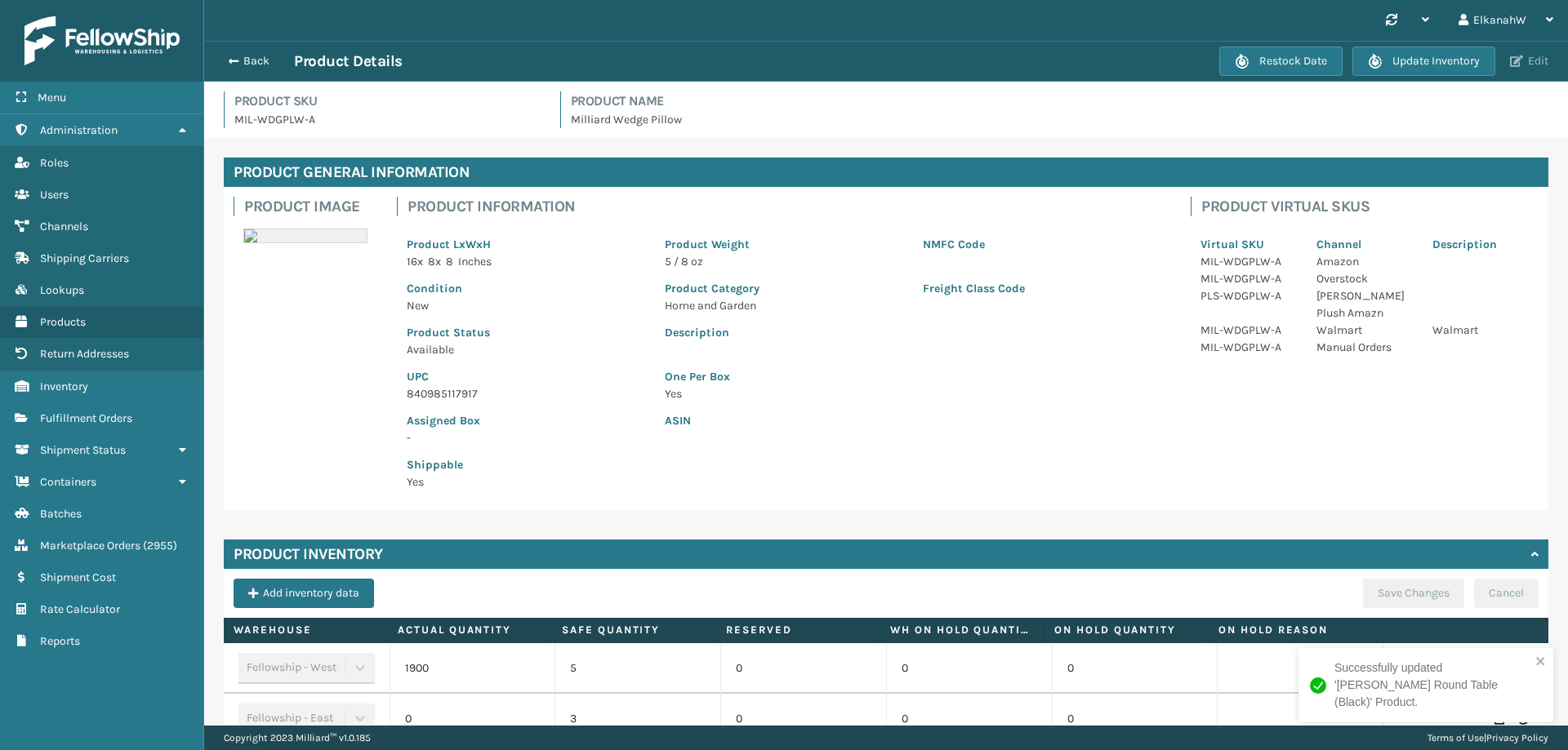
click at [1516, 54] on button "Edit" at bounding box center [1529, 61] width 48 height 15
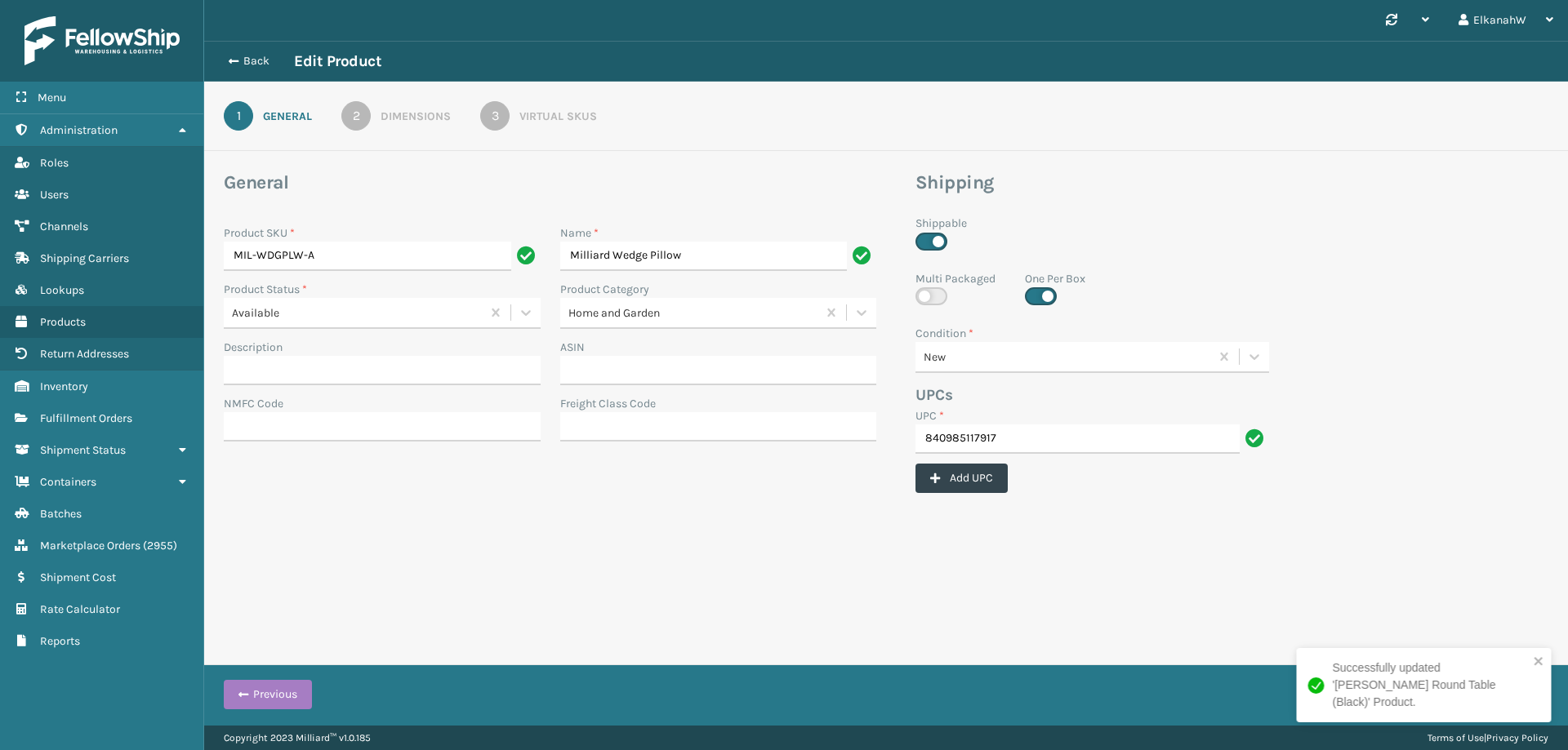
click at [512, 122] on link "3 Virtual SKUs" at bounding box center [538, 115] width 175 height 29
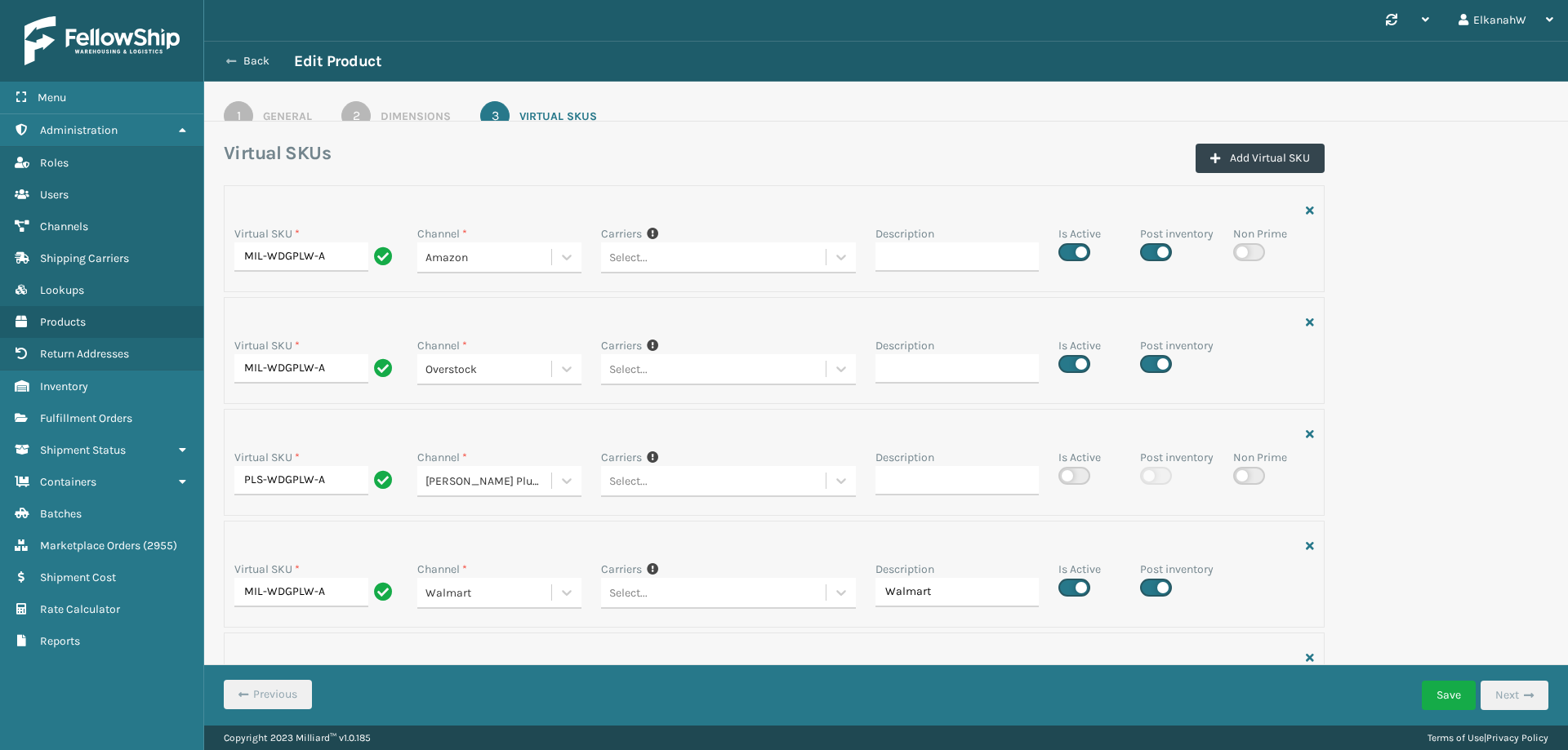
click at [271, 58] on button "Back" at bounding box center [256, 61] width 75 height 15
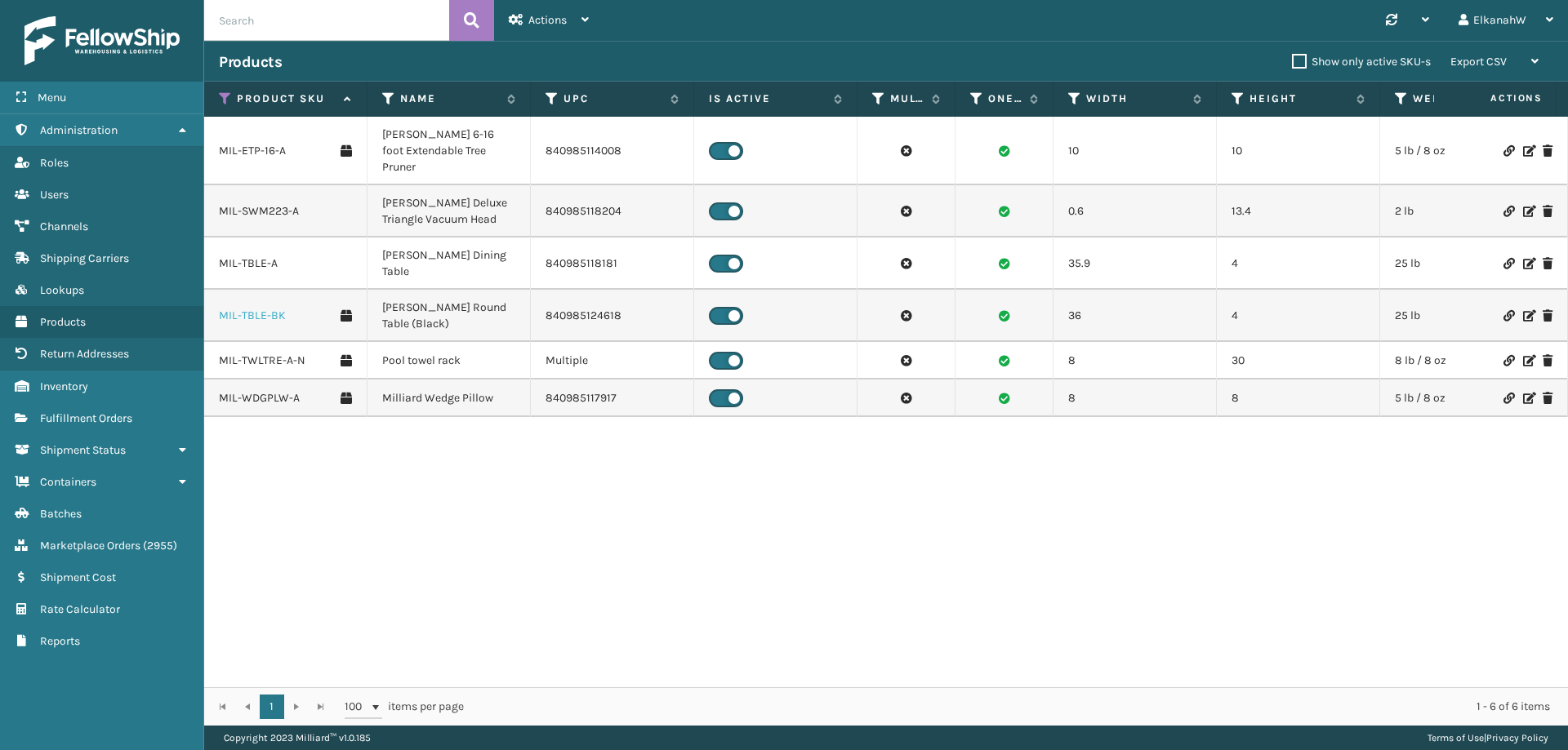
click at [256, 308] on link "MIL-TBLE-BK" at bounding box center [252, 316] width 67 height 17
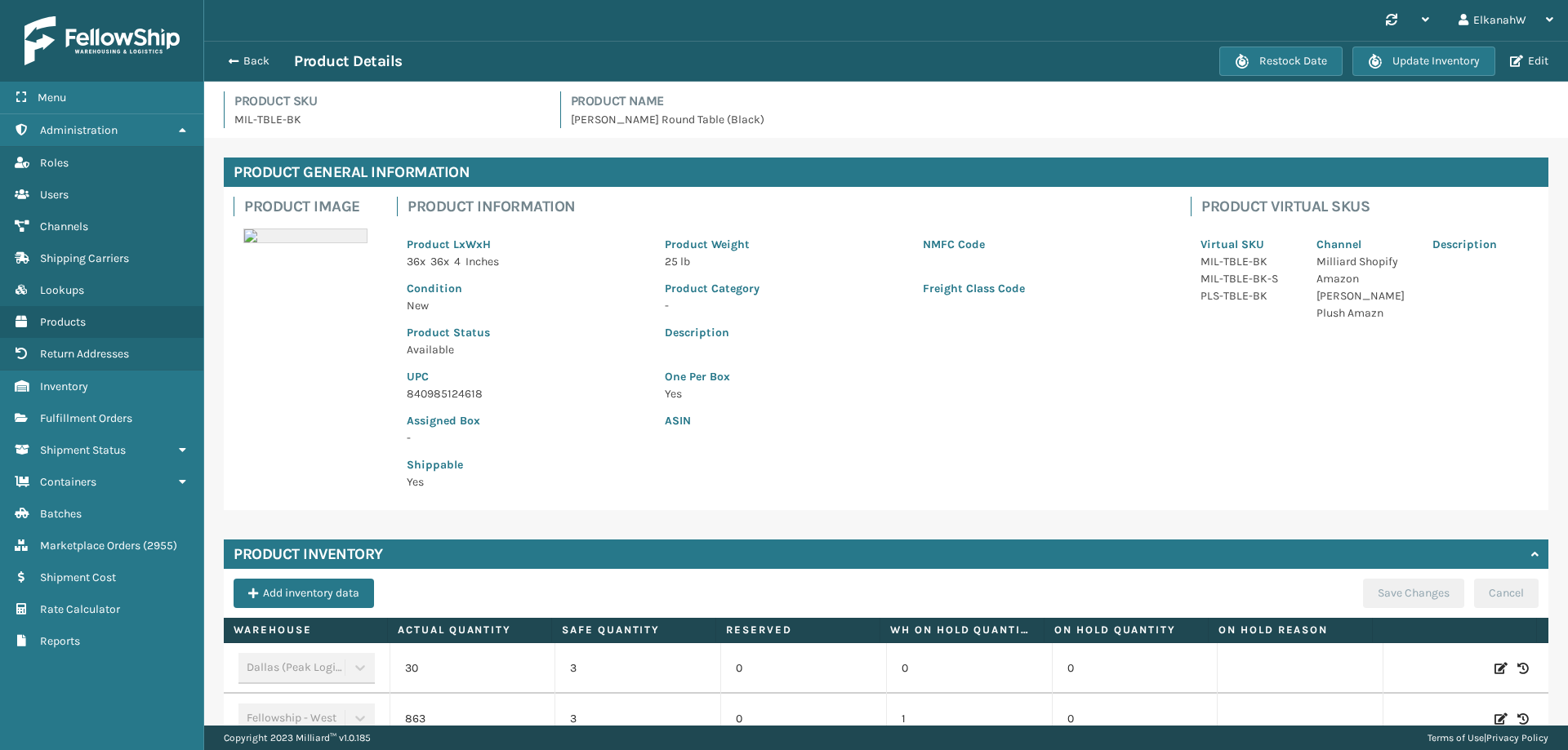
click at [1527, 71] on div "Restock Date Update Inventory Edit" at bounding box center [1386, 61] width 334 height 29
click at [1527, 65] on button "Edit" at bounding box center [1529, 61] width 48 height 15
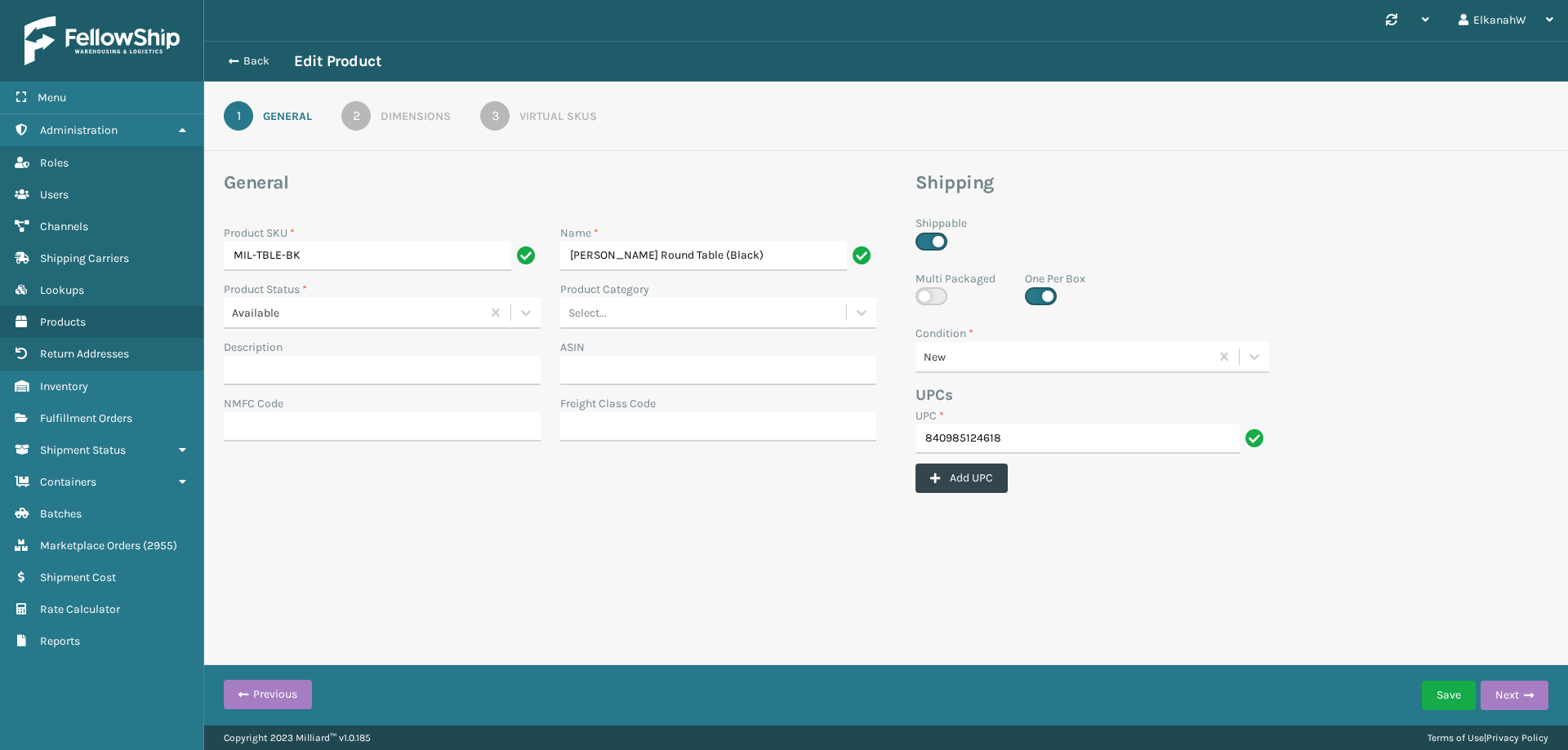
click at [576, 115] on div "Virtual SKUs" at bounding box center [558, 115] width 78 height 17
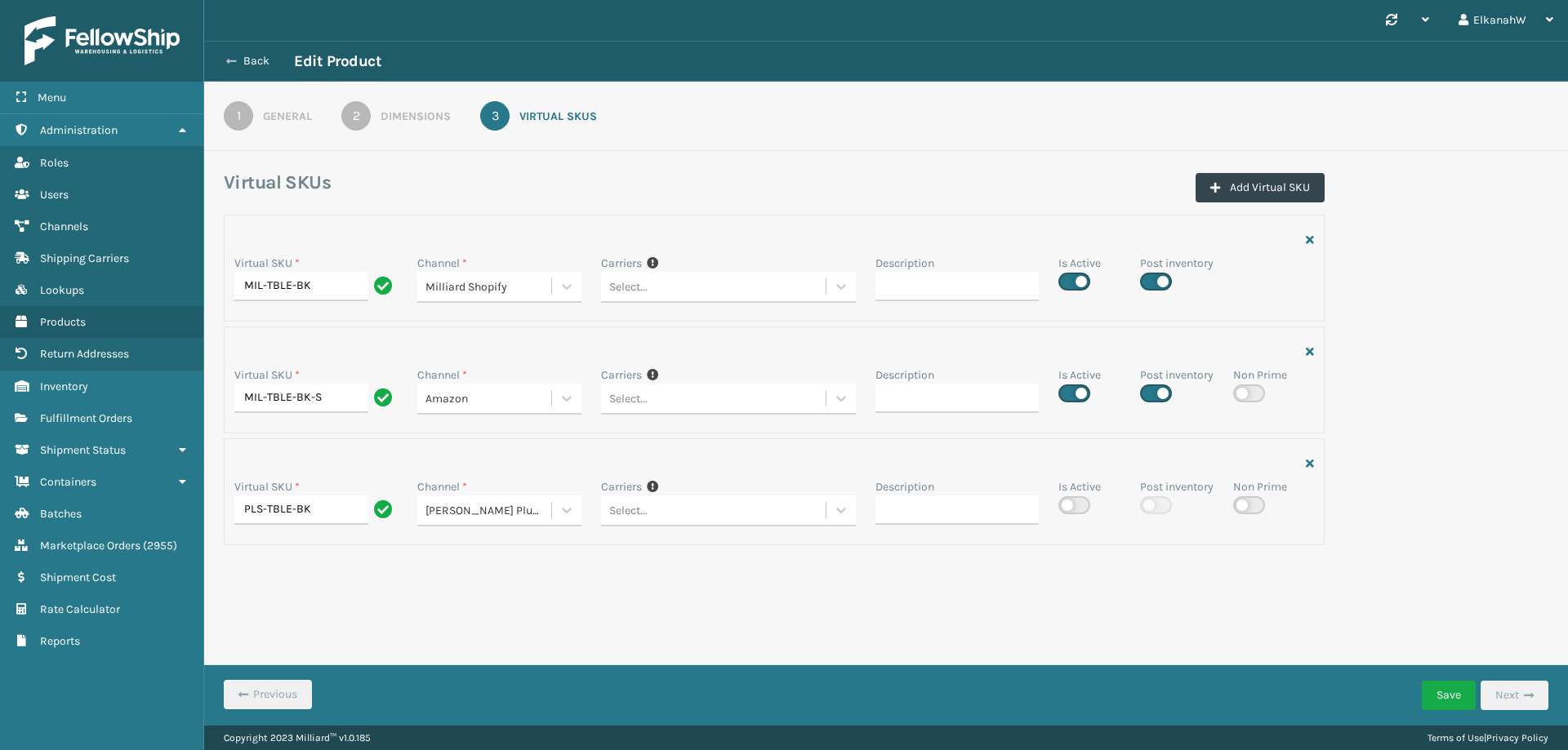
click at [250, 58] on button "Back" at bounding box center [256, 61] width 75 height 15
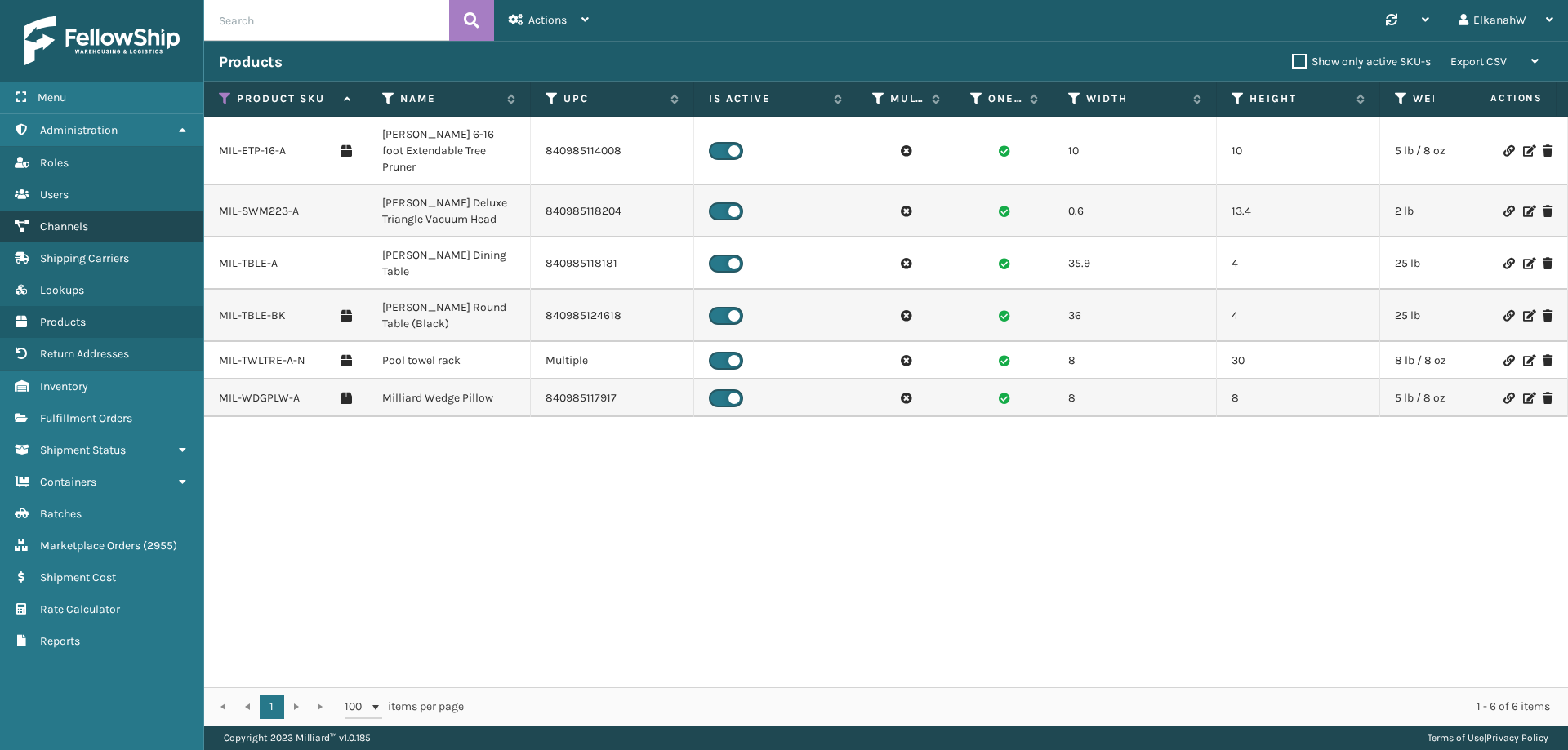
click at [71, 229] on span "Channels" at bounding box center [63, 226] width 48 height 14
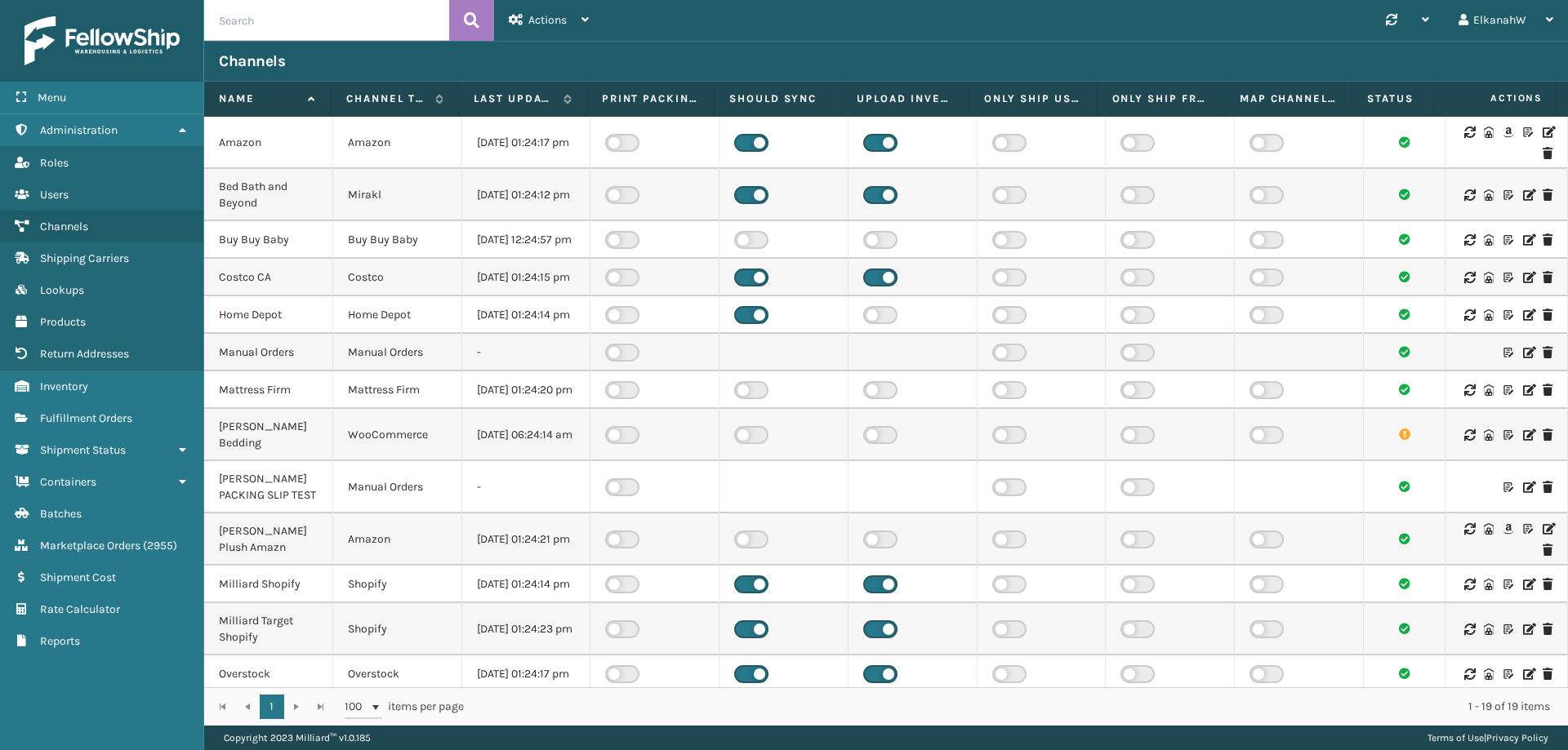
click at [1542, 535] on icon at bounding box center [1547, 529] width 10 height 11
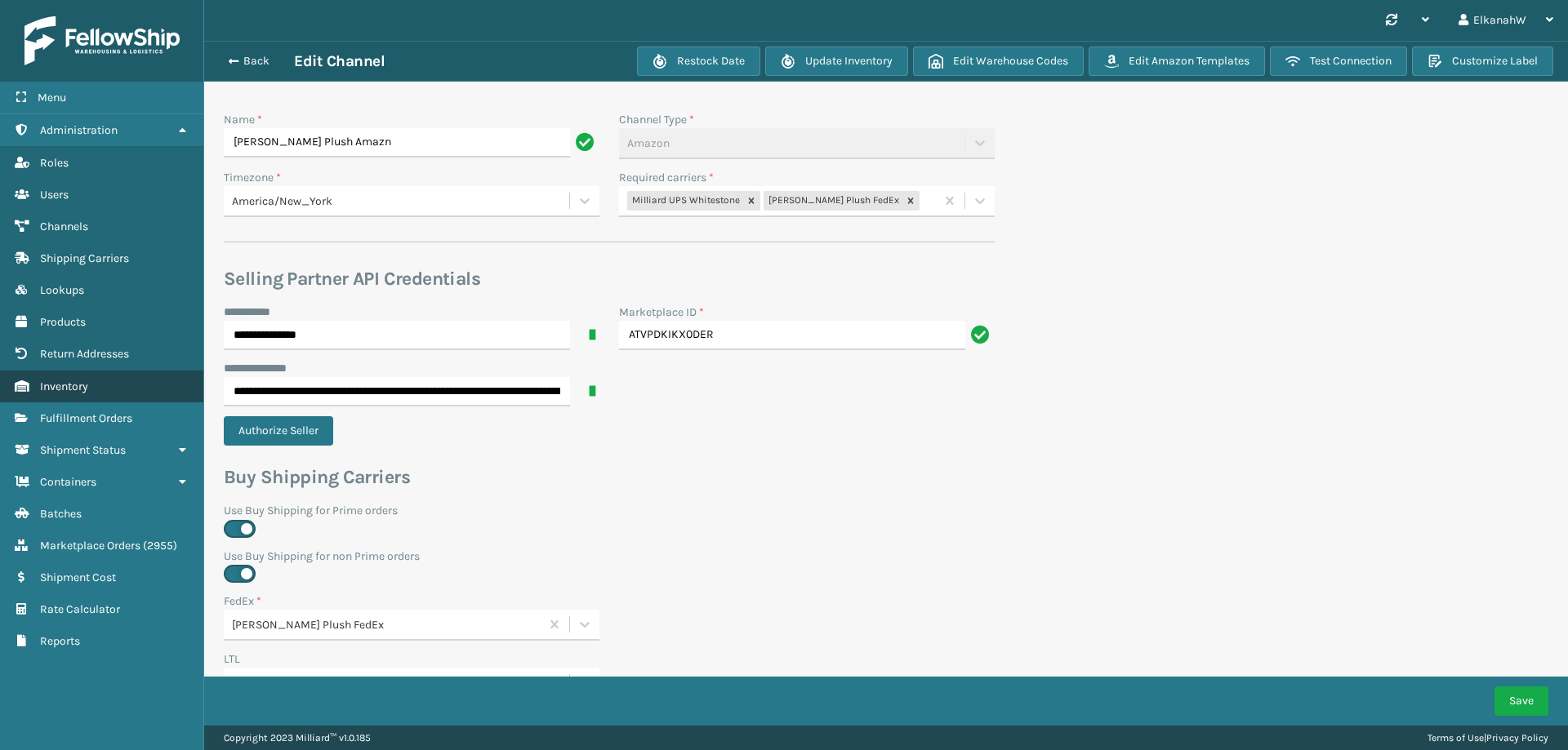
click at [63, 395] on link "Inventory" at bounding box center [101, 387] width 204 height 32
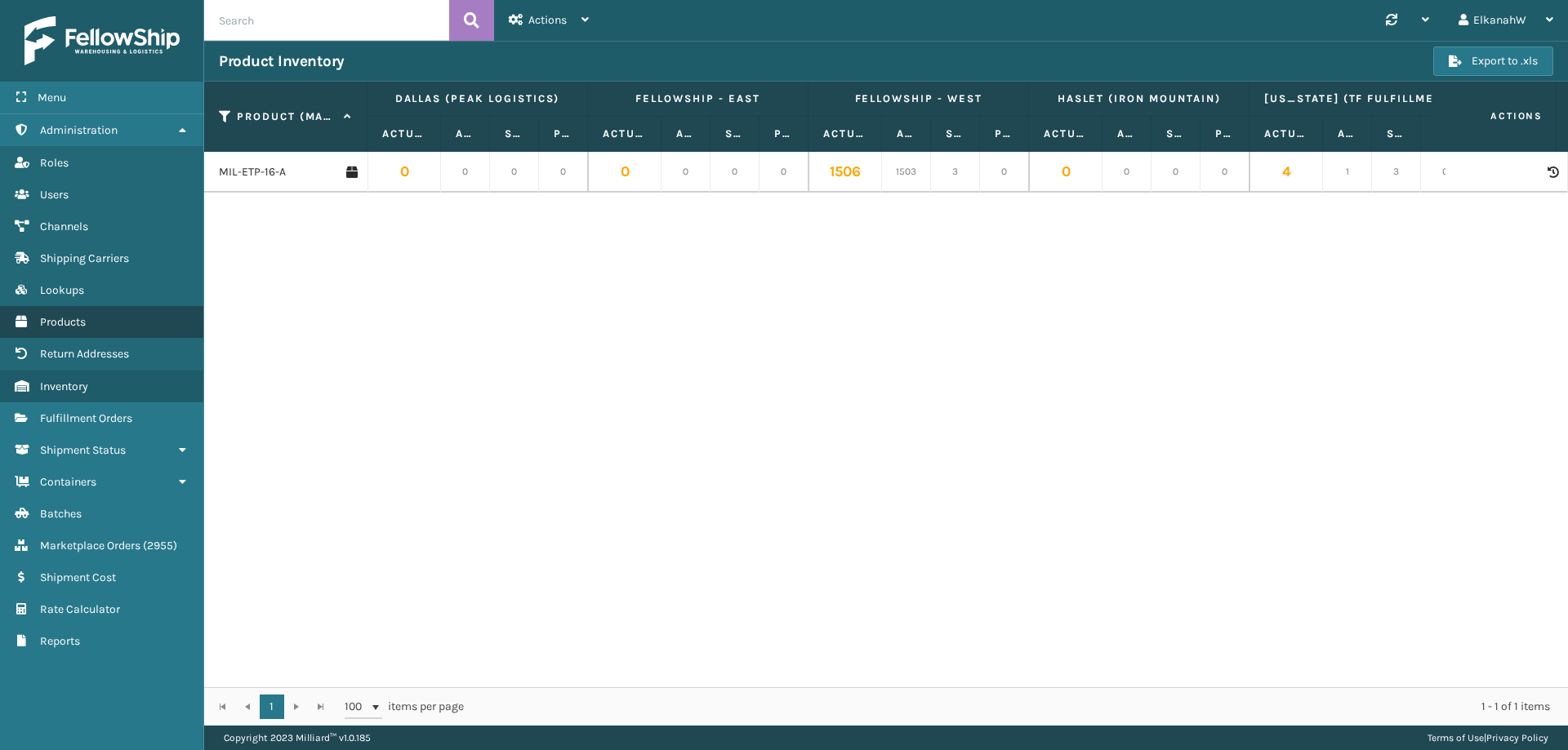
click at [63, 324] on span "Products" at bounding box center [63, 323] width 46 height 14
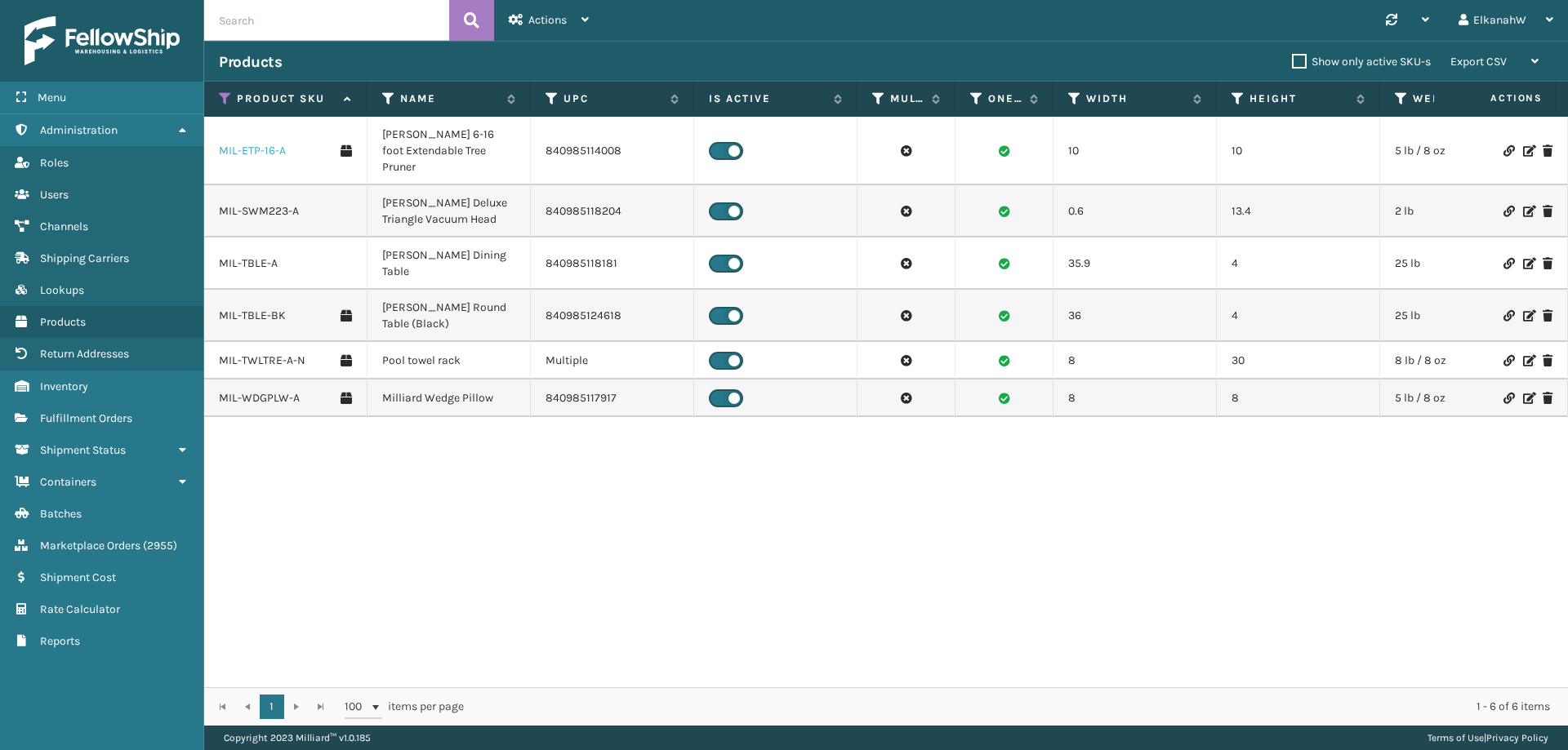
click at [243, 143] on link "MIL-ETP-16-A" at bounding box center [252, 151] width 67 height 17
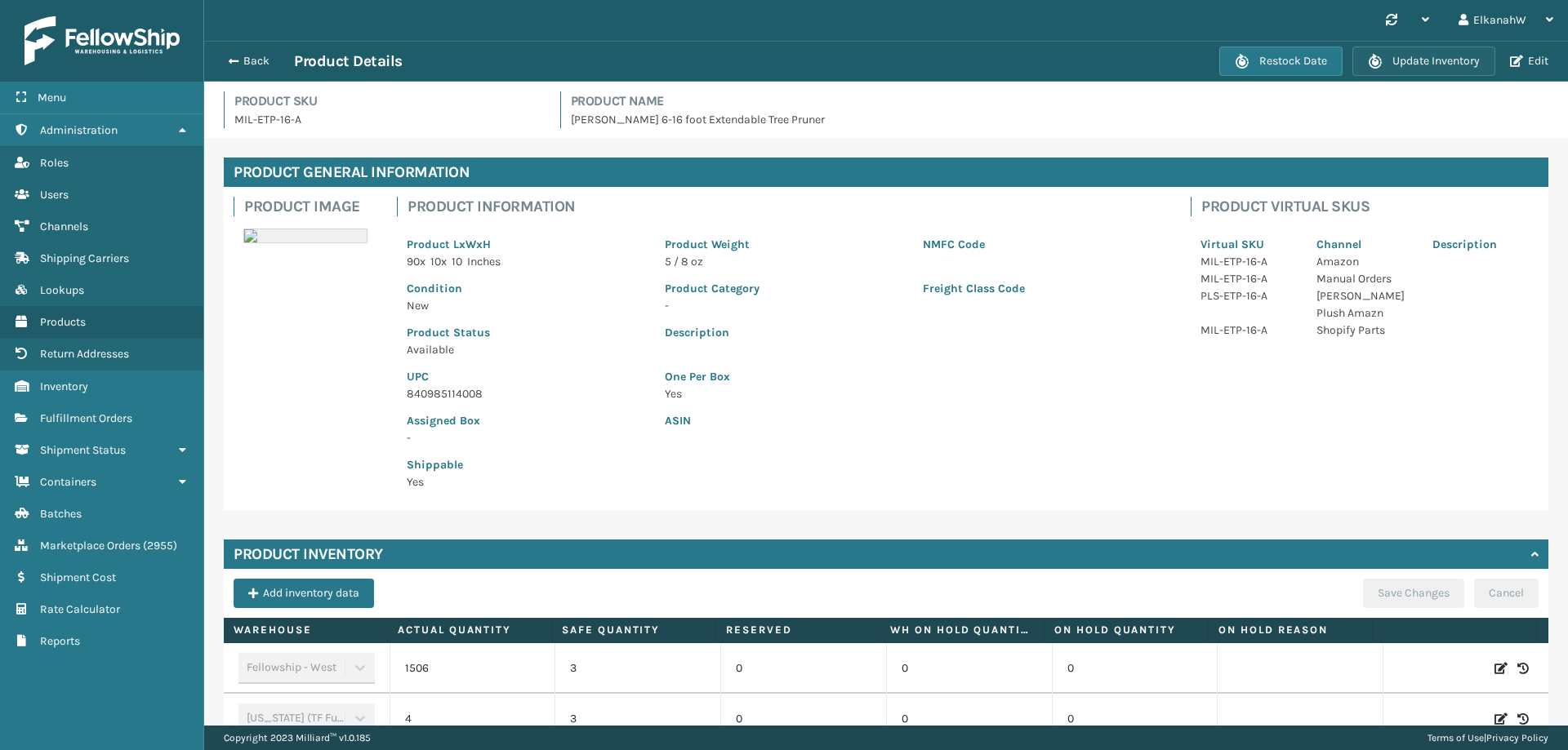
click at [1435, 59] on button "Update Inventory" at bounding box center [1423, 61] width 143 height 29
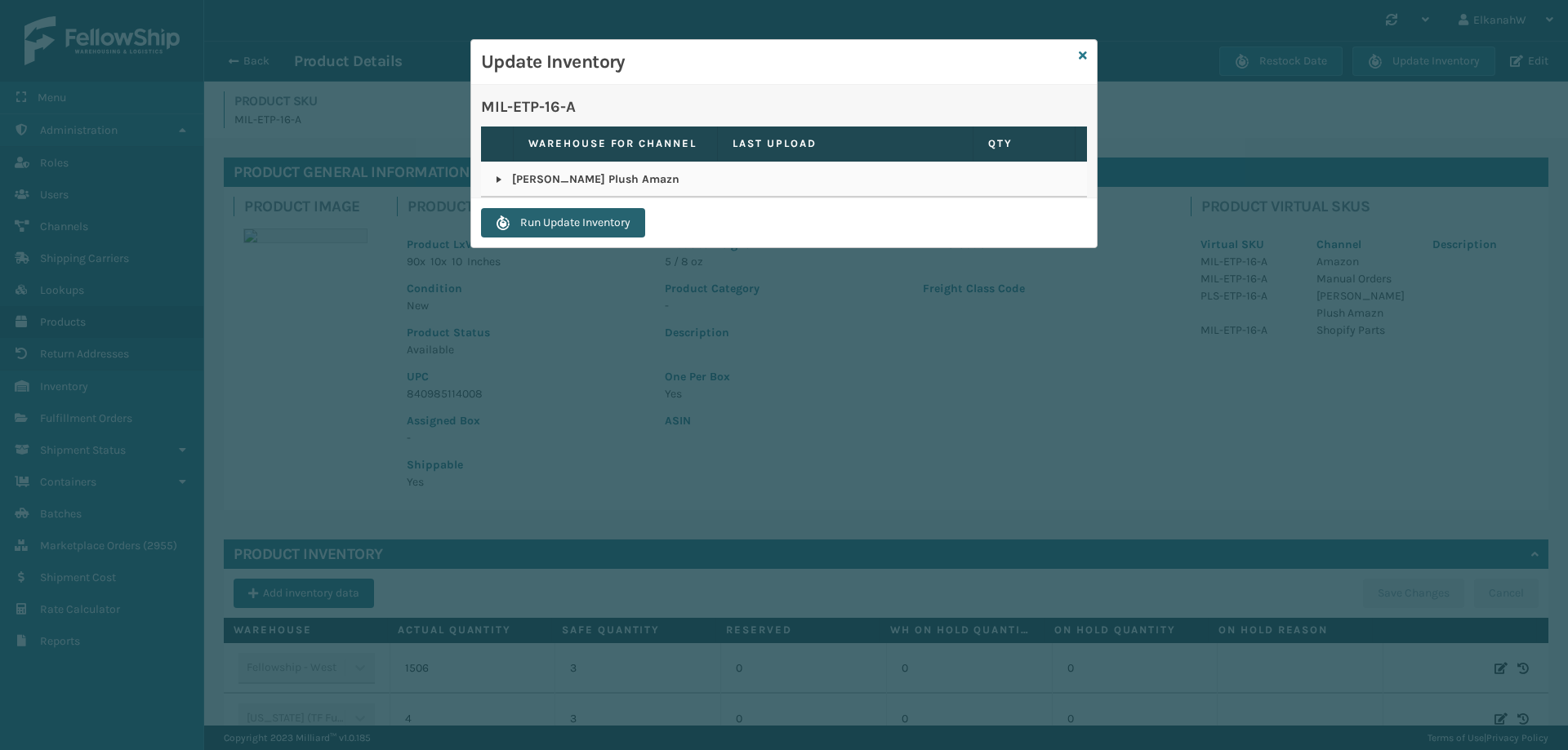
click at [562, 212] on button "Run Update Inventory" at bounding box center [563, 222] width 164 height 29
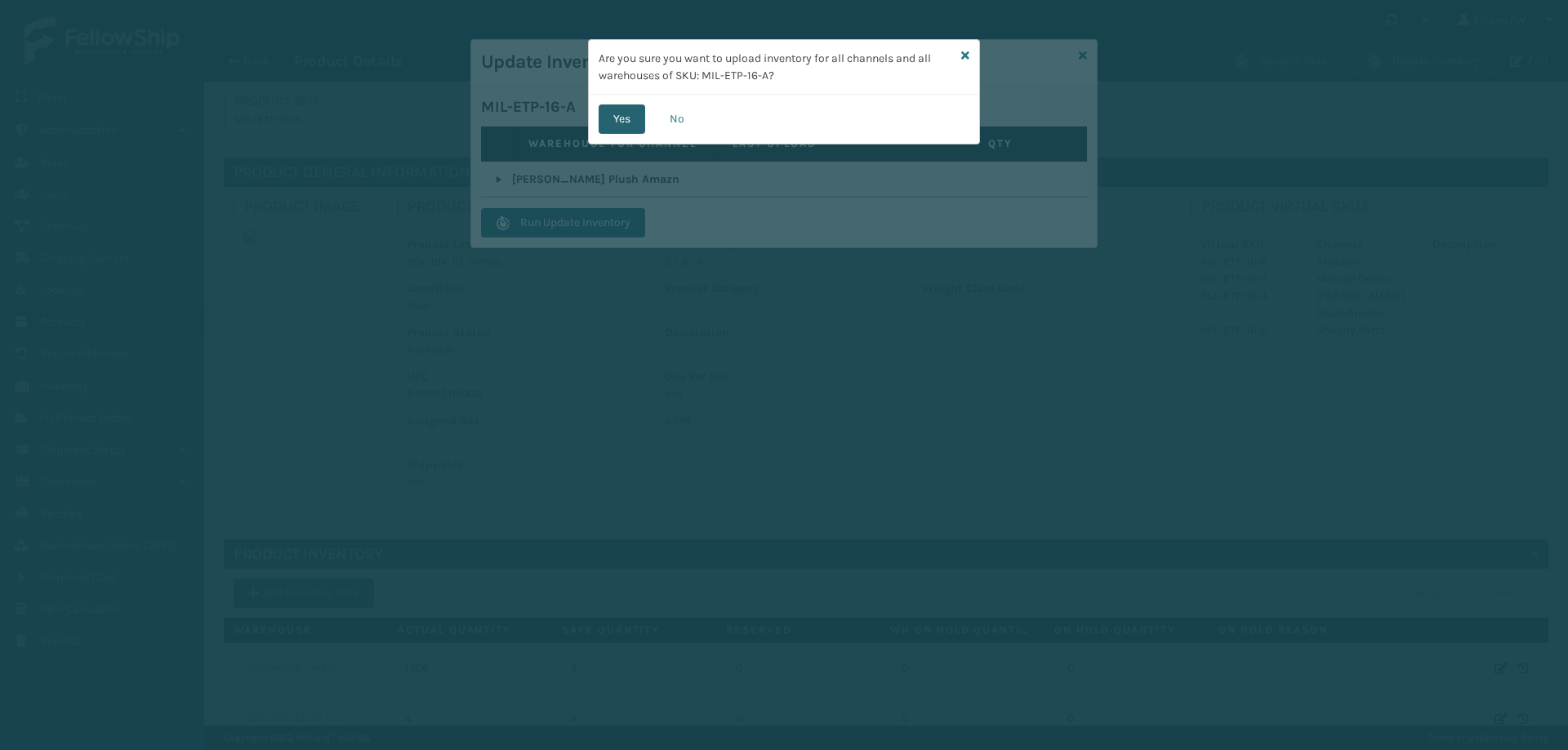
click at [609, 121] on button "Yes" at bounding box center [621, 119] width 47 height 29
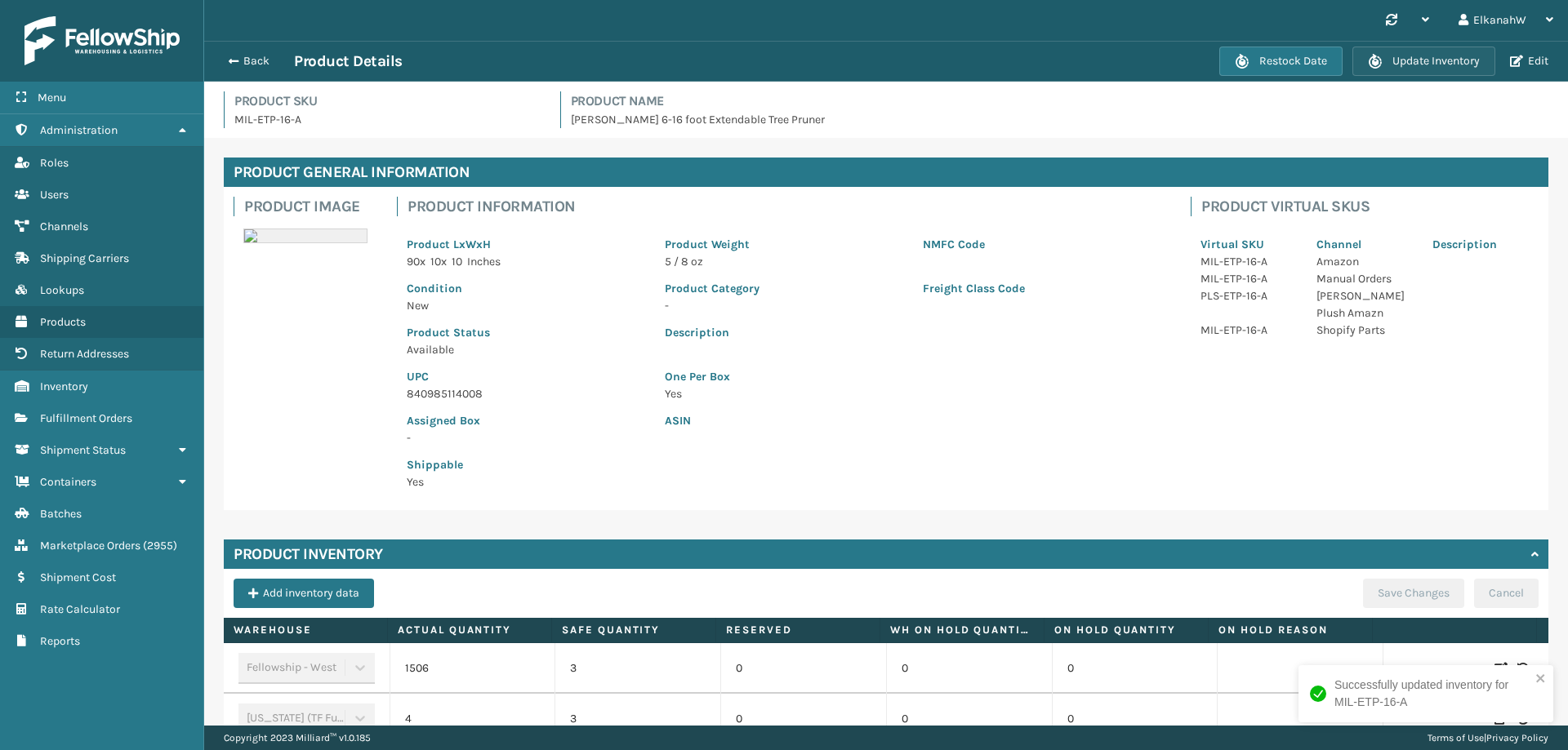
click at [1421, 60] on button "Update Inventory" at bounding box center [1423, 61] width 143 height 29
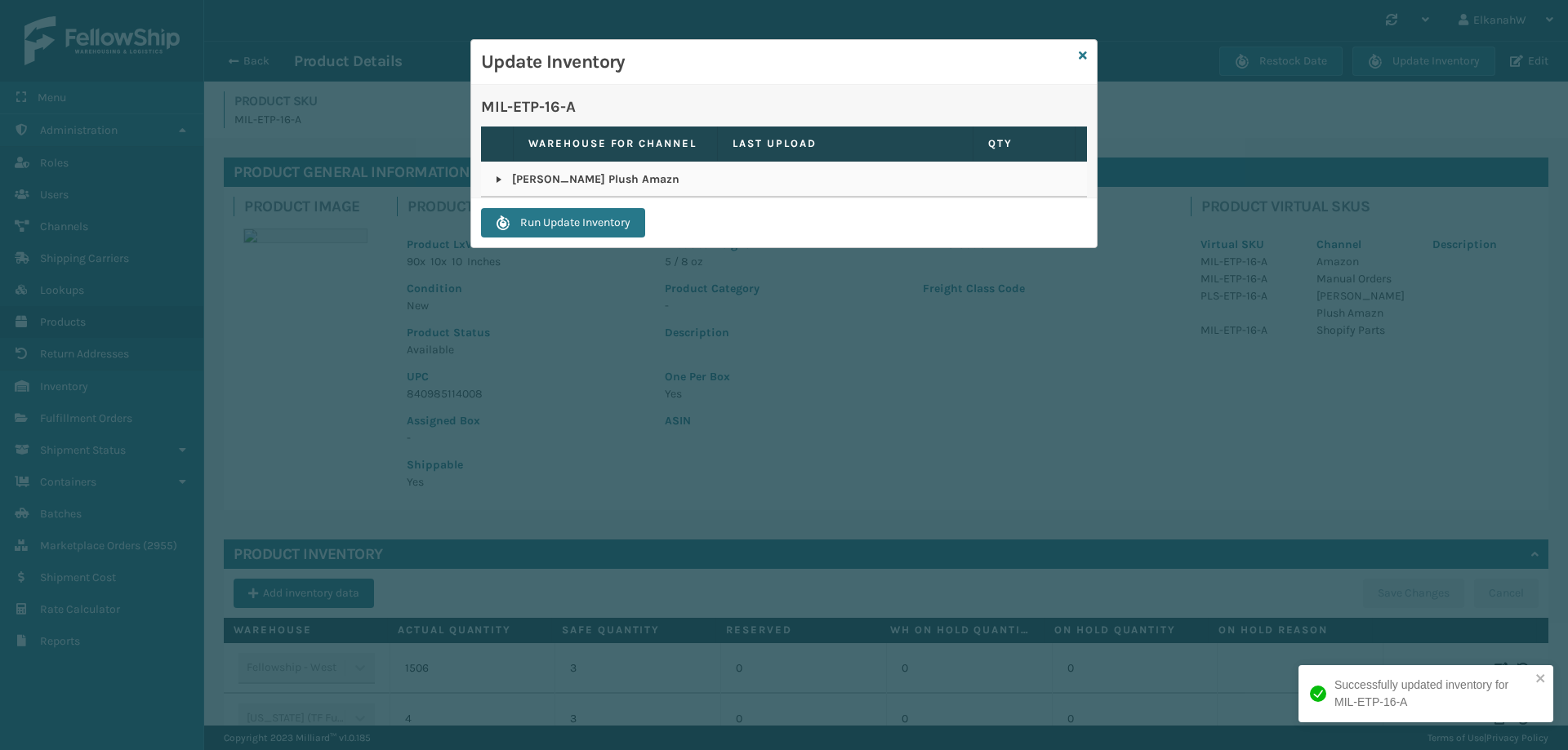
click at [498, 178] on link at bounding box center [499, 179] width 13 height 13
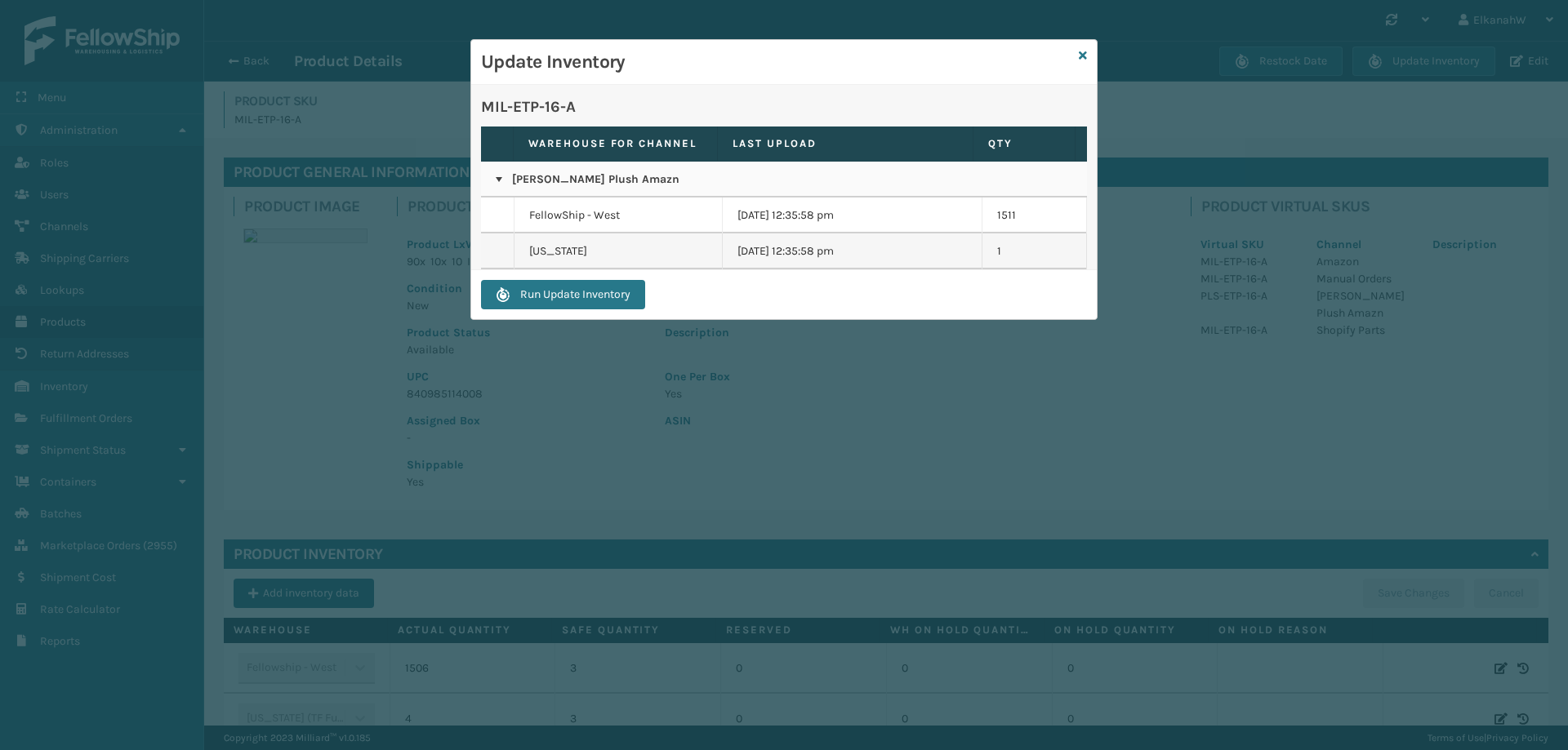
click at [498, 178] on link at bounding box center [499, 179] width 13 height 13
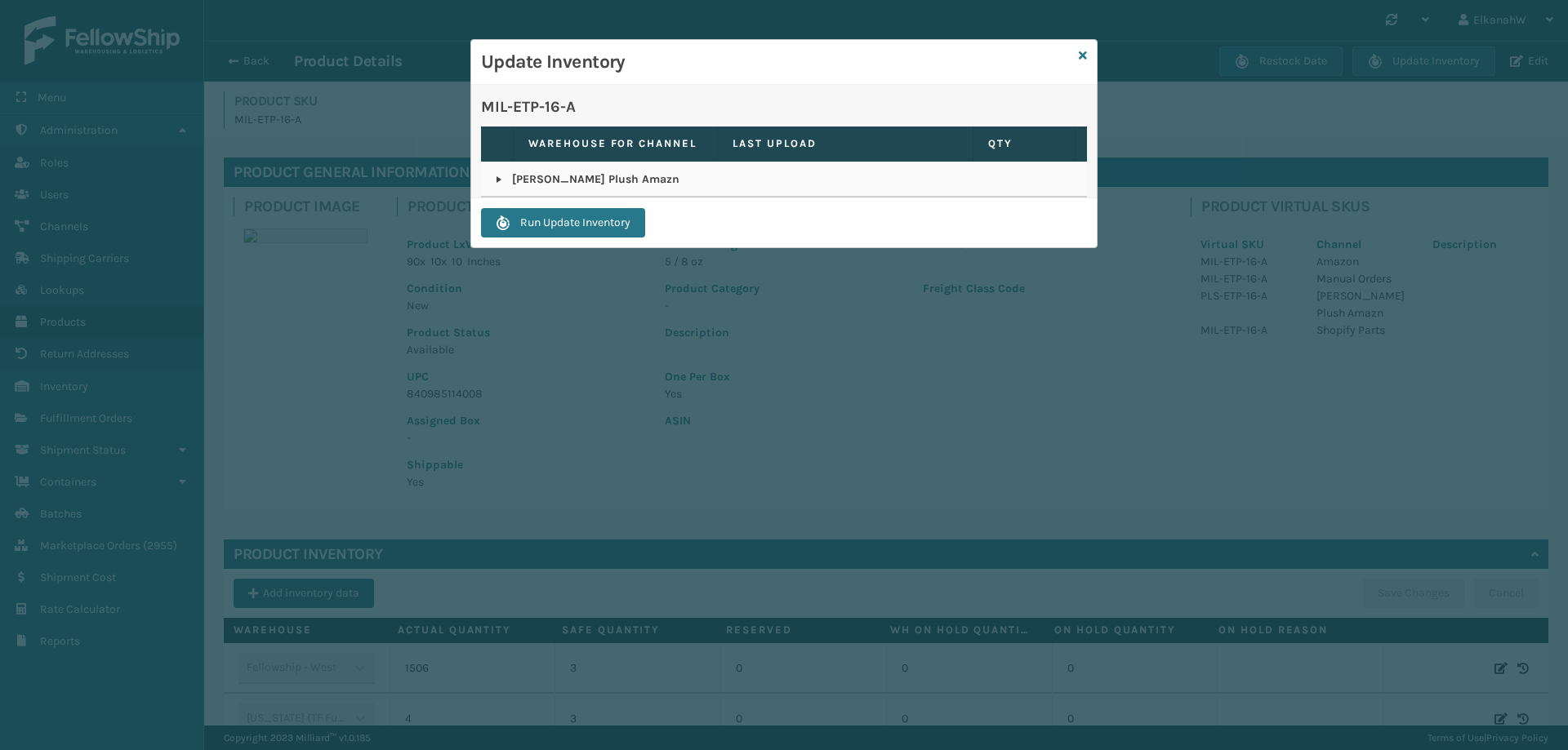
click at [498, 178] on link at bounding box center [499, 179] width 13 height 13
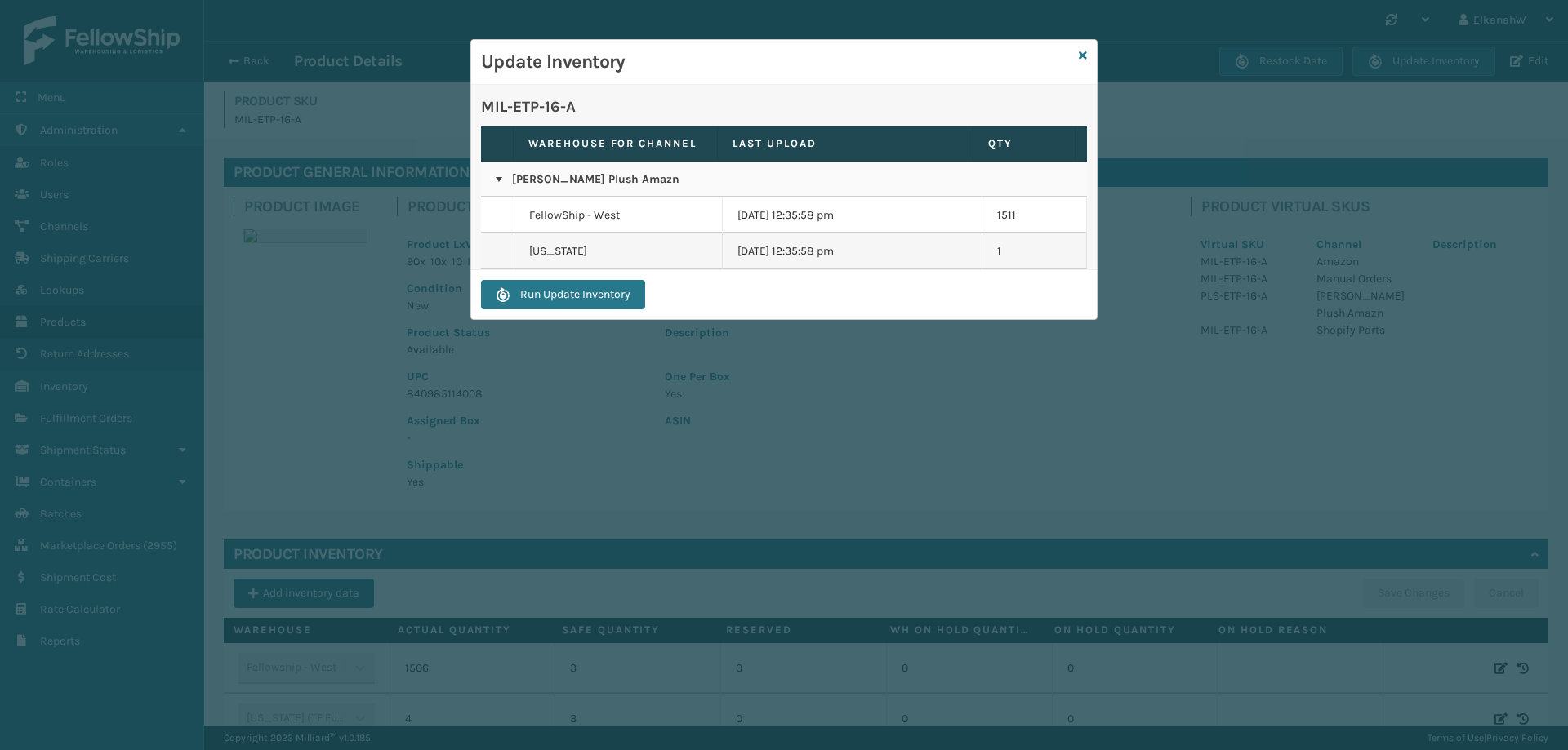
click at [498, 178] on link at bounding box center [499, 179] width 13 height 13
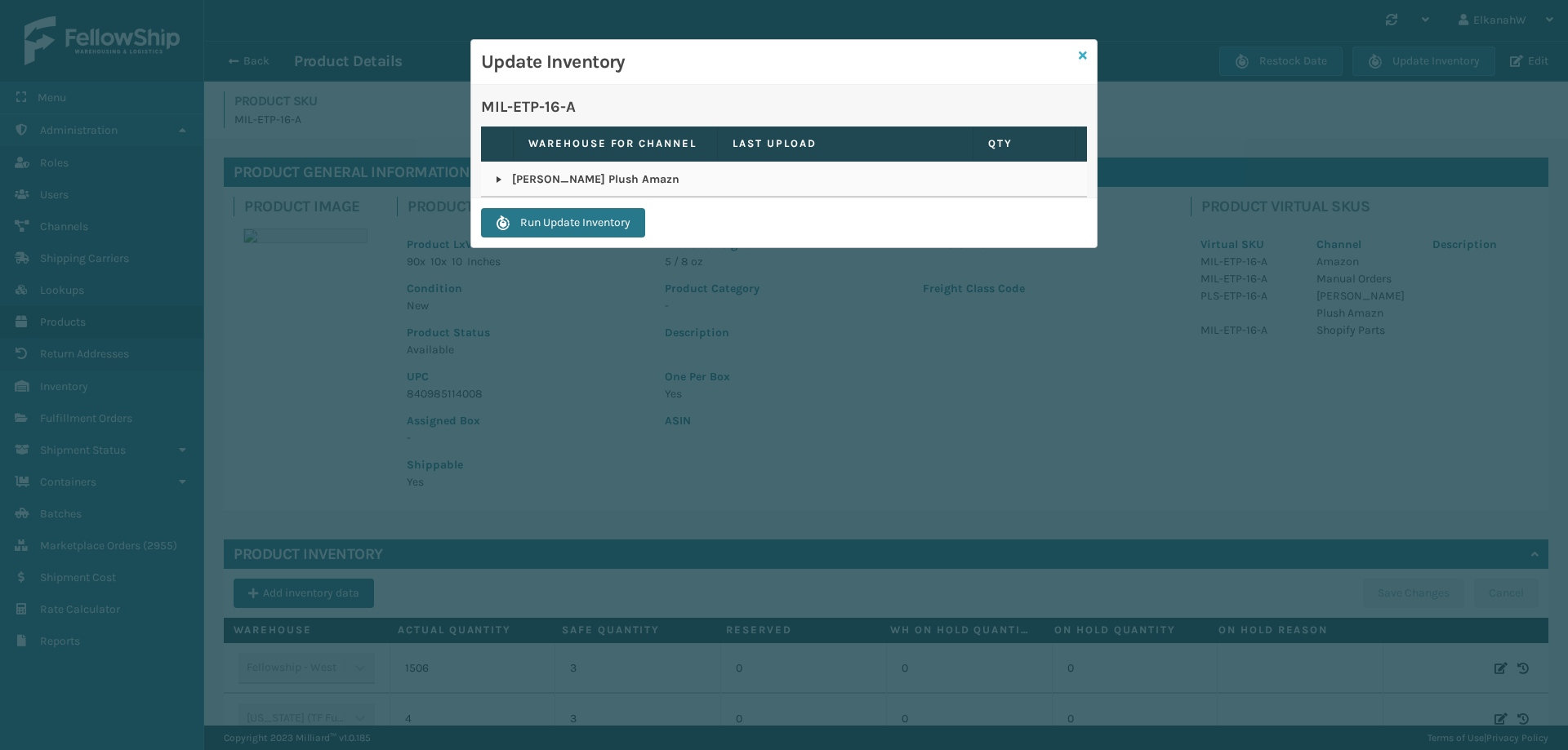
click at [1083, 59] on icon at bounding box center [1082, 56] width 8 height 11
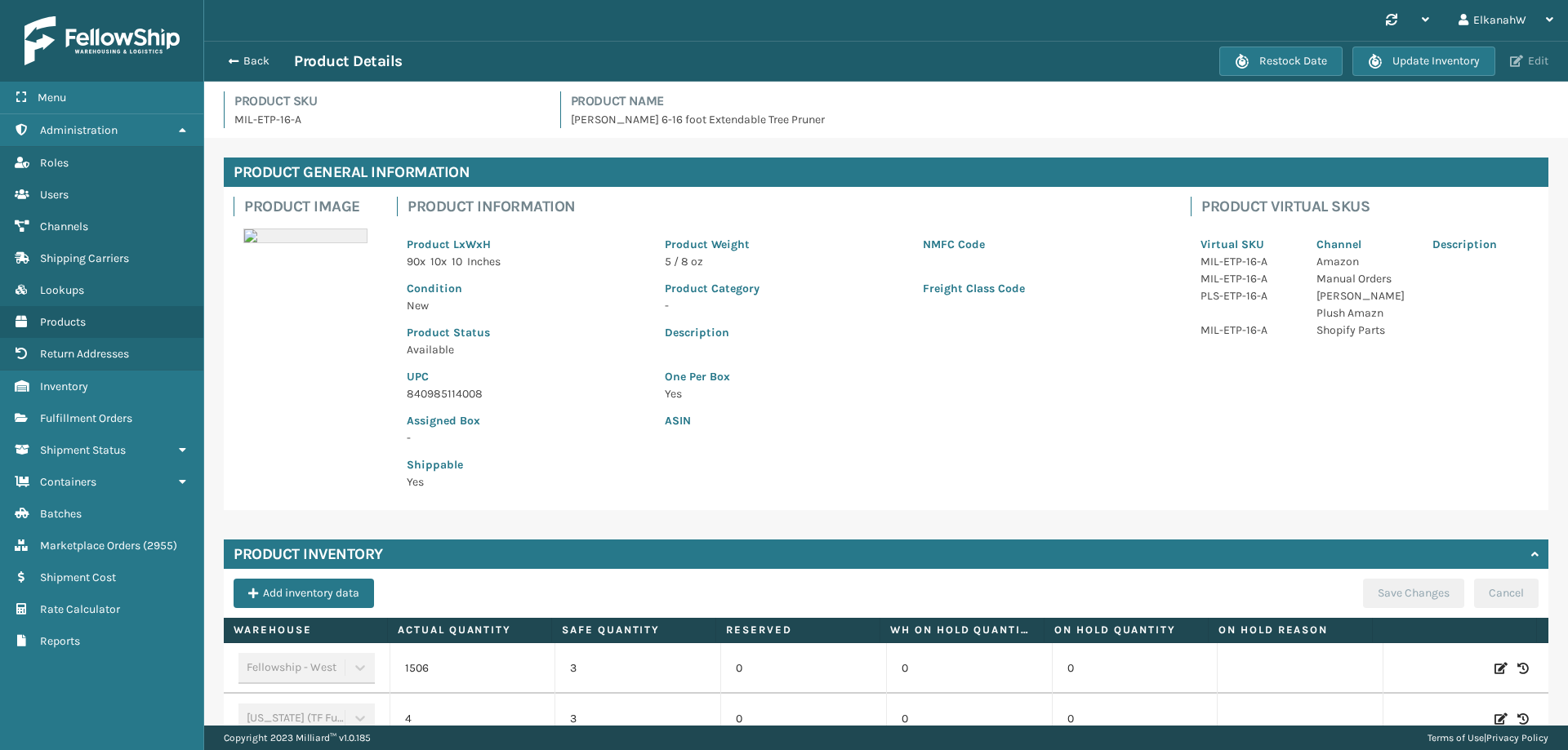
click at [1526, 59] on button "Edit" at bounding box center [1529, 61] width 48 height 15
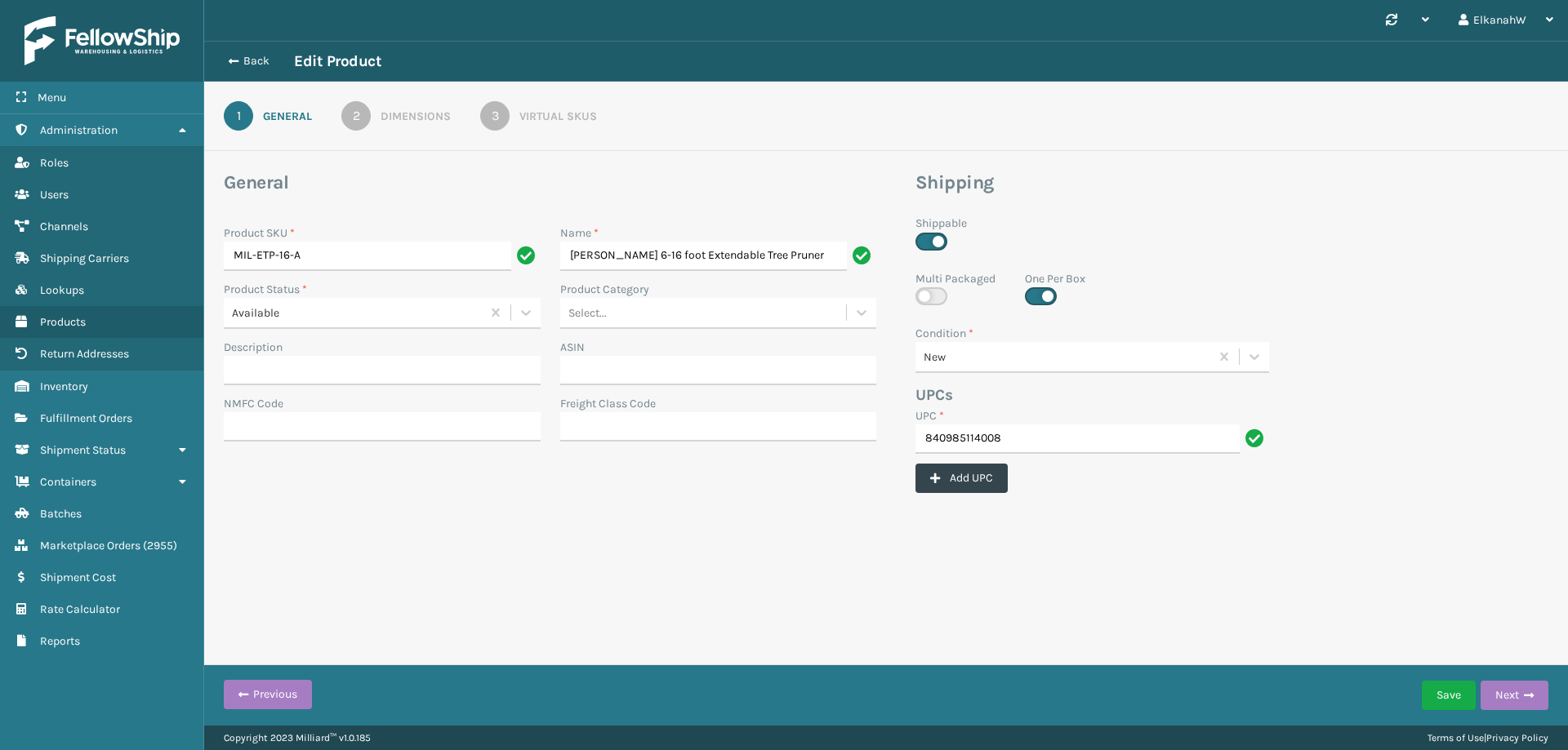
click at [522, 113] on div "Virtual SKUs" at bounding box center [558, 115] width 78 height 17
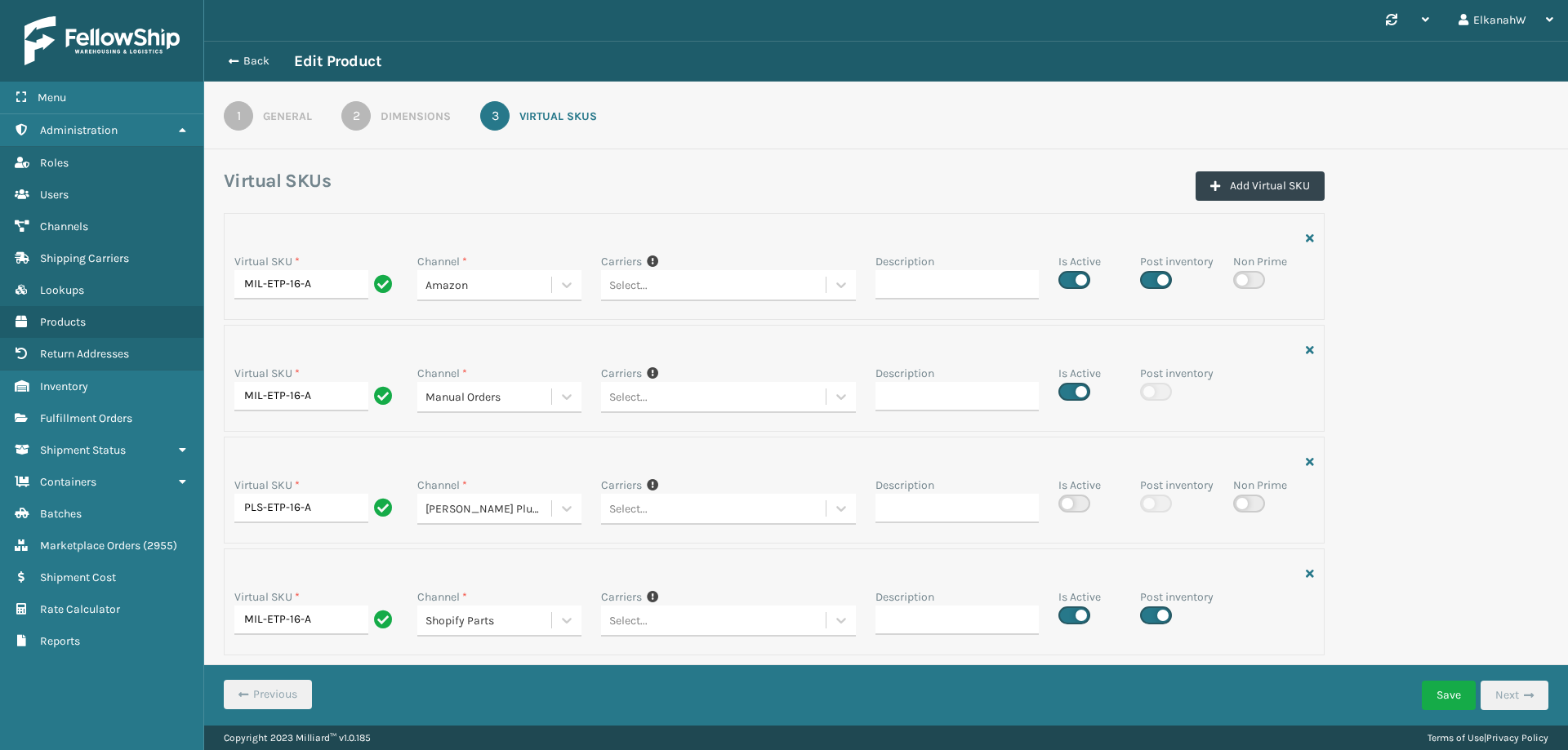
click at [1401, 342] on div "Virtual SKU * MIL-ETP-16-A Channel * Amazon Carriers If you can't find the desi…" at bounding box center [886, 439] width 1344 height 452
click at [63, 323] on span "Products" at bounding box center [63, 323] width 46 height 14
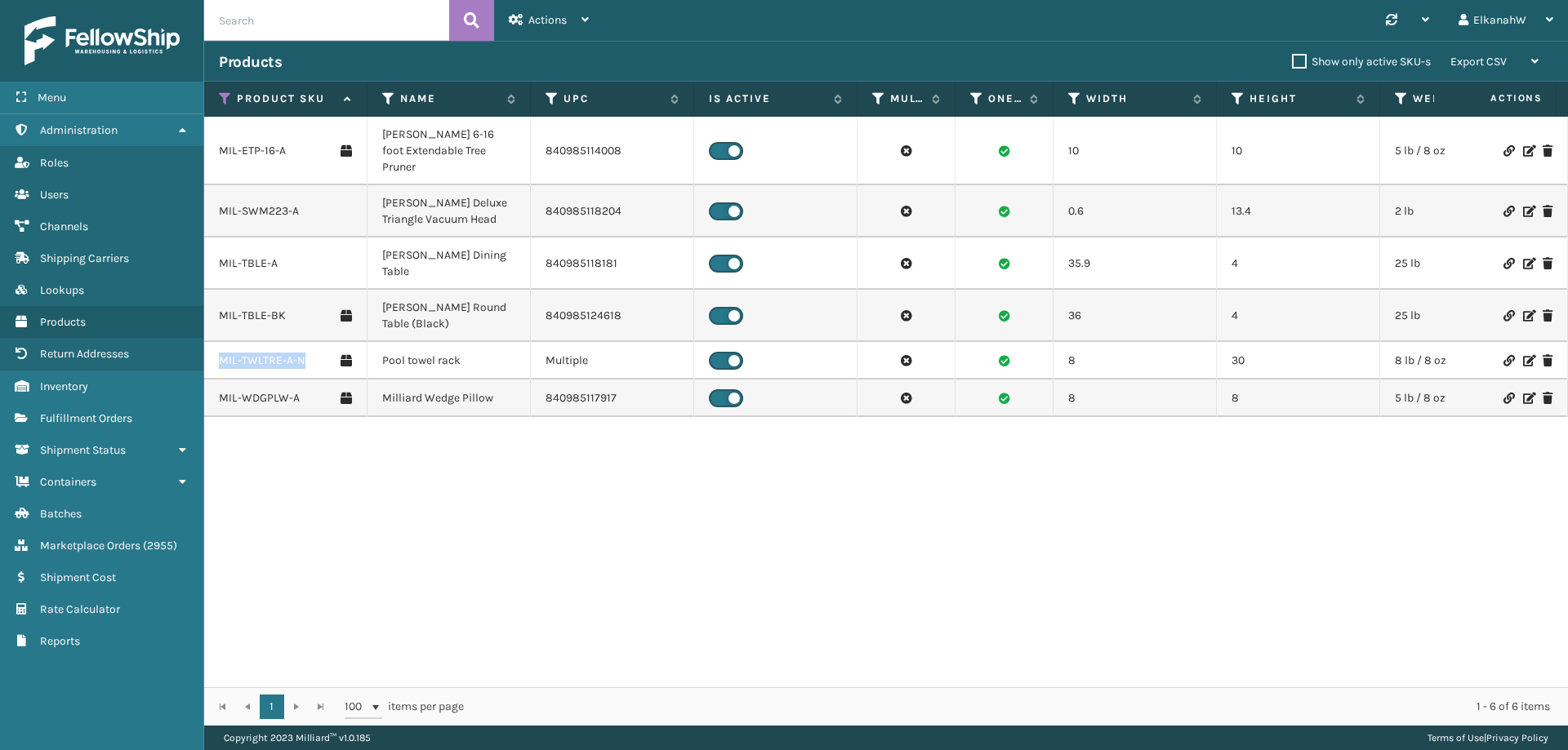
drag, startPoint x: 304, startPoint y: 329, endPoint x: 217, endPoint y: 330, distance: 87.0
click at [217, 342] on td "MIL-TWLTRE-A-N" at bounding box center [286, 360] width 163 height 38
copy link "MIL-TWLTRE-A-N"
click at [264, 353] on link "MIL-TWLTRE-A-N" at bounding box center [262, 360] width 86 height 17
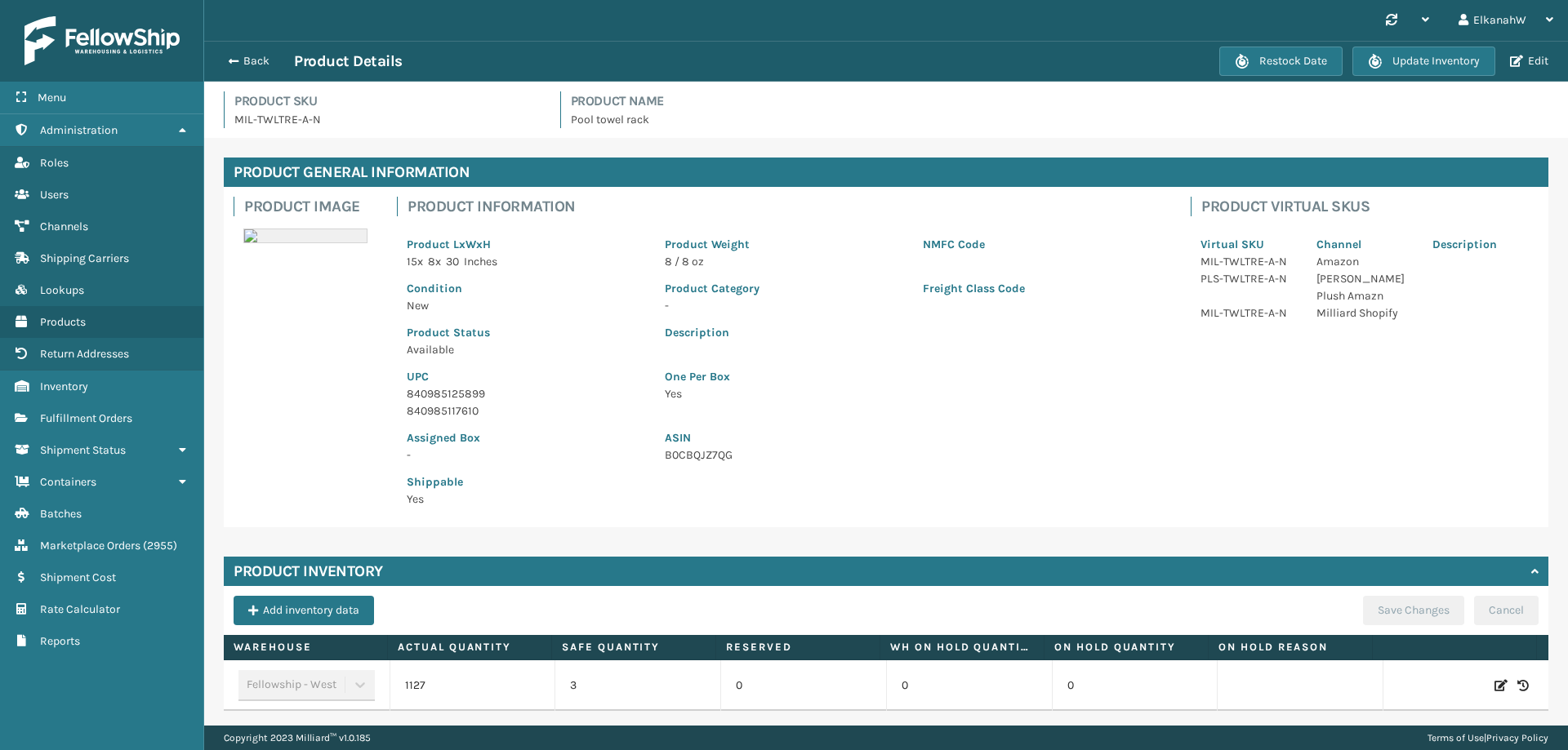
click at [685, 453] on p "B0CBQJZ7QG" at bounding box center [912, 455] width 496 height 17
click at [687, 451] on p "B0CBQJZ7QG" at bounding box center [912, 455] width 496 height 17
